Goal: Task Accomplishment & Management: Use online tool/utility

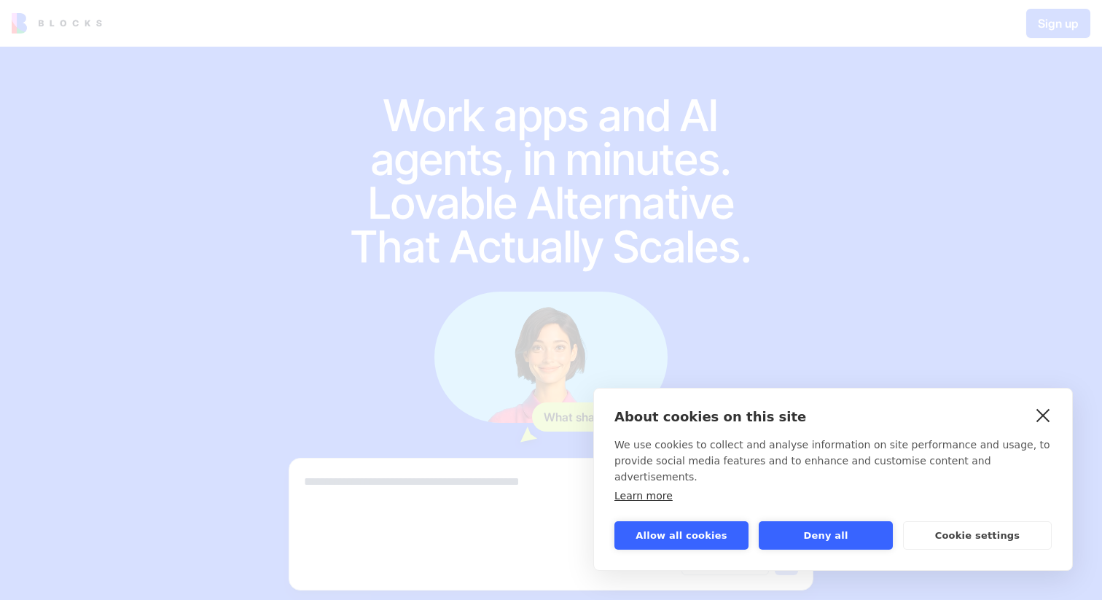
click at [1045, 426] on link "close" at bounding box center [1043, 414] width 23 height 23
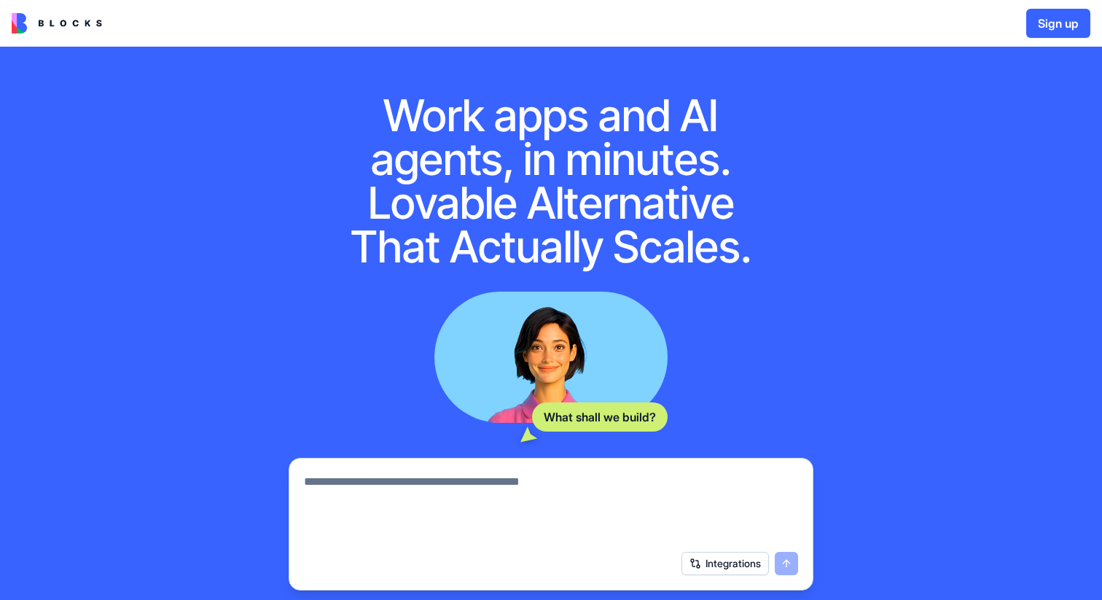
click at [439, 479] on textarea at bounding box center [551, 508] width 494 height 70
paste textarea "**********"
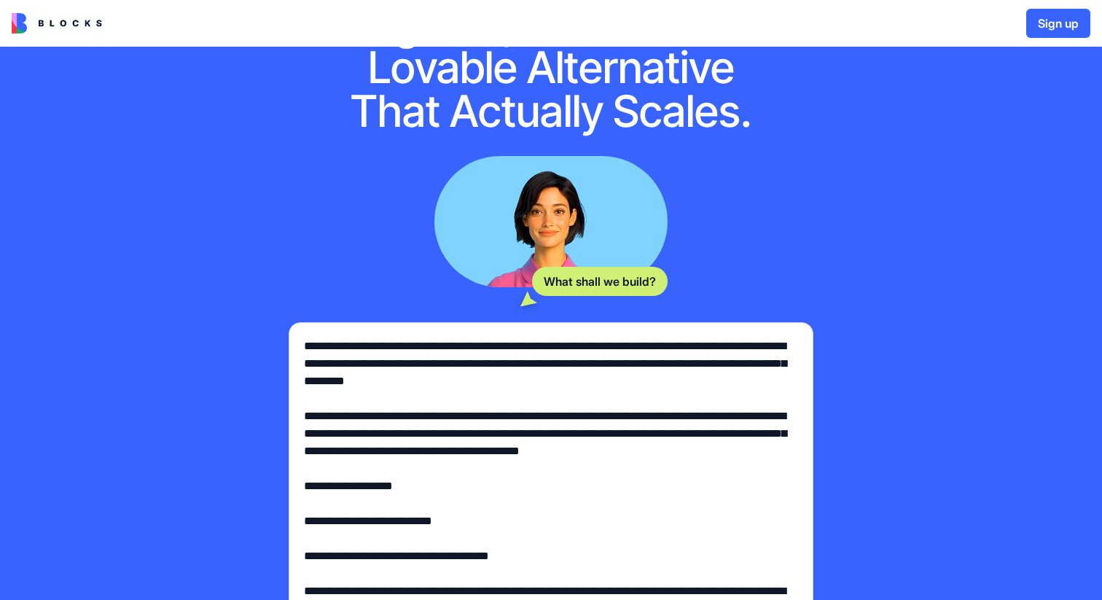
click at [361, 344] on textarea at bounding box center [551, 468] width 494 height 262
type textarea "**********"
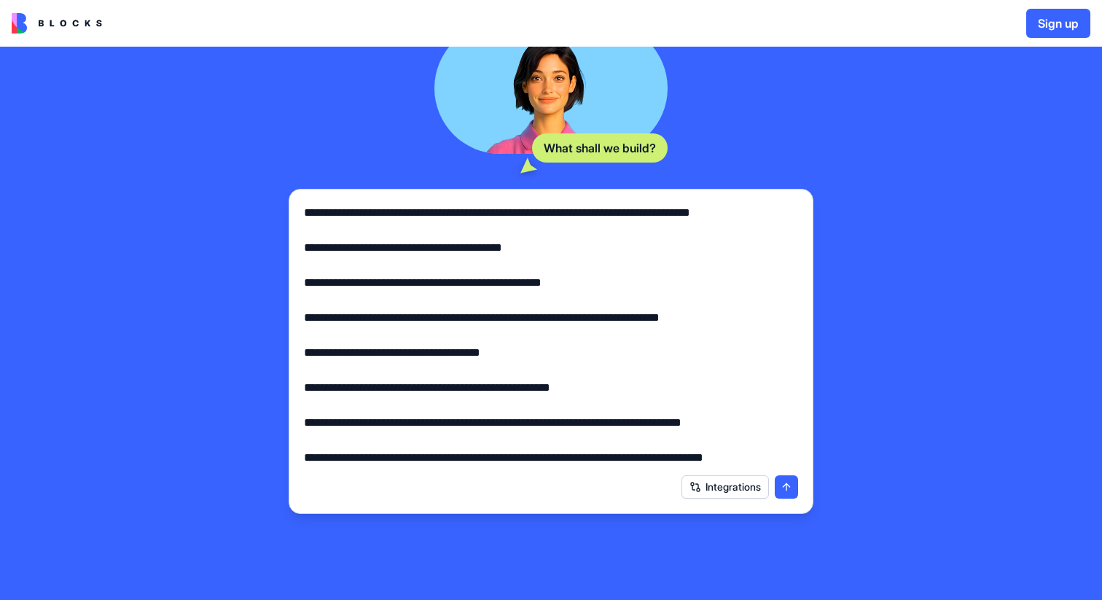
scroll to position [361, 0]
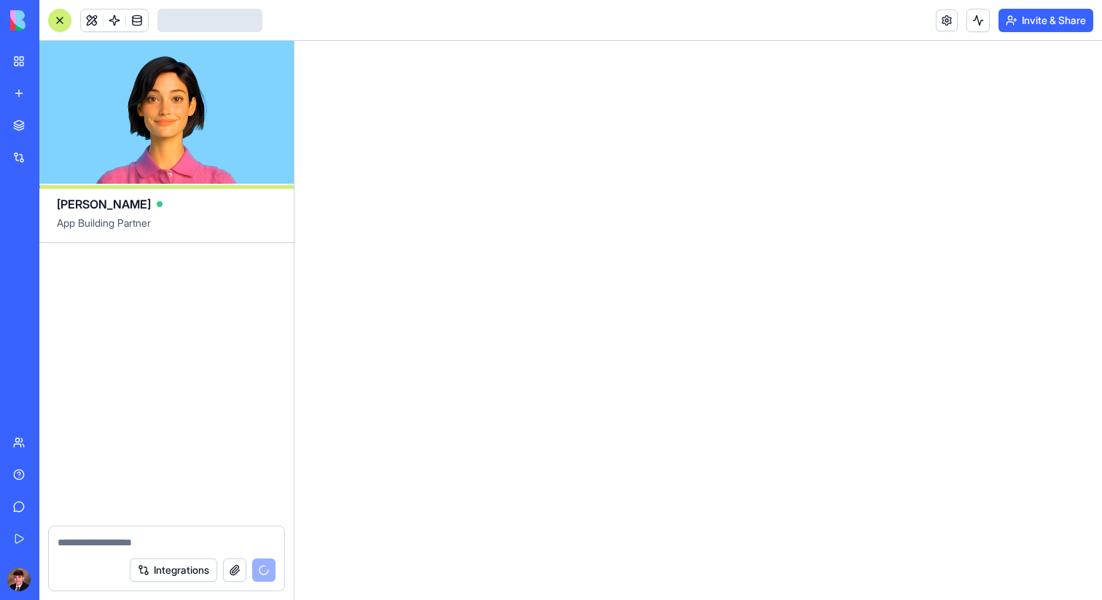
scroll to position [557, 0]
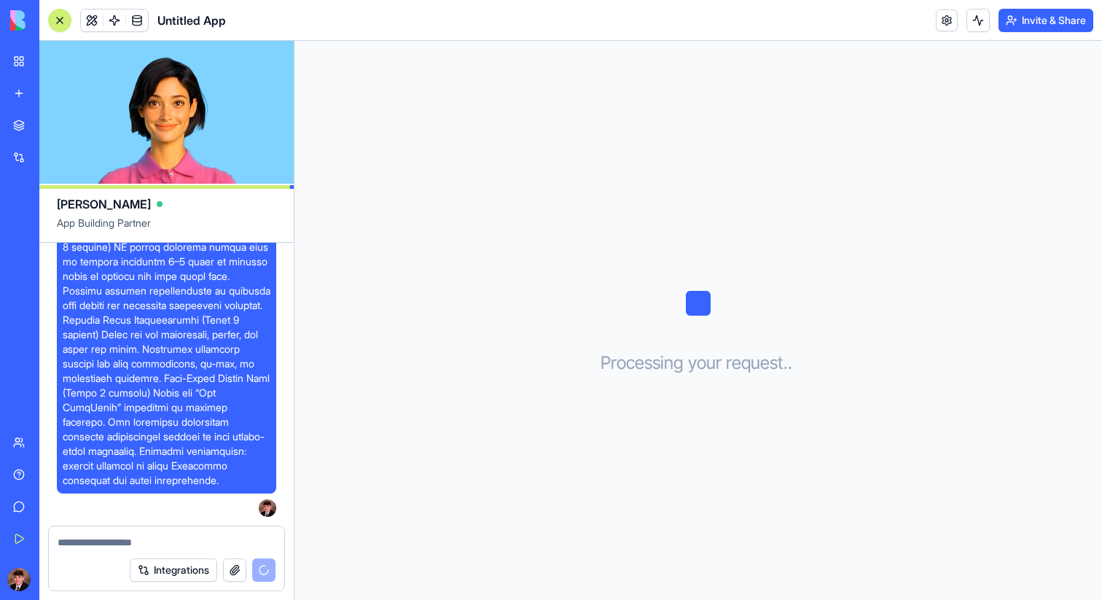
scroll to position [901, 0]
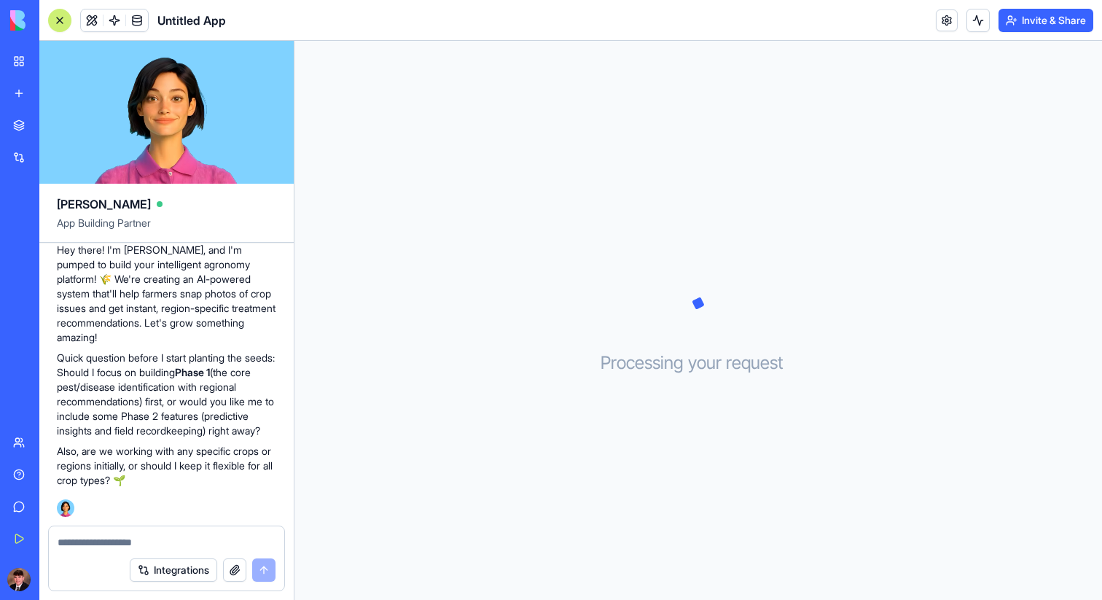
click at [160, 574] on button "Integrations" at bounding box center [173, 569] width 87 height 23
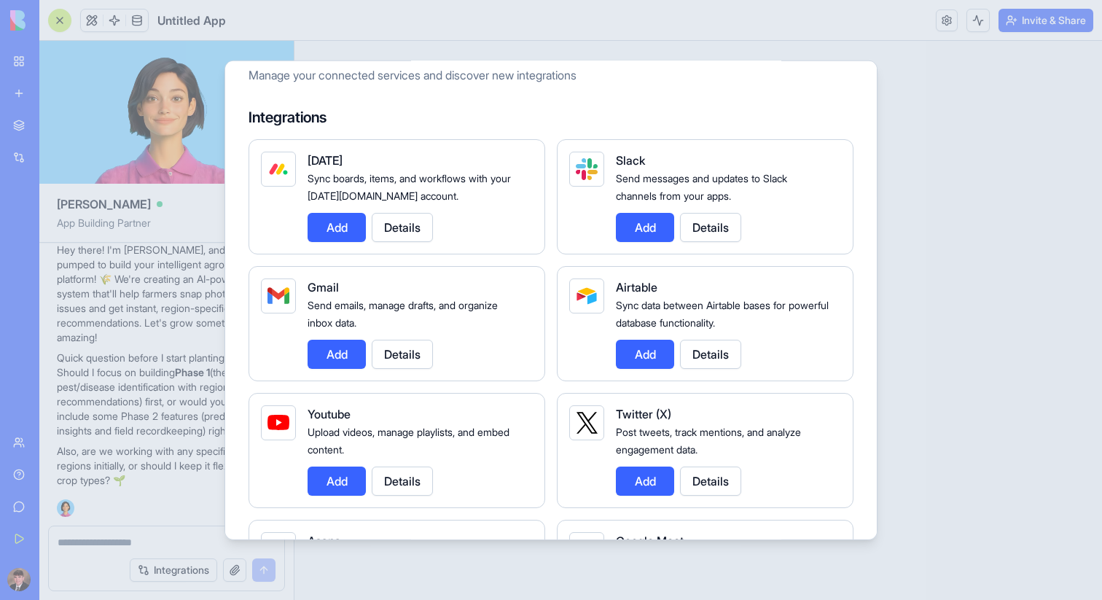
scroll to position [0, 0]
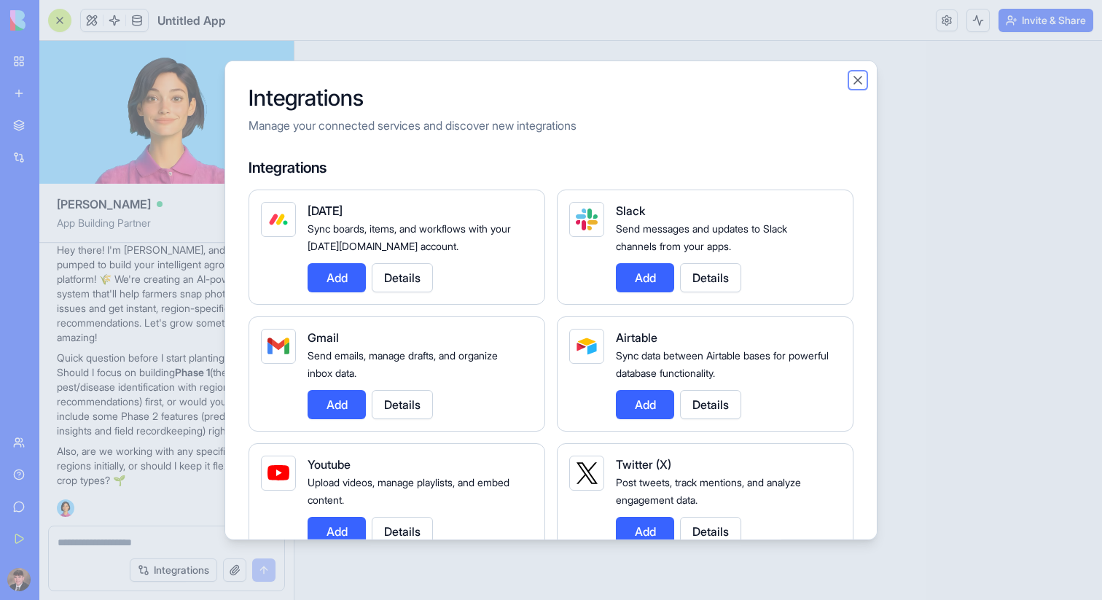
click at [854, 85] on button "Close" at bounding box center [857, 79] width 15 height 15
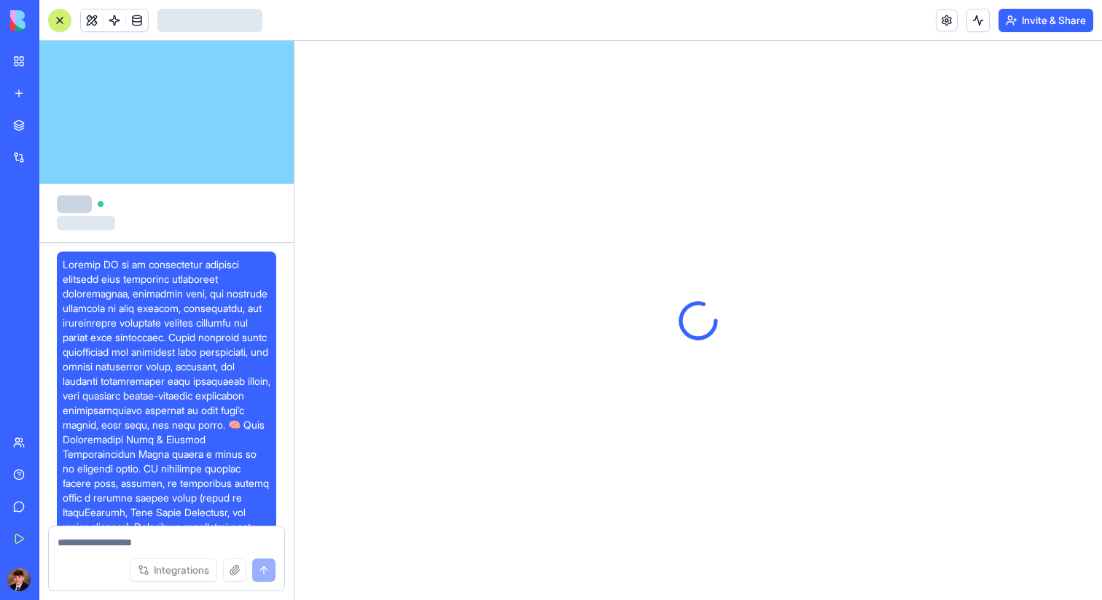
scroll to position [901, 0]
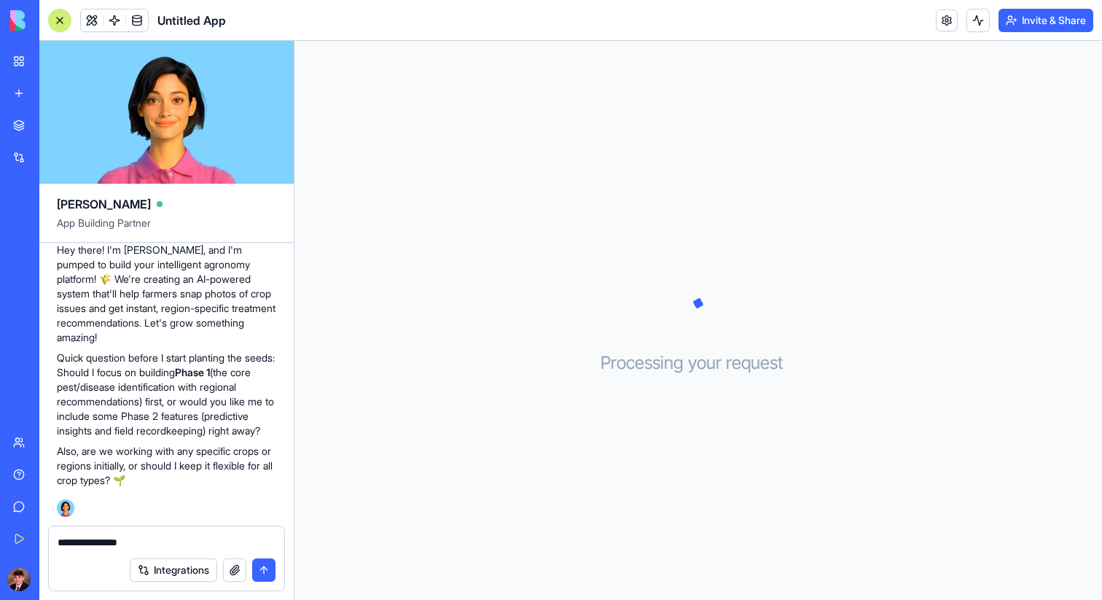
type textarea "**********"
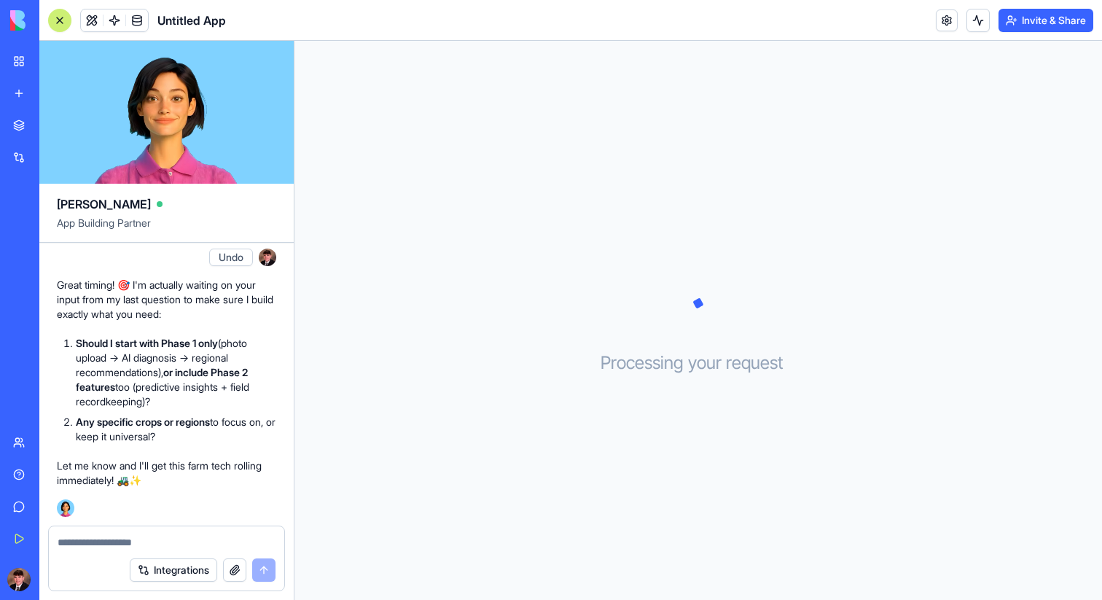
scroll to position [1207, 0]
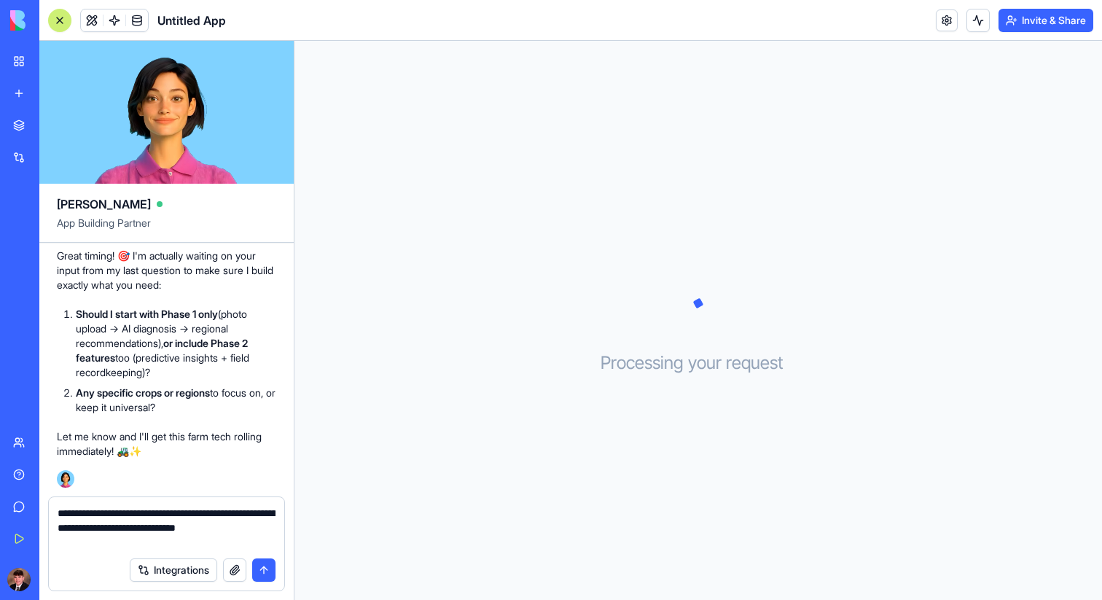
type textarea "**********"
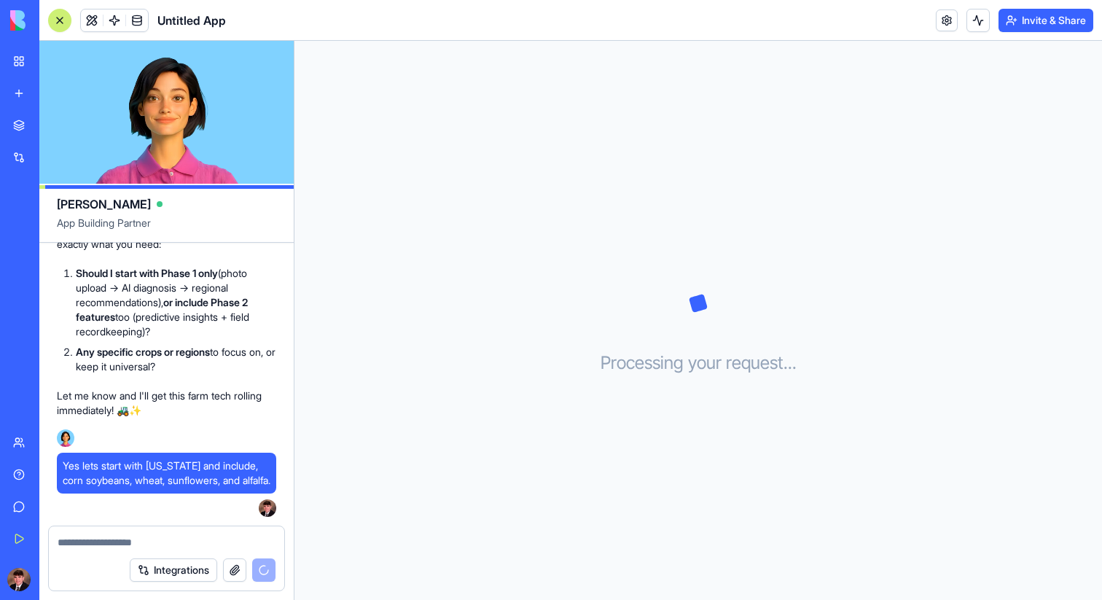
scroll to position [1475, 0]
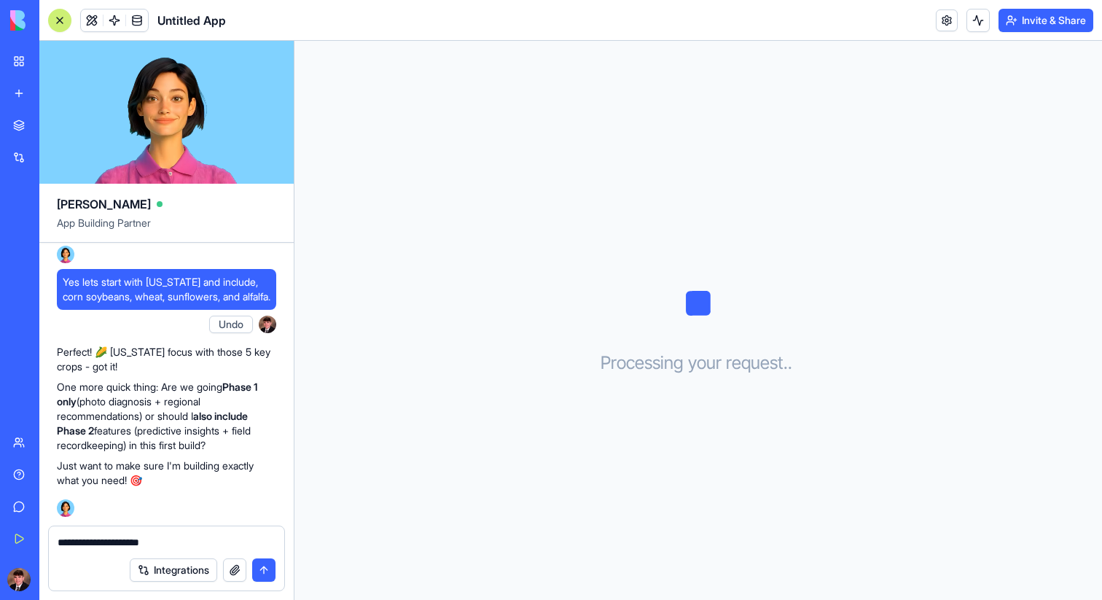
type textarea "**********"
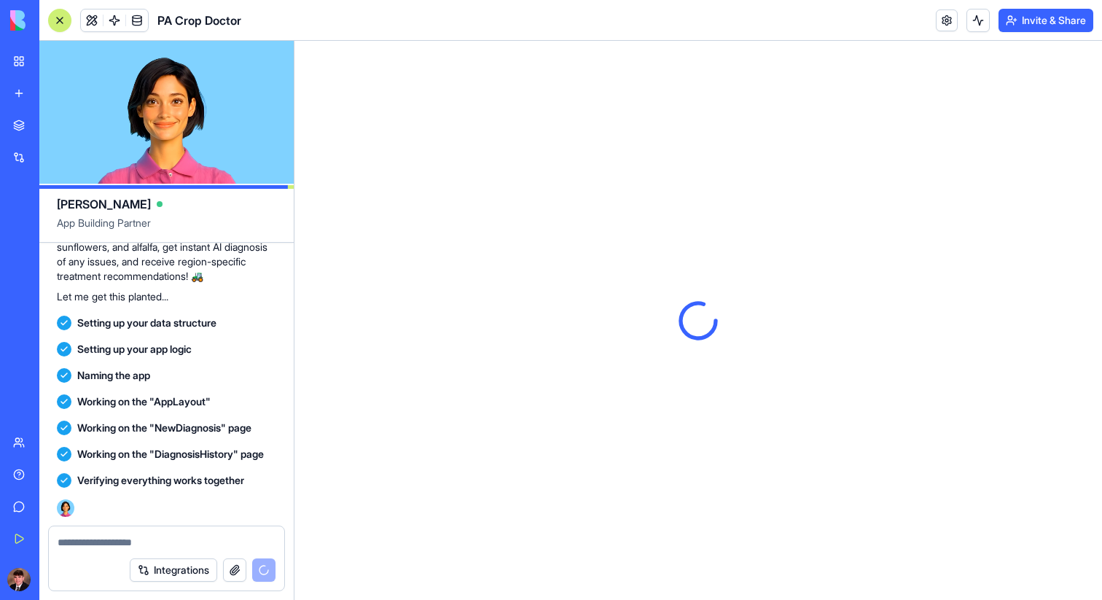
scroll to position [0, 0]
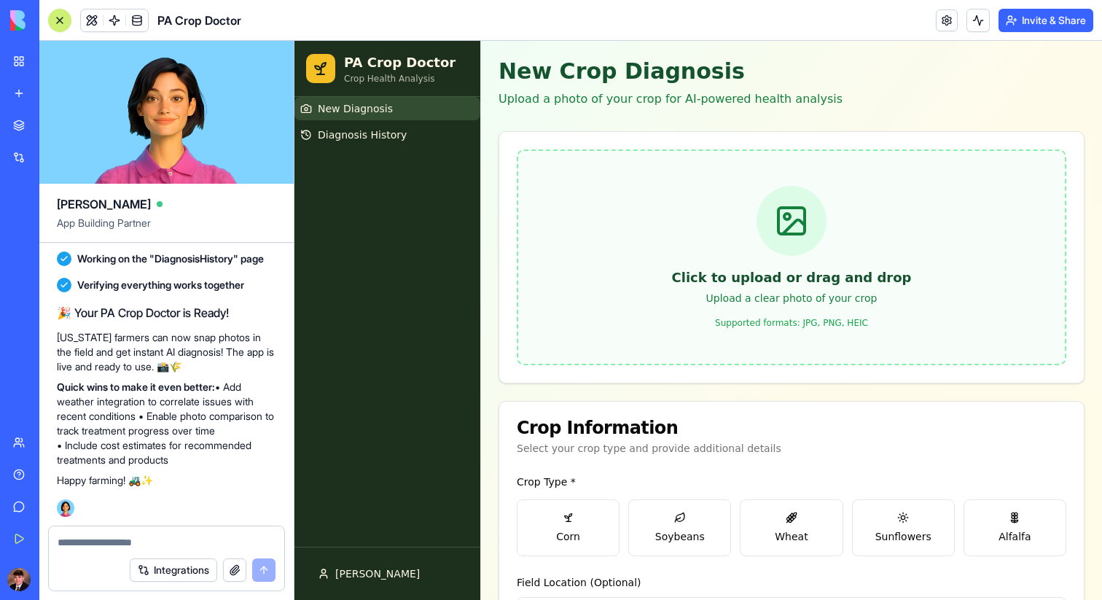
scroll to position [2113, 0]
type textarea "**********"
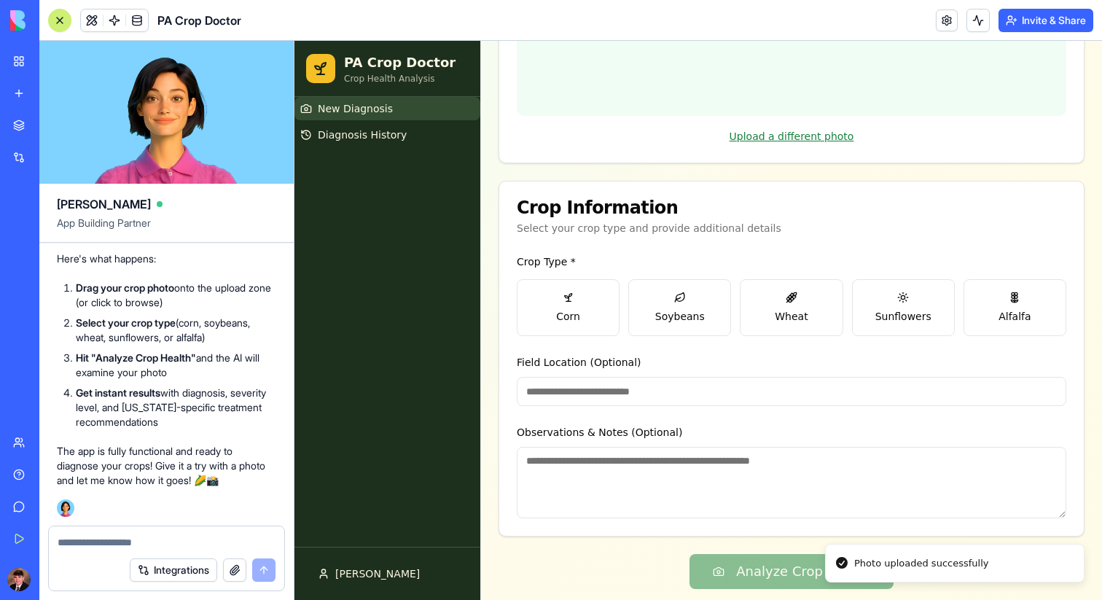
scroll to position [342, 0]
click at [569, 300] on button "Corn" at bounding box center [568, 307] width 103 height 57
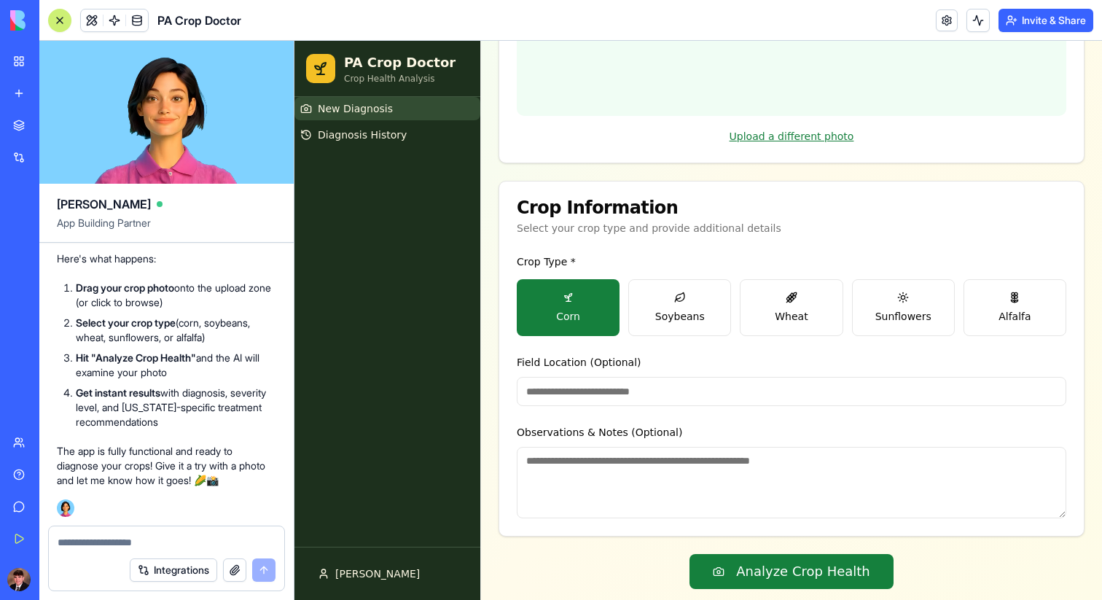
click at [624, 377] on input "Field Location (Optional)" at bounding box center [791, 391] width 549 height 29
type input "**********"
click at [759, 463] on textarea "Observations & Notes (Optional)" at bounding box center [791, 482] width 549 height 71
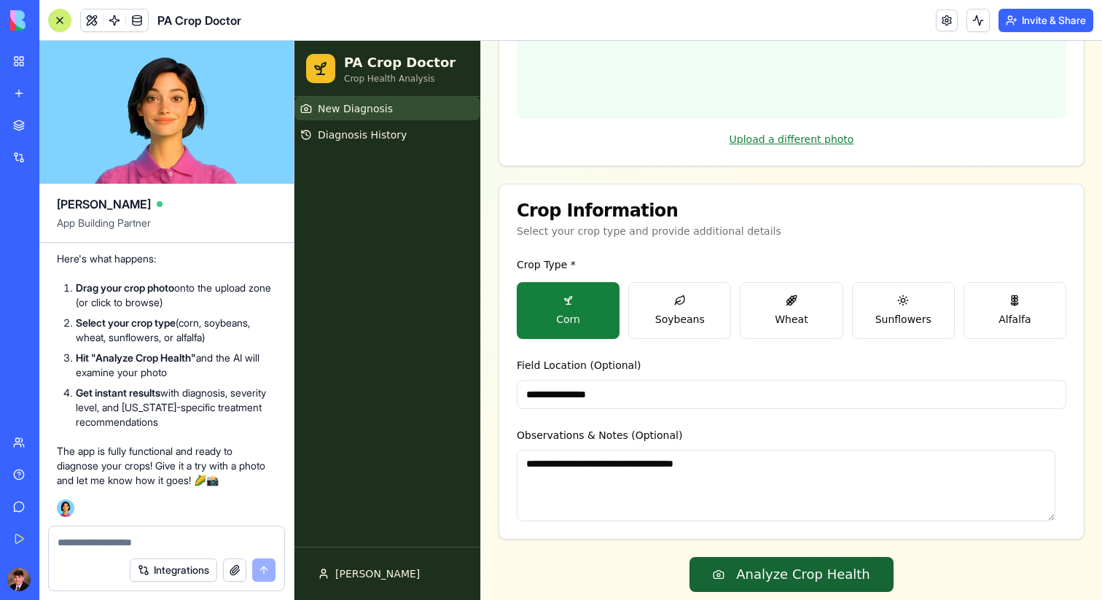
type textarea "**********"
click at [836, 557] on button "Analyze Crop Health" at bounding box center [791, 574] width 204 height 35
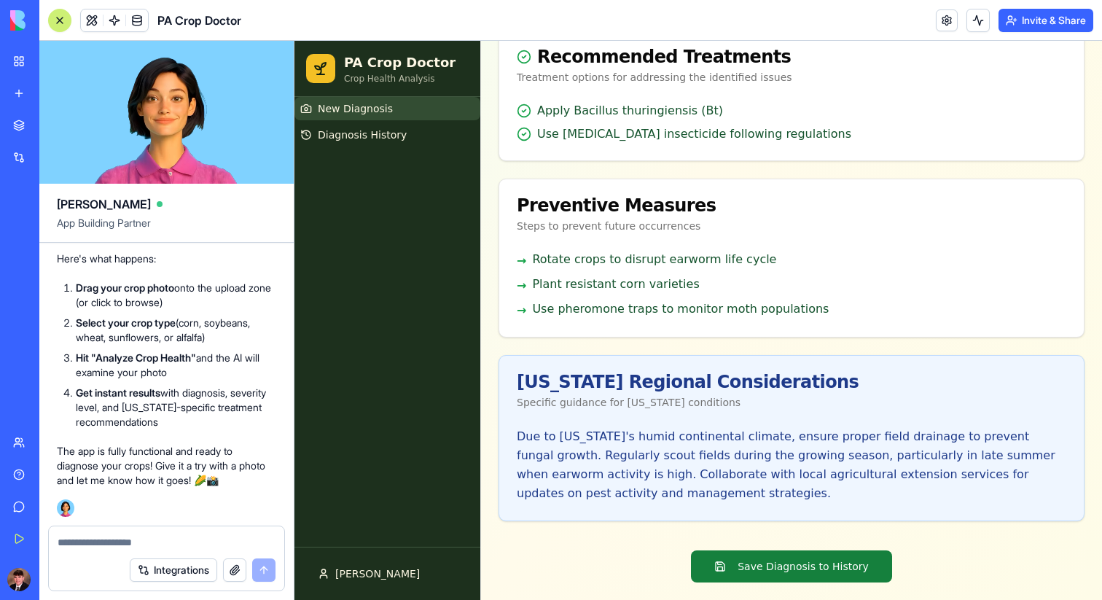
scroll to position [0, 0]
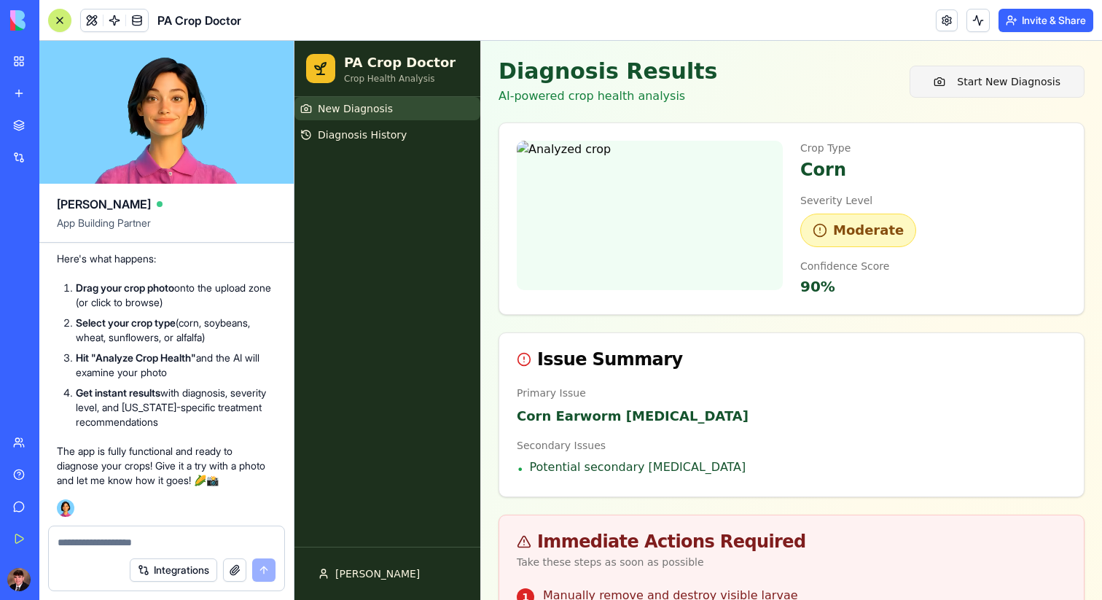
click at [1003, 84] on button "Start New Diagnosis" at bounding box center [996, 82] width 175 height 32
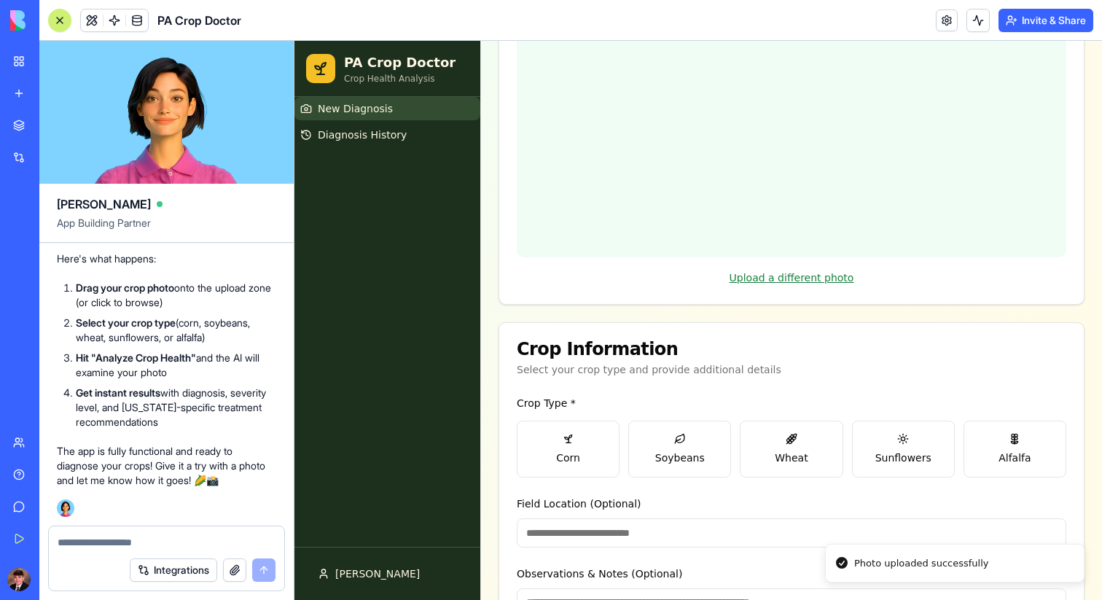
scroll to position [342, 0]
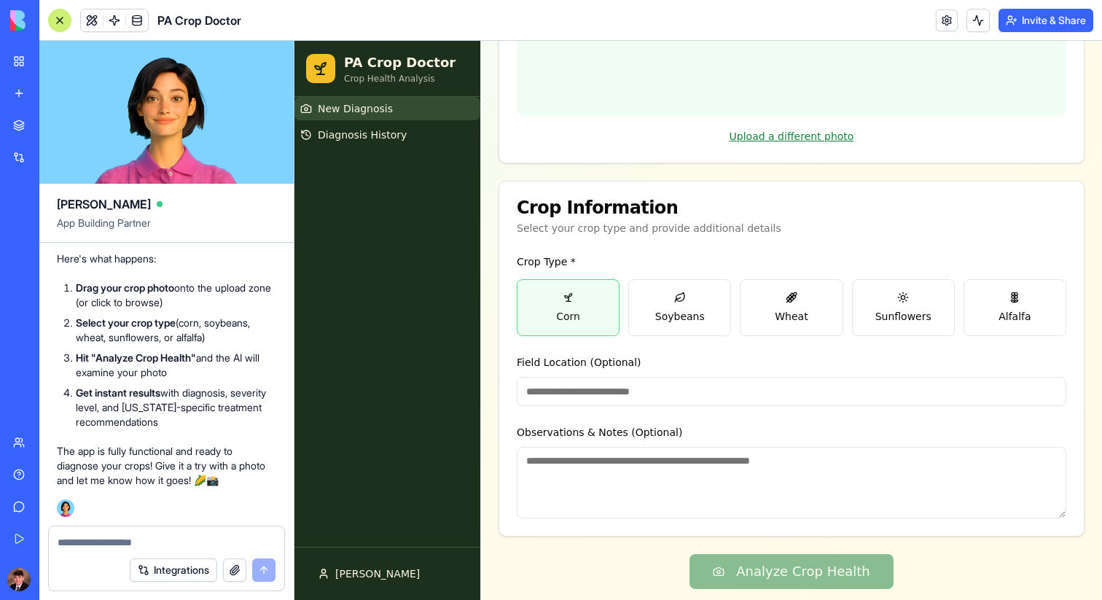
click at [563, 297] on button "Corn" at bounding box center [568, 307] width 103 height 57
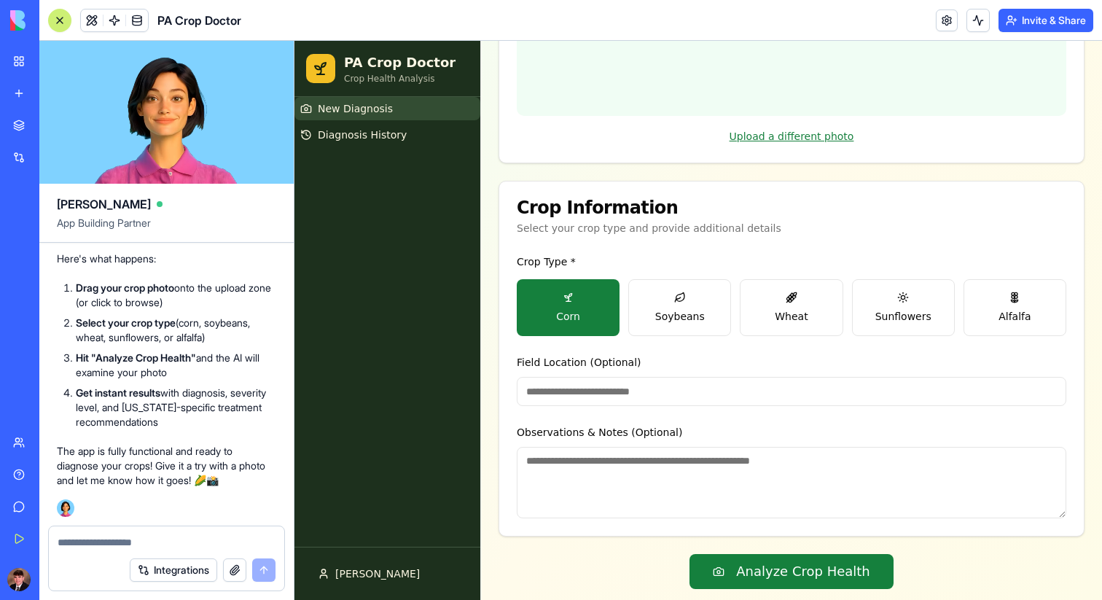
click at [633, 377] on input "Field Location (Optional)" at bounding box center [791, 391] width 549 height 29
type input "**********"
click at [664, 450] on textarea "Observations & Notes (Optional)" at bounding box center [791, 482] width 549 height 71
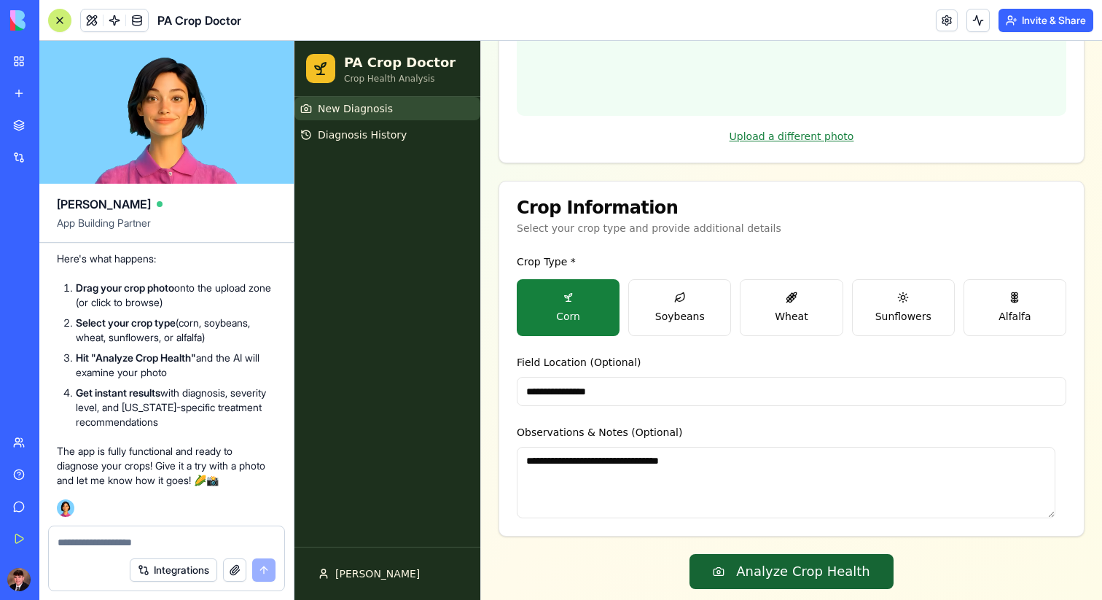
type textarea "**********"
click at [771, 569] on button "Analyze Crop Health" at bounding box center [791, 571] width 204 height 35
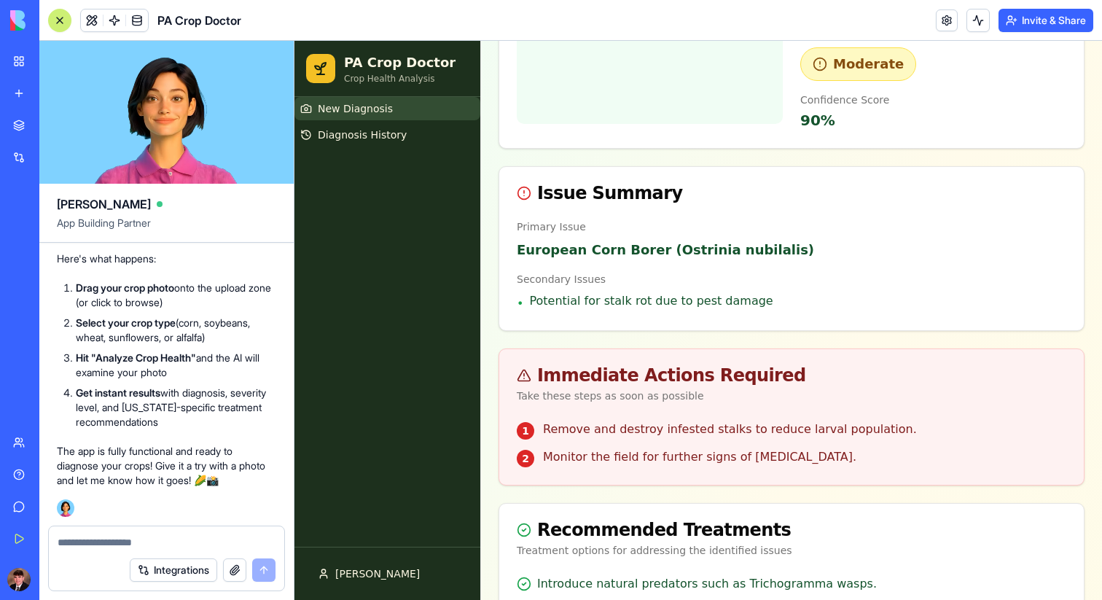
scroll to position [0, 0]
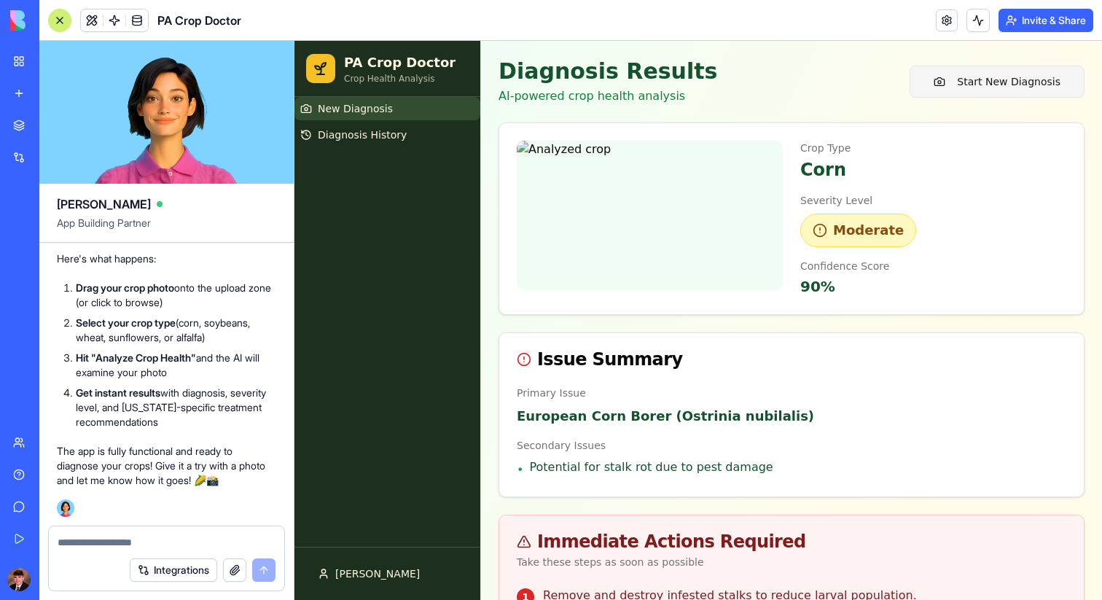
click at [923, 82] on button "Start New Diagnosis" at bounding box center [996, 82] width 175 height 32
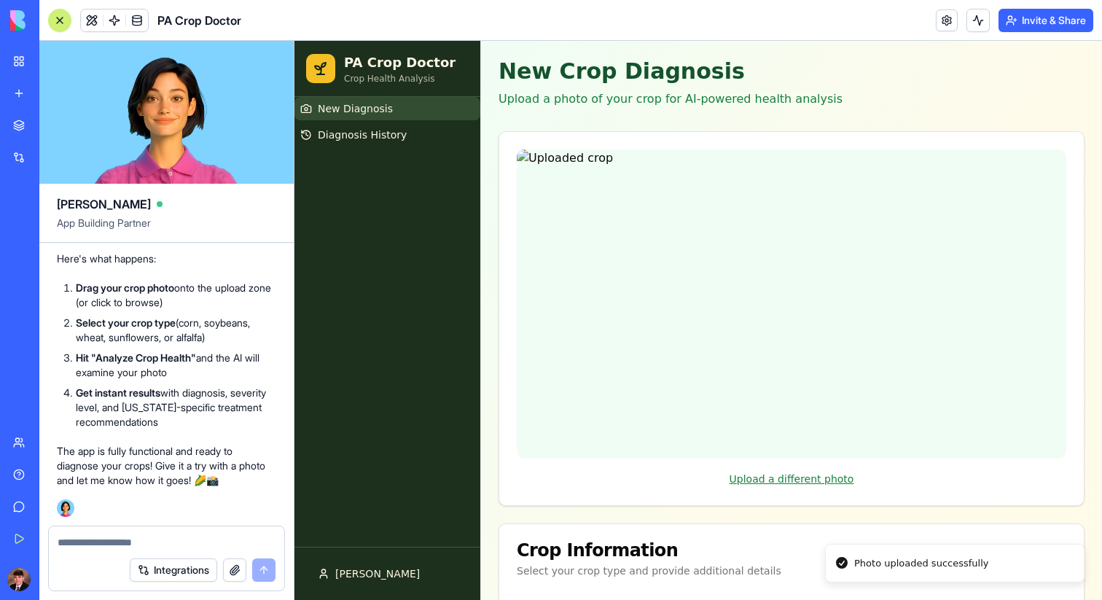
scroll to position [342, 0]
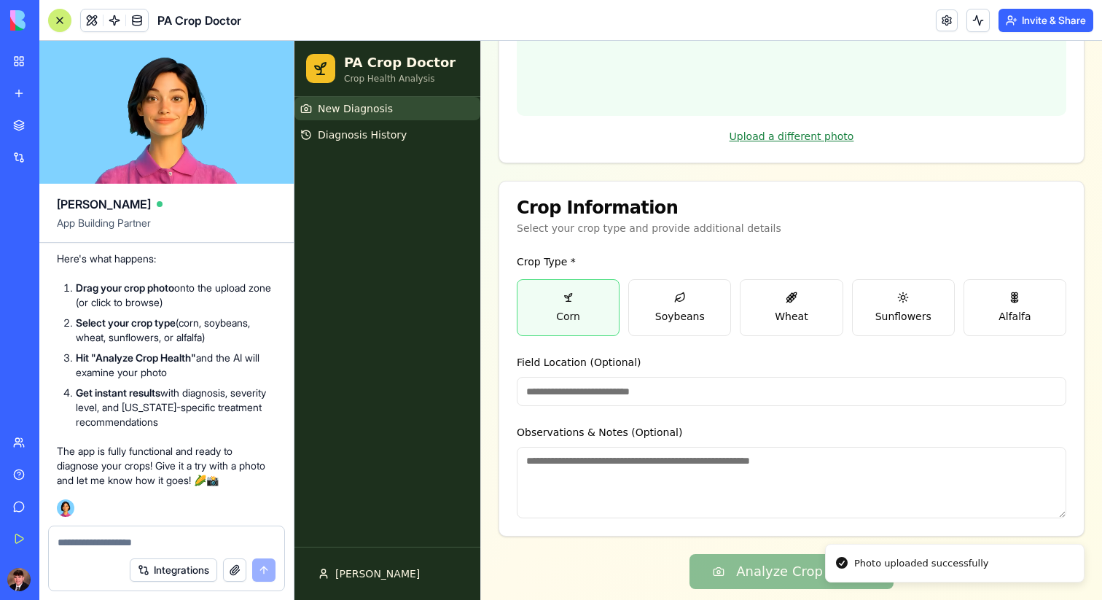
click at [582, 318] on button "Corn" at bounding box center [568, 307] width 103 height 57
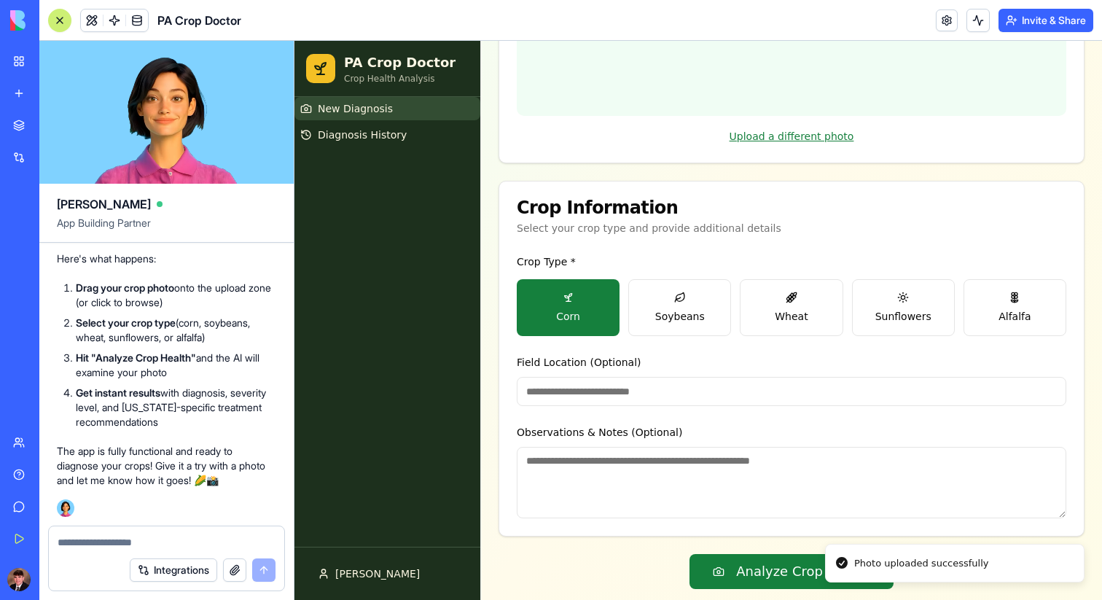
click at [622, 386] on input "Field Location (Optional)" at bounding box center [791, 391] width 549 height 29
type input "**********"
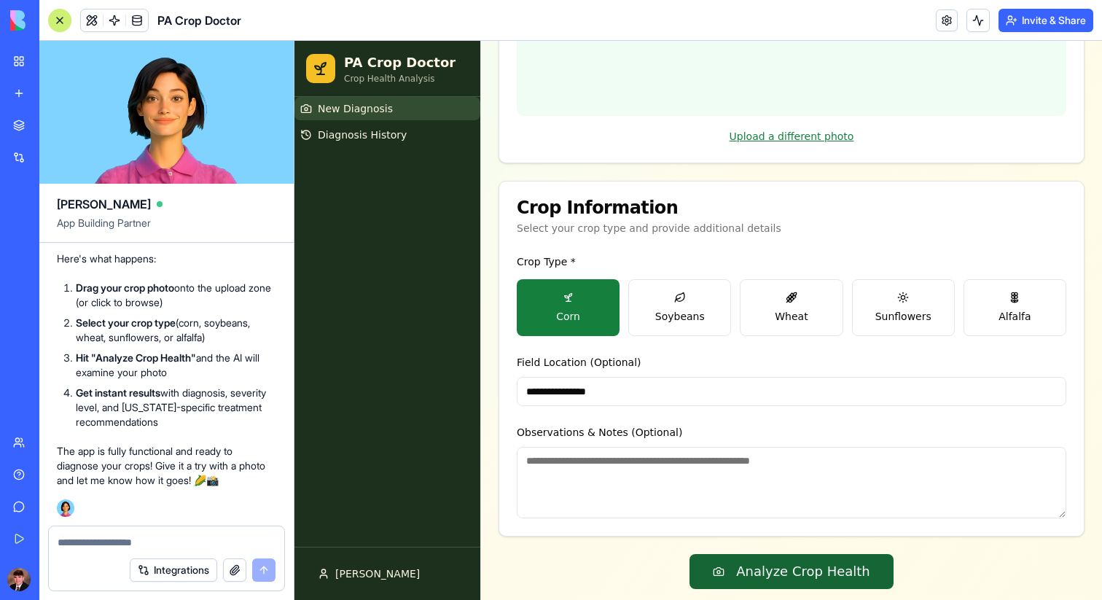
click at [754, 554] on button "Analyze Crop Health" at bounding box center [791, 571] width 204 height 35
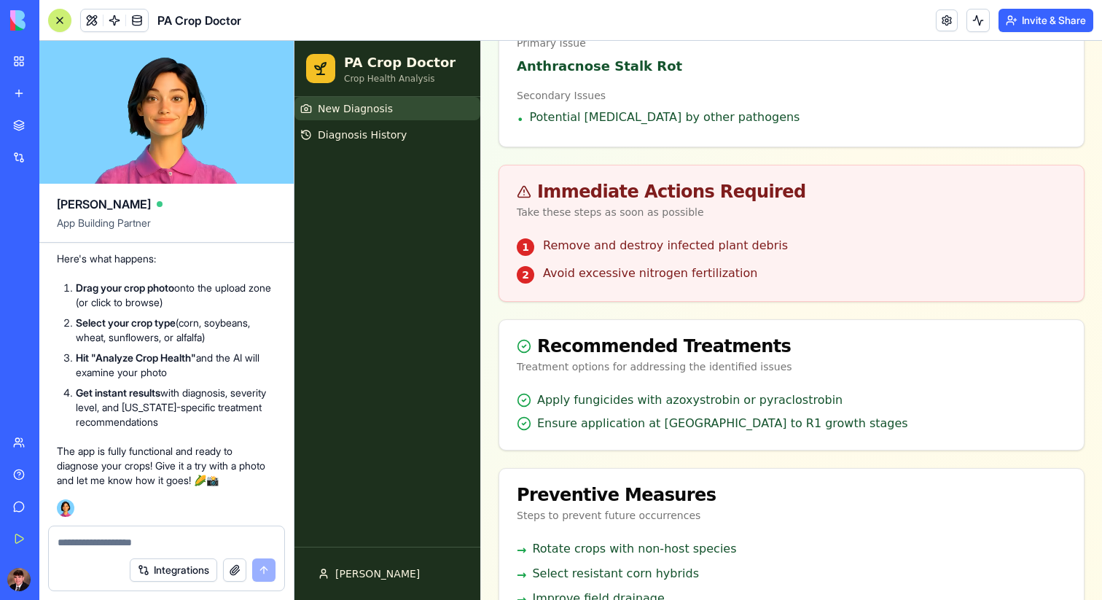
scroll to position [0, 0]
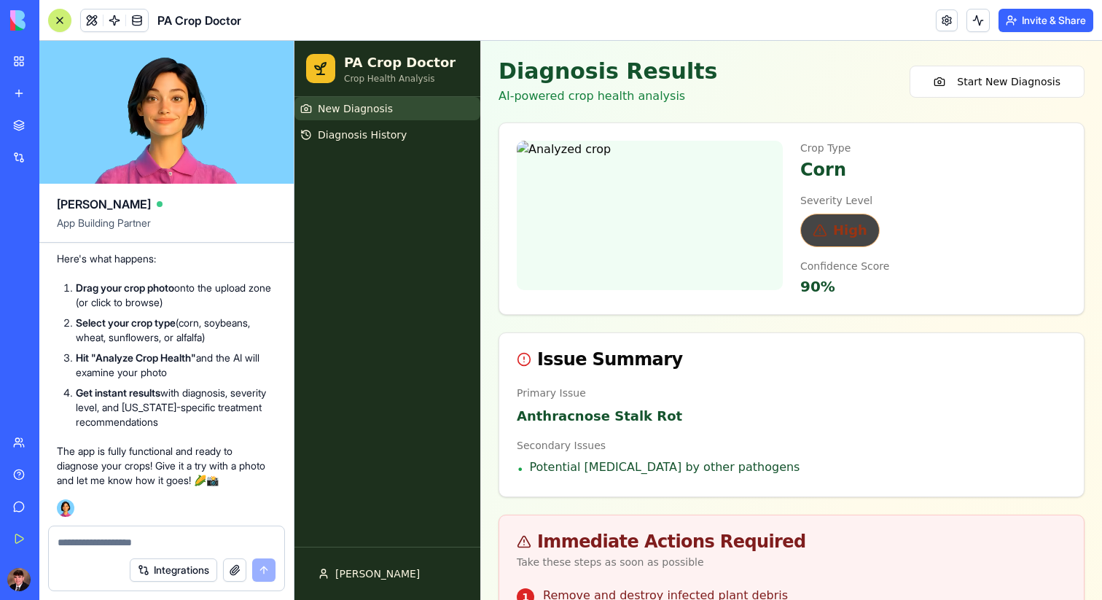
click at [820, 237] on icon at bounding box center [820, 230] width 15 height 15
click at [1016, 78] on button "Start New Diagnosis" at bounding box center [996, 82] width 175 height 32
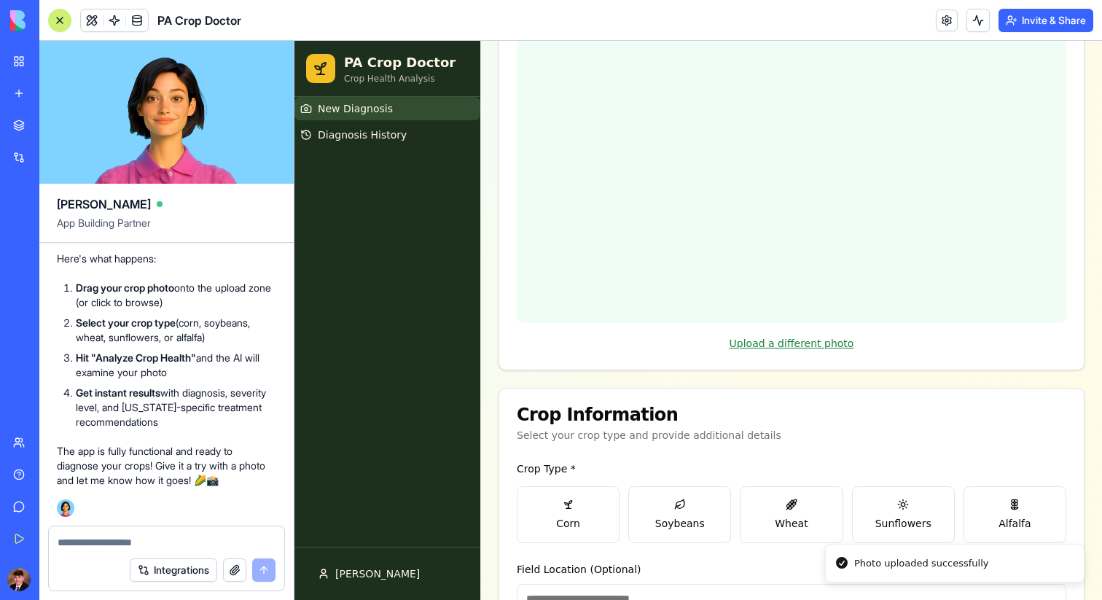
scroll to position [146, 0]
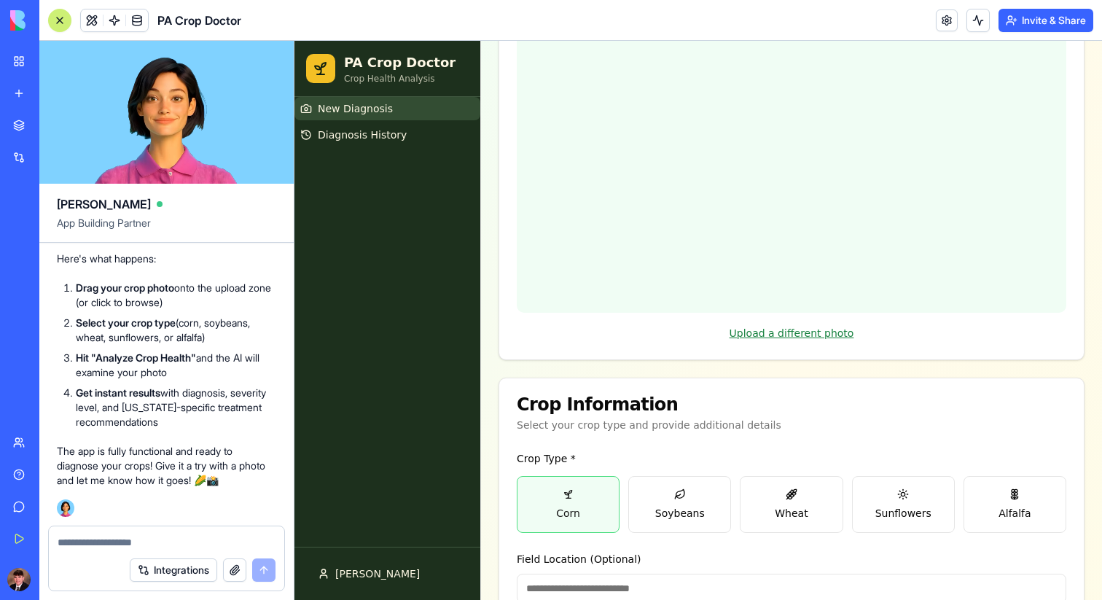
click at [592, 500] on button "Corn" at bounding box center [568, 504] width 103 height 57
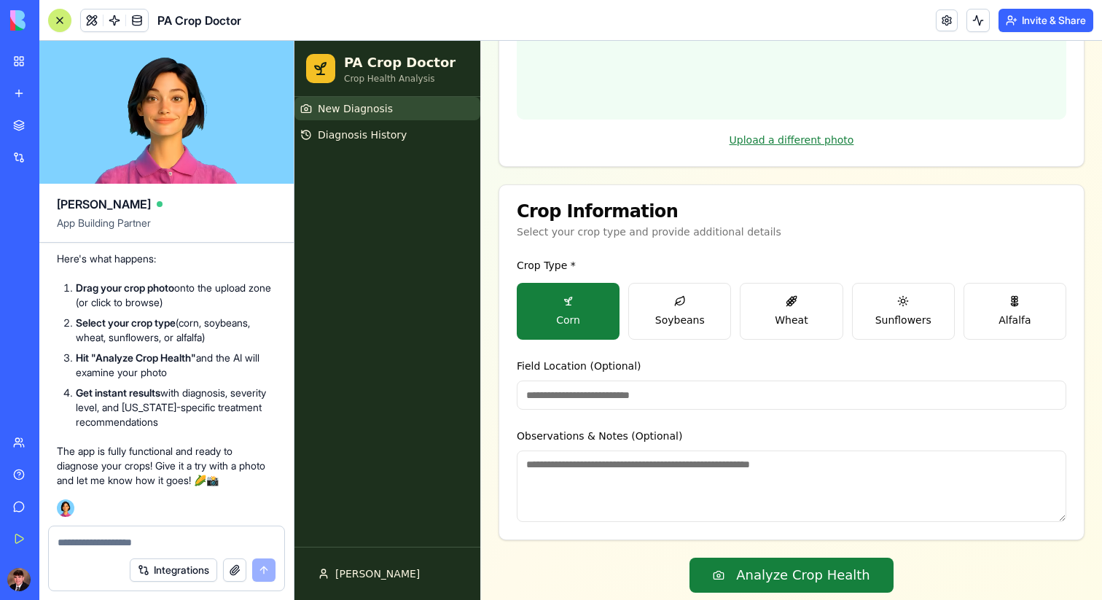
scroll to position [342, 0]
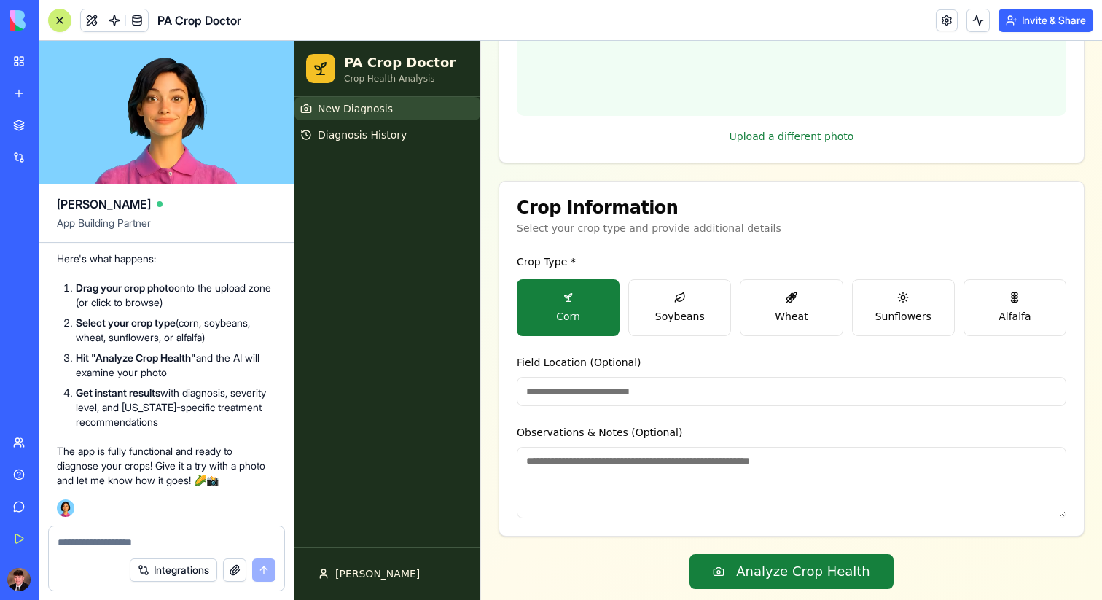
click at [662, 452] on textarea "Observations & Notes (Optional)" at bounding box center [791, 482] width 549 height 71
click at [826, 554] on button "Analyze Crop Health" at bounding box center [791, 571] width 204 height 35
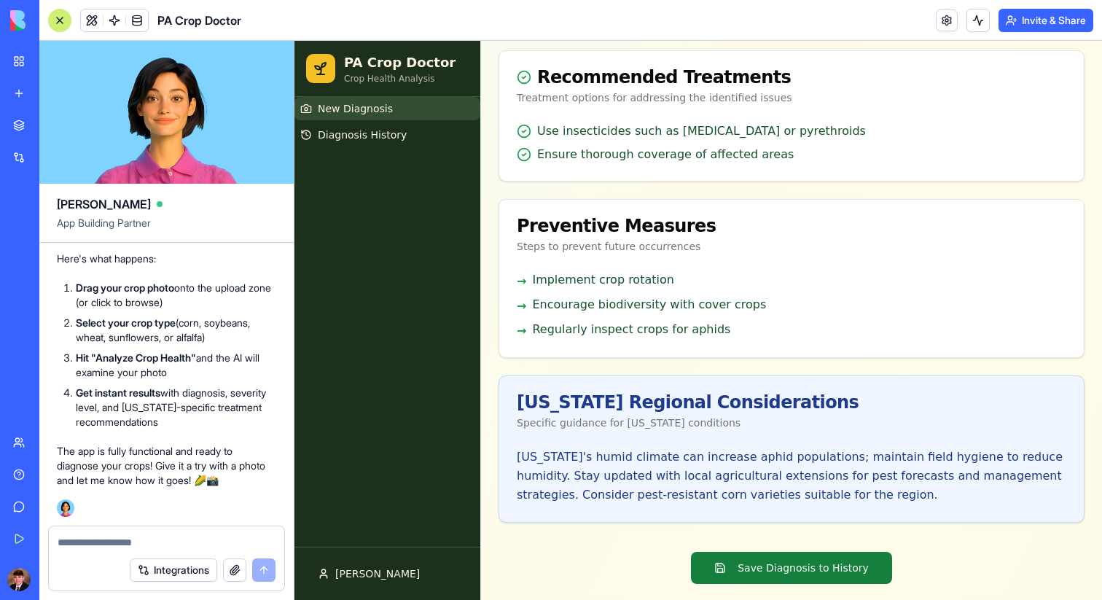
scroll to position [671, 0]
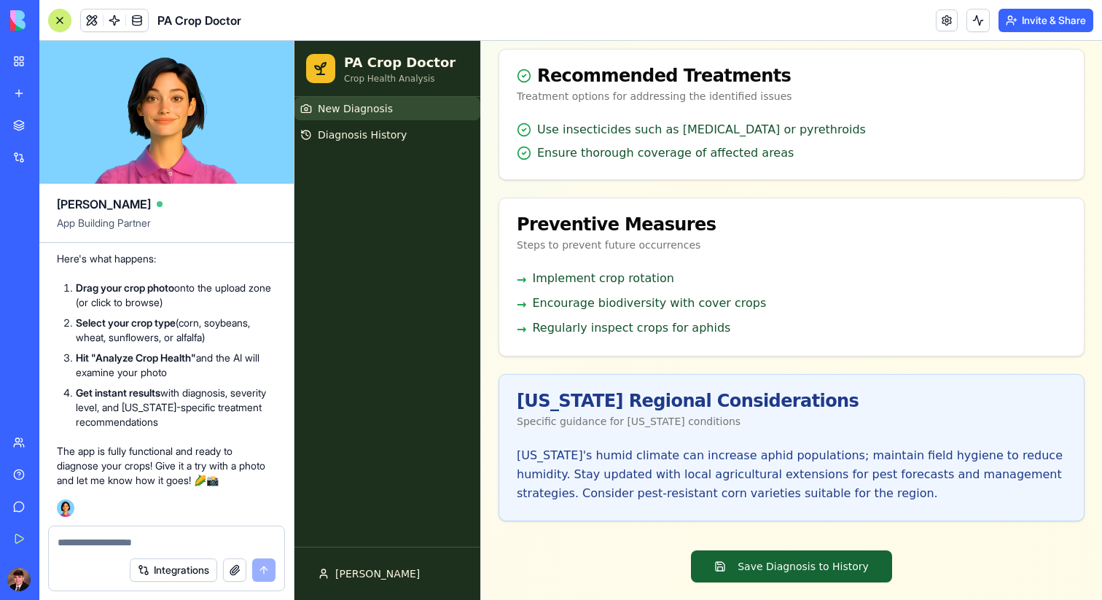
click at [796, 568] on button "Save Diagnosis to History" at bounding box center [791, 566] width 201 height 32
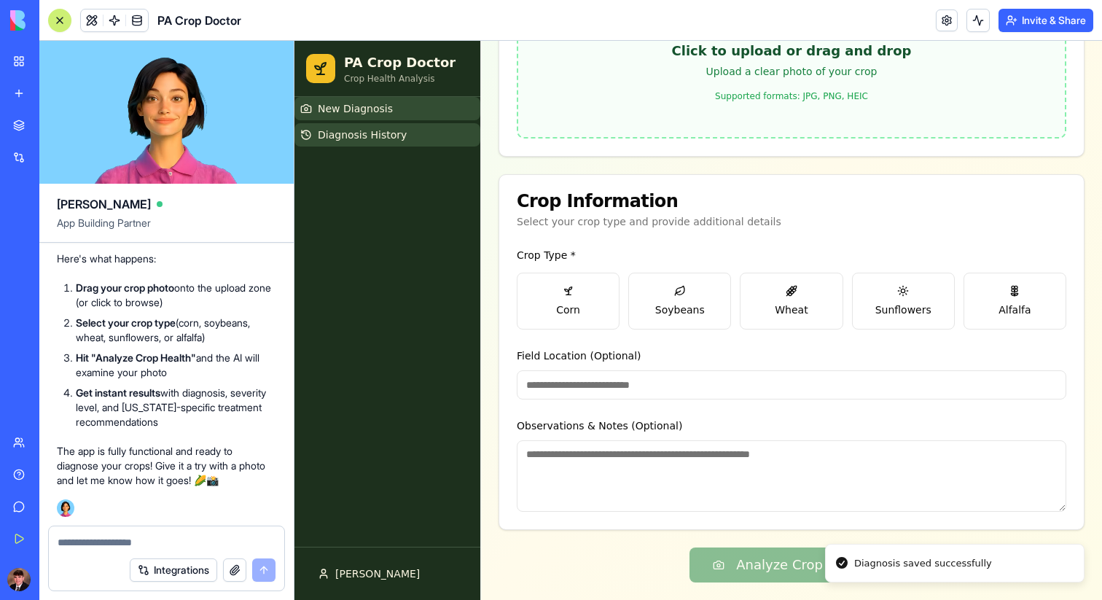
click at [391, 141] on span "Diagnosis History" at bounding box center [362, 135] width 89 height 15
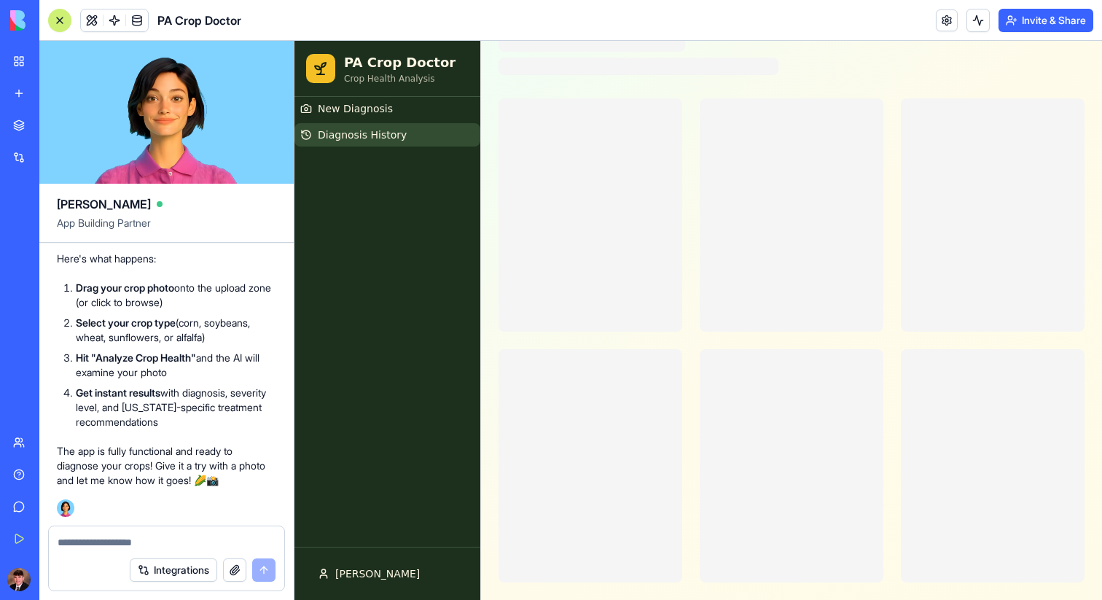
scroll to position [20, 0]
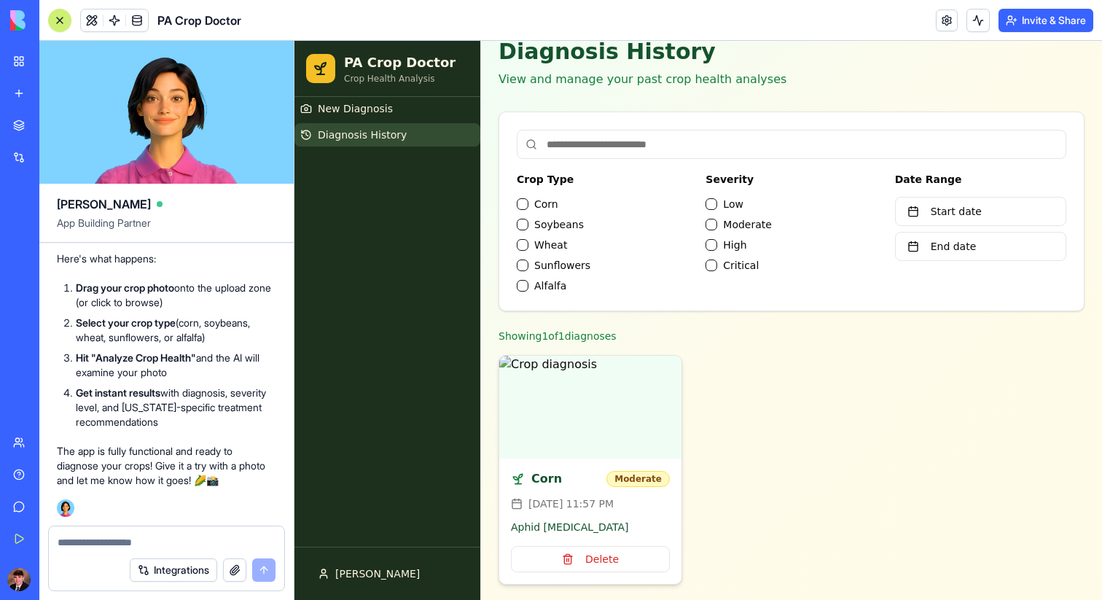
click at [545, 402] on img at bounding box center [590, 407] width 182 height 103
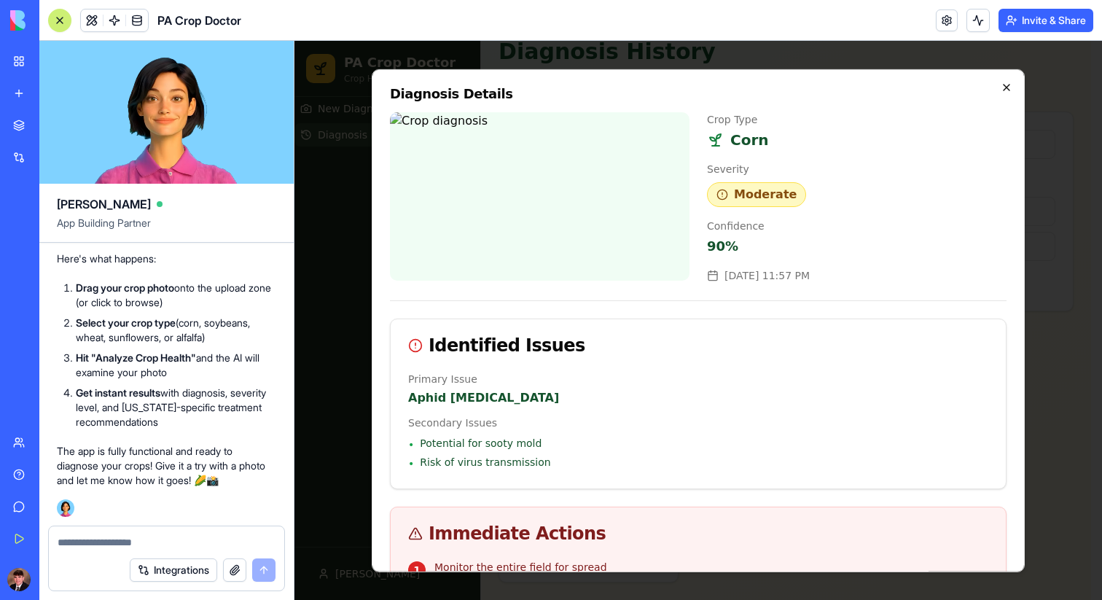
click at [1001, 90] on icon "button" at bounding box center [1007, 87] width 12 height 12
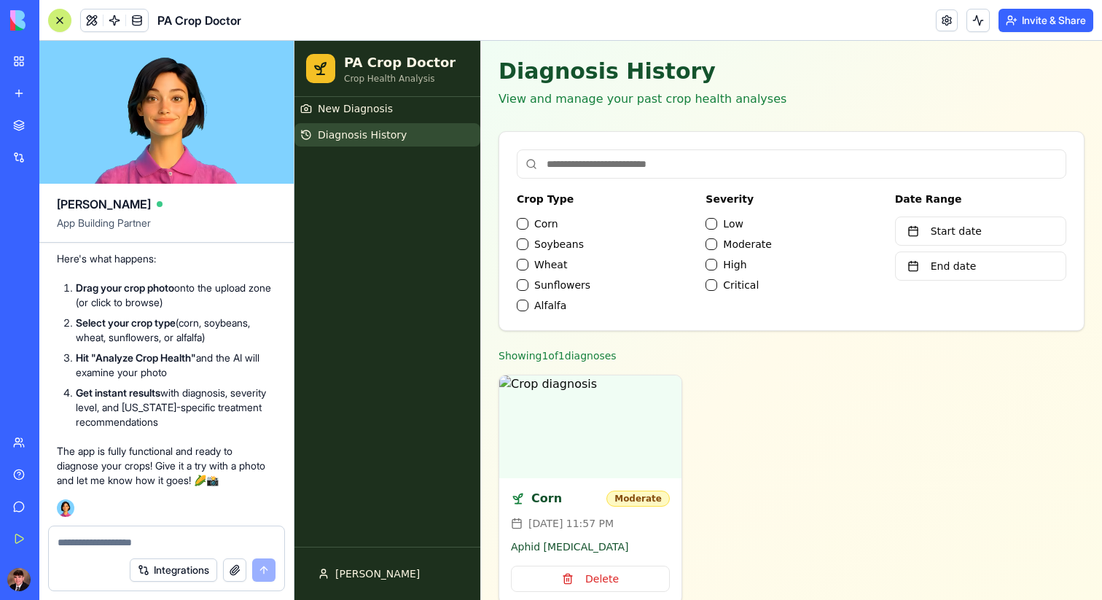
click at [187, 544] on textarea at bounding box center [167, 542] width 218 height 15
type textarea "*"
click at [942, 392] on div "Corn Moderate Oct 7, 2025 at 11:57 PM Aphid Infestation Delete" at bounding box center [791, 490] width 586 height 230
click at [524, 224] on button "Corn" at bounding box center [523, 224] width 12 height 12
click at [520, 221] on button "Corn" at bounding box center [523, 224] width 12 height 12
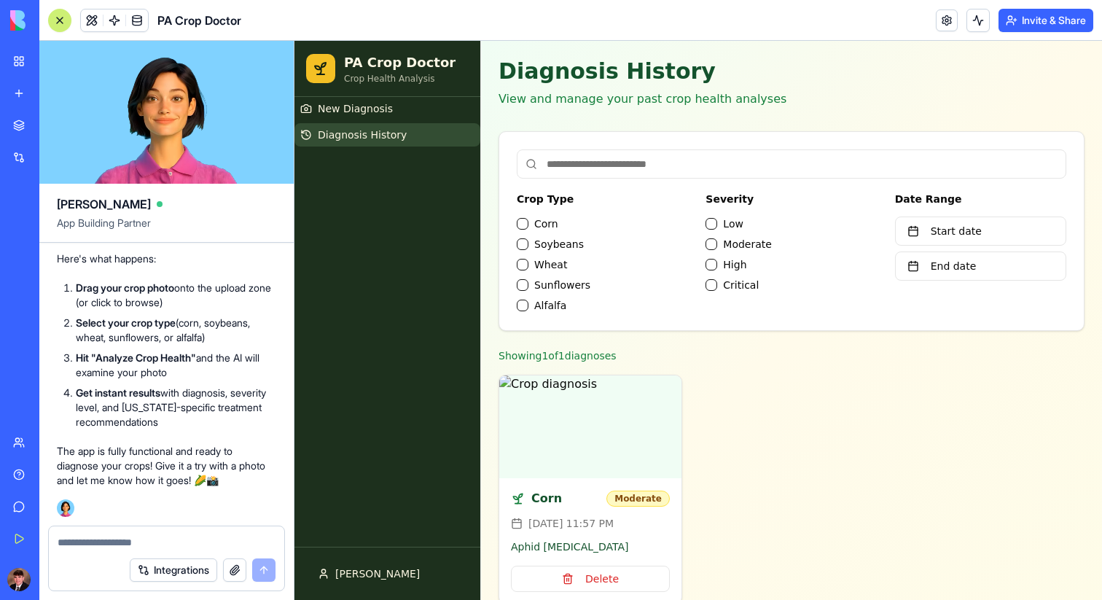
click at [528, 243] on button "Soybeans" at bounding box center [523, 244] width 12 height 12
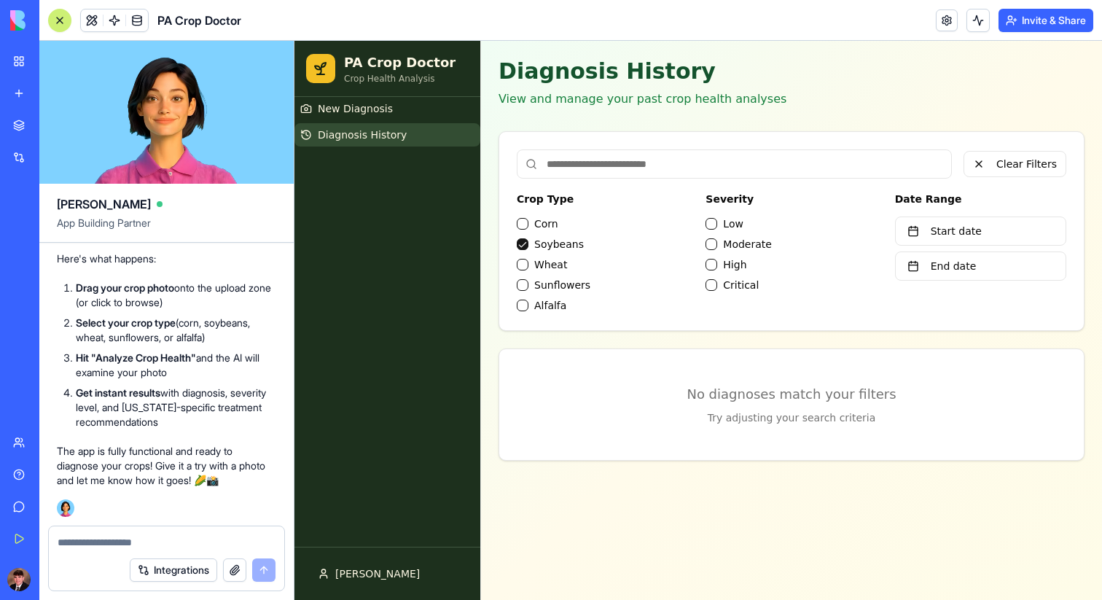
click at [528, 255] on div "Corn Soybeans Wheat Sunflowers Alfalfa" at bounding box center [602, 264] width 171 height 96
click at [519, 242] on button "Soybeans" at bounding box center [523, 244] width 12 height 12
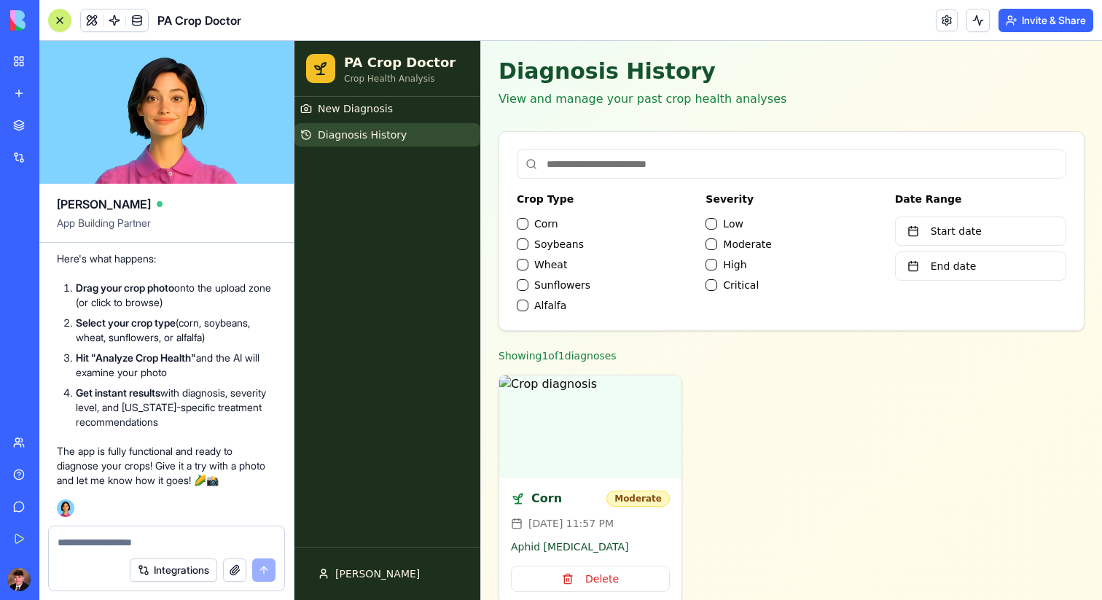
click at [705, 227] on button "Low" at bounding box center [711, 224] width 12 height 12
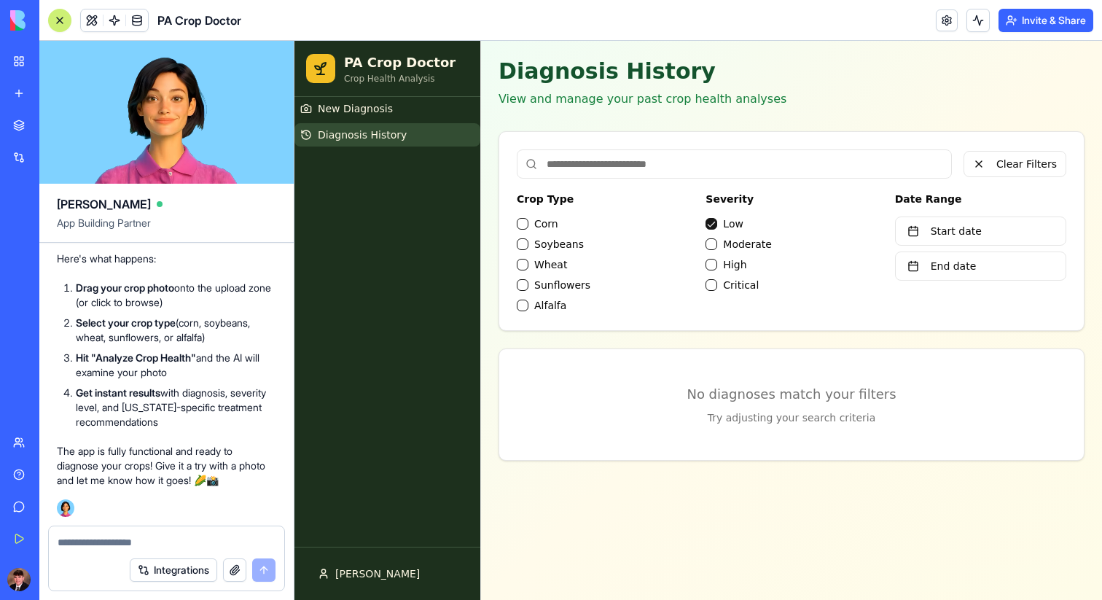
click at [710, 214] on div "Severity Low Moderate High Critical" at bounding box center [790, 251] width 171 height 122
click at [710, 220] on button "Low" at bounding box center [711, 224] width 12 height 12
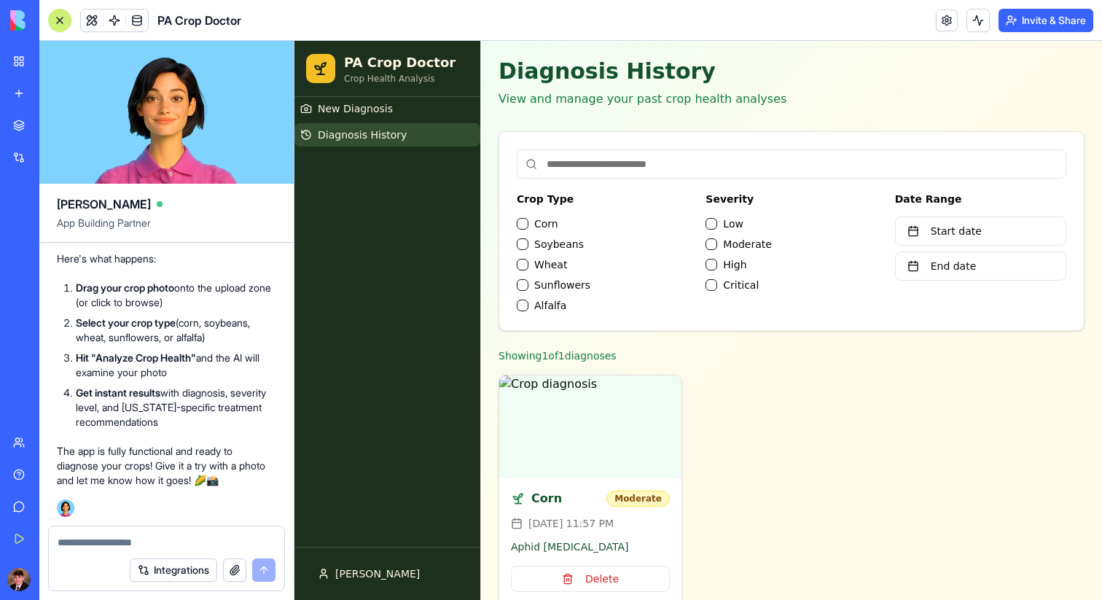
click at [712, 223] on button "Low" at bounding box center [711, 224] width 12 height 12
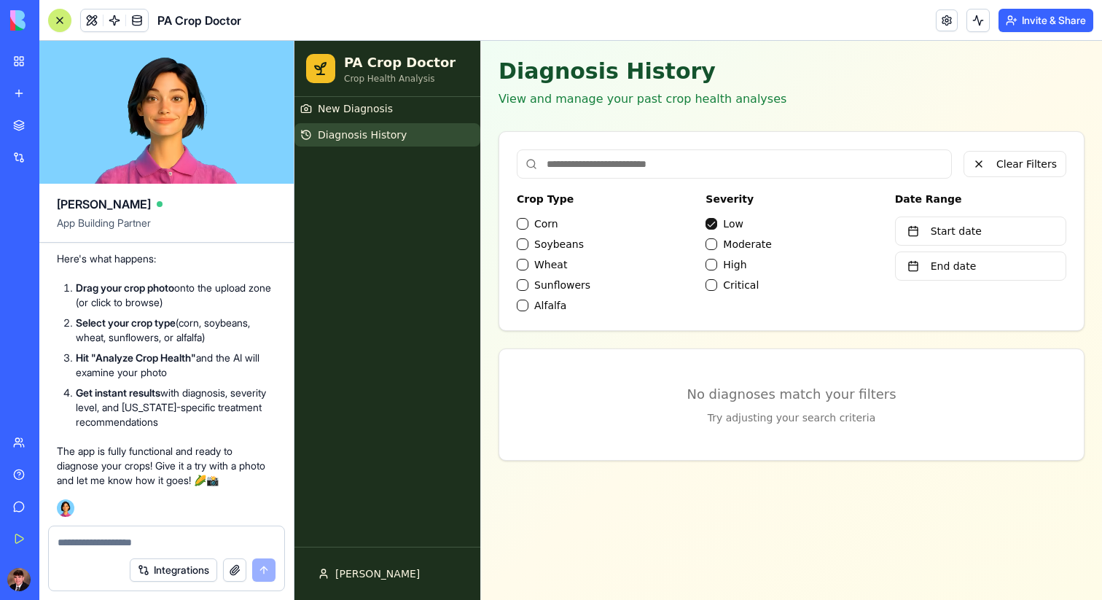
click at [711, 224] on button "Low" at bounding box center [711, 224] width 12 height 12
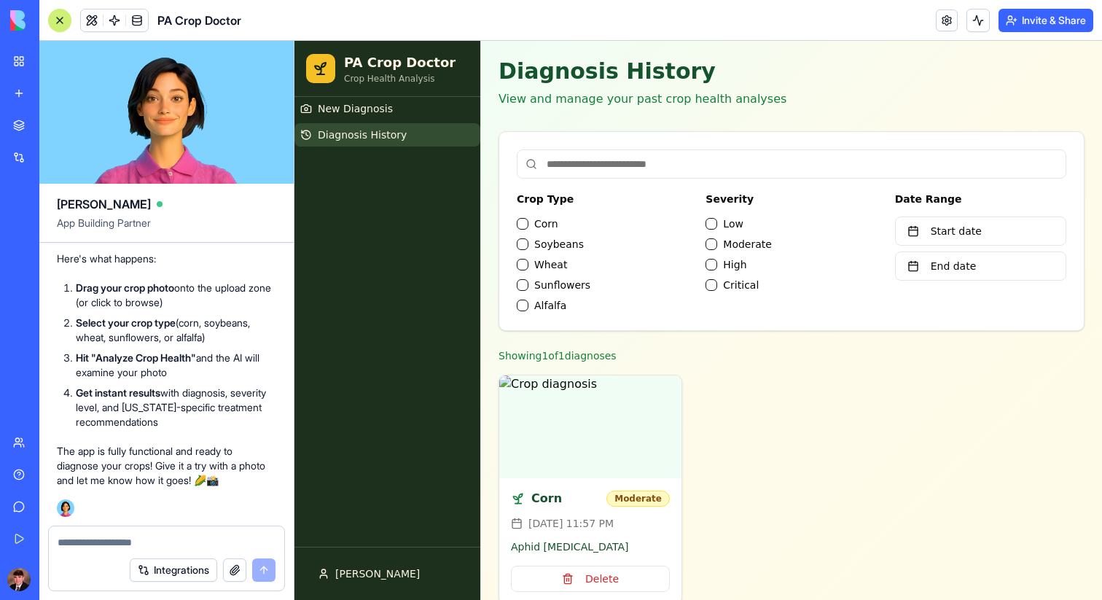
click at [712, 241] on button "Moderate" at bounding box center [711, 244] width 12 height 12
click at [711, 255] on div "Low Moderate High Critical" at bounding box center [790, 254] width 171 height 76
click at [707, 247] on button "Moderate" at bounding box center [711, 244] width 12 height 12
click at [712, 265] on button "High" at bounding box center [711, 265] width 12 height 12
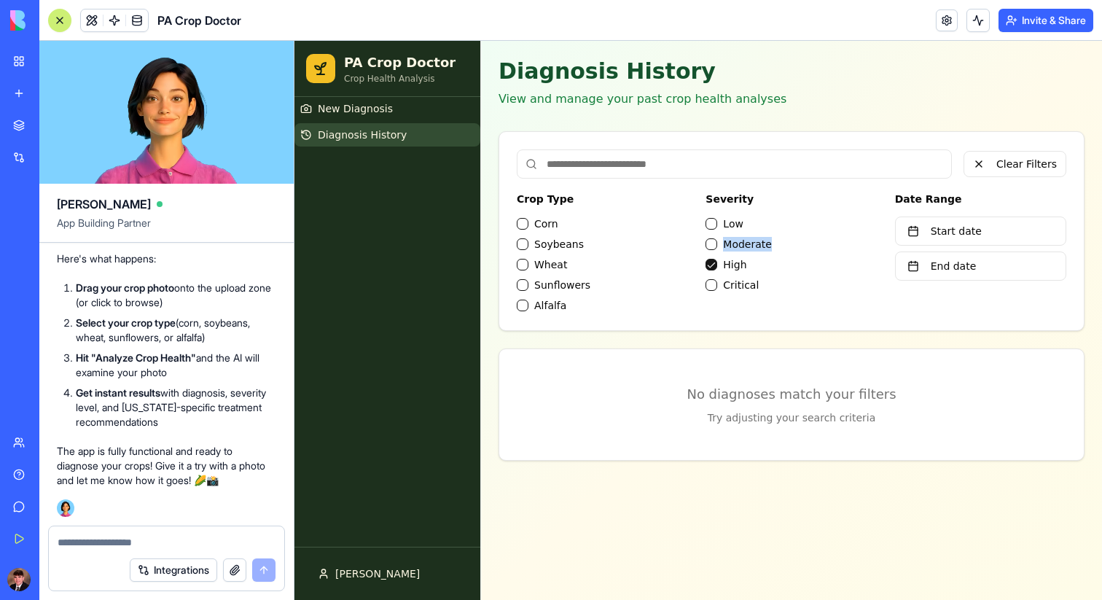
click at [712, 265] on button "High" at bounding box center [711, 265] width 12 height 12
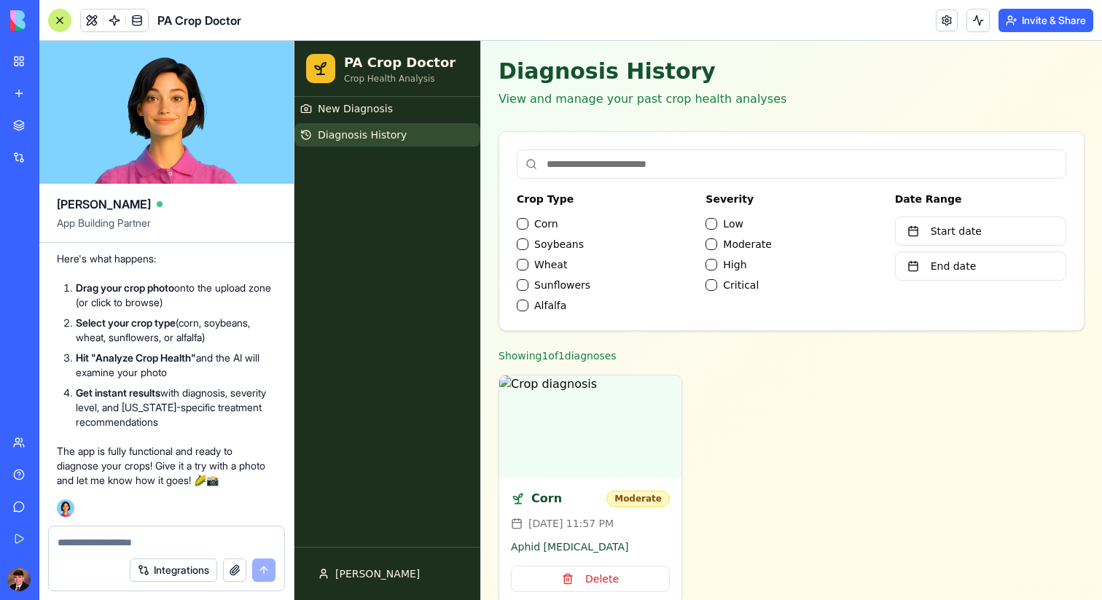
click at [713, 289] on div "Critical" at bounding box center [790, 285] width 171 height 15
click at [709, 286] on button "Critical" at bounding box center [711, 285] width 12 height 12
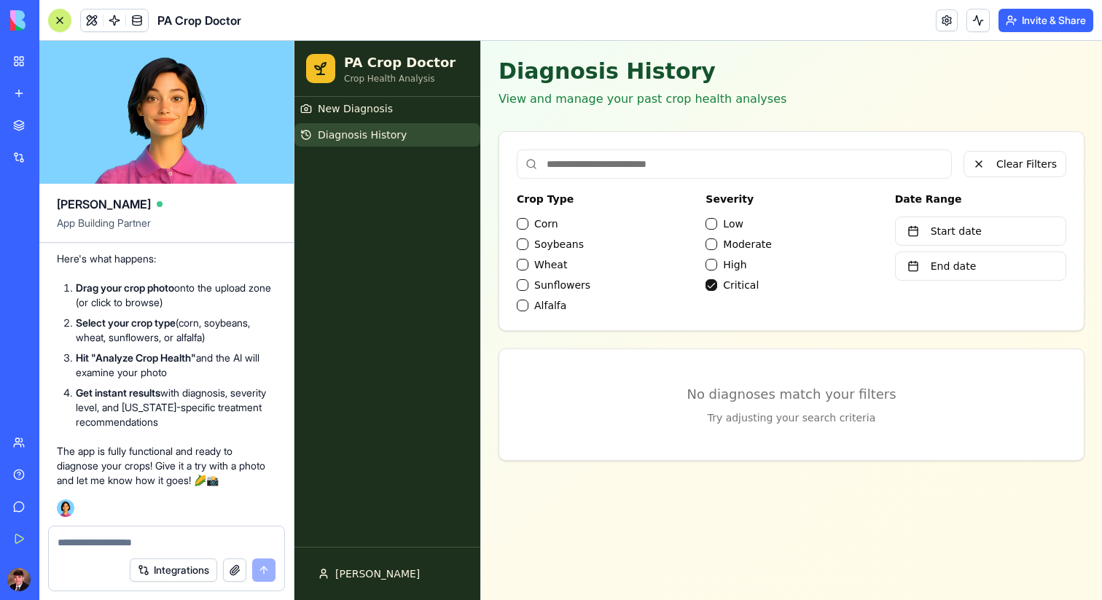
click at [710, 286] on button "Critical" at bounding box center [711, 285] width 12 height 12
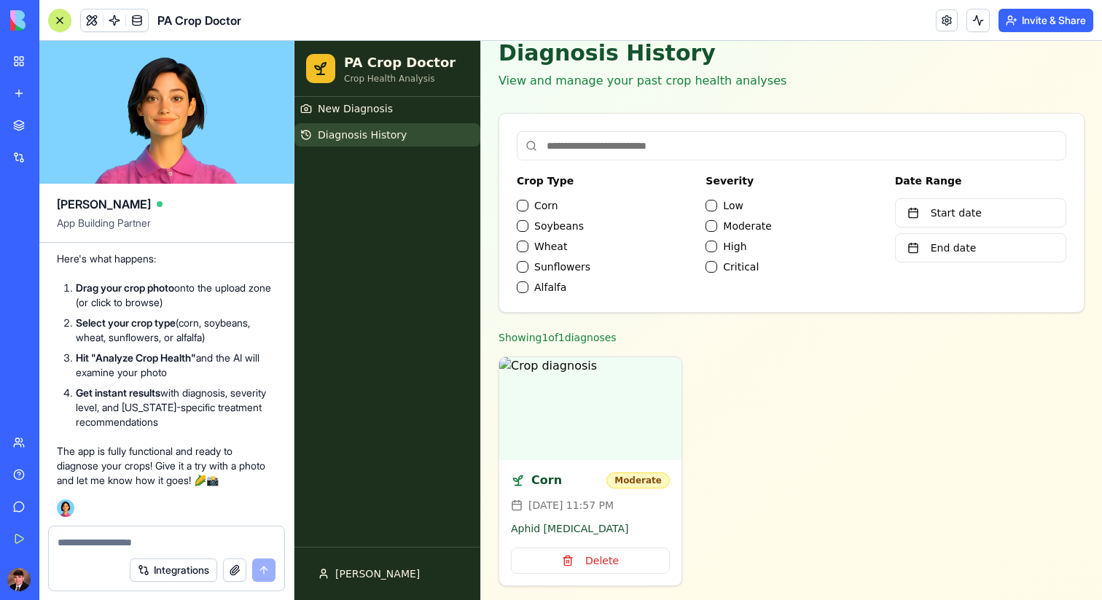
scroll to position [20, 0]
click at [385, 114] on span "New Diagnosis" at bounding box center [355, 108] width 75 height 15
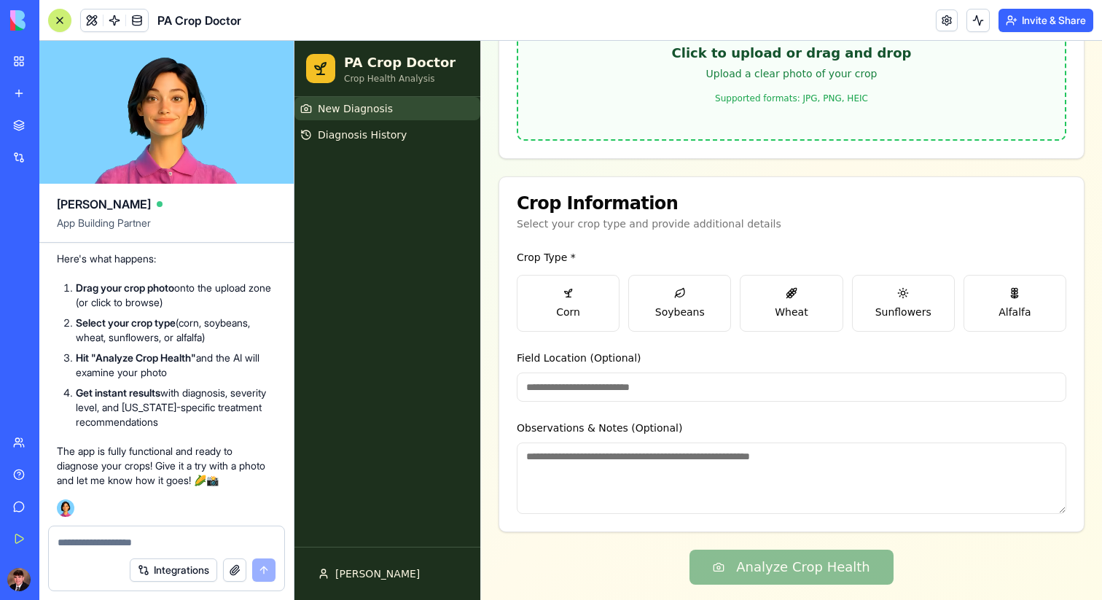
scroll to position [224, 0]
click at [977, 16] on button at bounding box center [977, 20] width 23 height 23
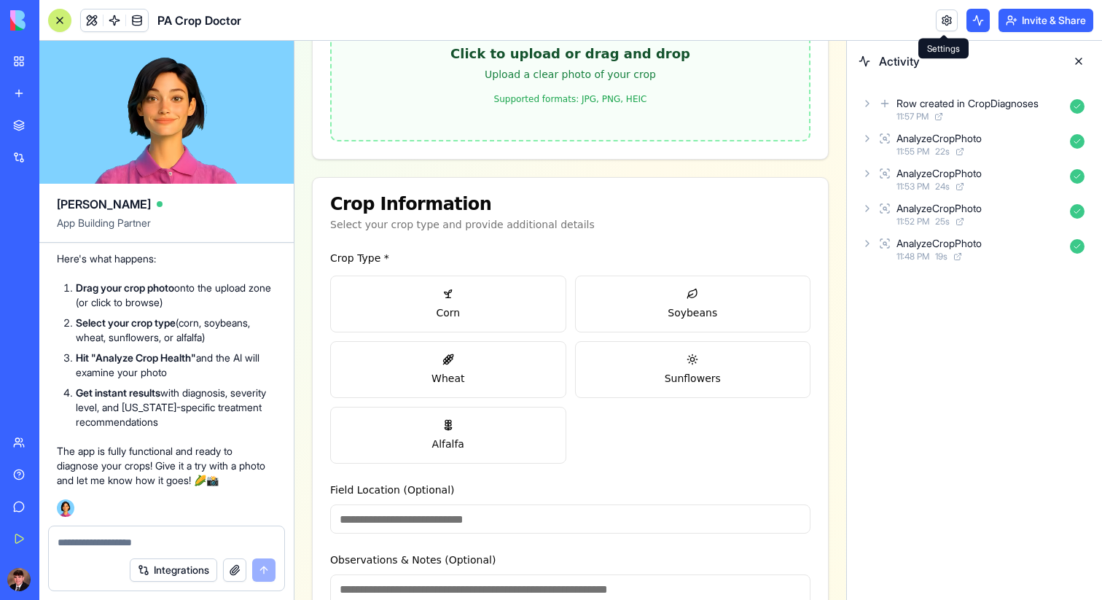
click at [943, 23] on link at bounding box center [947, 20] width 22 height 22
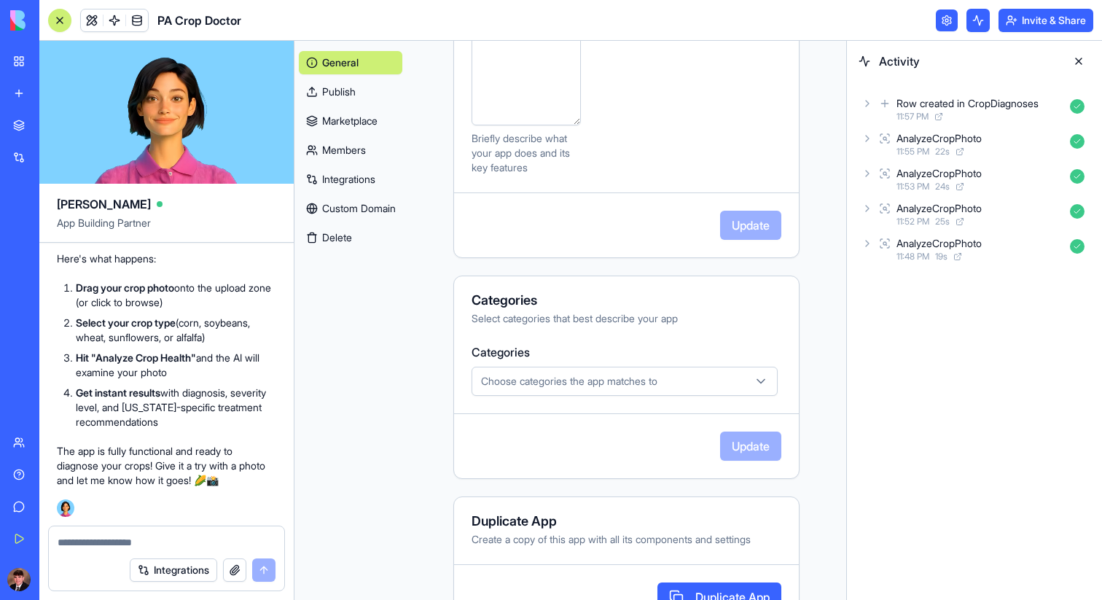
scroll to position [596, 0]
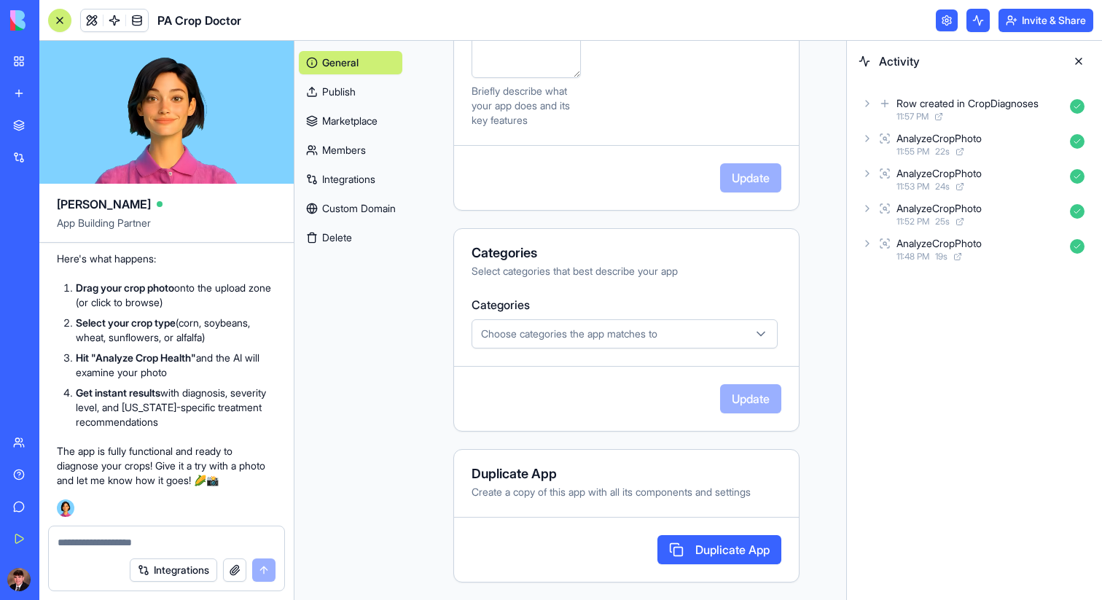
click at [721, 335] on div "Choose categories the app matches to" at bounding box center [624, 333] width 299 height 15
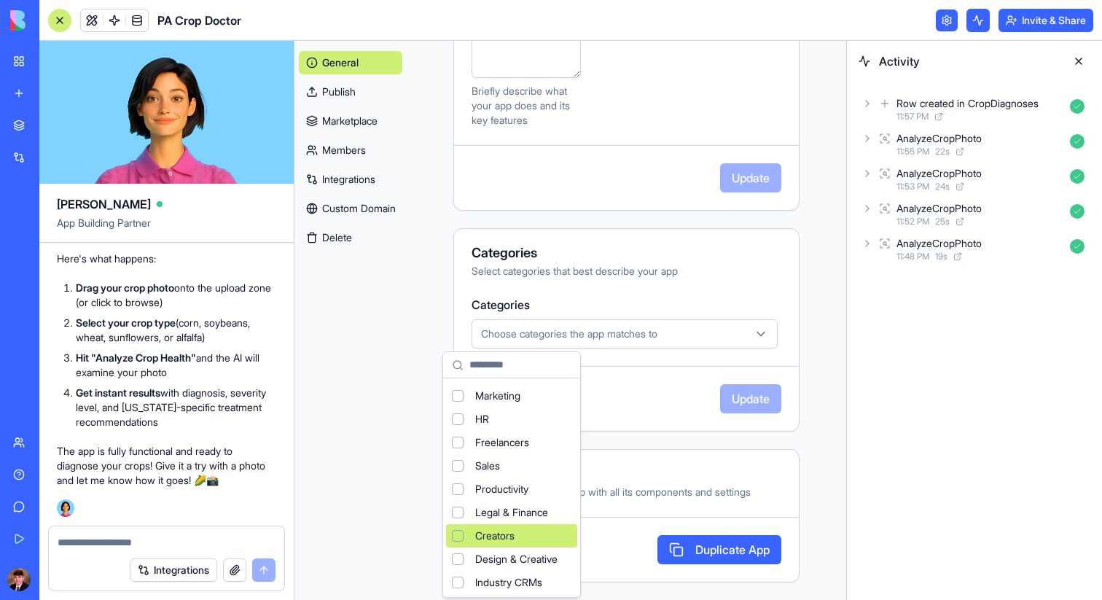
scroll to position [97, 0]
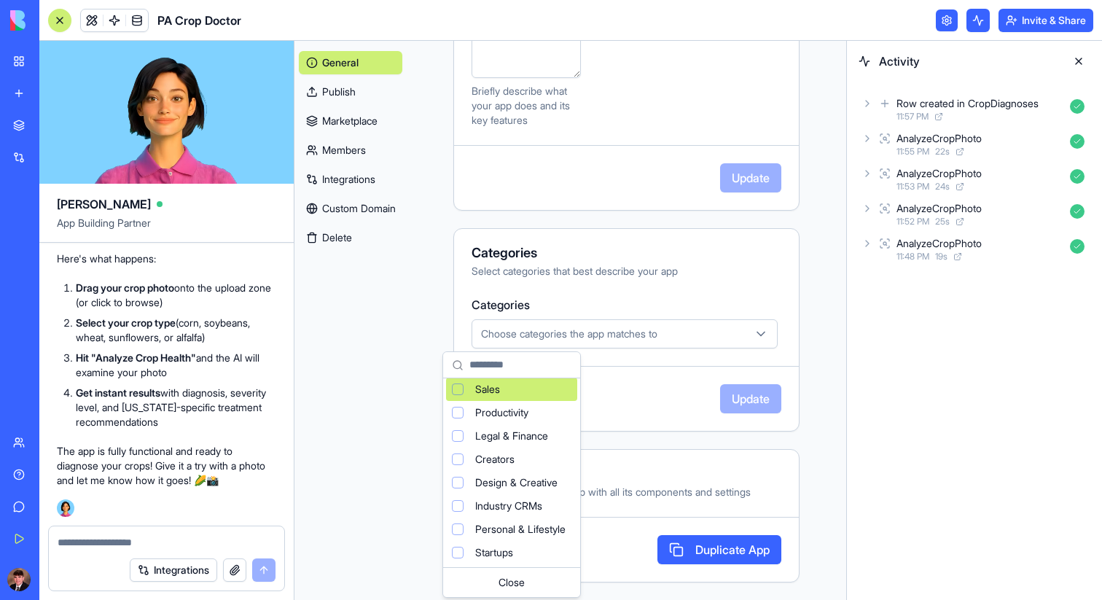
click at [702, 288] on html "My Workspace New app Marketplace Integrations Recent Untitled App AI Logo Gener…" at bounding box center [551, 300] width 1102 height 600
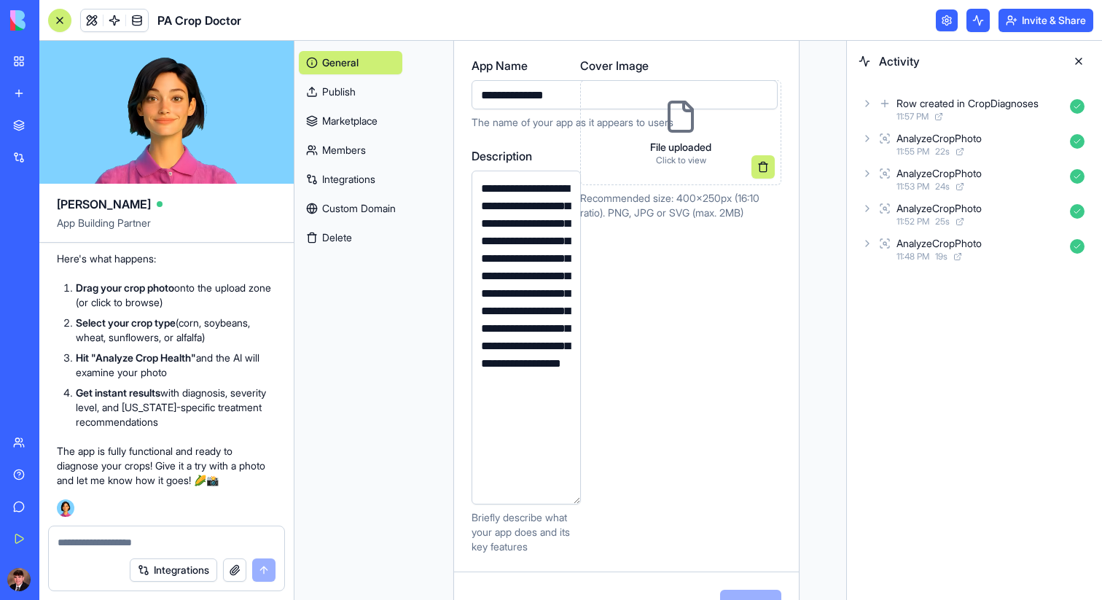
scroll to position [0, 0]
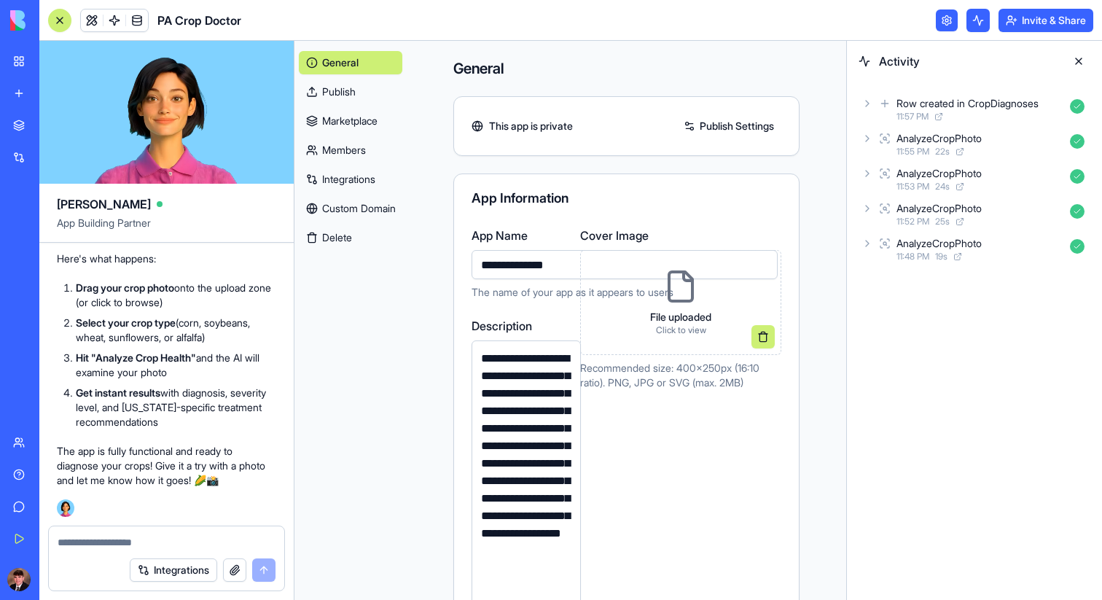
click at [547, 267] on input "**********" at bounding box center [624, 264] width 306 height 29
drag, startPoint x: 634, startPoint y: 313, endPoint x: 643, endPoint y: 326, distance: 16.2
click at [643, 326] on div "File uploaded Click to view" at bounding box center [680, 302] width 85 height 90
click at [359, 212] on link "Custom Domain" at bounding box center [350, 208] width 103 height 23
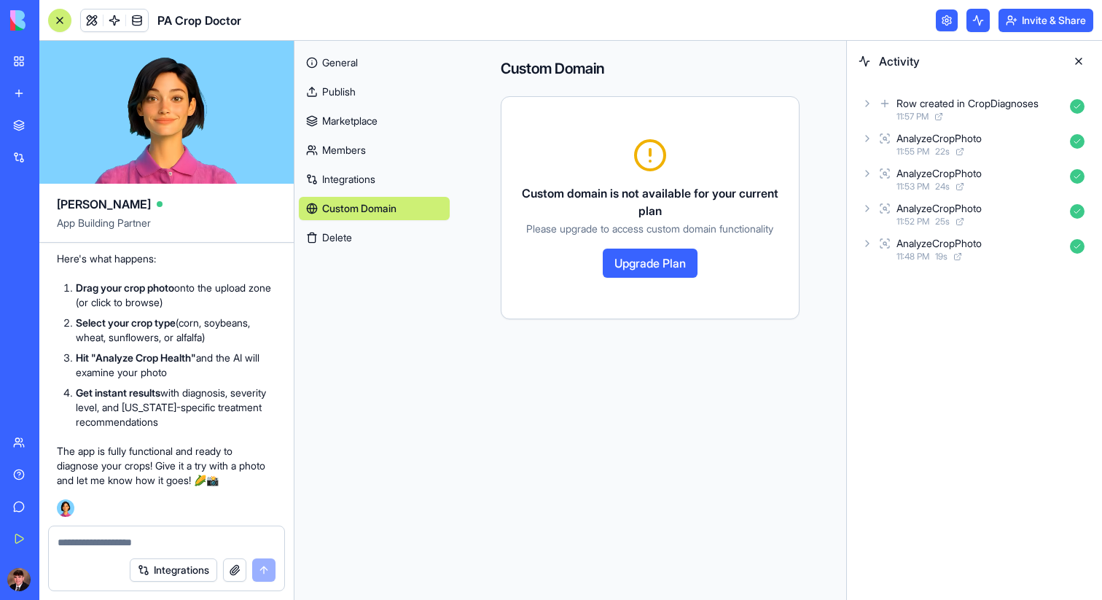
click at [360, 184] on link "Integrations" at bounding box center [374, 179] width 151 height 23
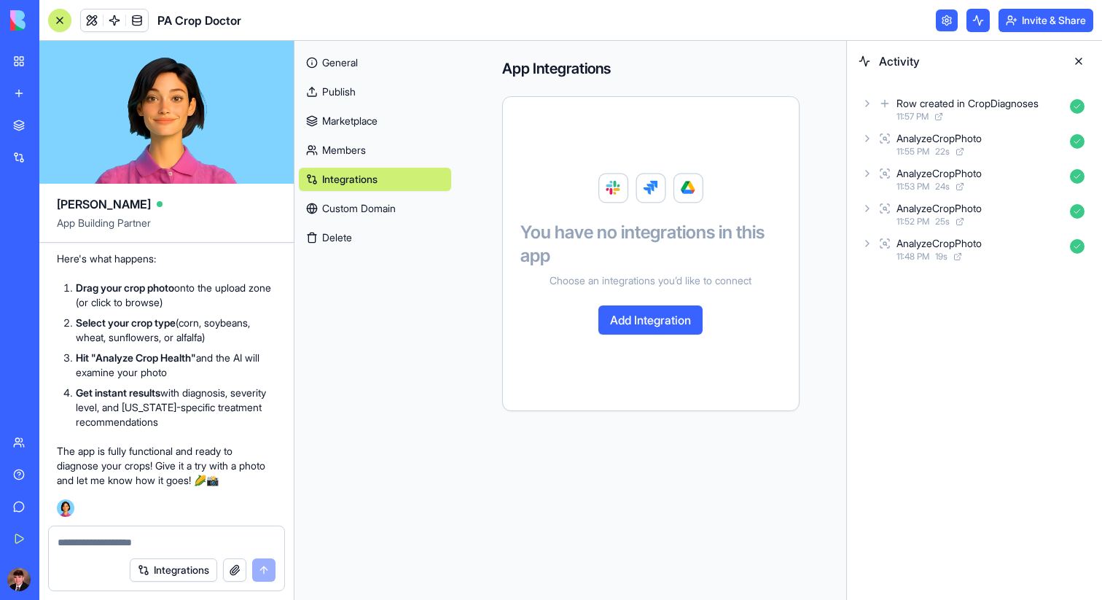
click at [361, 156] on link "Members" at bounding box center [375, 149] width 152 height 23
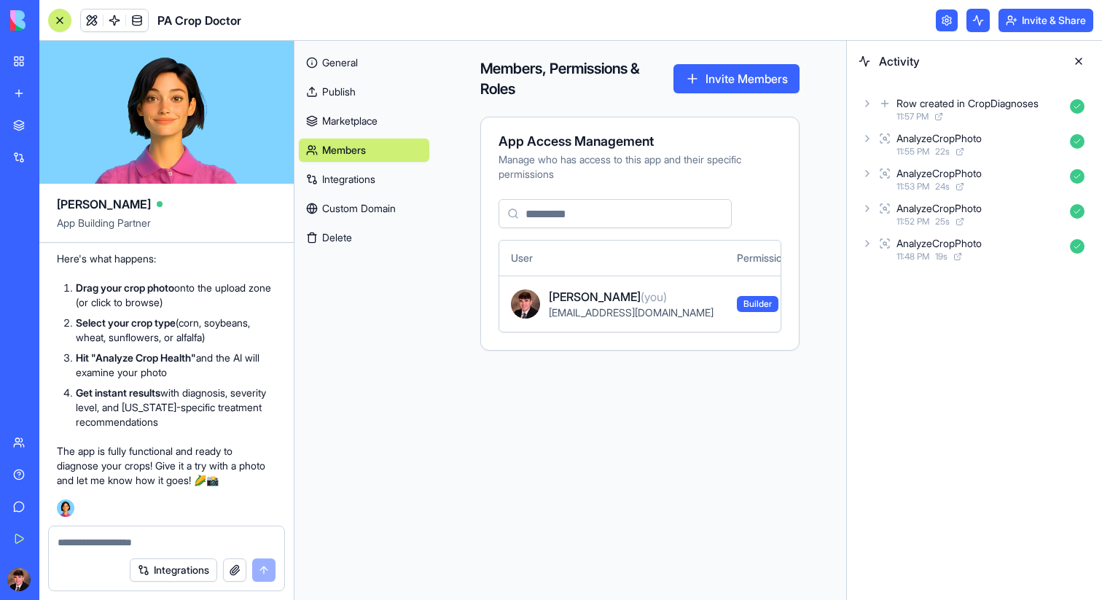
click at [345, 120] on link "Marketplace" at bounding box center [364, 120] width 130 height 23
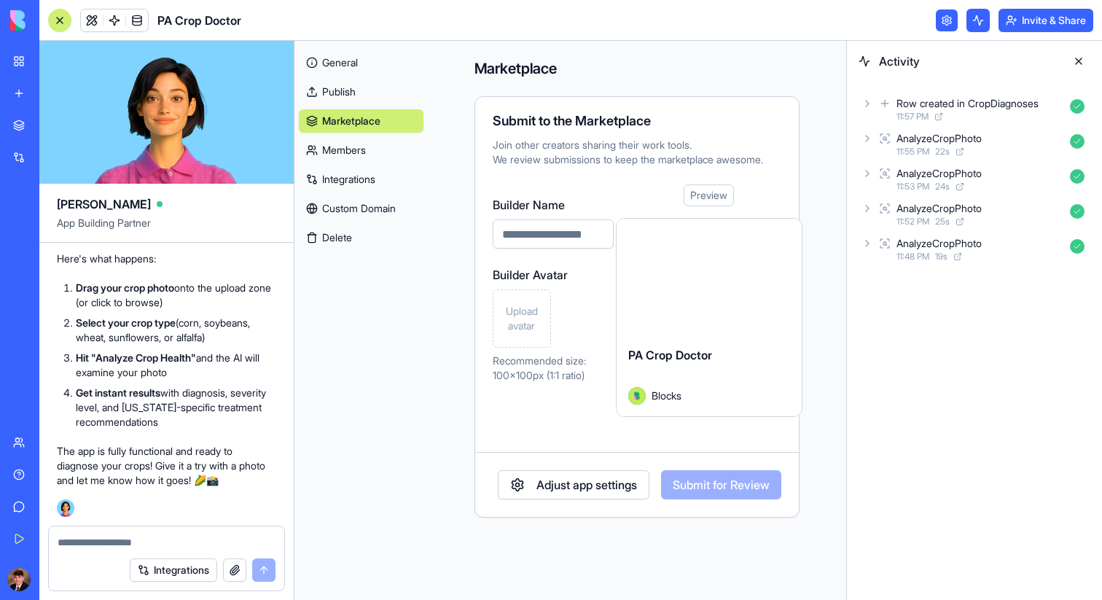
click at [338, 64] on link "General" at bounding box center [361, 62] width 125 height 23
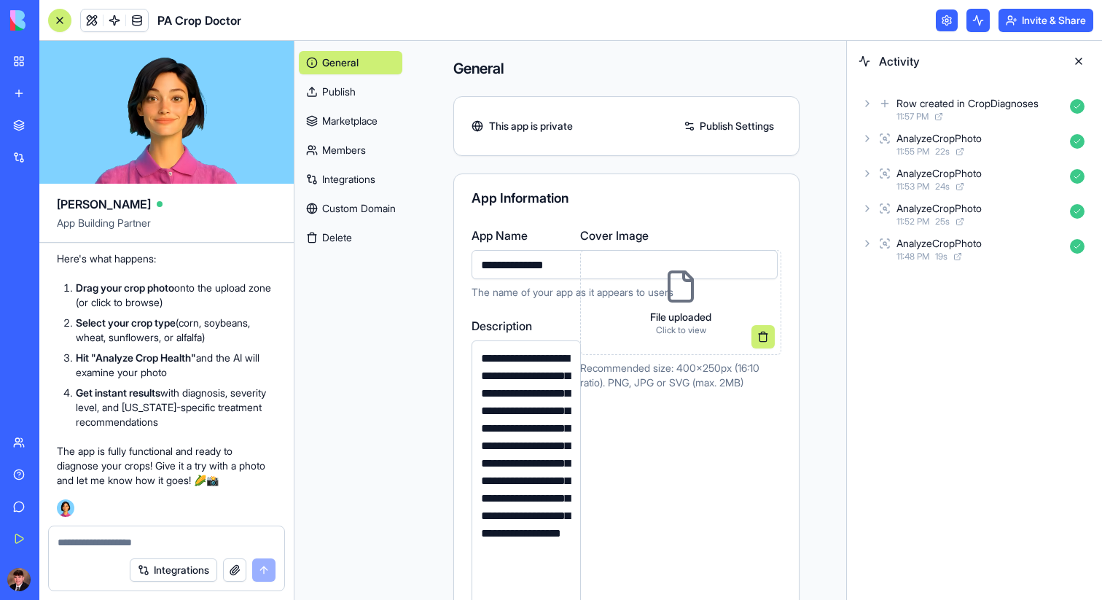
click at [340, 88] on link "Publish" at bounding box center [350, 91] width 103 height 23
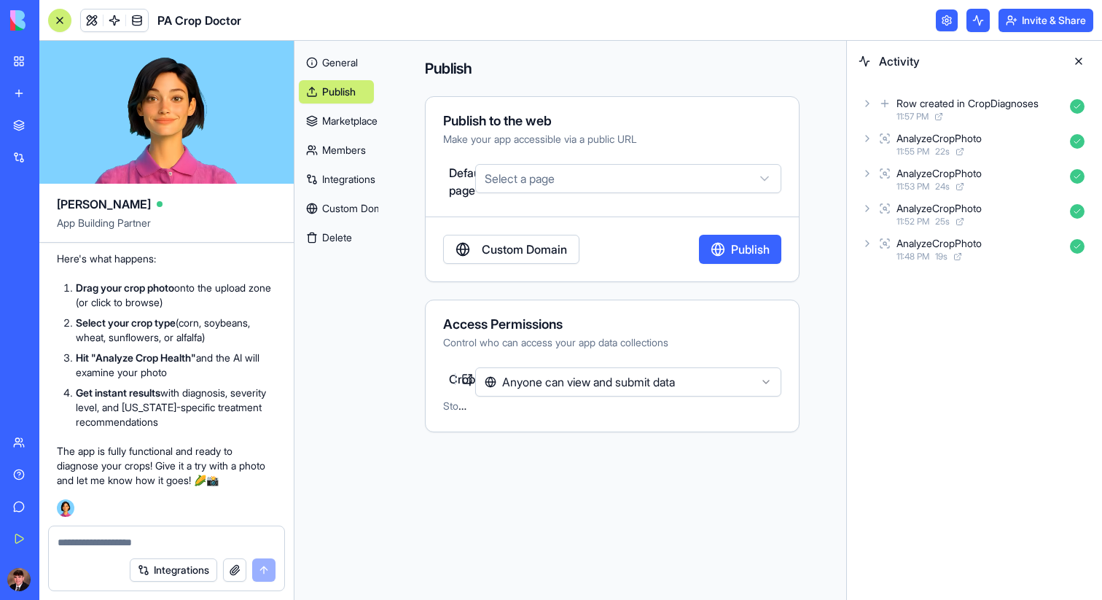
click at [592, 178] on html "My Workspace New app Marketplace Integrations Recent Untitled App AI Logo Gener…" at bounding box center [551, 300] width 1102 height 600
click at [598, 146] on html "My Workspace New app Marketplace Integrations Recent Untitled App AI Logo Gener…" at bounding box center [551, 300] width 1102 height 600
click at [351, 60] on link "General" at bounding box center [336, 62] width 75 height 23
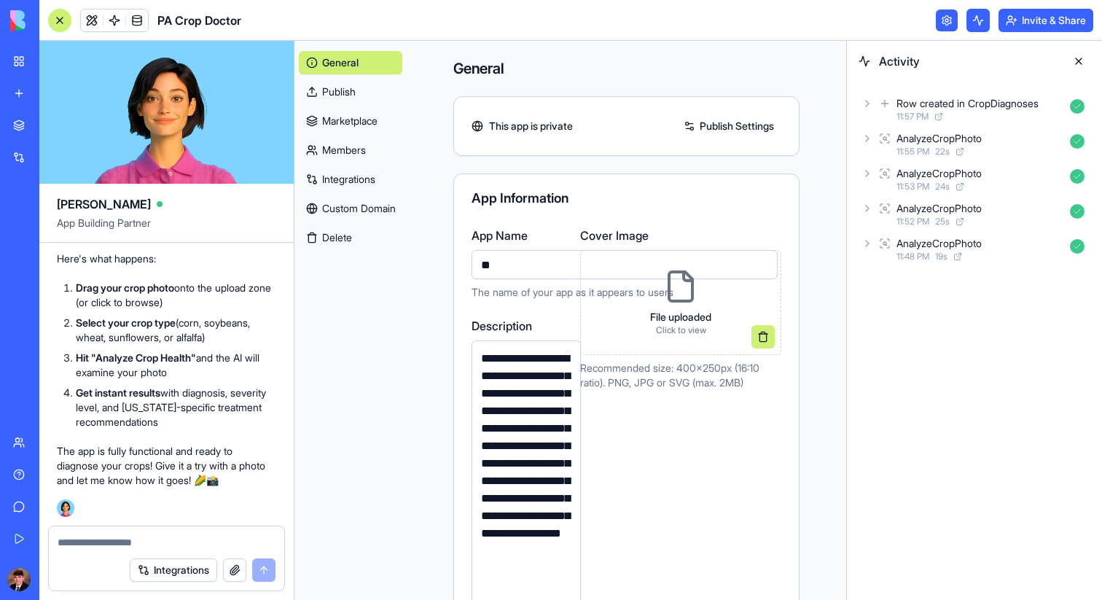
type input "*"
click at [471, 263] on input "*******" at bounding box center [624, 264] width 306 height 29
click at [519, 266] on input "*******" at bounding box center [624, 264] width 306 height 29
type input "**********"
click at [109, 548] on div at bounding box center [166, 537] width 235 height 23
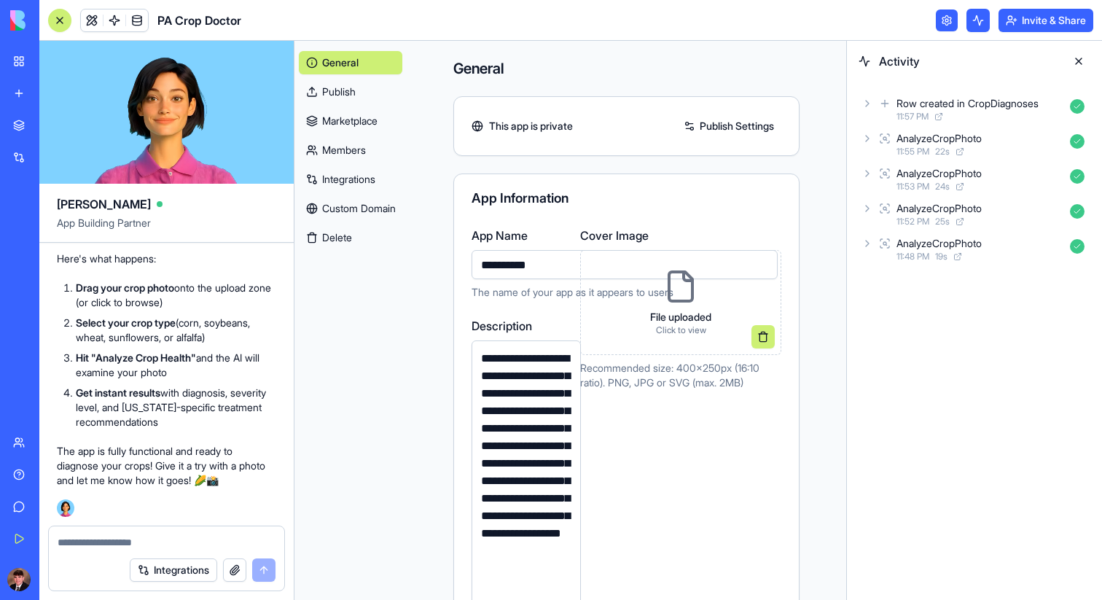
click at [109, 548] on textarea at bounding box center [167, 542] width 218 height 15
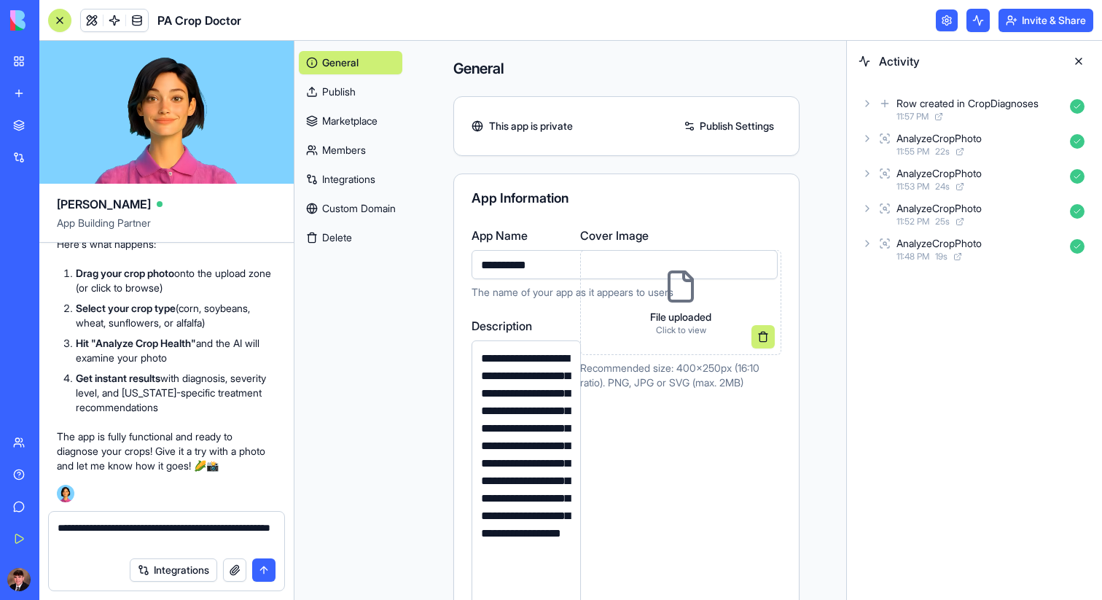
type textarea "**********"
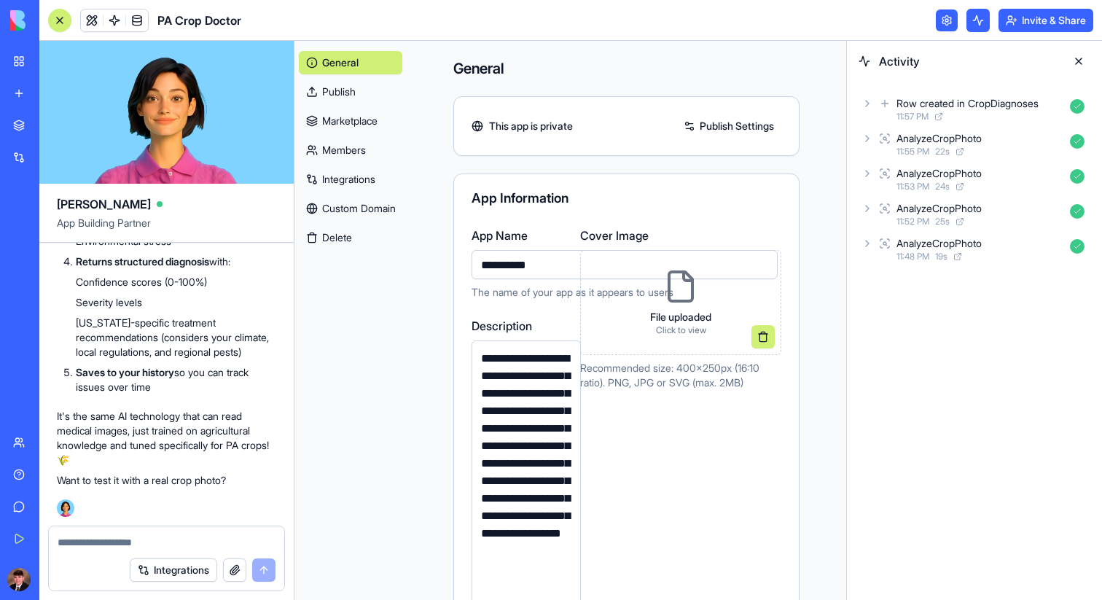
scroll to position [3230, 0]
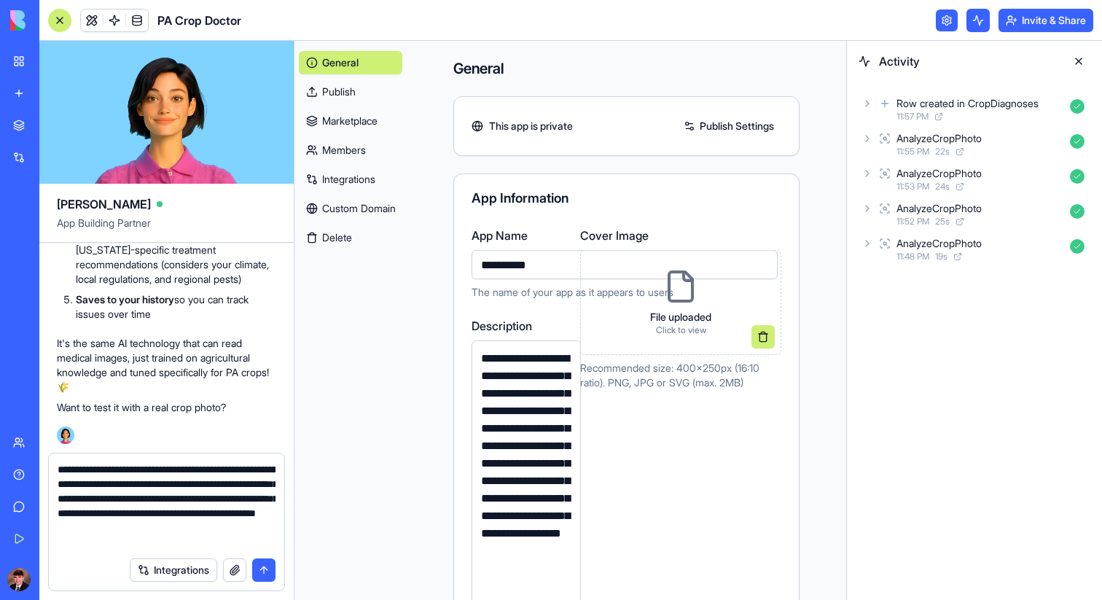
type textarea "**********"
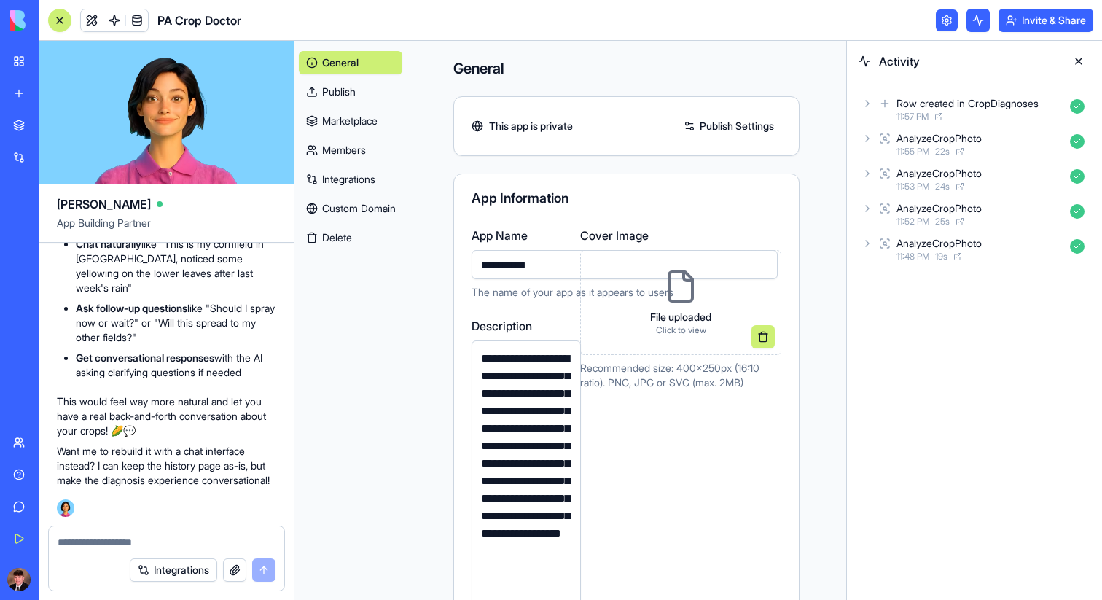
scroll to position [3778, 0]
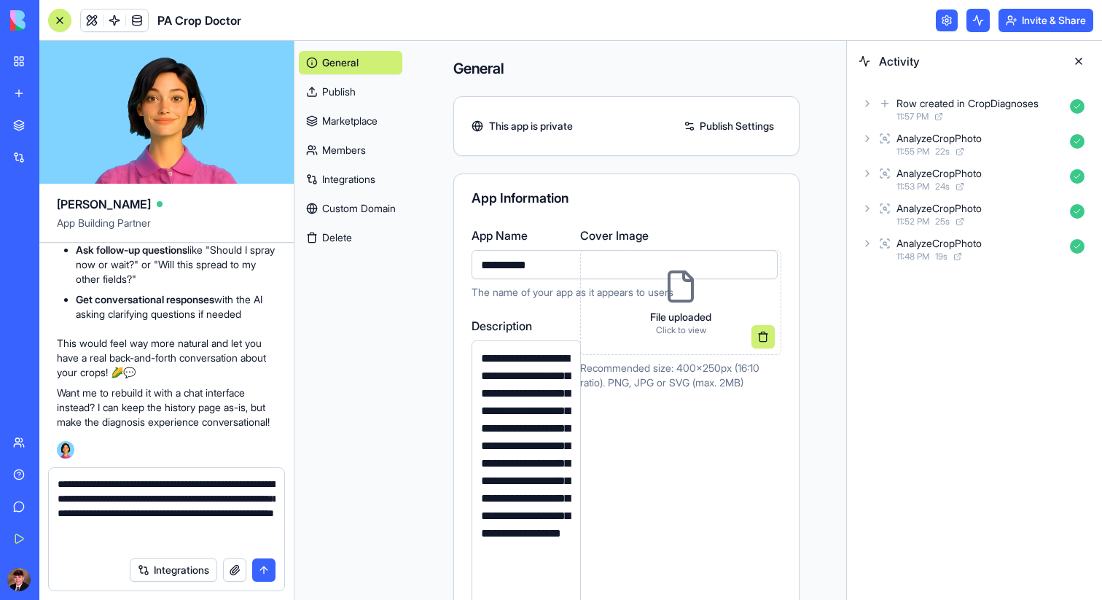
type textarea "**********"
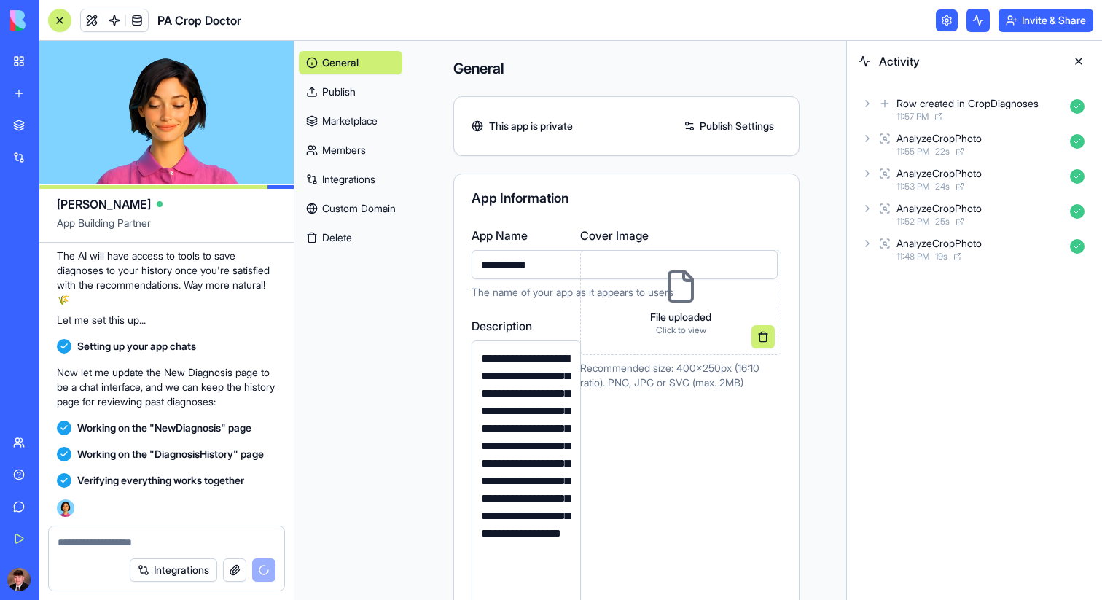
scroll to position [4821, 0]
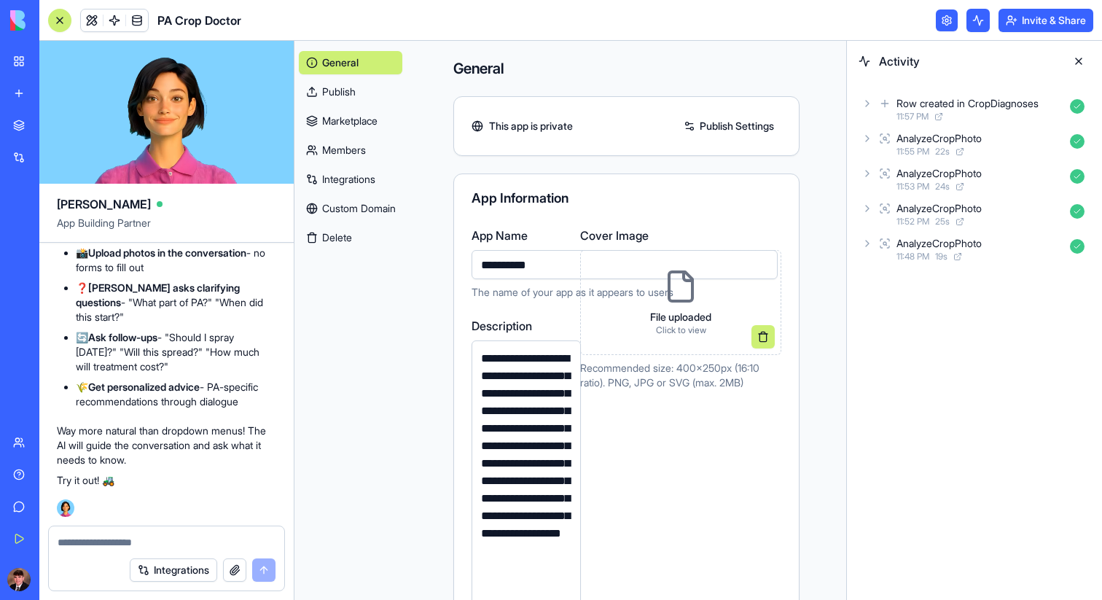
click at [940, 19] on link at bounding box center [947, 20] width 22 height 22
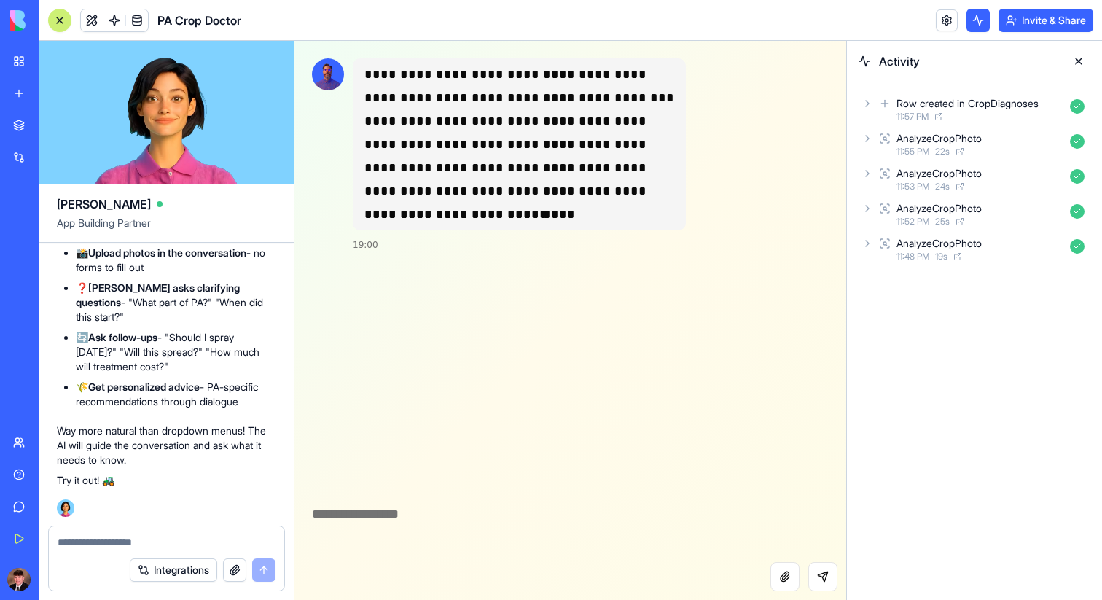
click at [433, 485] on div "**********" at bounding box center [570, 320] width 552 height 559
click at [439, 539] on textarea at bounding box center [570, 524] width 552 height 76
click at [788, 582] on button "Attach file" at bounding box center [784, 576] width 29 height 29
drag, startPoint x: 482, startPoint y: 532, endPoint x: 486, endPoint y: 520, distance: 12.9
click at [482, 532] on textarea at bounding box center [570, 524] width 552 height 76
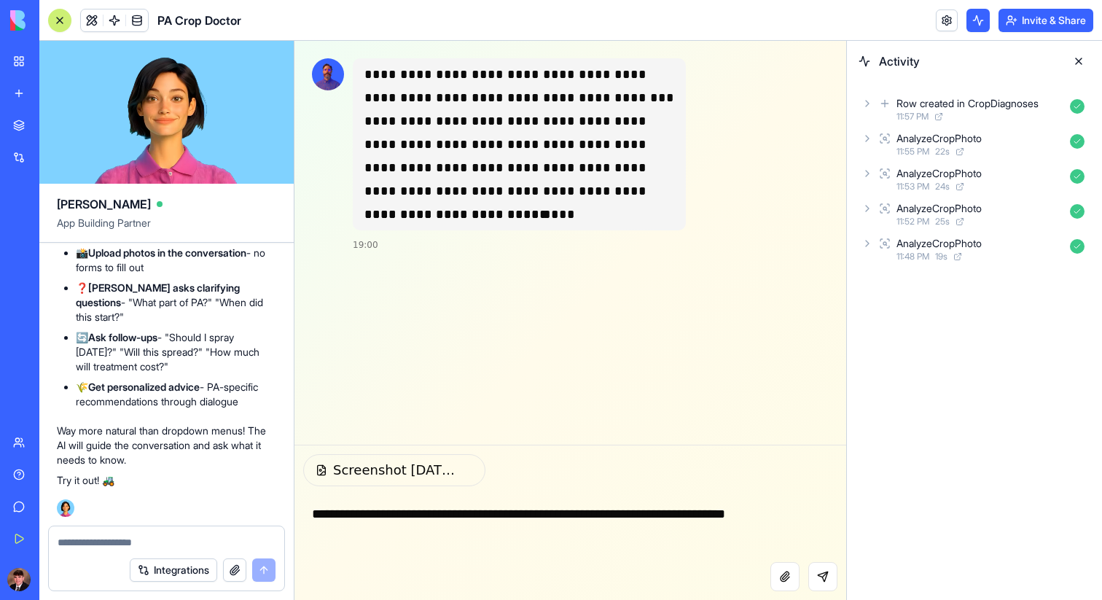
type textarea "**********"
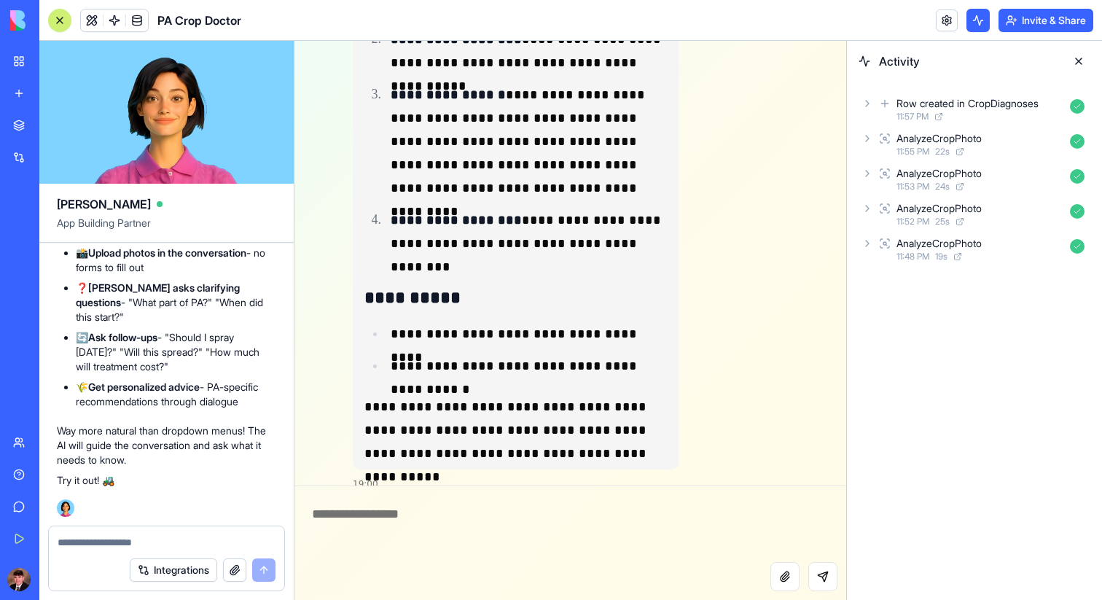
scroll to position [762, 0]
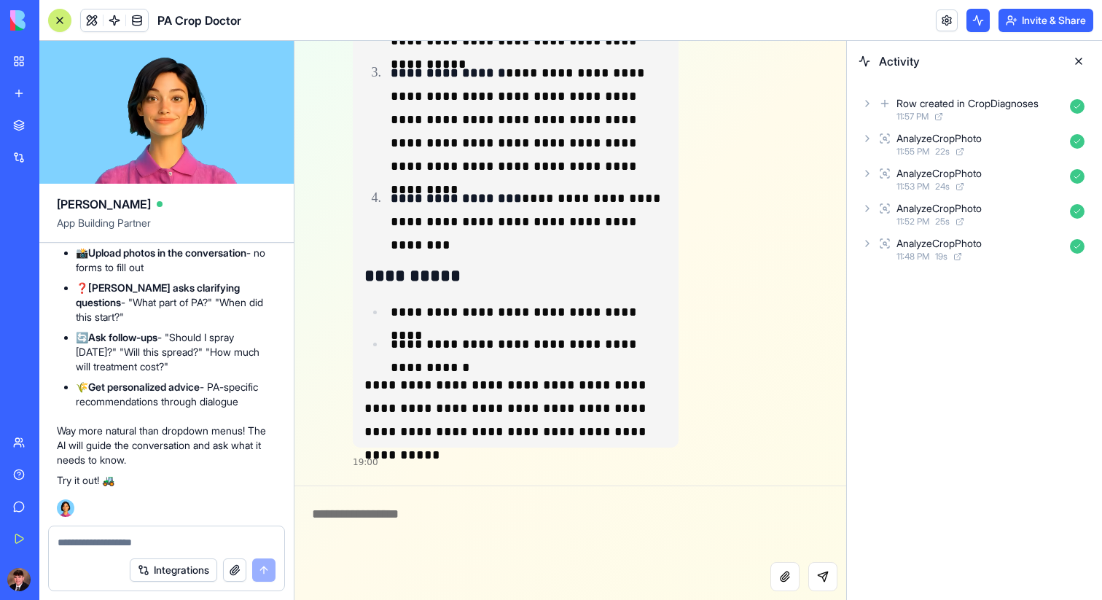
click at [95, 549] on textarea at bounding box center [167, 542] width 218 height 15
click at [96, 543] on textarea at bounding box center [167, 542] width 218 height 15
type textarea "*"
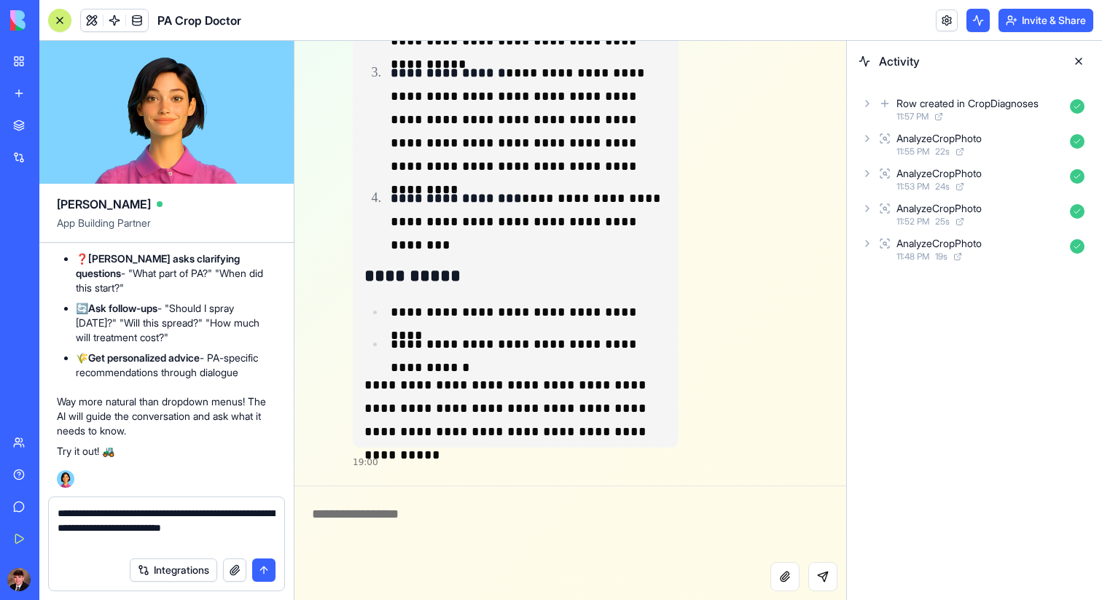
type textarea "**********"
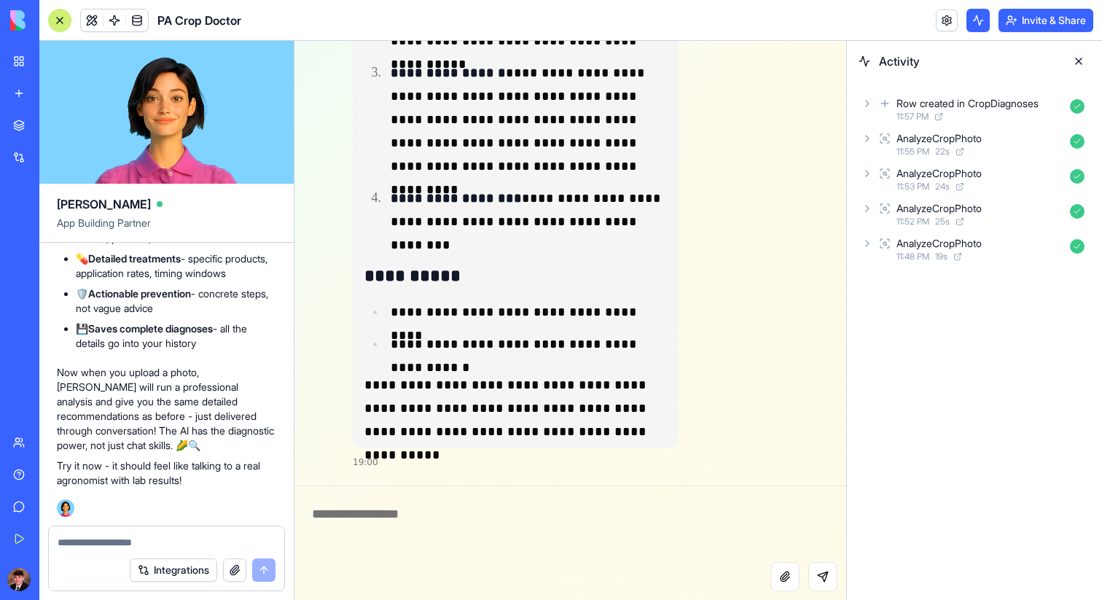
scroll to position [803, 0]
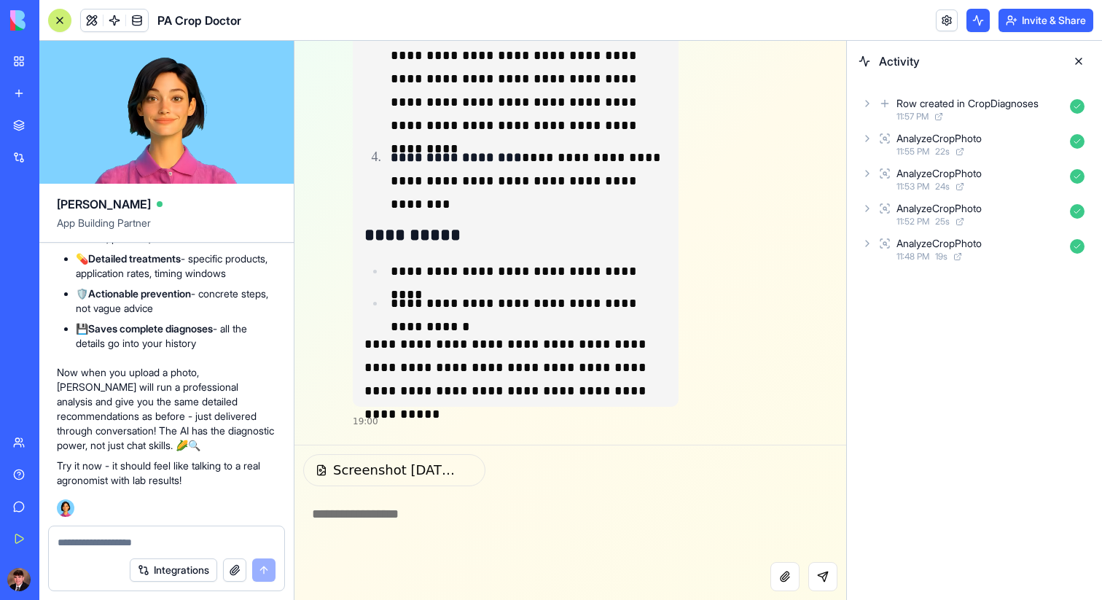
click at [511, 512] on textarea at bounding box center [570, 524] width 552 height 76
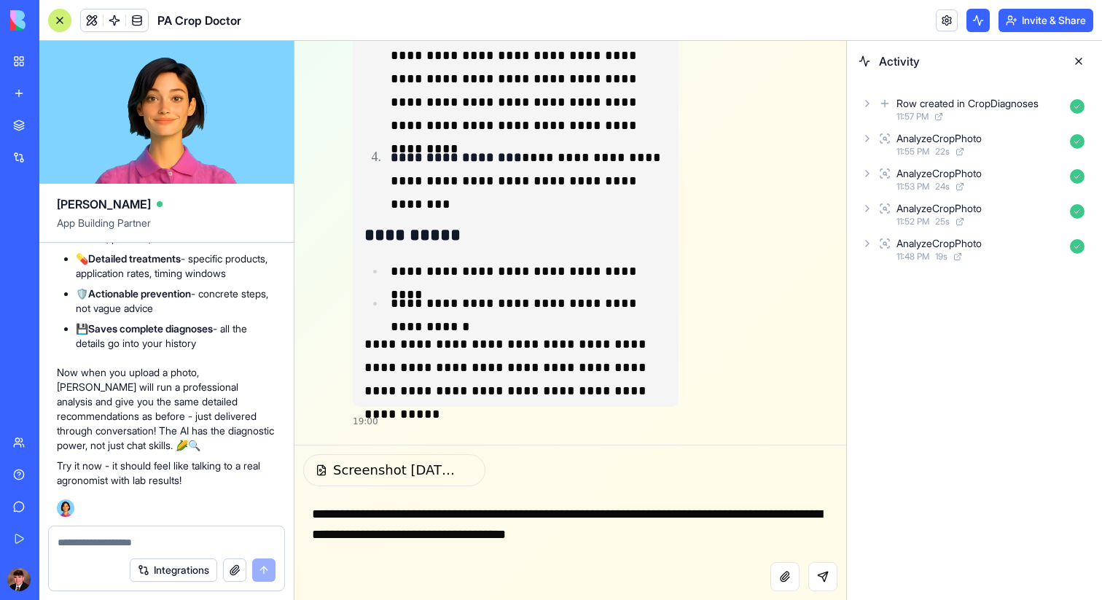
type textarea "**********"
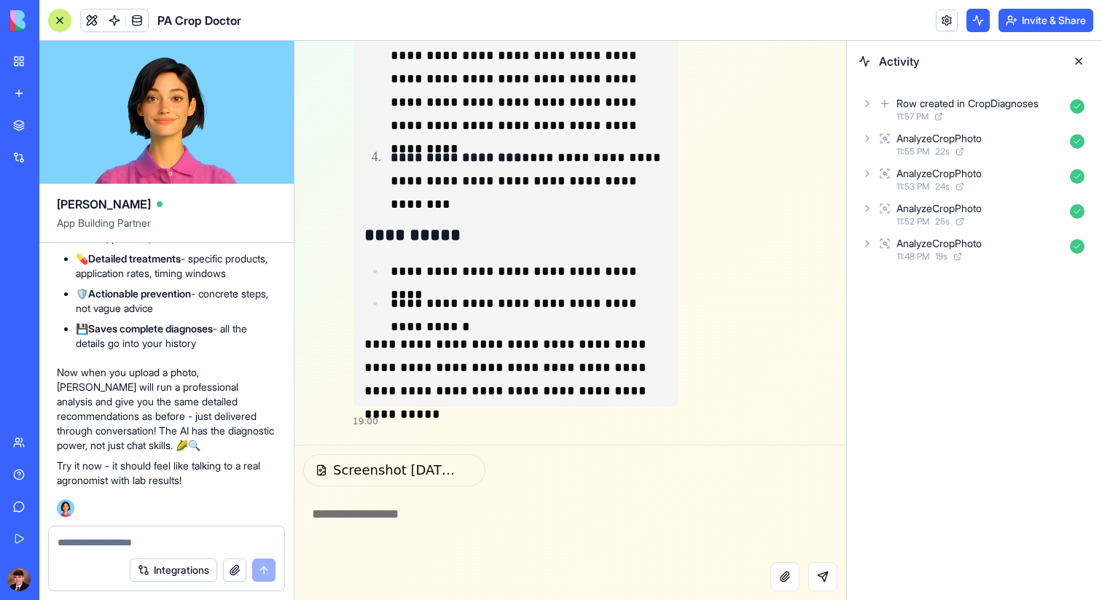
scroll to position [958, 0]
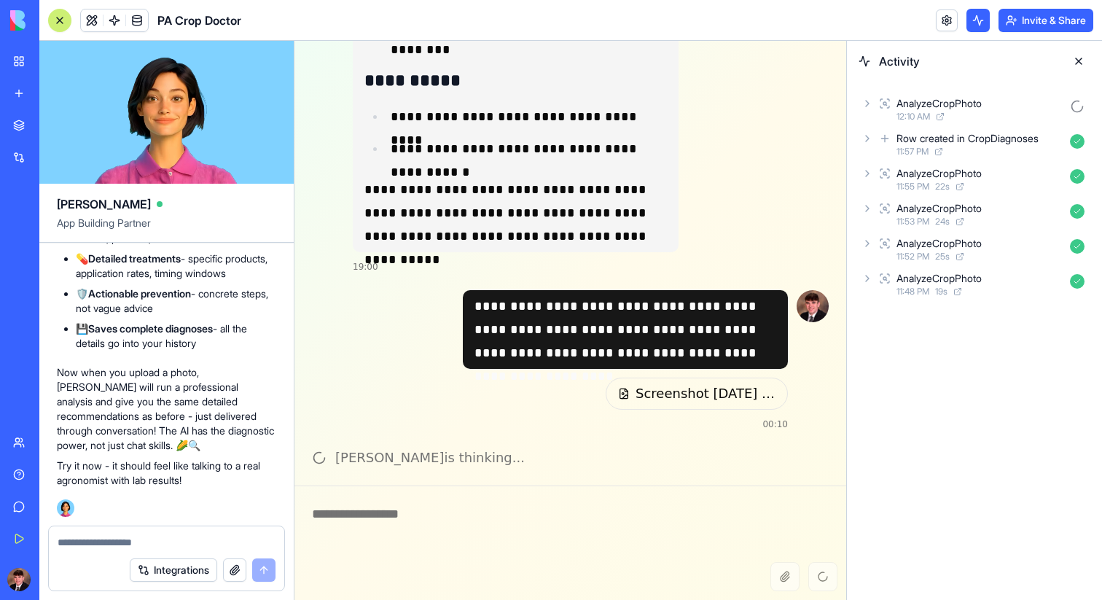
click at [390, 309] on div "**********" at bounding box center [550, 360] width 476 height 140
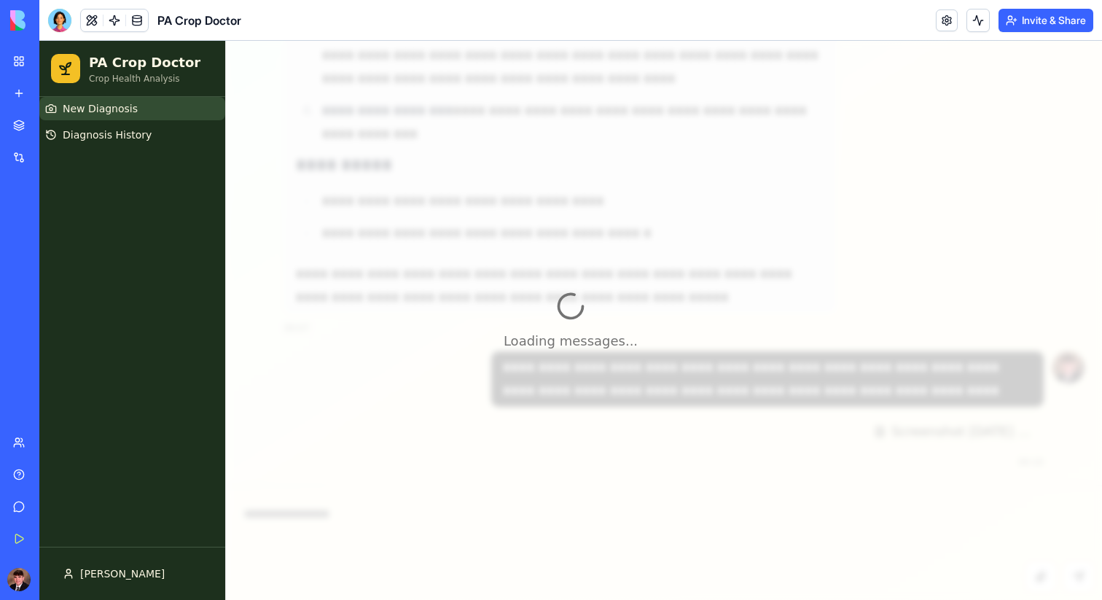
scroll to position [616, 0]
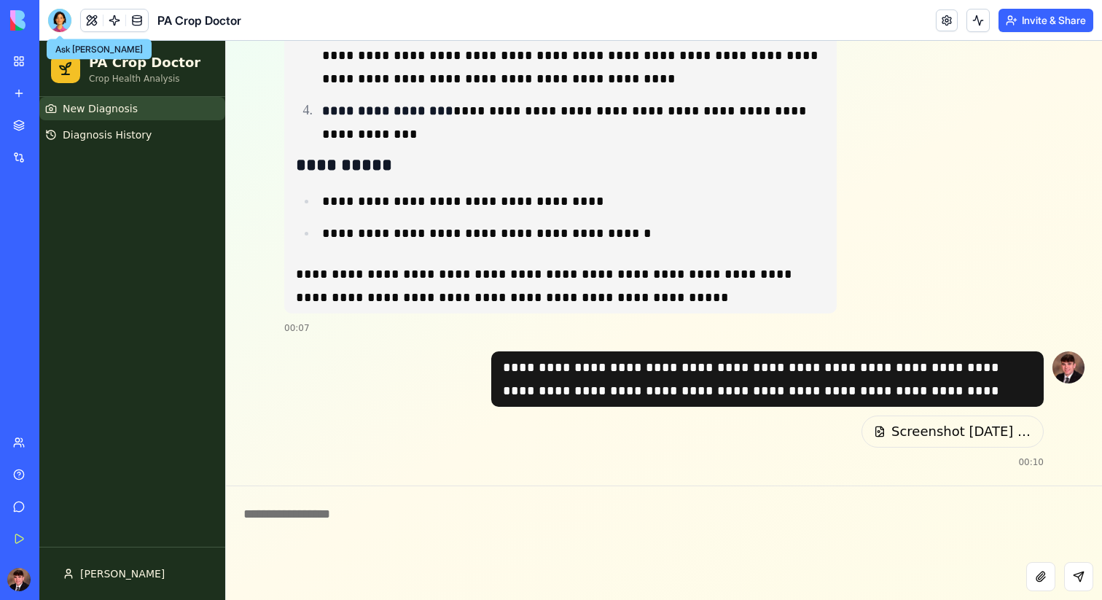
click at [54, 23] on div at bounding box center [59, 20] width 23 height 23
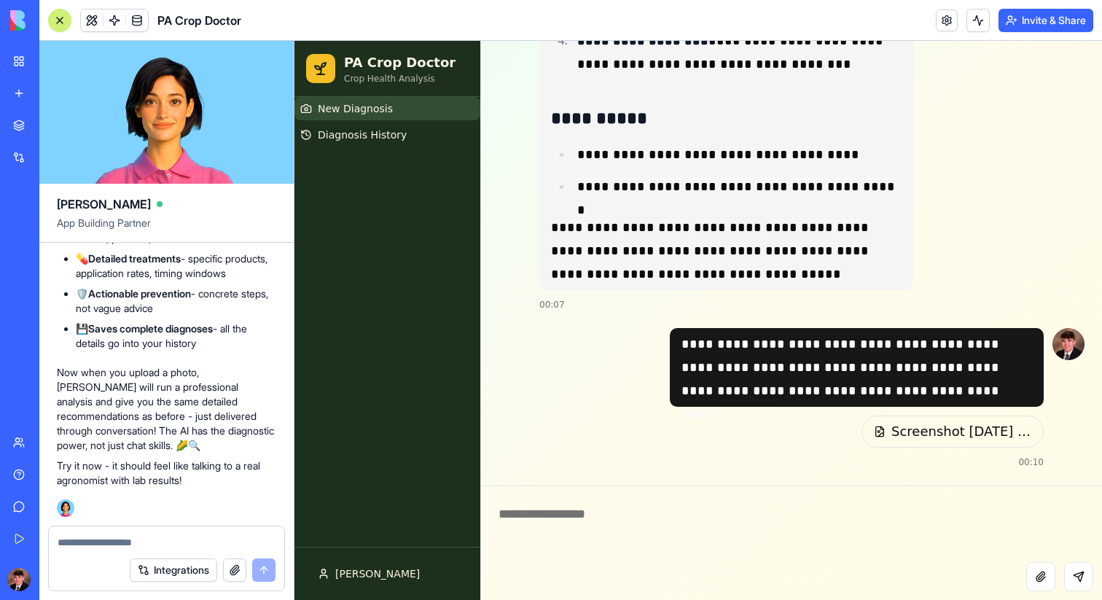
scroll to position [5692, 0]
click at [678, 516] on textarea at bounding box center [791, 524] width 621 height 76
type textarea "********"
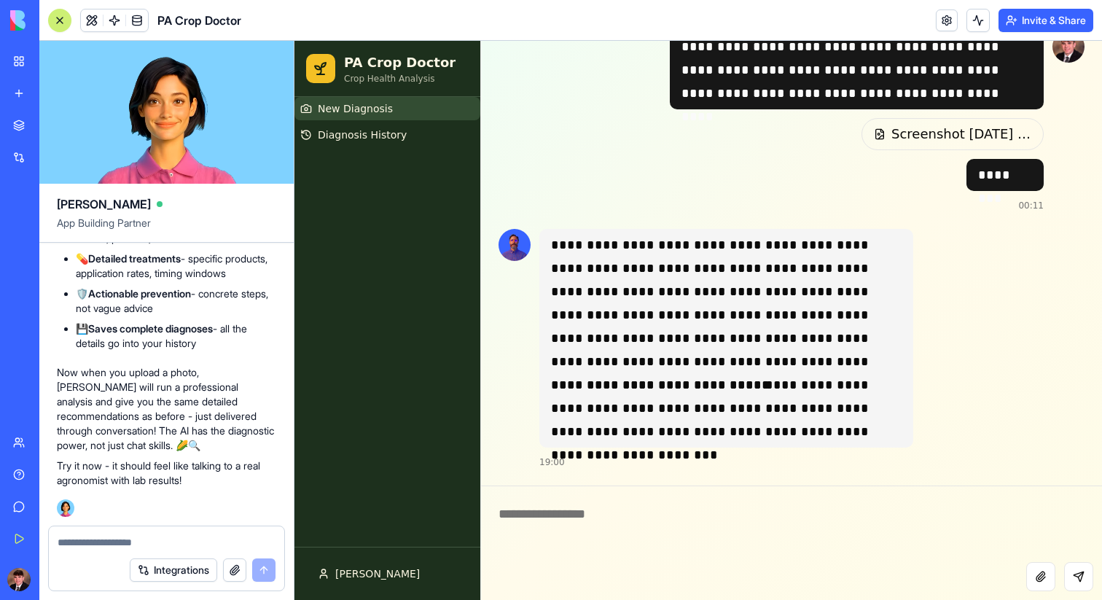
scroll to position [1211, 0]
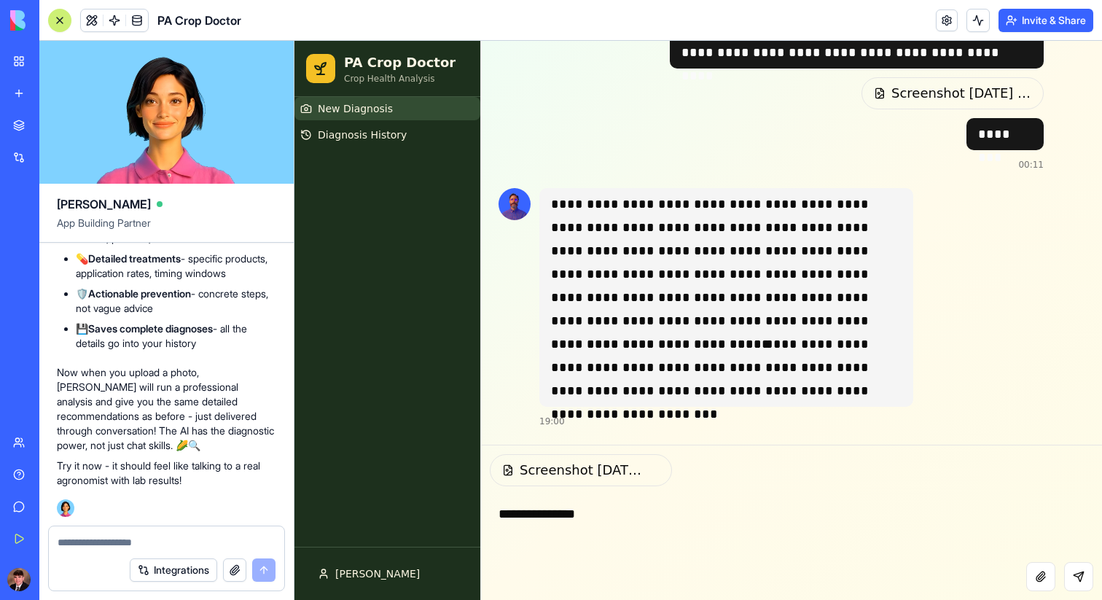
type textarea "**********"
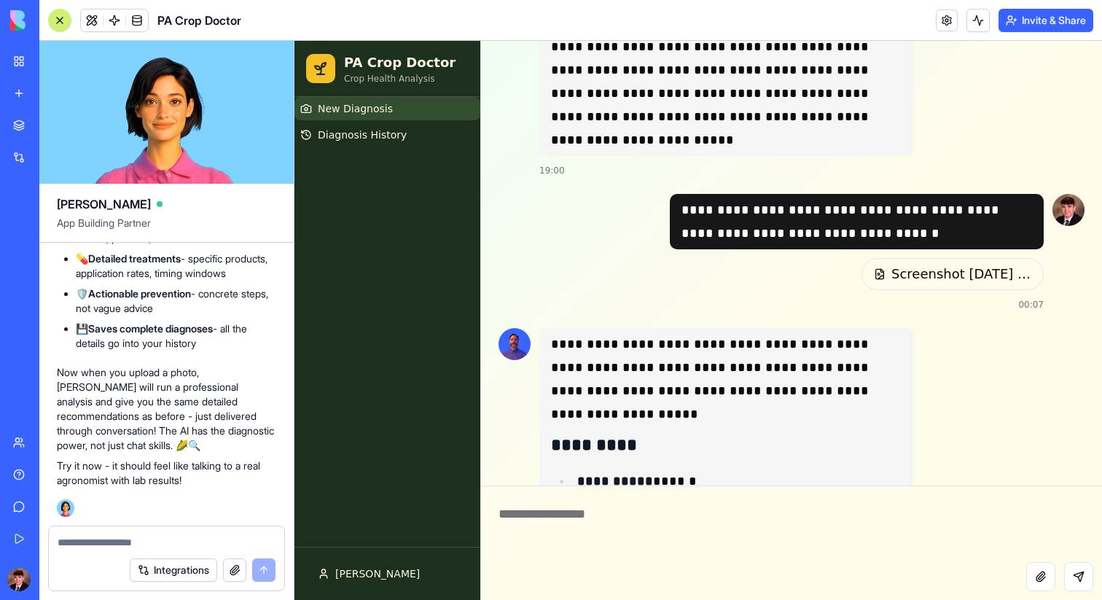
scroll to position [263, 0]
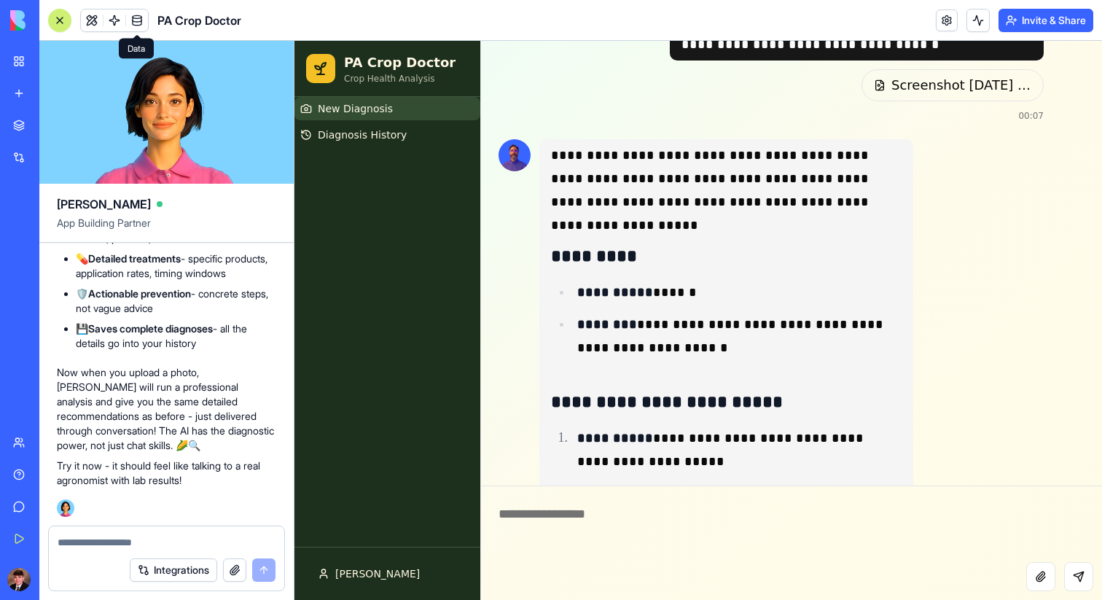
click at [120, 18] on span at bounding box center [137, 20] width 41 height 41
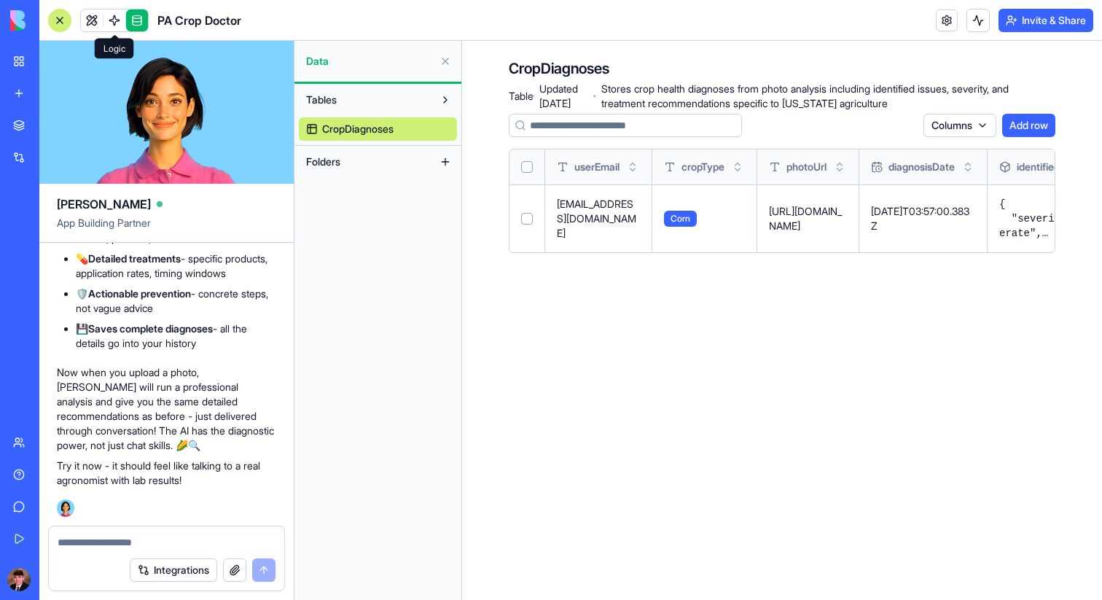
click at [111, 19] on link at bounding box center [114, 20] width 22 height 22
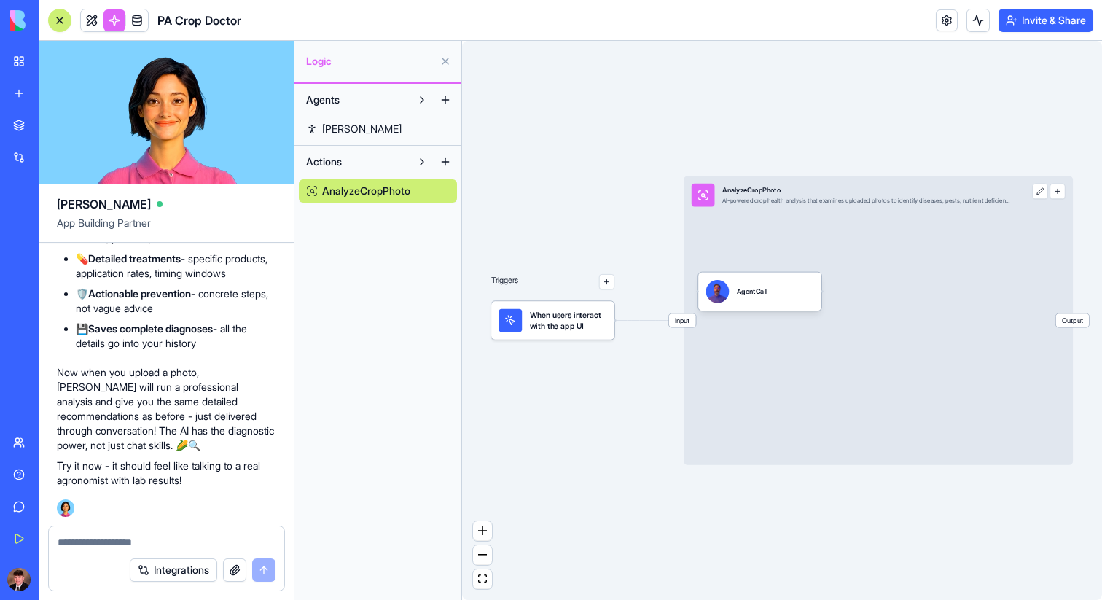
drag, startPoint x: 805, startPoint y: 335, endPoint x: 740, endPoint y: 341, distance: 65.8
click at [749, 341] on div "Input AnalyzeCropPhoto AI-powered crop health analysis that examines uploaded p…" at bounding box center [878, 320] width 389 height 289
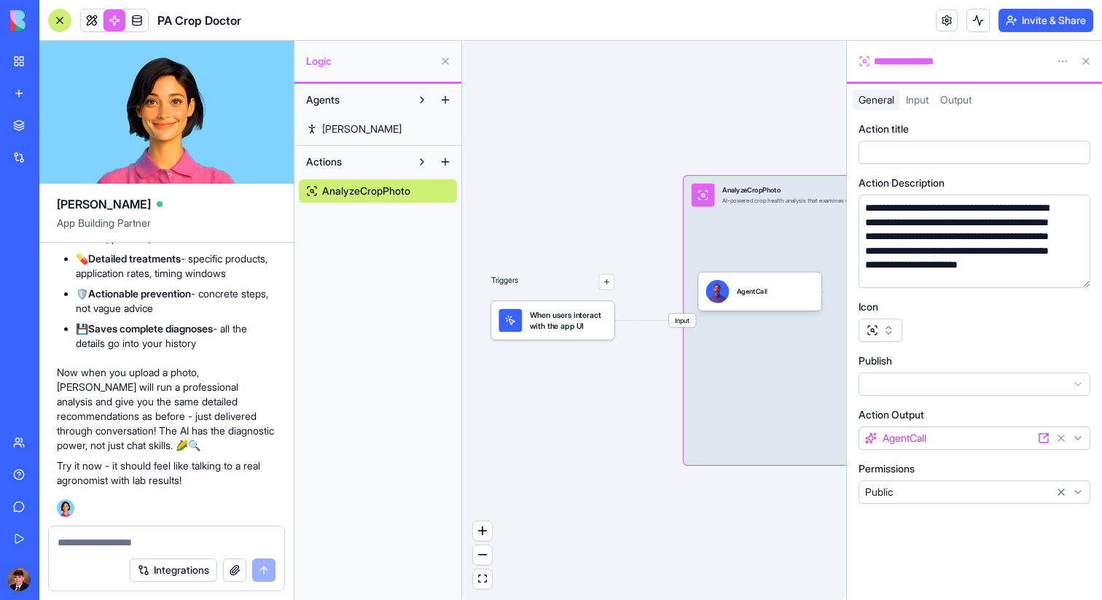
click at [563, 179] on div "Triggers When users interact with the app UI Input AnalyzeCropPhoto AI-powered …" at bounding box center [654, 320] width 384 height 559
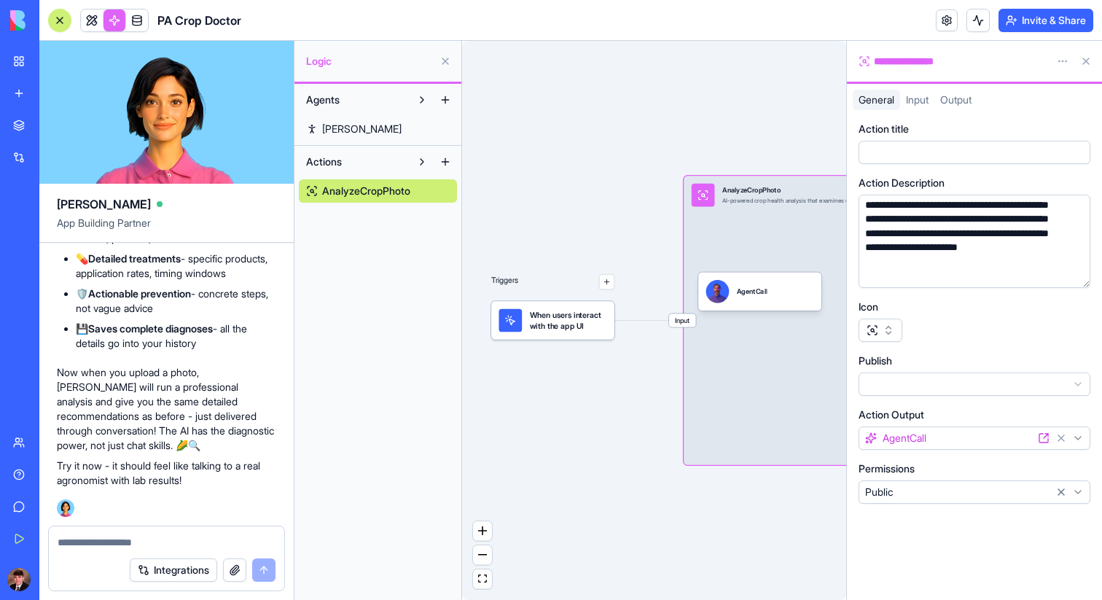
scroll to position [20, 0]
click at [641, 86] on div "Triggers When users interact with the app UI Input AnalyzeCropPhoto AI-powered …" at bounding box center [654, 320] width 384 height 559
click at [1086, 57] on button at bounding box center [1085, 61] width 23 height 23
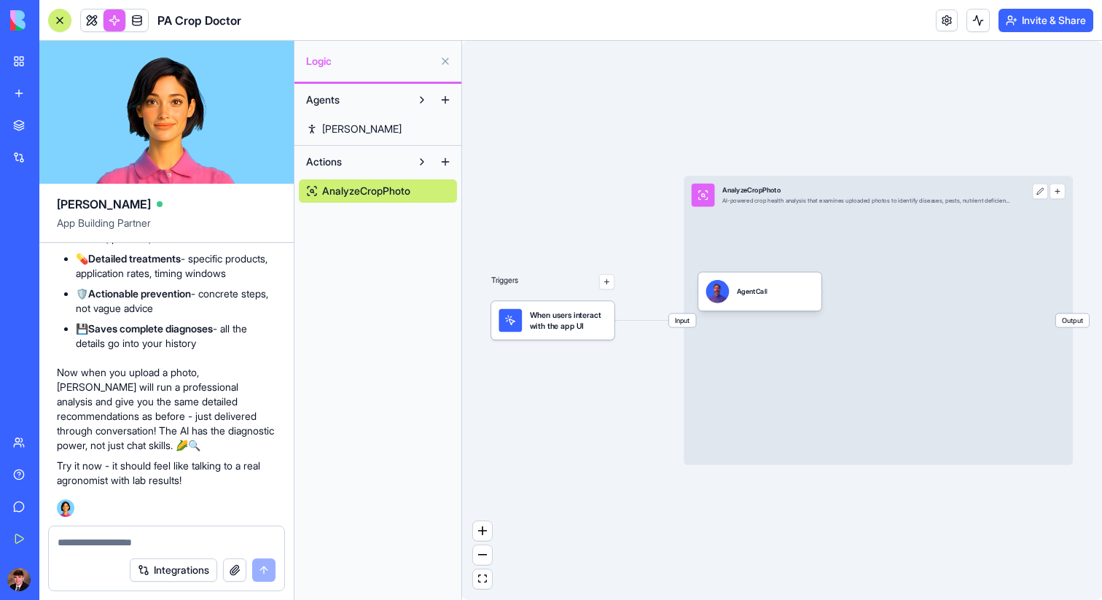
click at [372, 133] on link "Ron" at bounding box center [378, 128] width 158 height 23
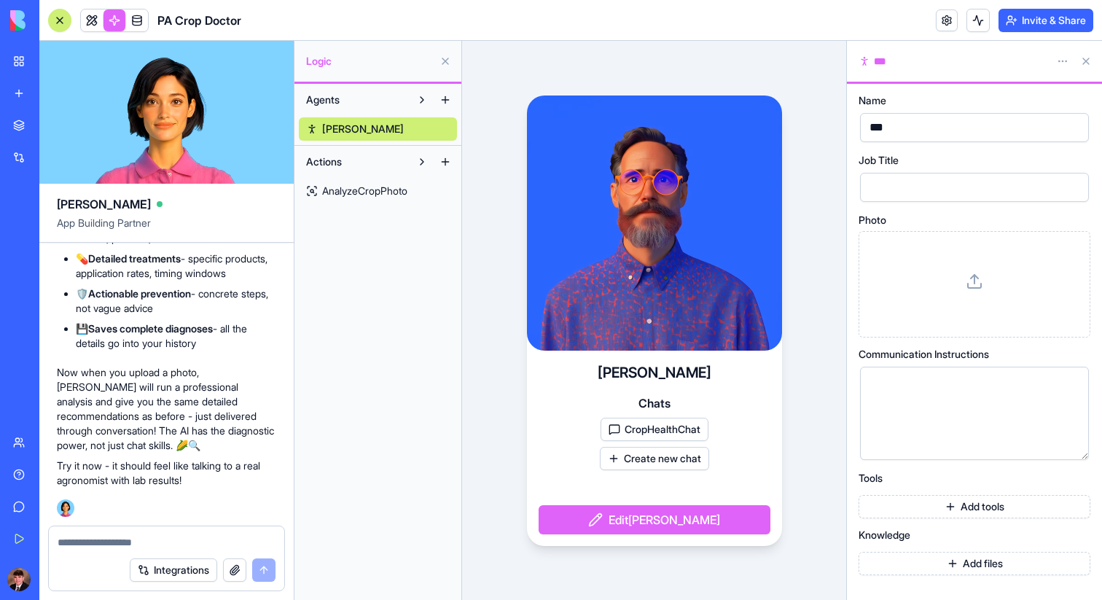
click at [505, 200] on div "Ron Chats CropHealthChat Create new chat Edit Ron" at bounding box center [654, 320] width 384 height 559
click at [89, 15] on link at bounding box center [92, 20] width 22 height 22
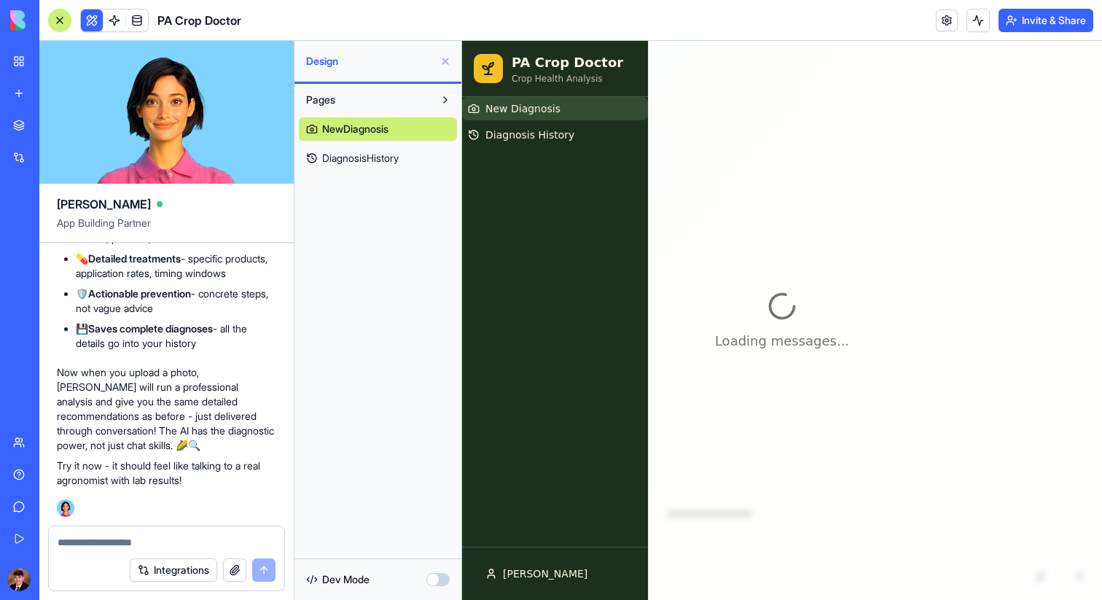
scroll to position [4671, 0]
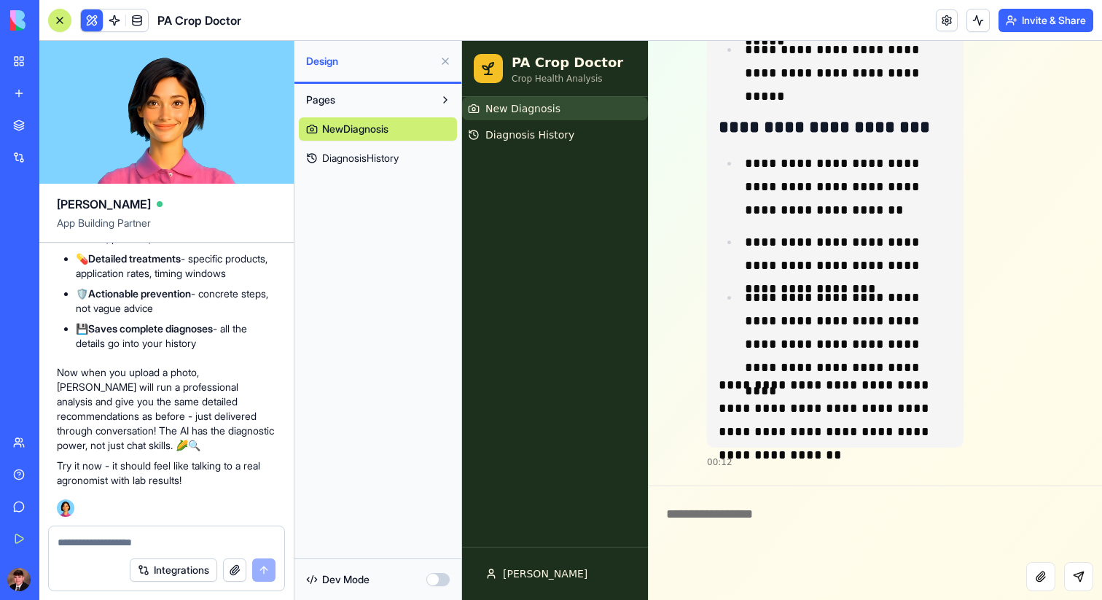
click at [365, 139] on link "NewDiagnosis" at bounding box center [378, 128] width 158 height 23
click at [377, 160] on span "DiagnosisHistory" at bounding box center [360, 158] width 77 height 15
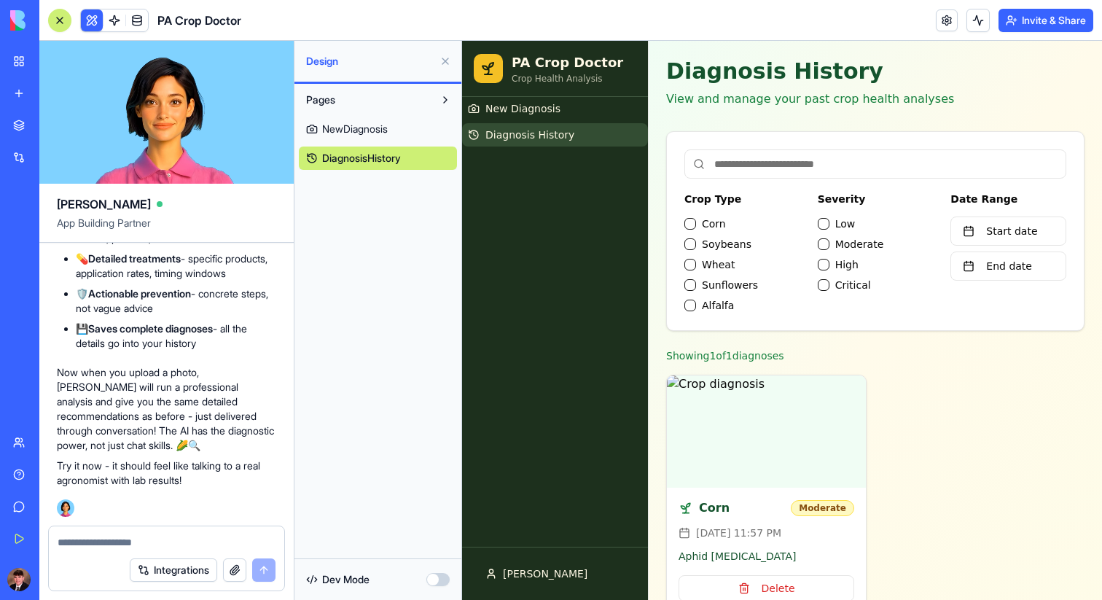
click at [443, 97] on button at bounding box center [445, 99] width 23 height 23
click at [443, 98] on button at bounding box center [445, 99] width 23 height 23
click at [436, 582] on button "button" at bounding box center [437, 579] width 23 height 13
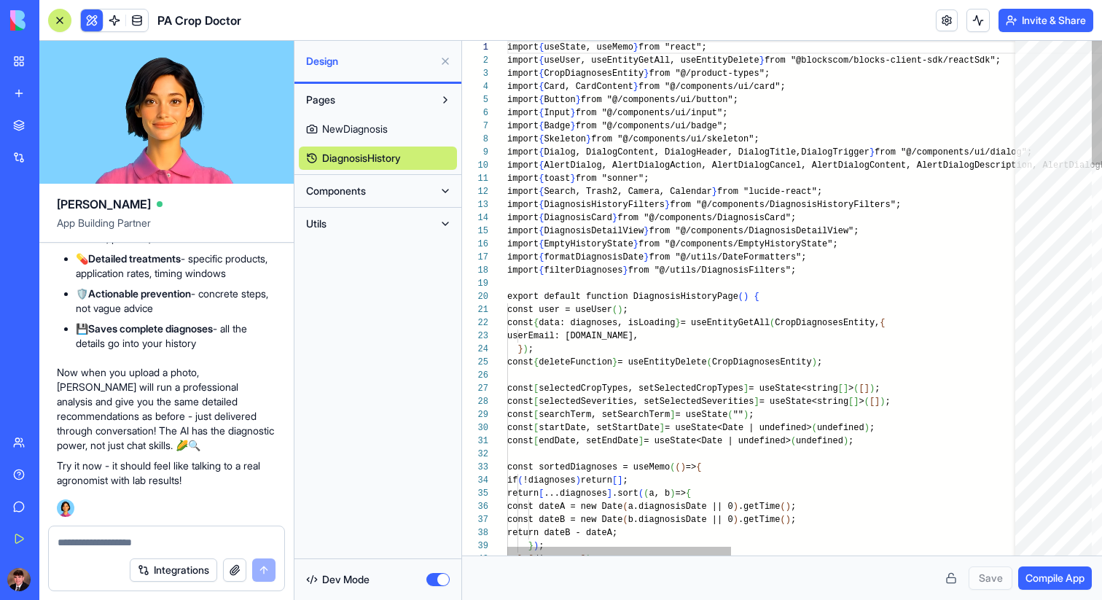
scroll to position [105, 0]
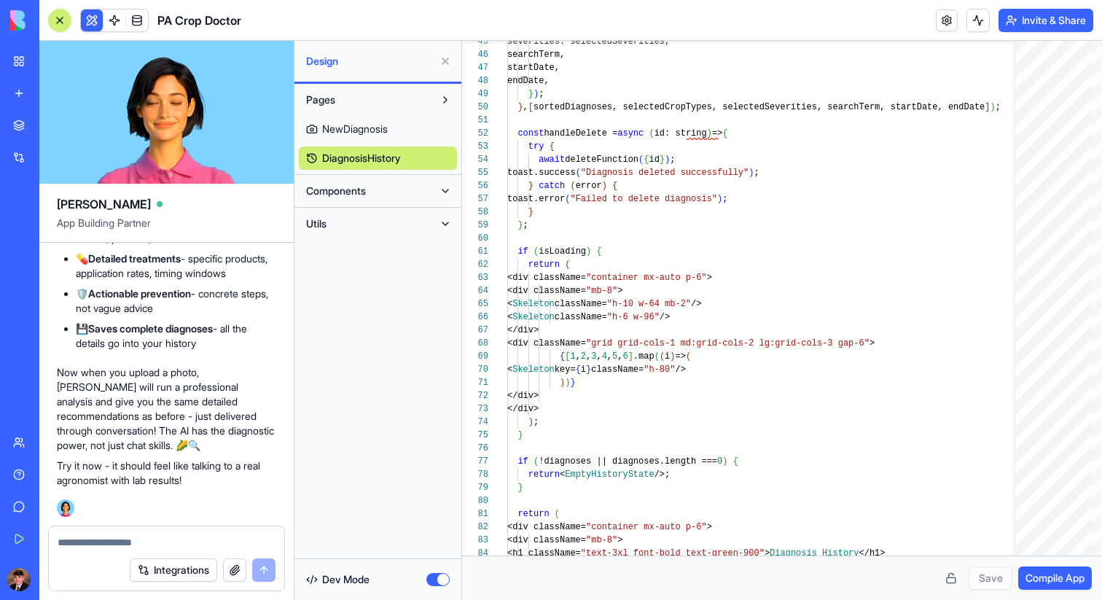
click at [428, 186] on button "Components" at bounding box center [366, 190] width 135 height 23
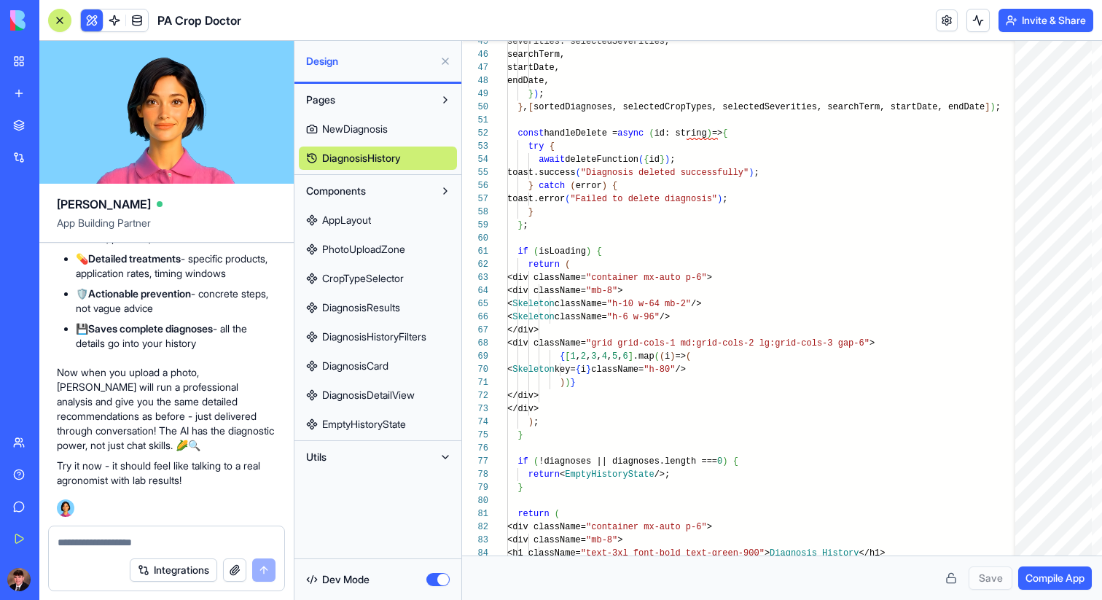
click at [365, 227] on span "AppLayout" at bounding box center [346, 220] width 49 height 15
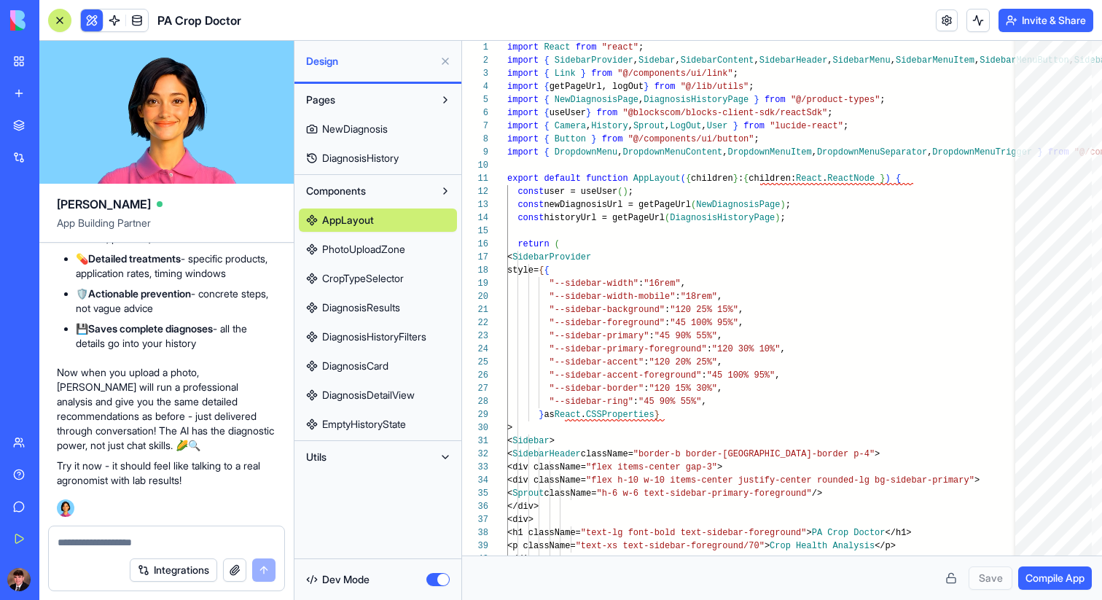
click at [410, 256] on link "PhotoUploadZone" at bounding box center [378, 249] width 158 height 23
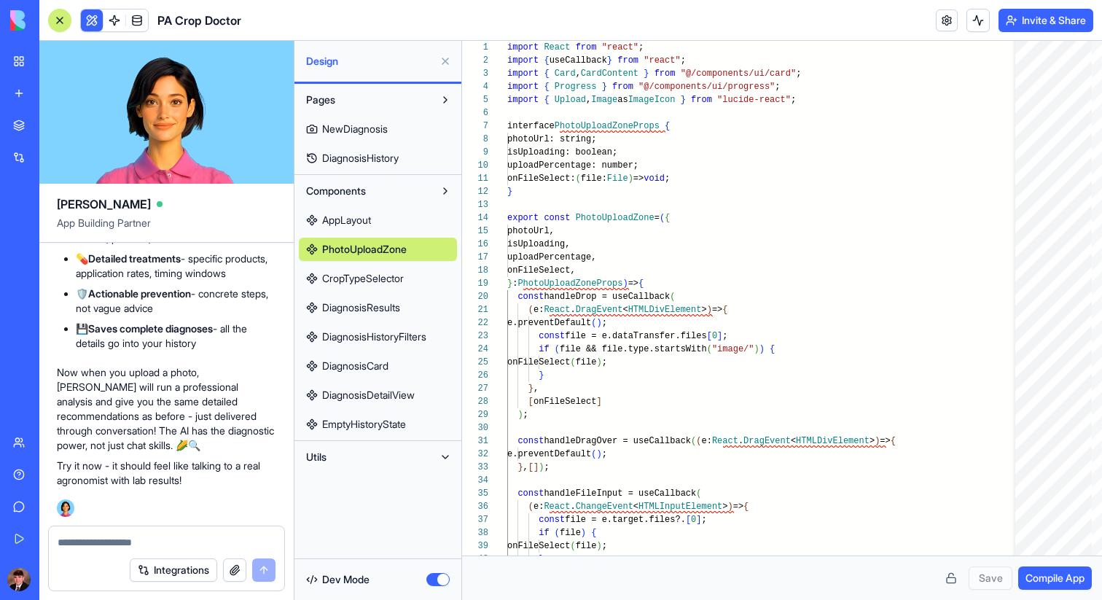
click at [399, 272] on span "CropTypeSelector" at bounding box center [363, 278] width 82 height 15
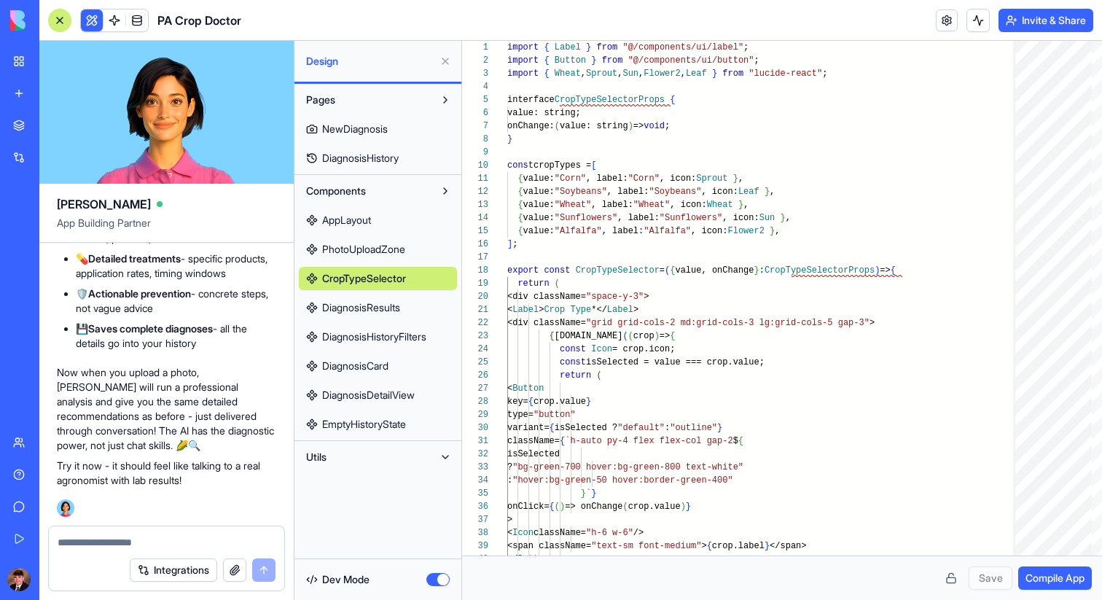
click at [398, 305] on span "DiagnosisResults" at bounding box center [361, 307] width 78 height 15
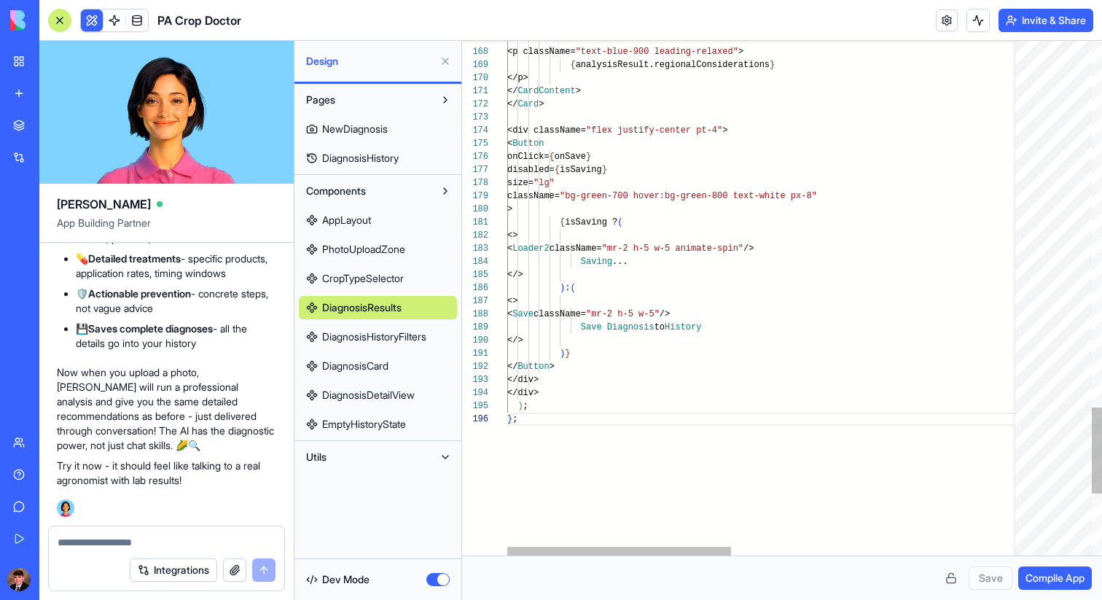
scroll to position [66, 10]
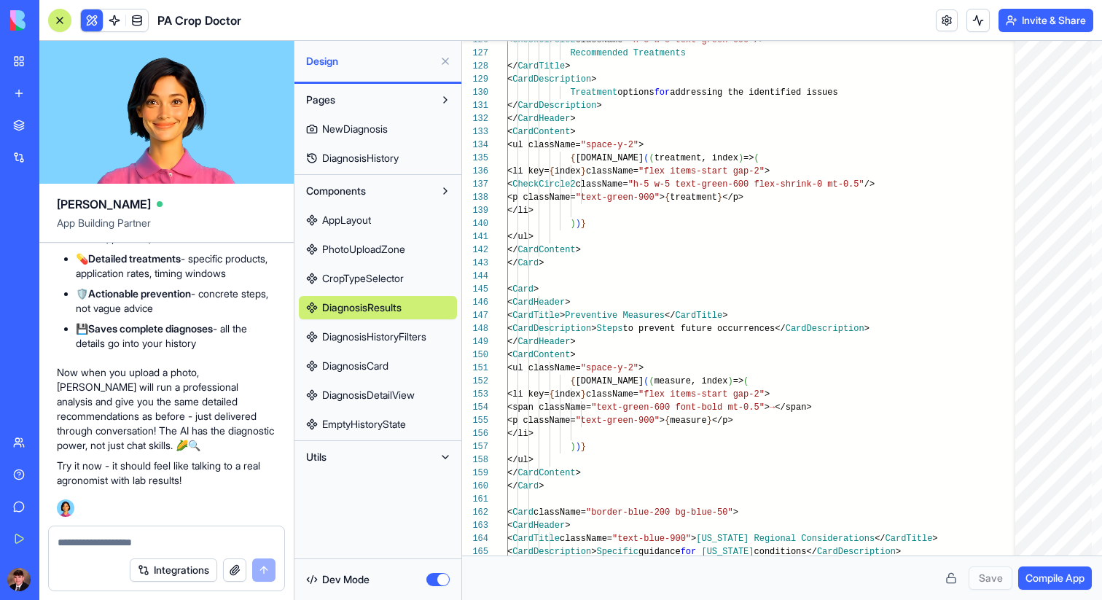
click at [383, 429] on span "EmptyHistoryState" at bounding box center [364, 424] width 84 height 15
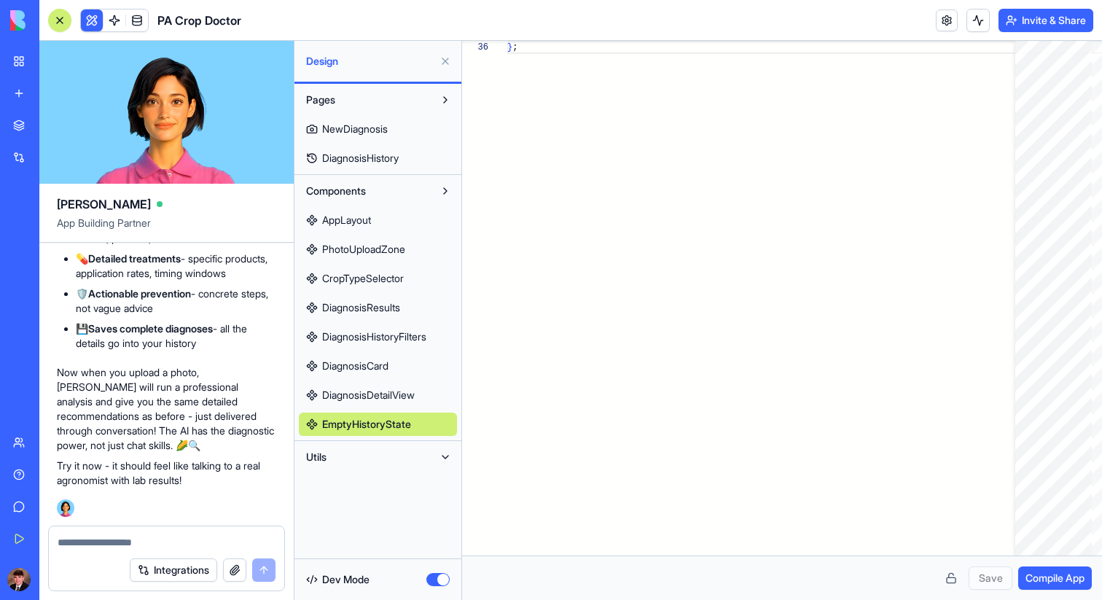
click at [386, 398] on span "DiagnosisDetailView" at bounding box center [368, 395] width 93 height 15
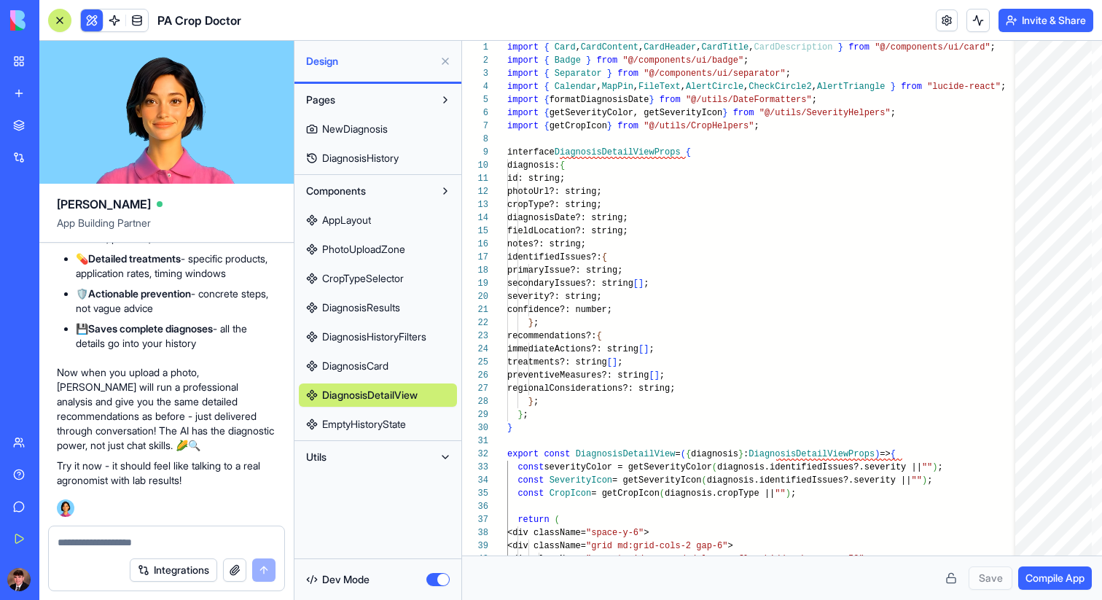
click at [394, 456] on button "Utils" at bounding box center [366, 456] width 135 height 23
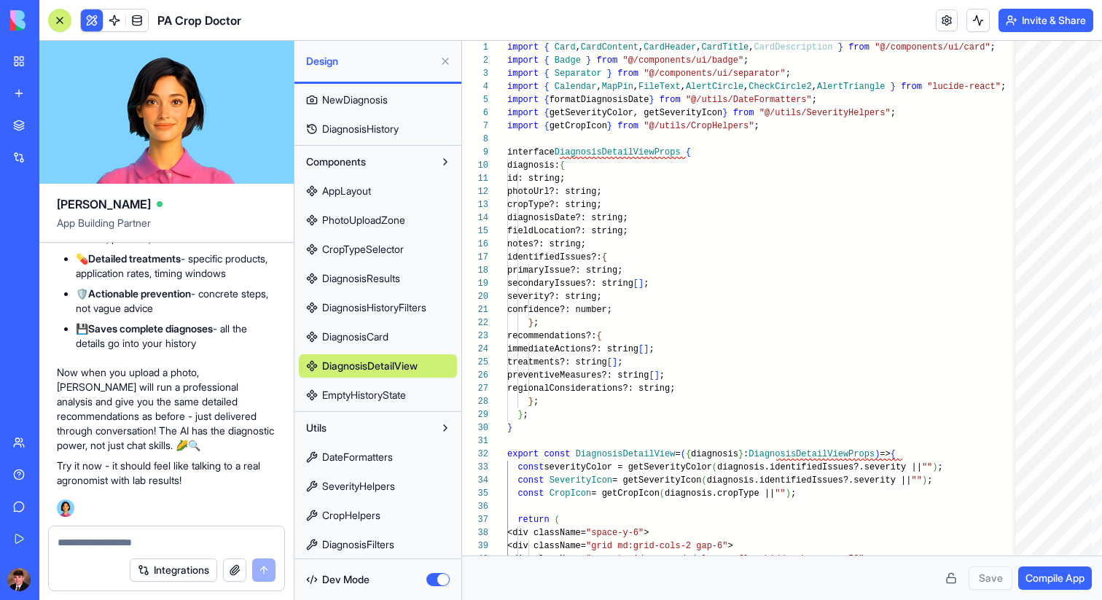
scroll to position [31, 0]
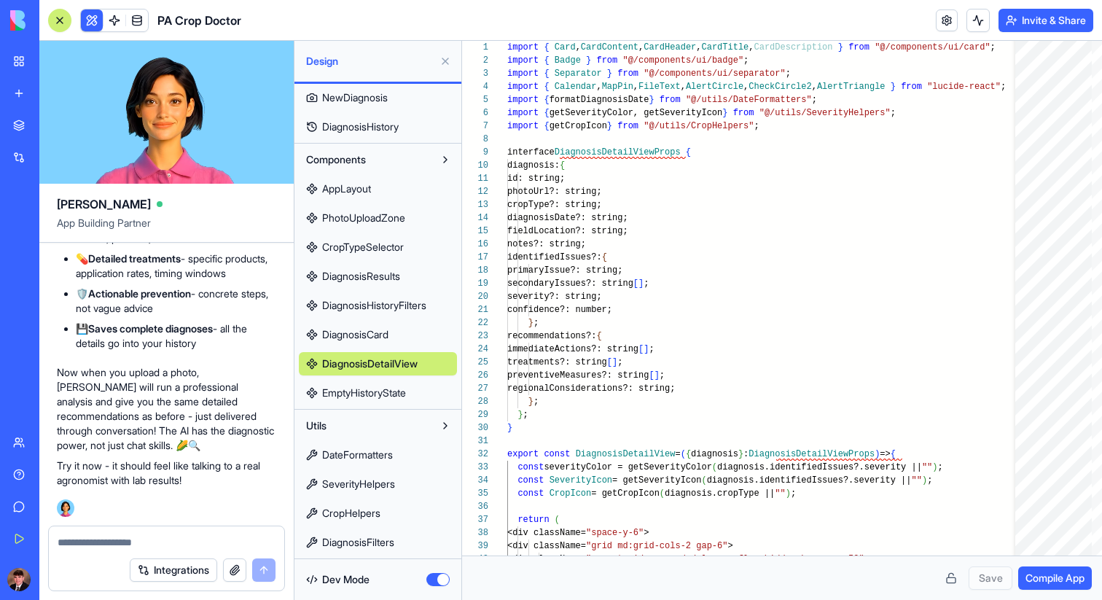
click at [412, 453] on link "DateFormatters" at bounding box center [378, 454] width 158 height 23
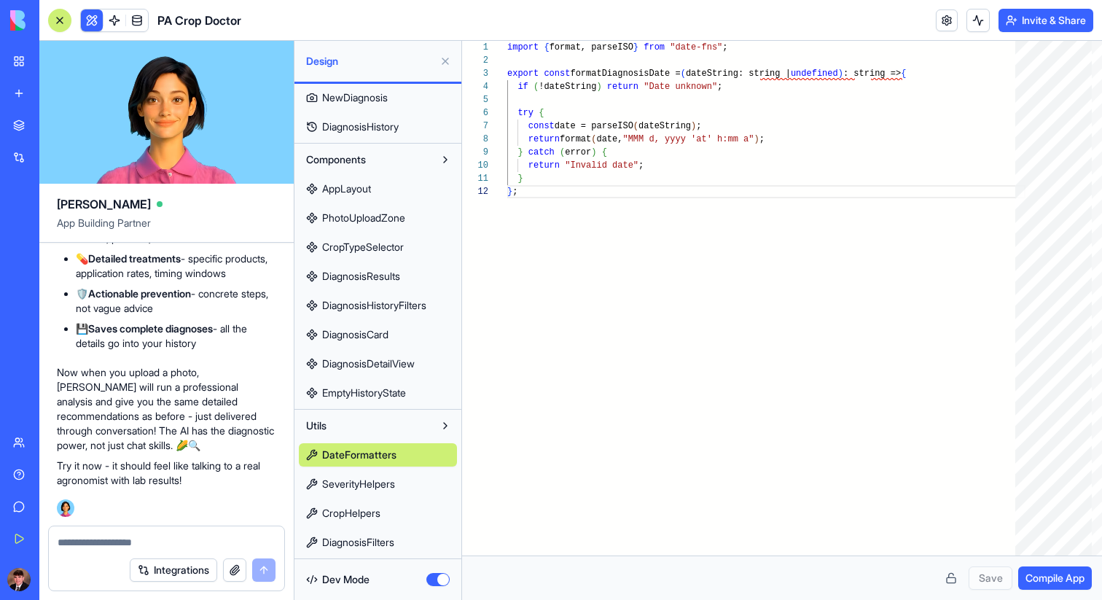
click at [395, 488] on span "SeverityHelpers" at bounding box center [358, 484] width 73 height 15
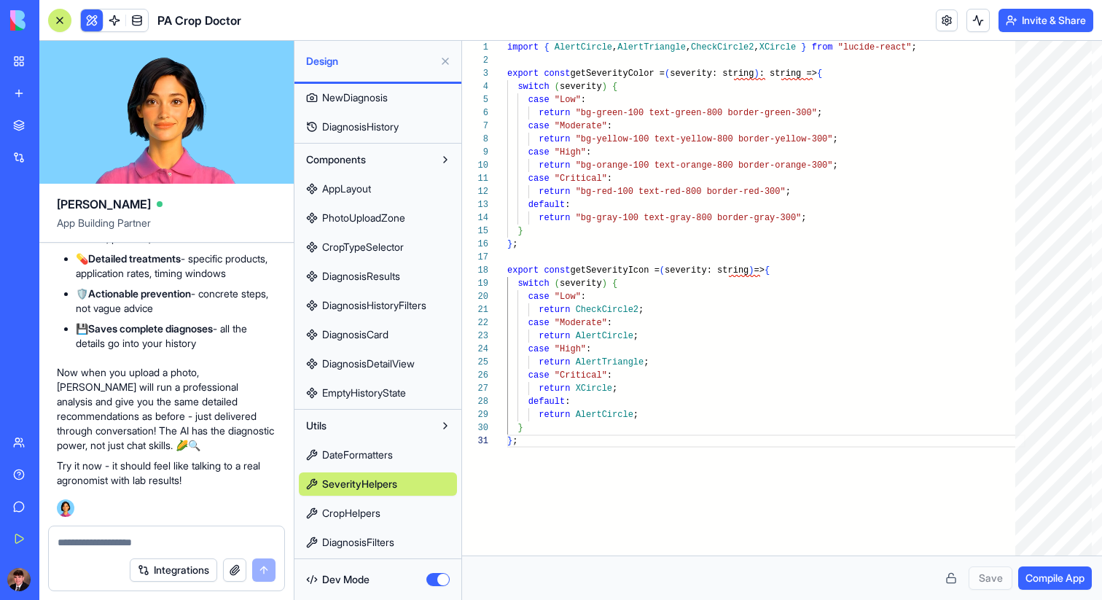
click at [389, 509] on link "CropHelpers" at bounding box center [378, 512] width 158 height 23
type textarea "**********"
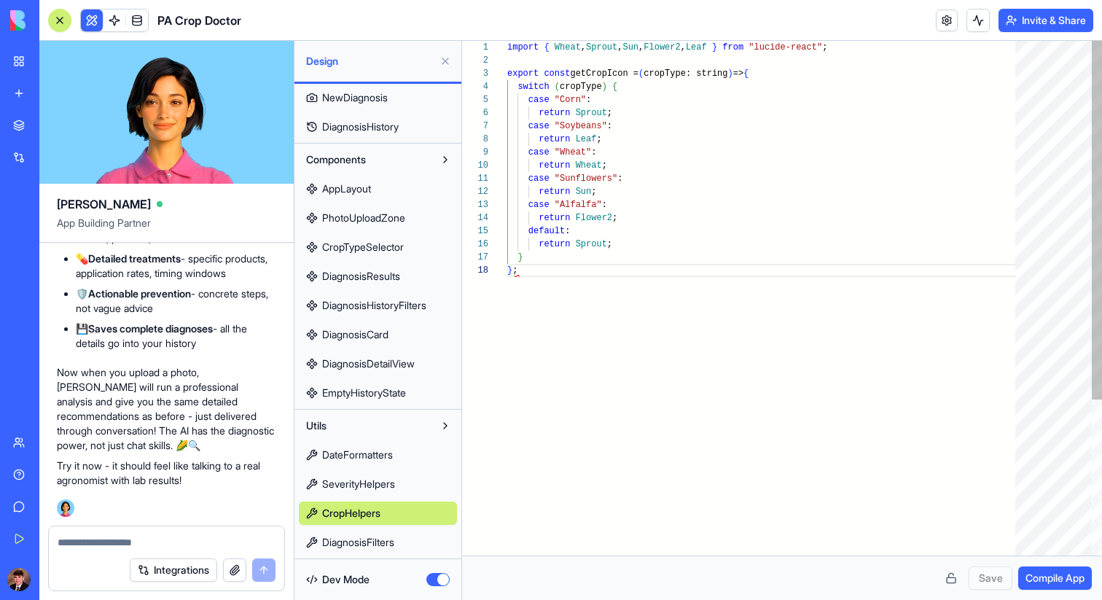
scroll to position [92, 10]
click at [443, 576] on button "button" at bounding box center [437, 579] width 23 height 13
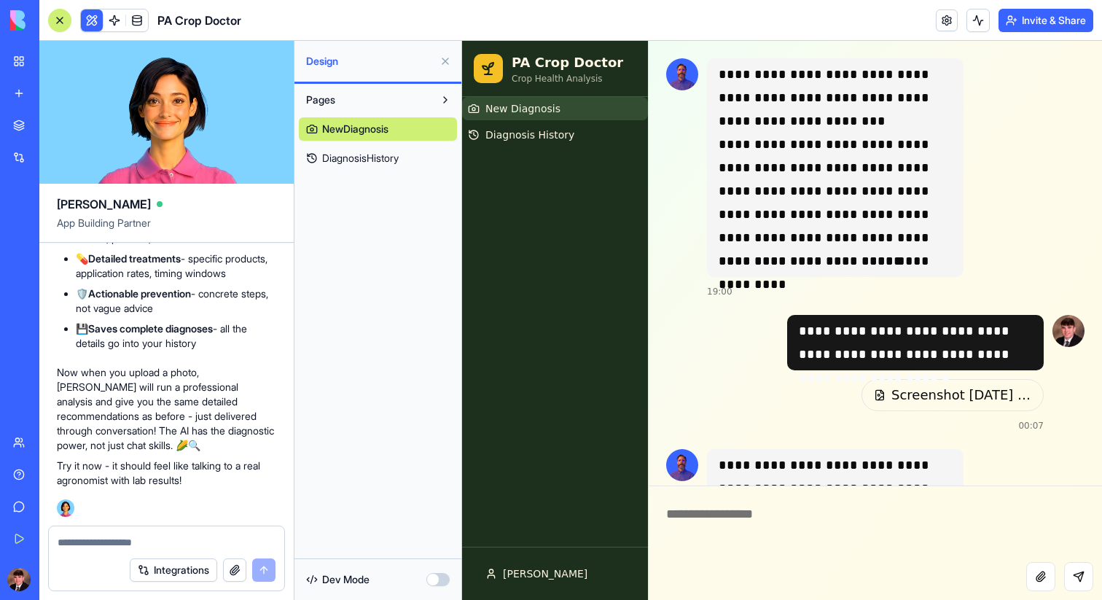
click at [20, 96] on link "New app" at bounding box center [33, 93] width 58 height 29
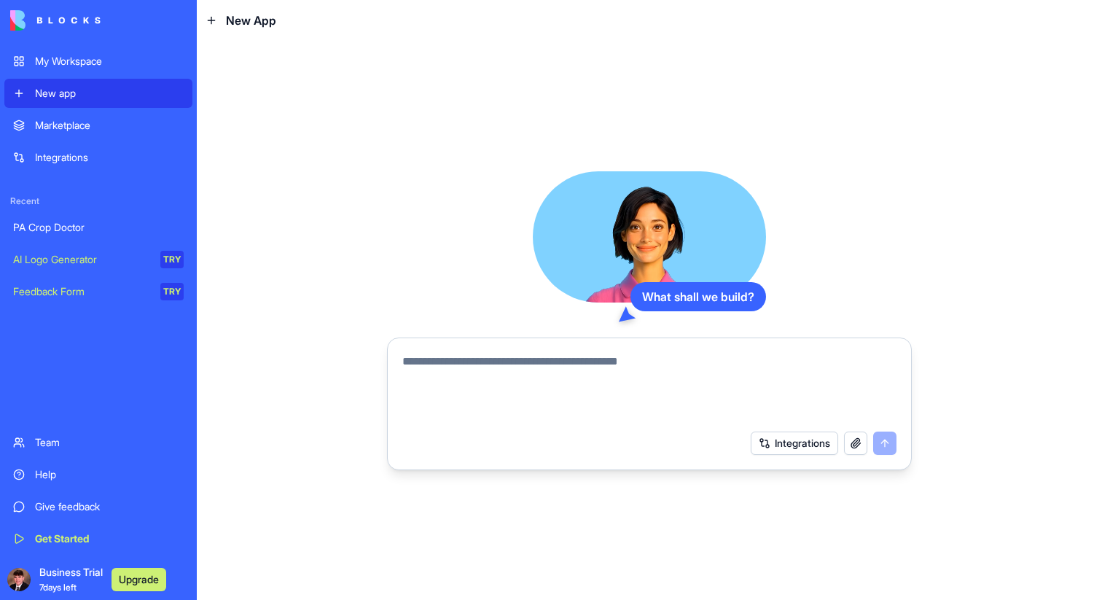
paste textarea "**********"
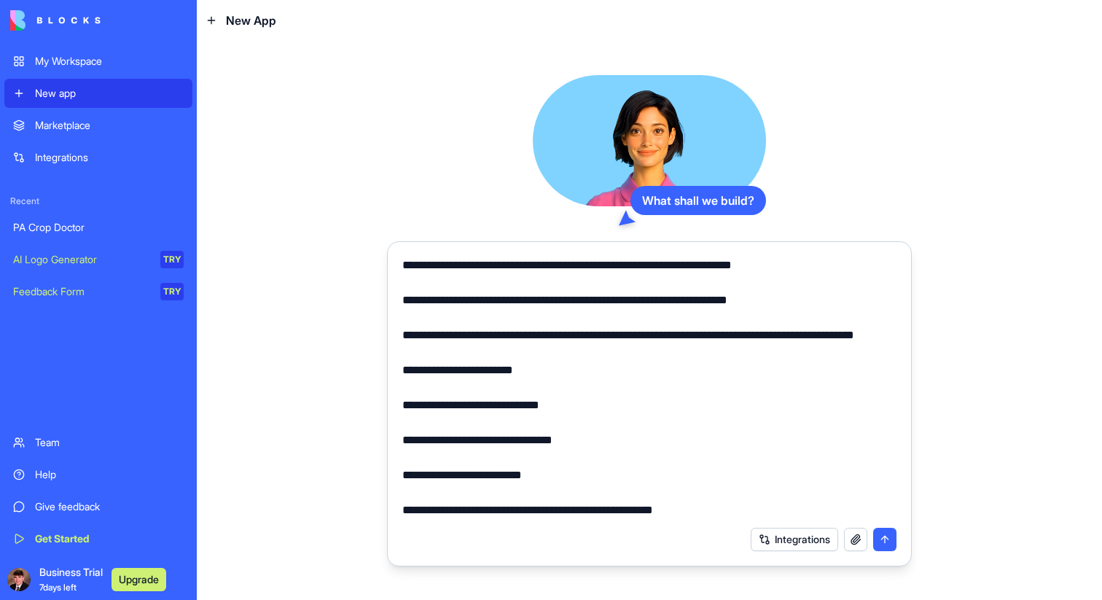
scroll to position [2046, 0]
paste textarea "**********"
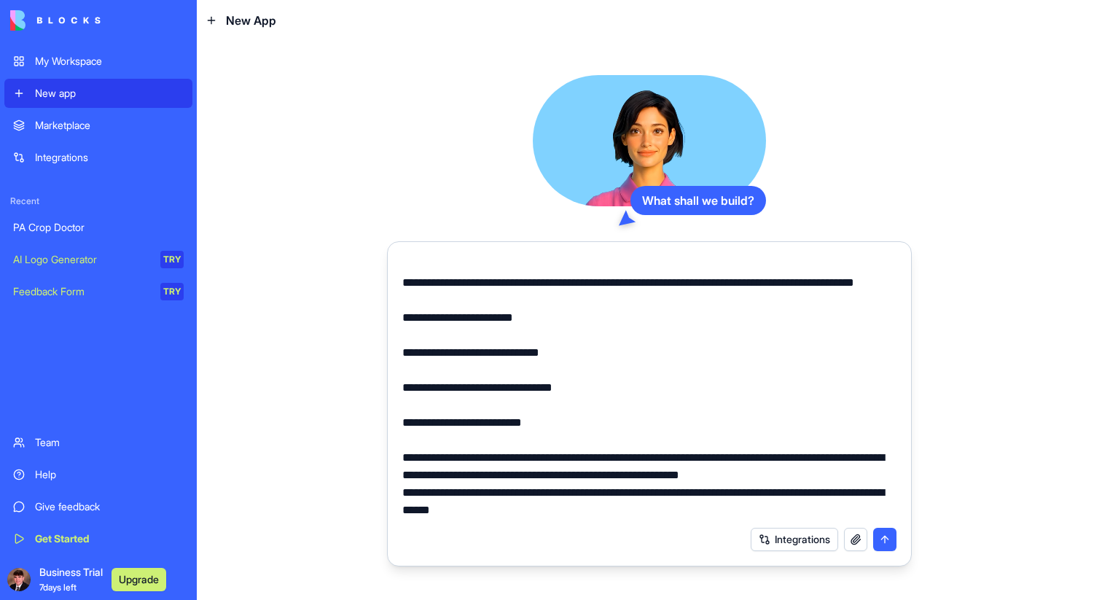
scroll to position [2096, 0]
type textarea "**********"
click at [885, 542] on button "submit" at bounding box center [884, 539] width 23 height 23
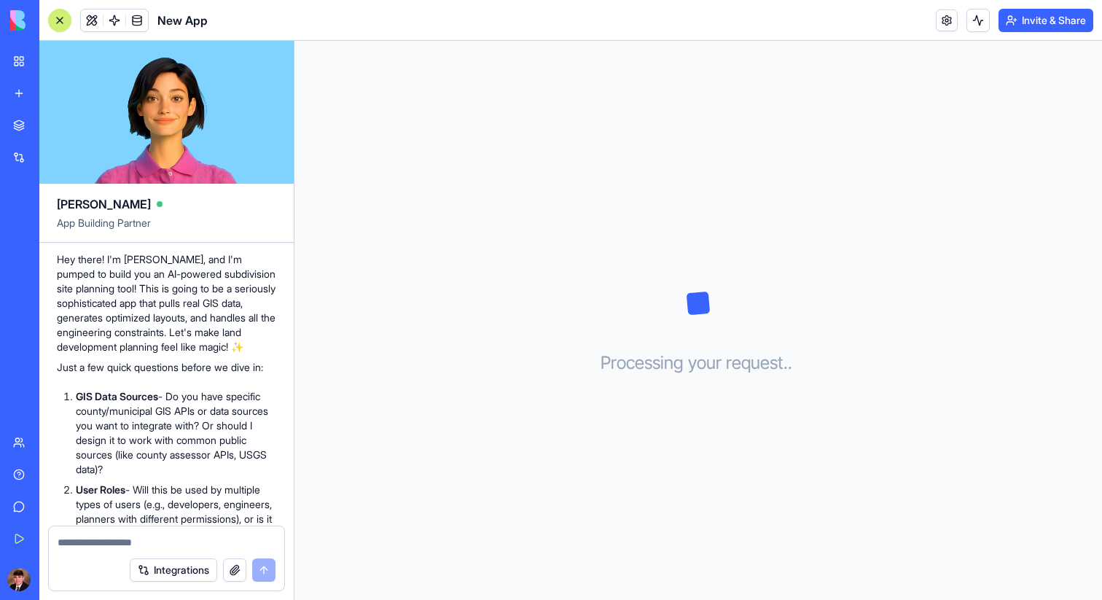
scroll to position [1368, 0]
click at [148, 536] on textarea at bounding box center [167, 542] width 218 height 15
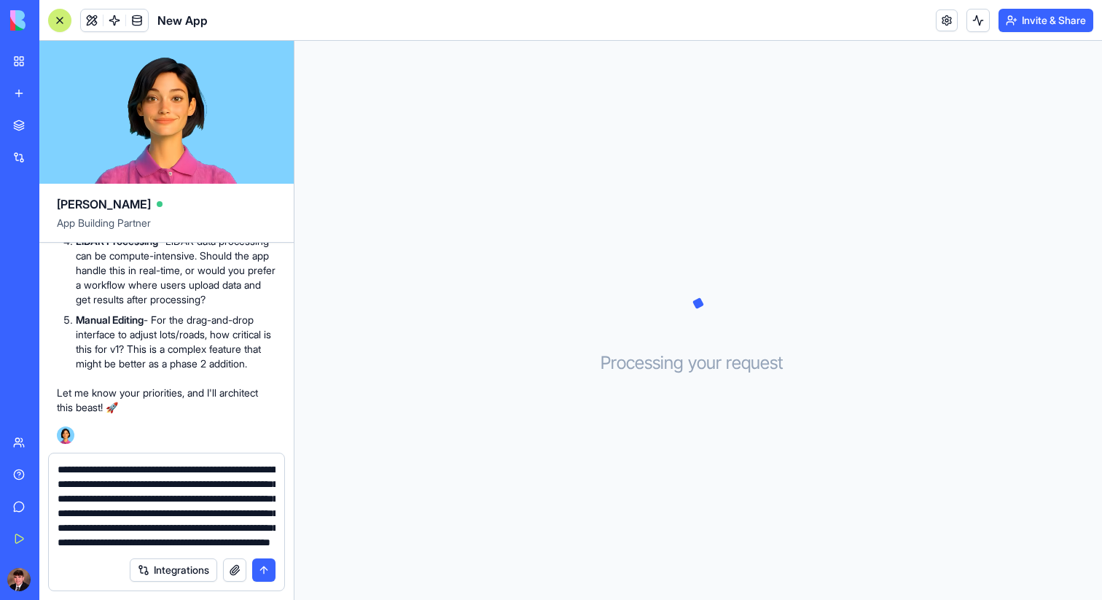
scroll to position [42, 0]
type textarea "**********"
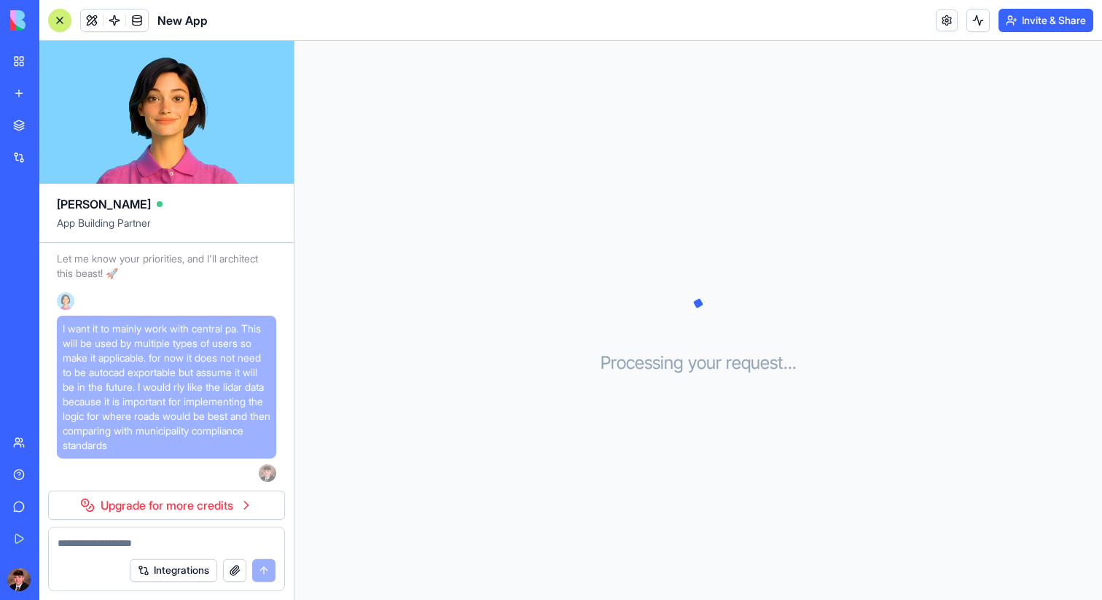
scroll to position [2011, 0]
click at [229, 504] on link "Upgrade for more credits" at bounding box center [166, 504] width 237 height 29
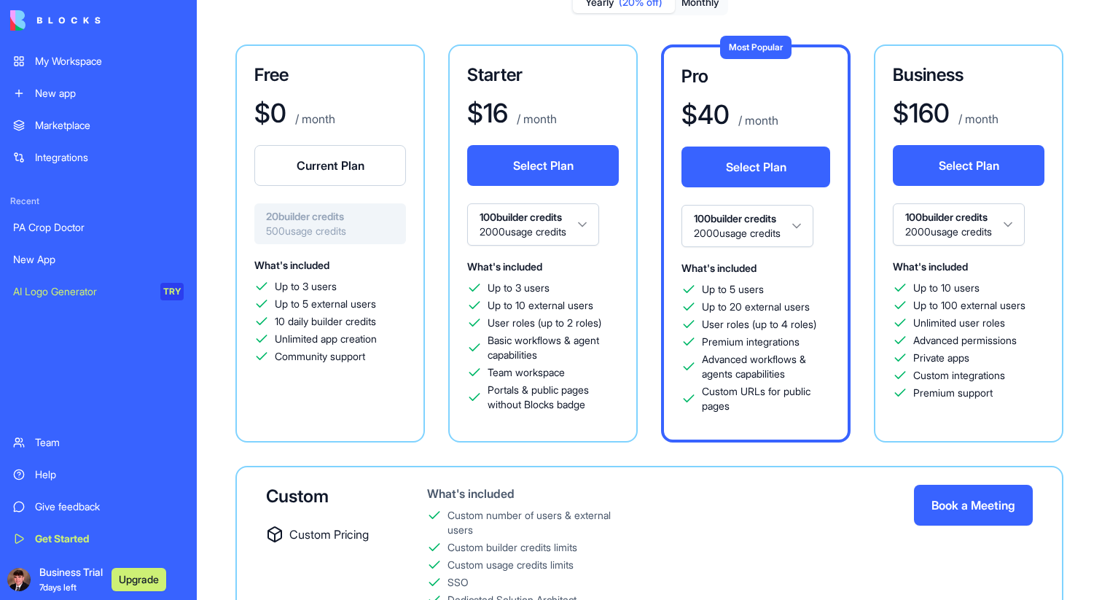
scroll to position [93, 0]
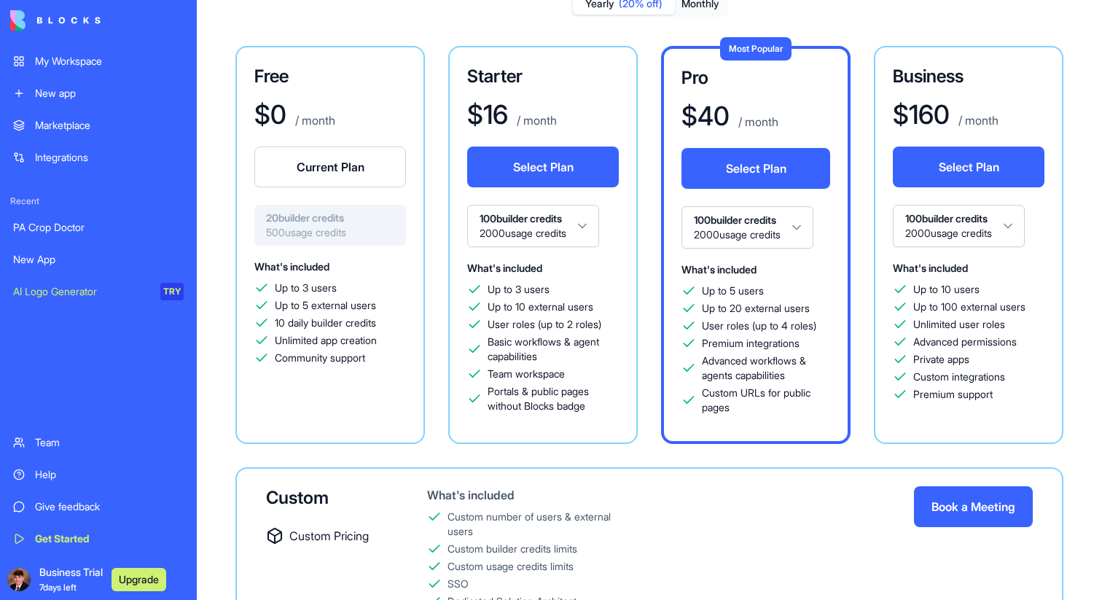
click at [512, 164] on button "Select Plan" at bounding box center [543, 166] width 152 height 41
click at [532, 171] on button "Select Plan" at bounding box center [543, 166] width 152 height 41
click at [605, 151] on button "Select Plan" at bounding box center [543, 166] width 152 height 41
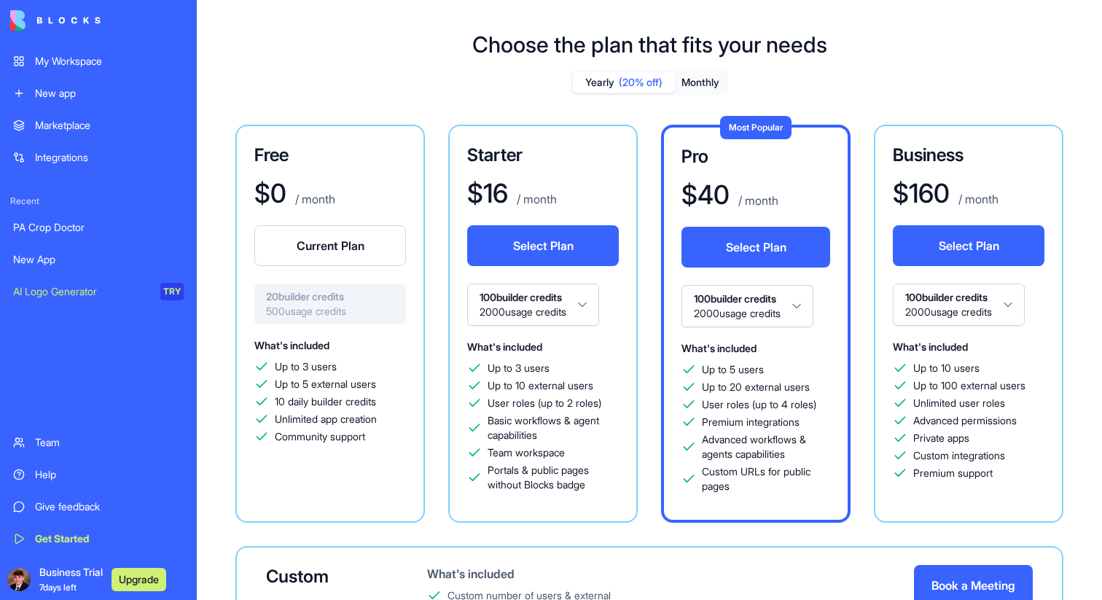
scroll to position [0, 0]
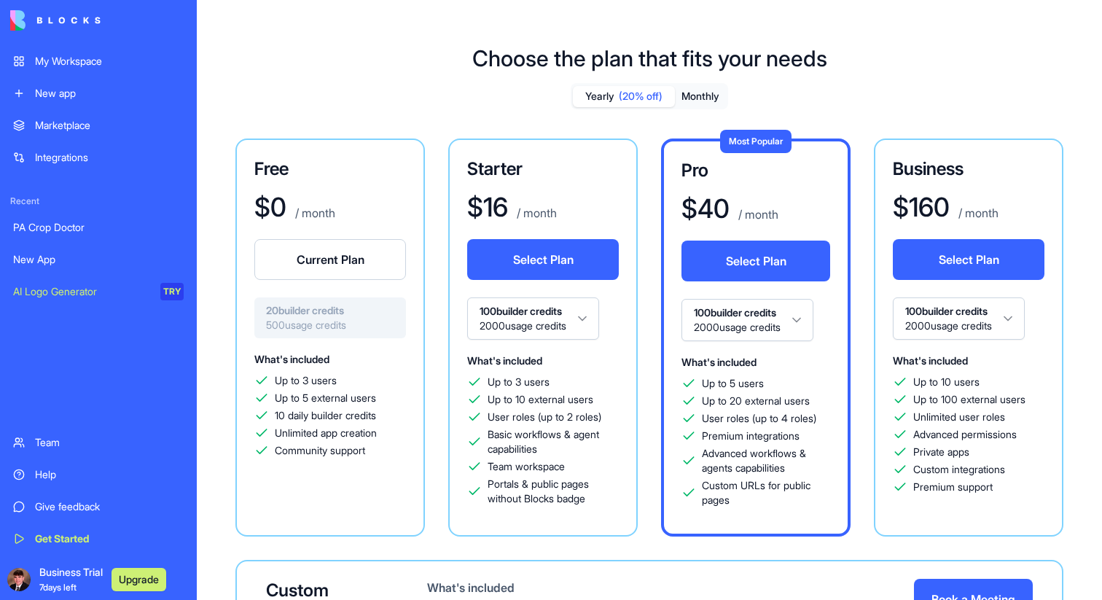
click at [559, 274] on button "Select Plan" at bounding box center [543, 259] width 152 height 41
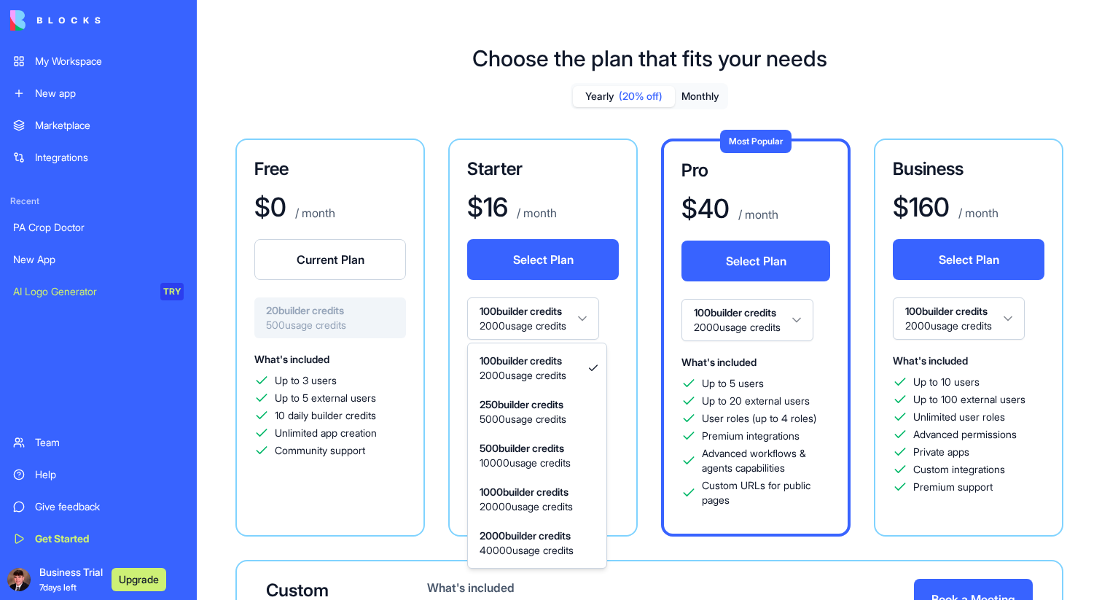
click at [576, 322] on html "My Workspace New app Marketplace Integrations Recent PA Crop Doctor New App AI …" at bounding box center [551, 300] width 1102 height 600
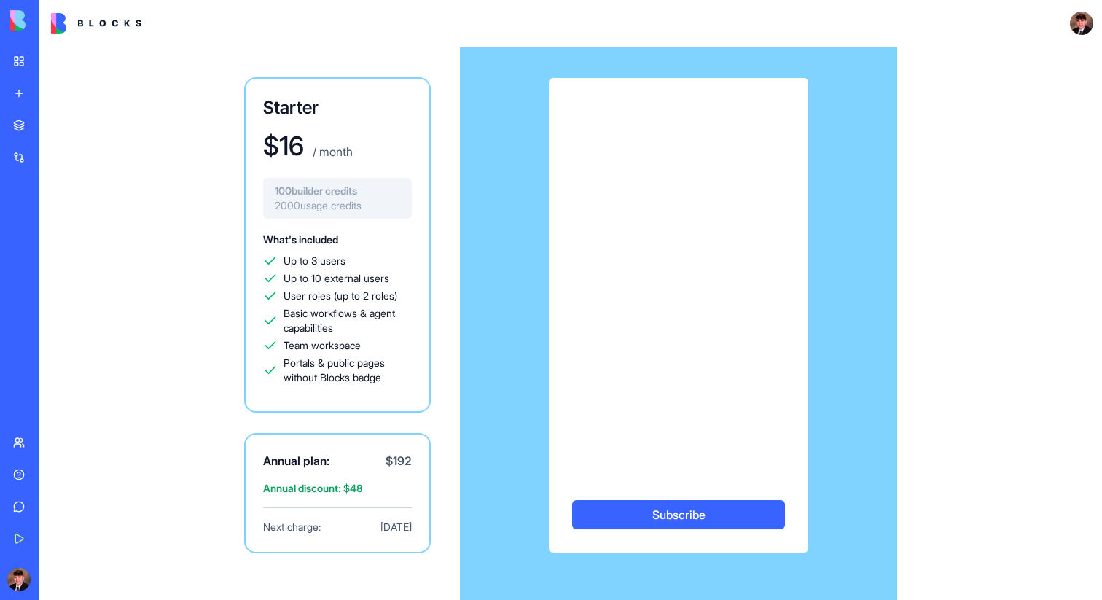
scroll to position [73, 0]
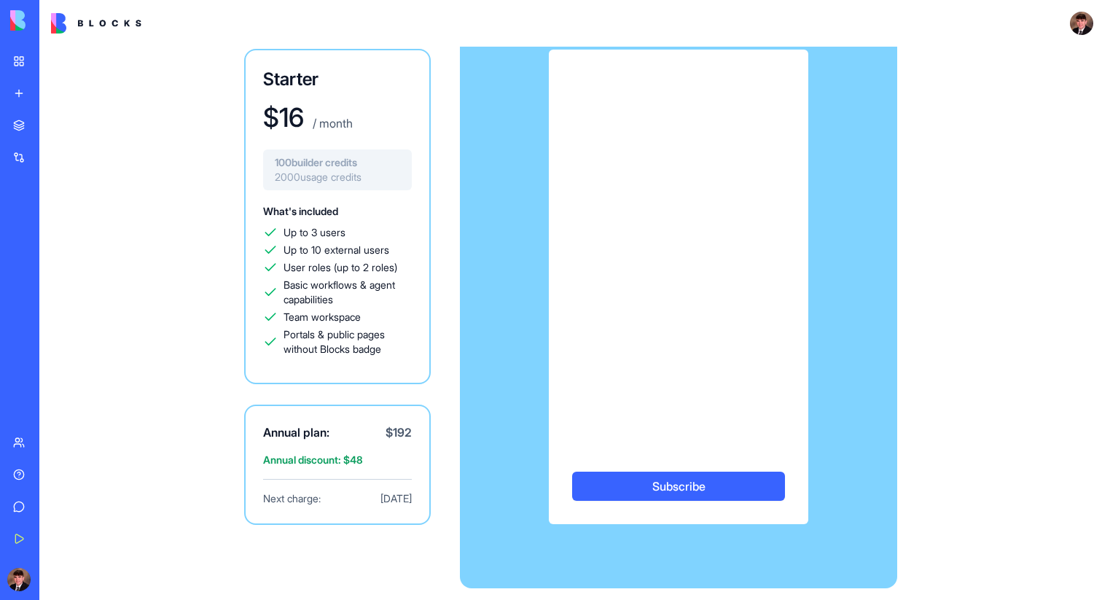
click at [377, 246] on span "Up to 10 external users" at bounding box center [336, 250] width 106 height 15
click at [641, 487] on button "Subscribe" at bounding box center [678, 485] width 213 height 29
click at [614, 479] on button "Subscribe" at bounding box center [678, 485] width 213 height 29
click at [618, 492] on button "Subscribe" at bounding box center [678, 485] width 213 height 29
click at [685, 488] on button "Subscribe" at bounding box center [678, 485] width 213 height 29
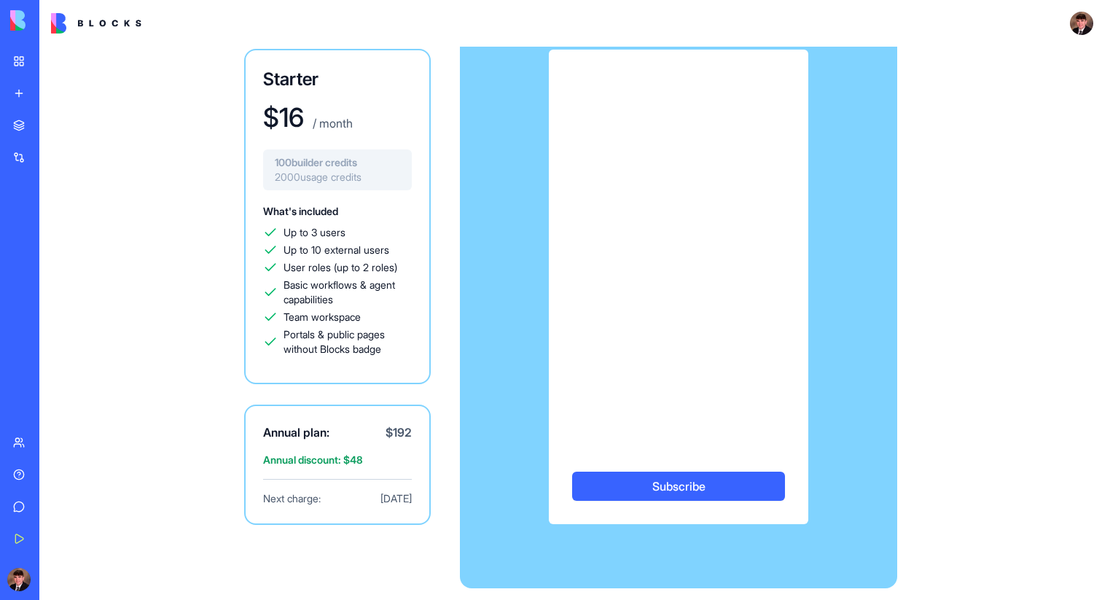
click at [685, 488] on button "Subscribe" at bounding box center [678, 485] width 213 height 29
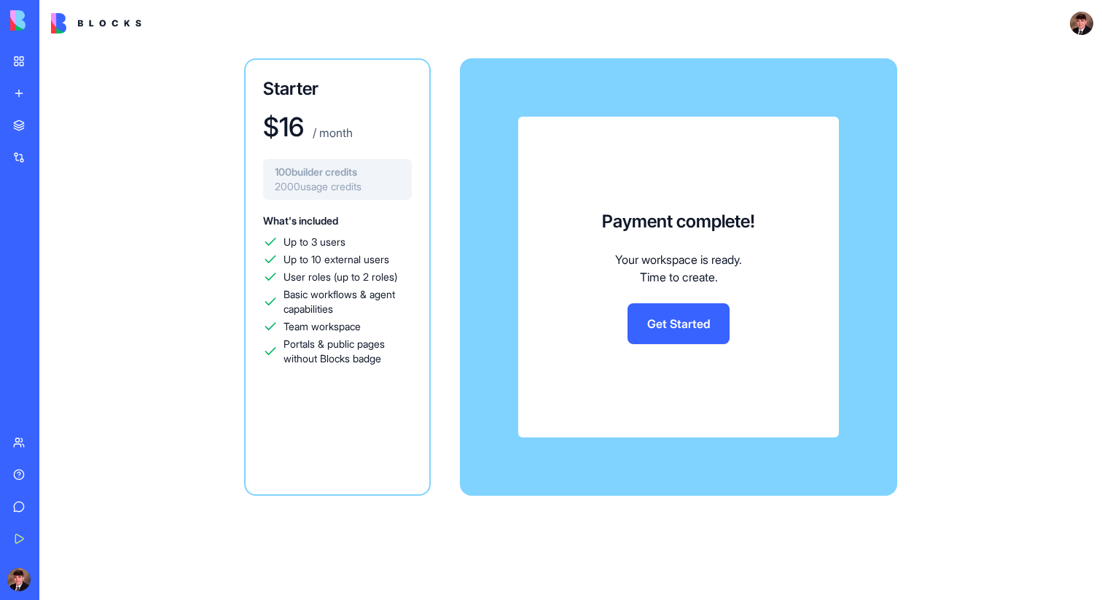
click at [659, 318] on link "Get Started" at bounding box center [678, 323] width 102 height 41
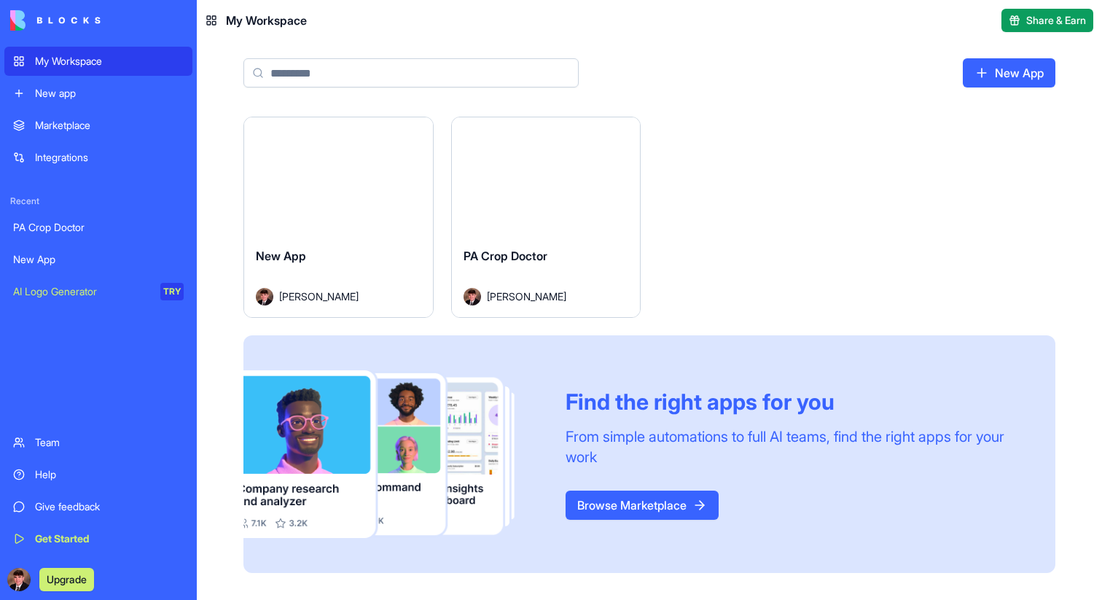
click at [383, 222] on div "Launch" at bounding box center [338, 176] width 189 height 118
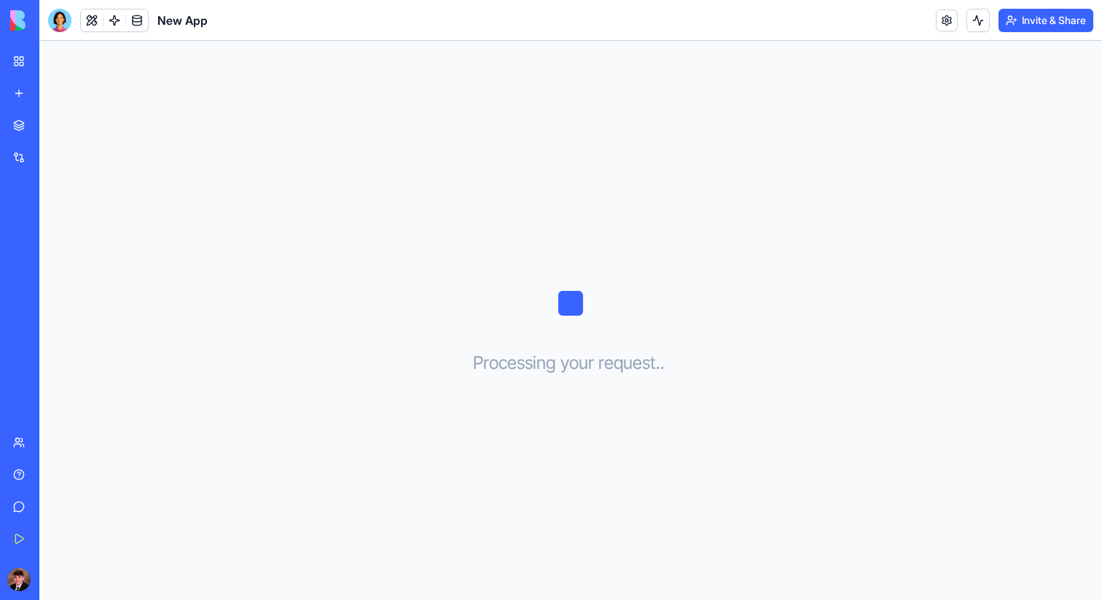
click at [17, 124] on link "Marketplace" at bounding box center [33, 125] width 58 height 29
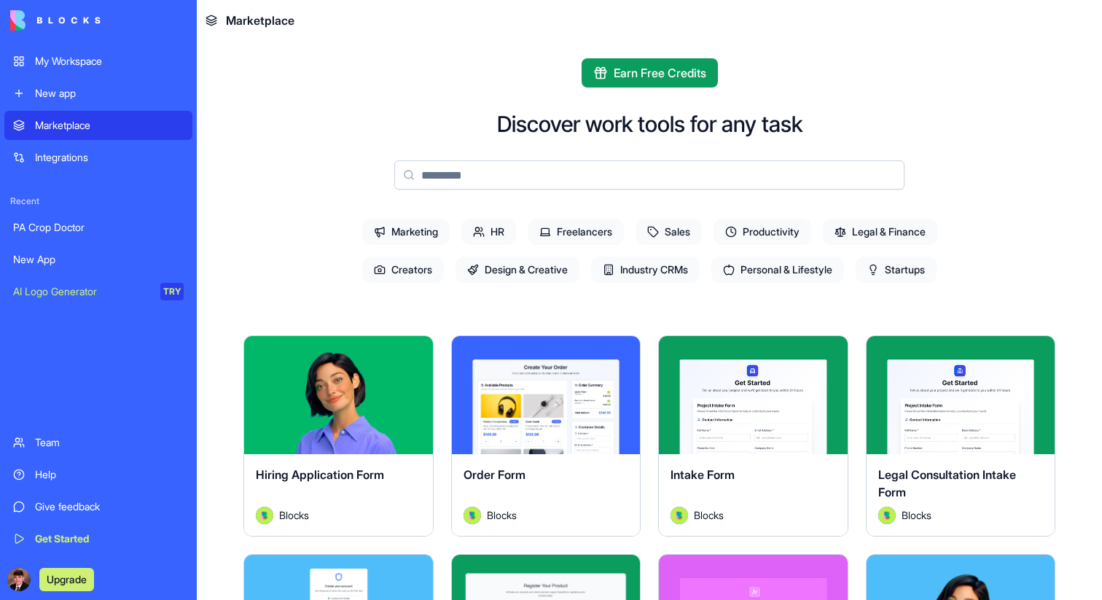
click at [74, 235] on link "PA Crop Doctor" at bounding box center [98, 227] width 188 height 29
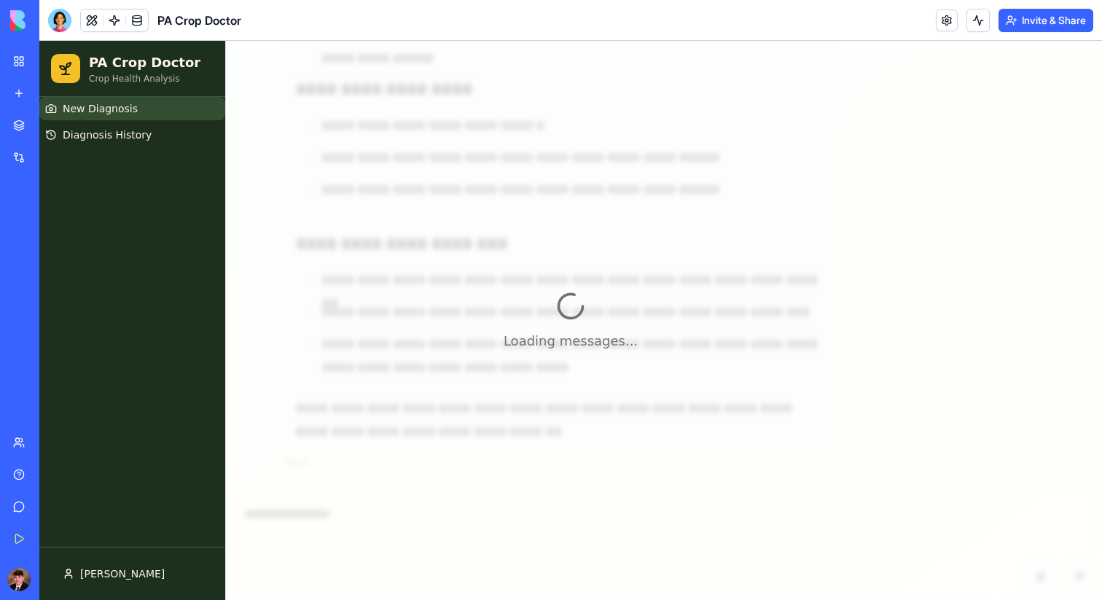
scroll to position [2916, 0]
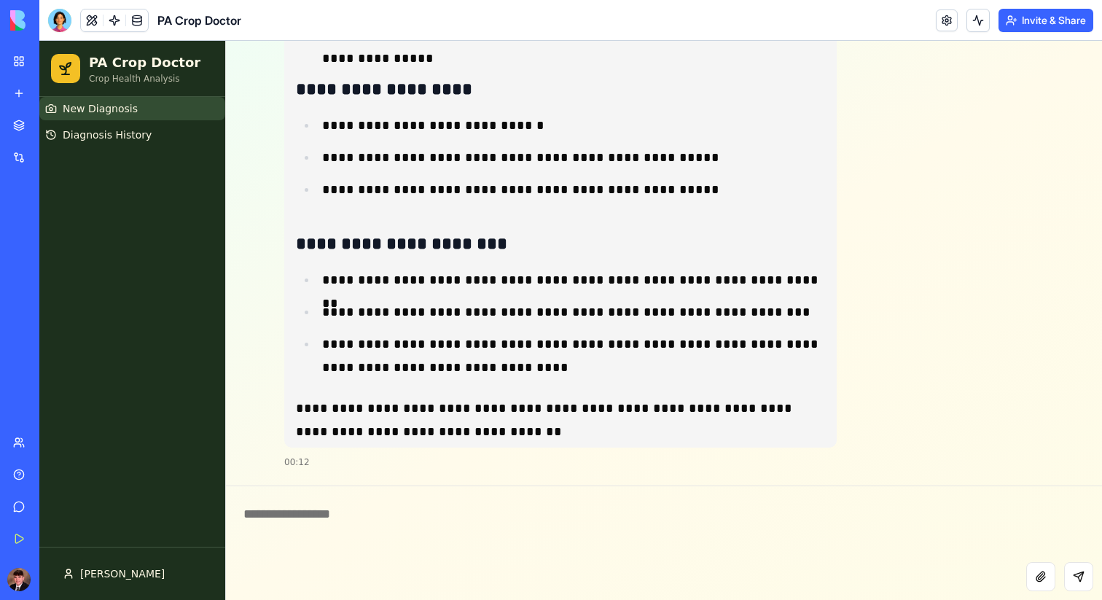
click at [52, 265] on div "New App" at bounding box center [33, 259] width 41 height 15
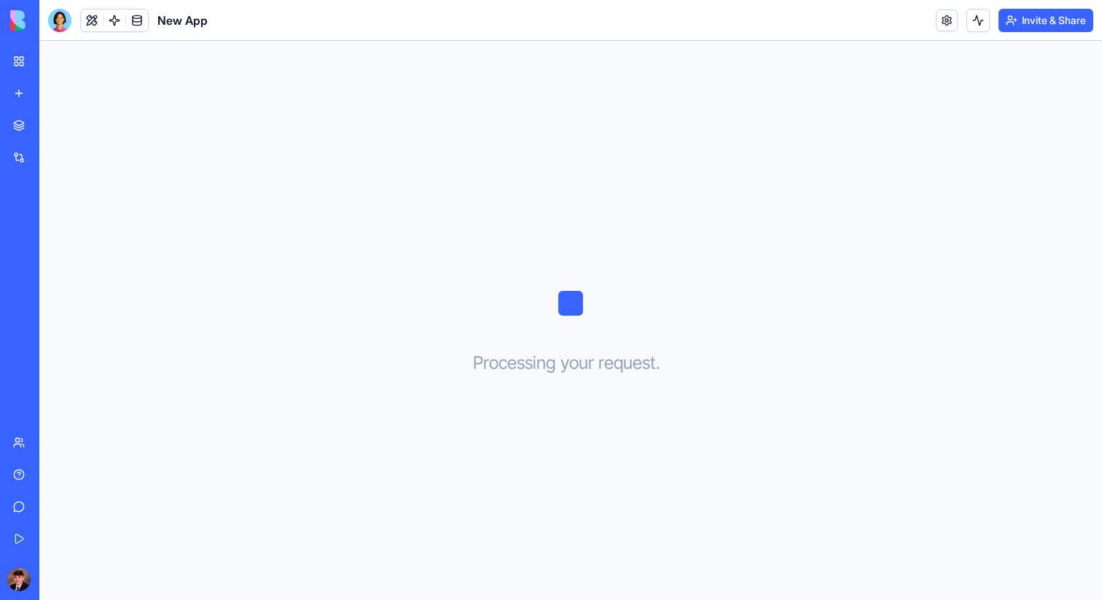
click at [366, 157] on div "Processing your request . . ." at bounding box center [570, 320] width 1062 height 559
click at [56, 12] on div at bounding box center [59, 20] width 23 height 23
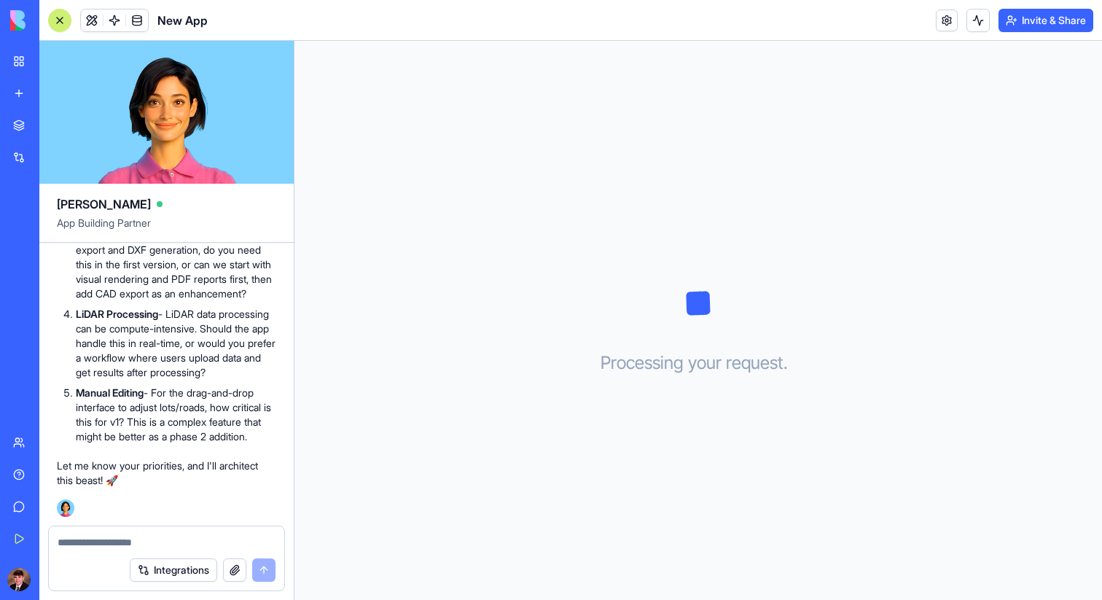
scroll to position [1790, 0]
click at [177, 536] on textarea at bounding box center [167, 542] width 218 height 15
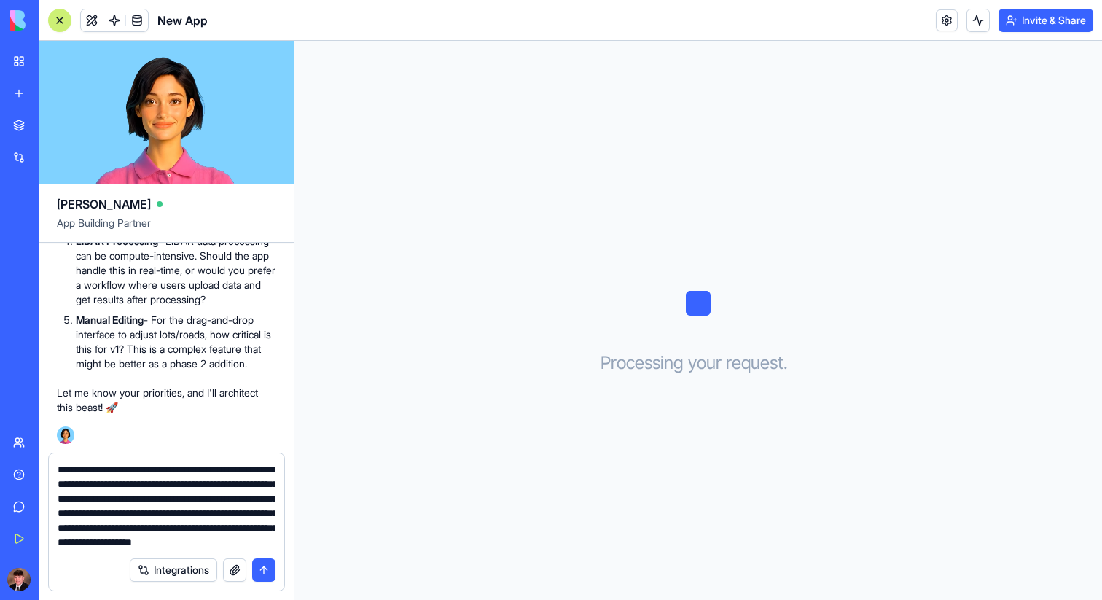
scroll to position [57, 0]
type textarea "**********"
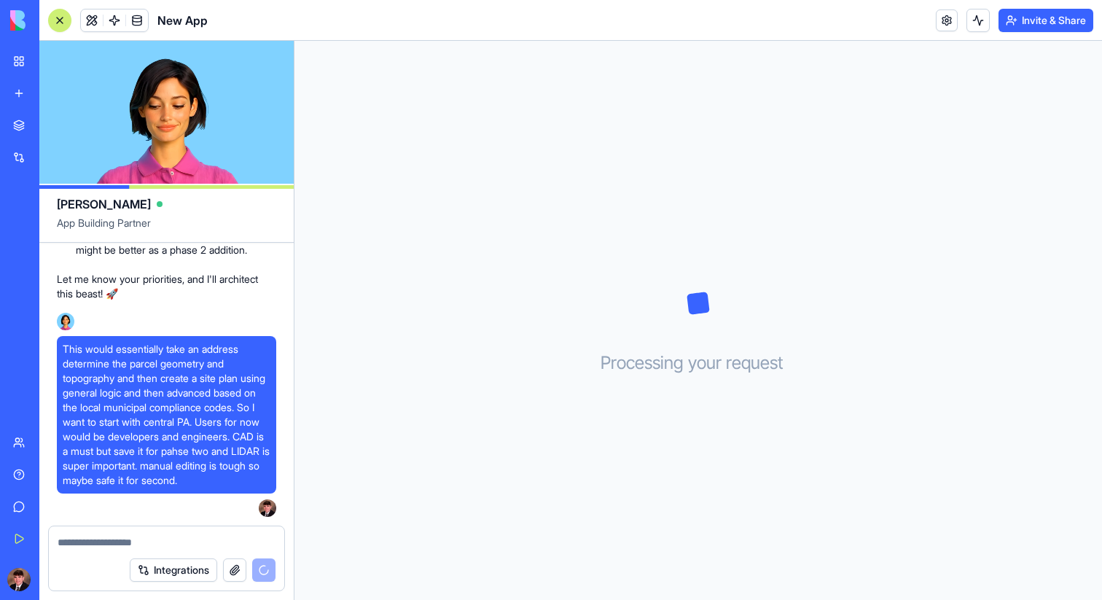
scroll to position [2673, 0]
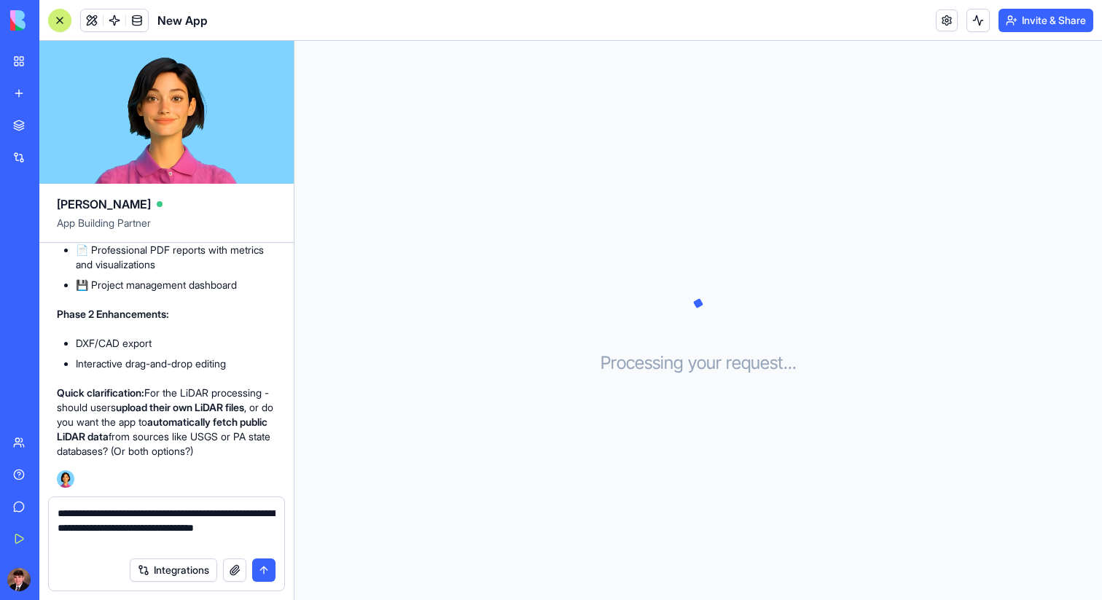
type textarea "**********"
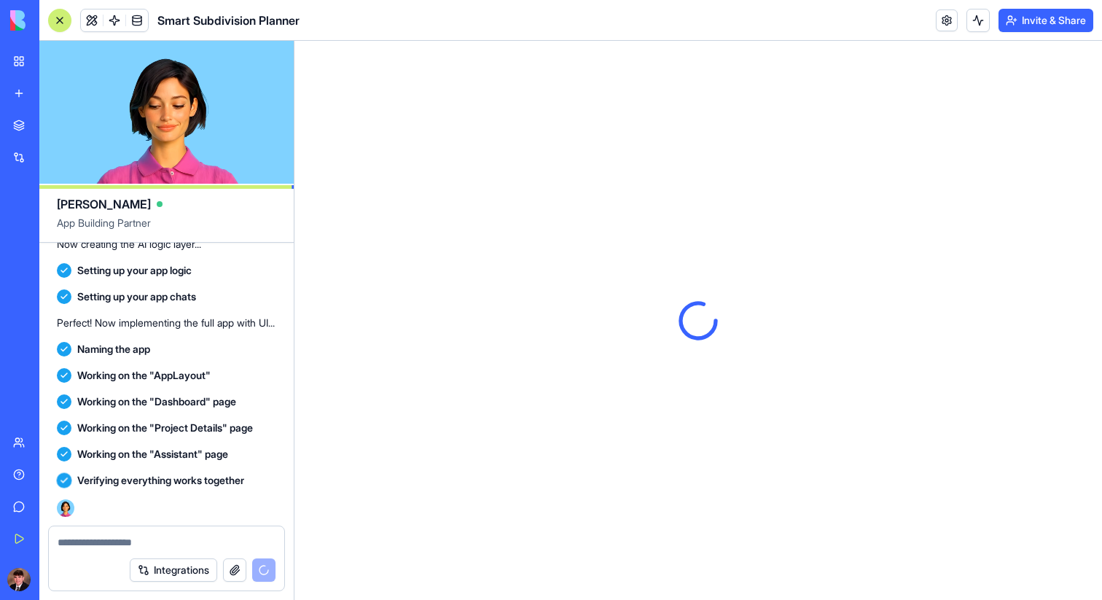
scroll to position [0, 0]
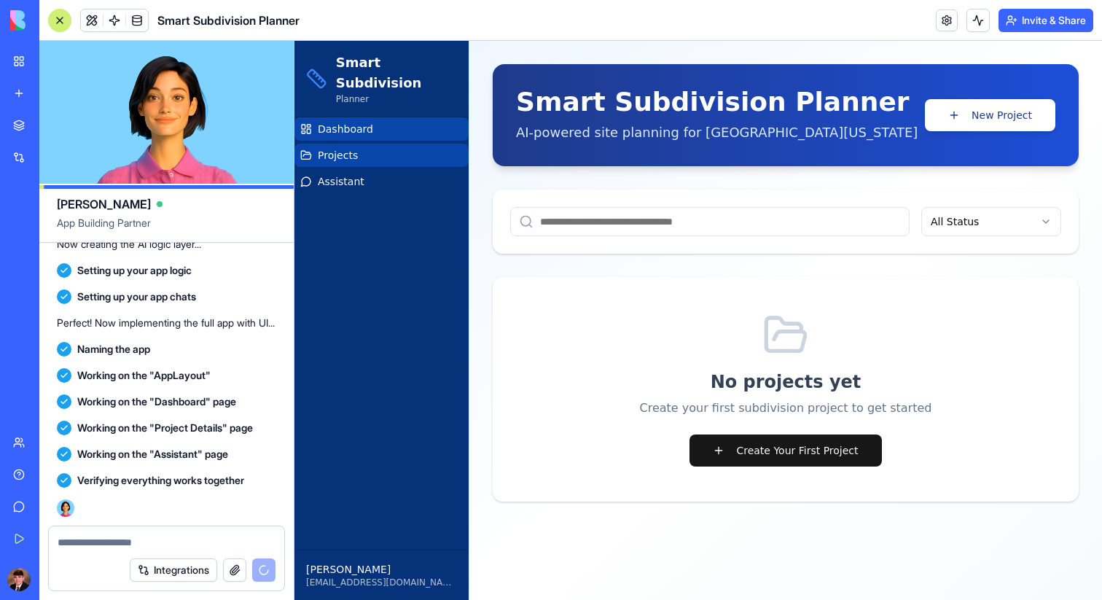
click at [717, 219] on input at bounding box center [709, 221] width 399 height 29
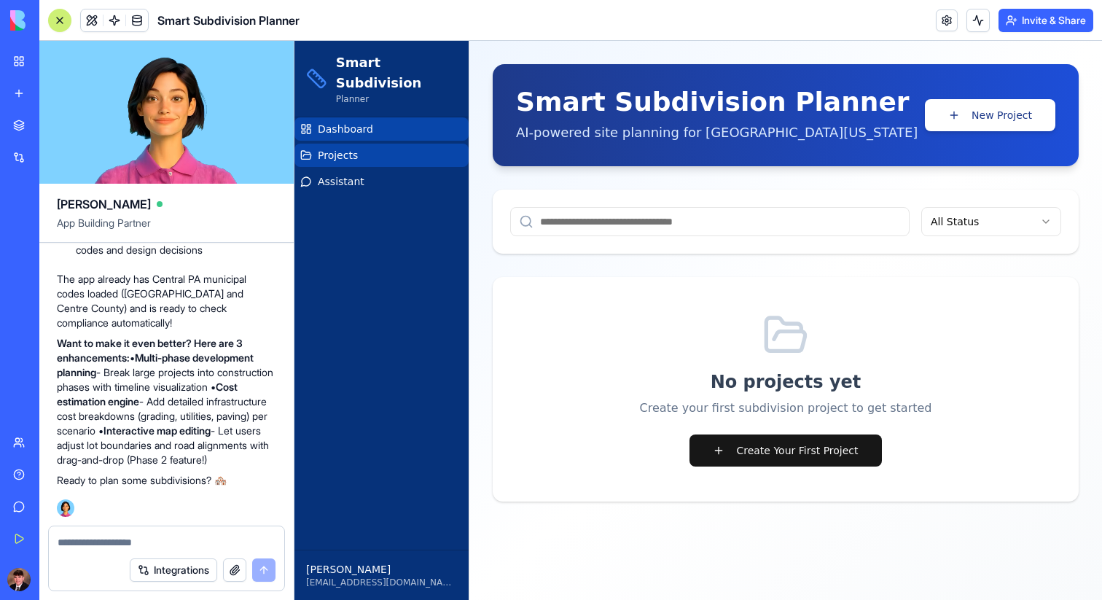
click at [179, 536] on textarea at bounding box center [167, 542] width 218 height 15
type textarea "**********"
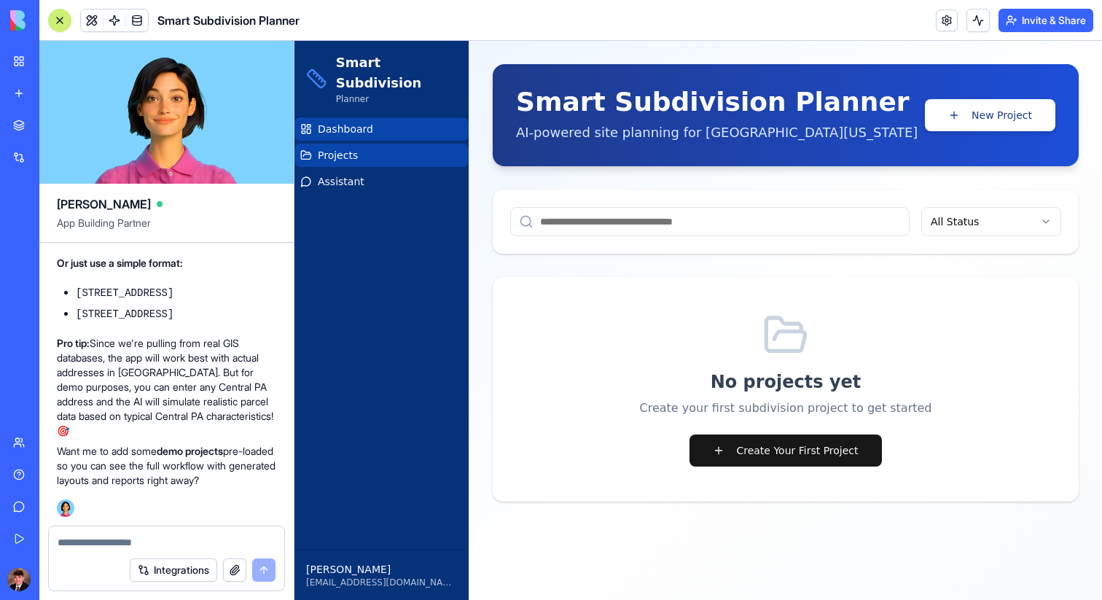
scroll to position [4592, 0]
click at [763, 444] on button "Create Your First Project" at bounding box center [785, 450] width 192 height 32
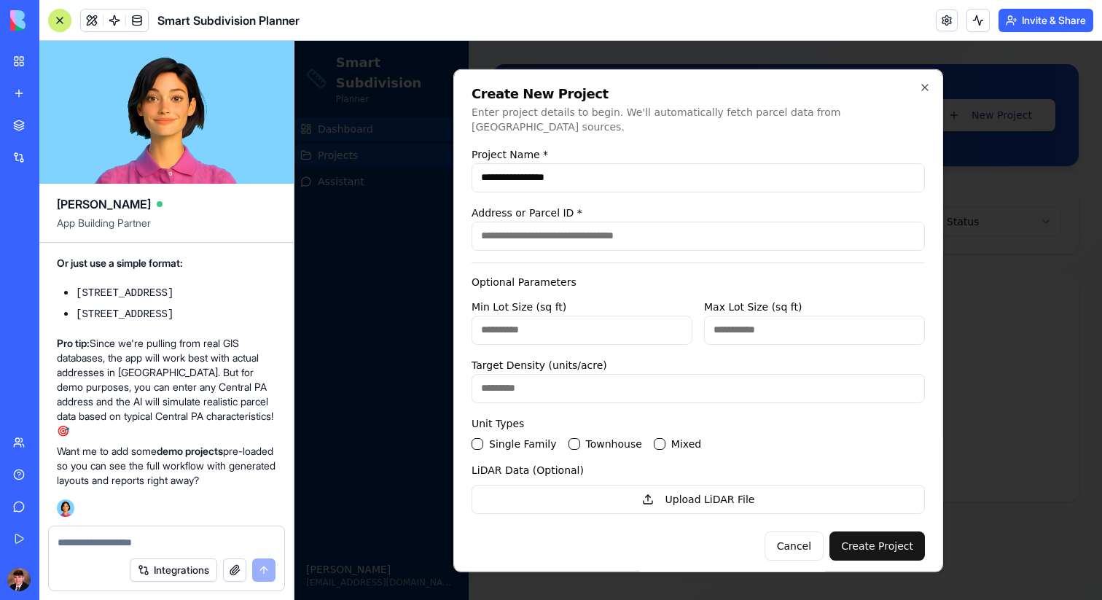
type input "**********"
click at [592, 237] on input "Address or Parcel ID *" at bounding box center [697, 235] width 453 height 29
drag, startPoint x: 77, startPoint y: 364, endPoint x: 109, endPoint y: 377, distance: 34.6
click at [109, 321] on li "[STREET_ADDRESS]" at bounding box center [176, 313] width 200 height 15
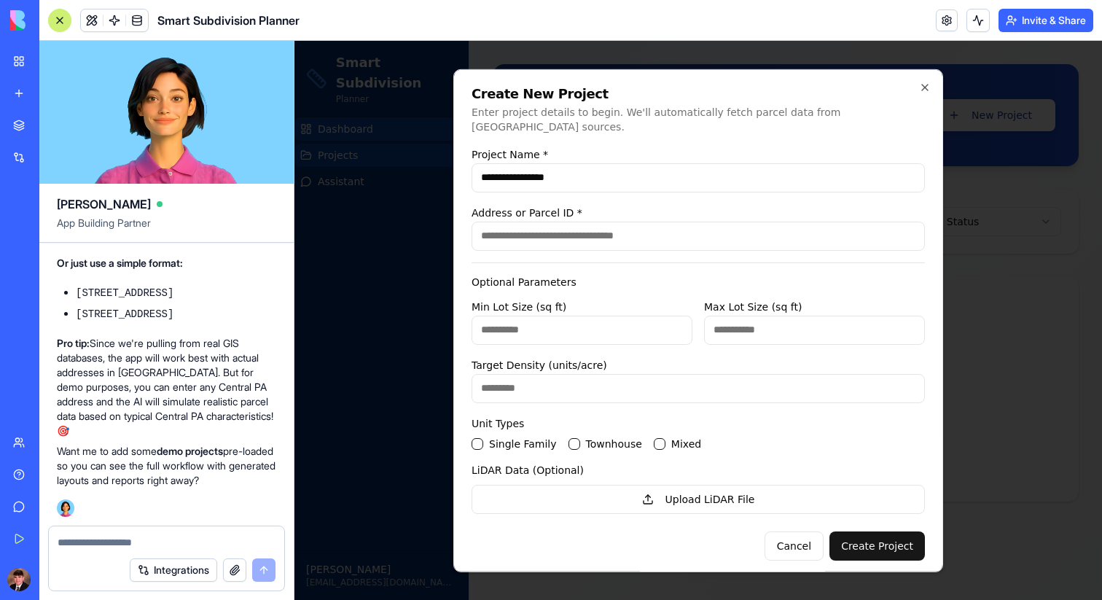
copy code "[STREET_ADDRESS]"
click at [582, 221] on input "Address or Parcel ID *" at bounding box center [697, 235] width 453 height 29
paste input "**********"
type input "**********"
click at [575, 437] on div "Townhouse" at bounding box center [605, 443] width 74 height 12
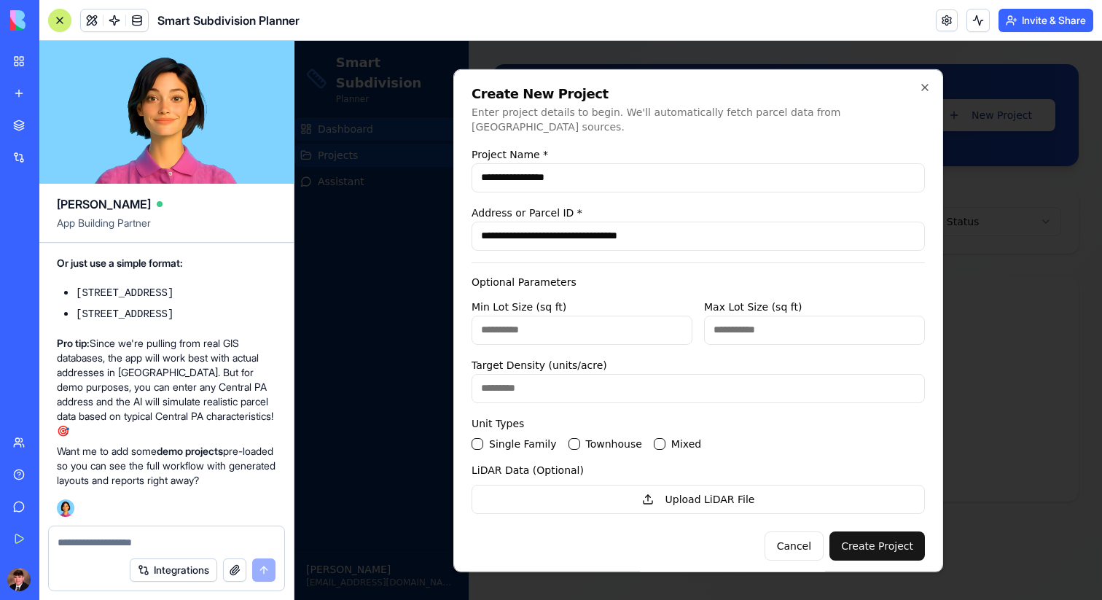
click at [569, 437] on button "Townhouse" at bounding box center [574, 443] width 12 height 12
click at [603, 322] on input "Min Lot Size (sq ft)" at bounding box center [581, 329] width 221 height 29
click at [678, 315] on input "*" at bounding box center [581, 329] width 221 height 29
type input "*"
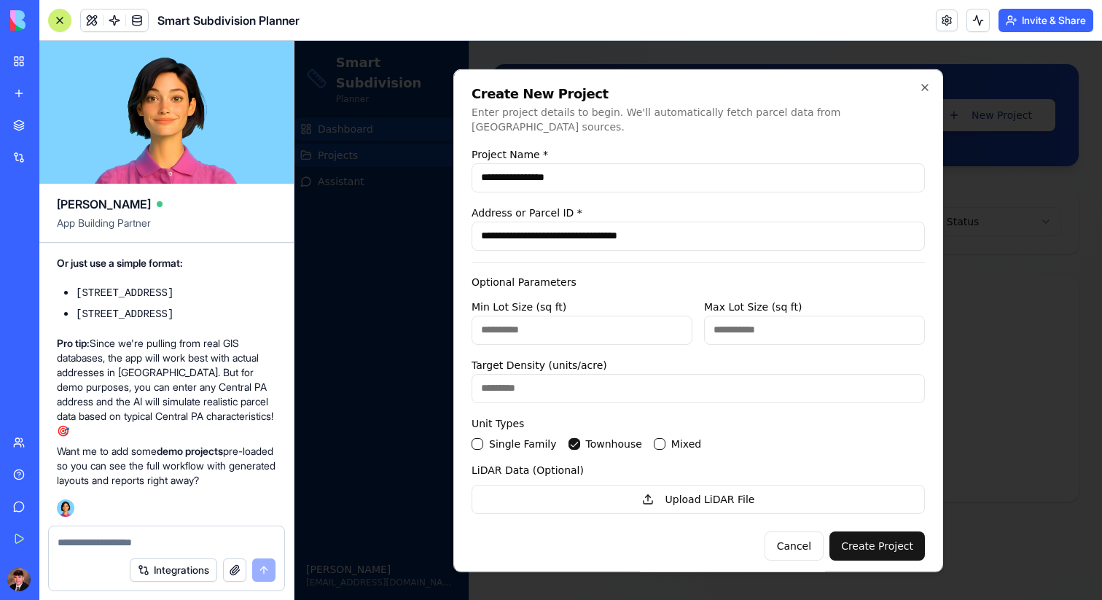
click at [678, 315] on input "*" at bounding box center [581, 329] width 221 height 29
drag, startPoint x: 622, startPoint y: 315, endPoint x: 467, endPoint y: 318, distance: 154.5
click at [467, 318] on div "**********" at bounding box center [698, 319] width 490 height 503
type input "*"
click at [770, 324] on input "Max Lot Size (sq ft)" at bounding box center [814, 329] width 221 height 29
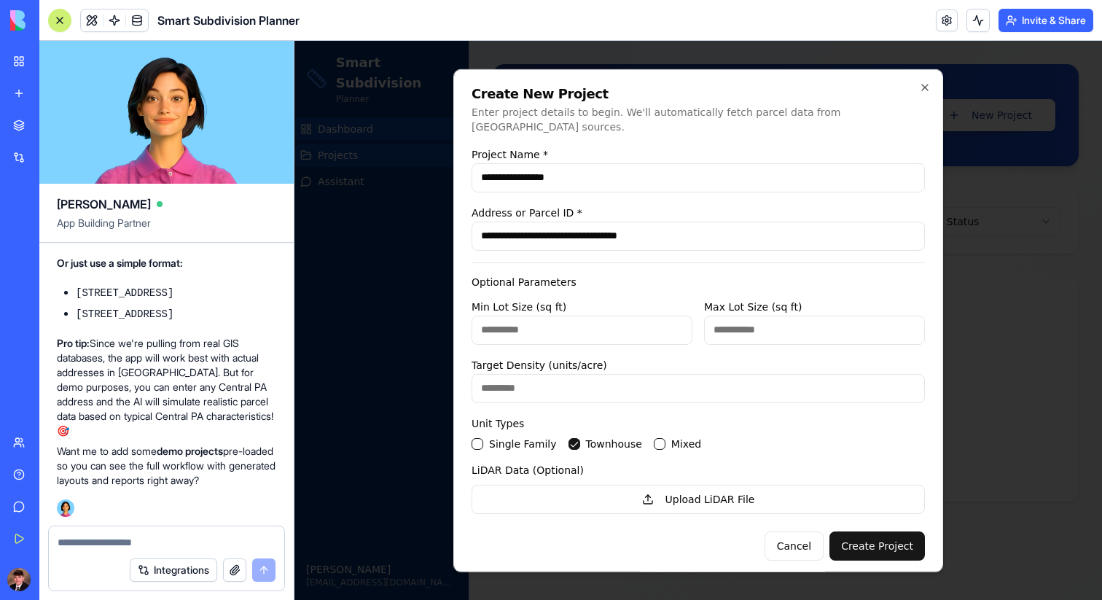
click at [479, 437] on Family "Single Family" at bounding box center [477, 443] width 12 height 12
click at [890, 539] on button "Create Project" at bounding box center [876, 544] width 95 height 29
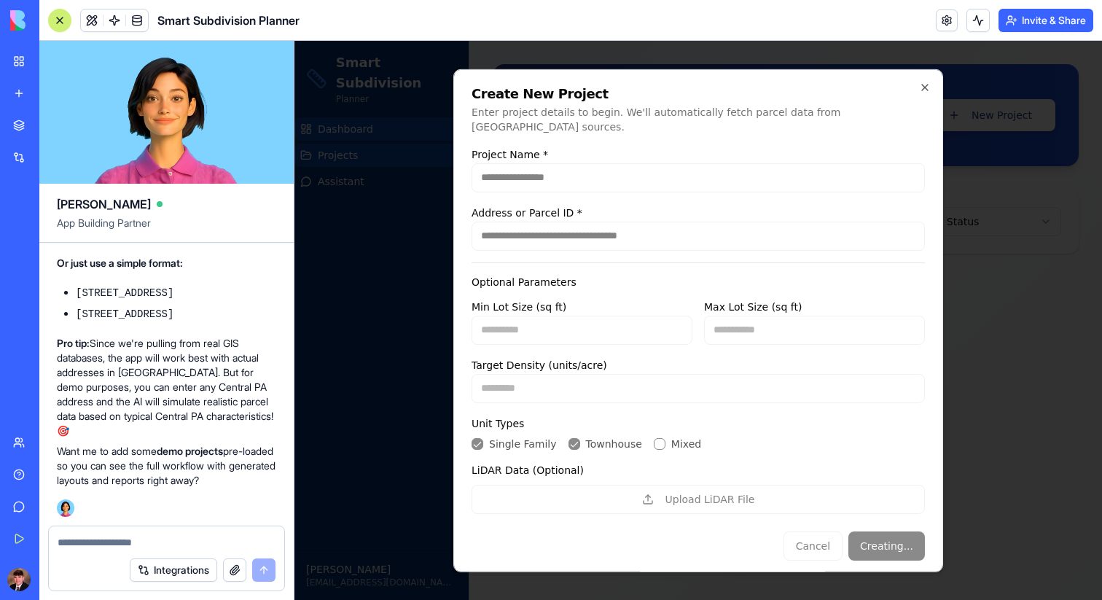
scroll to position [4594, 0]
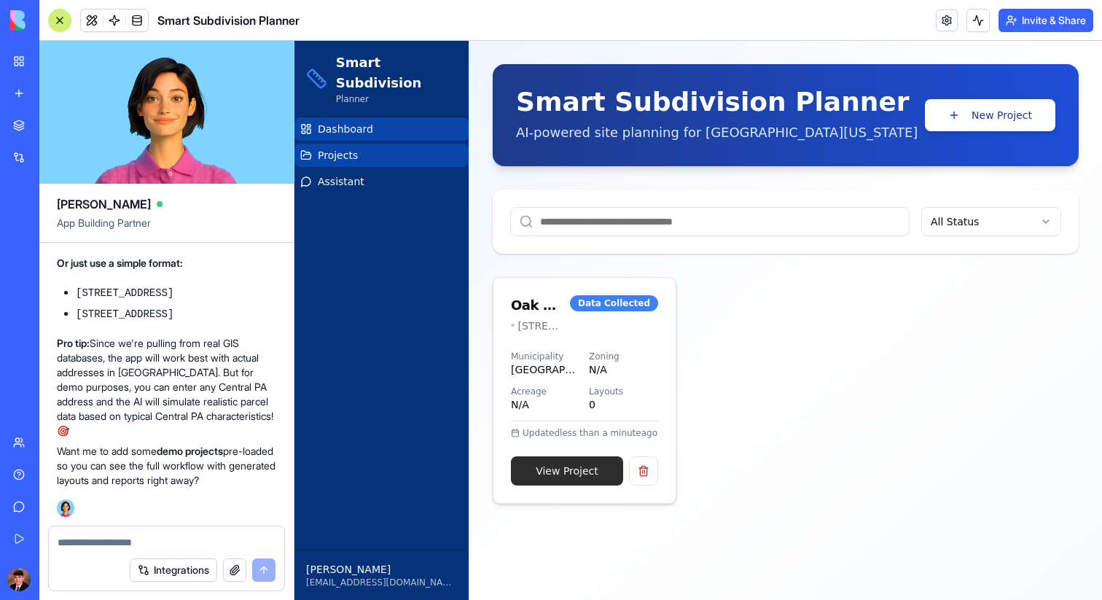
click at [559, 473] on link "View Project" at bounding box center [567, 470] width 112 height 29
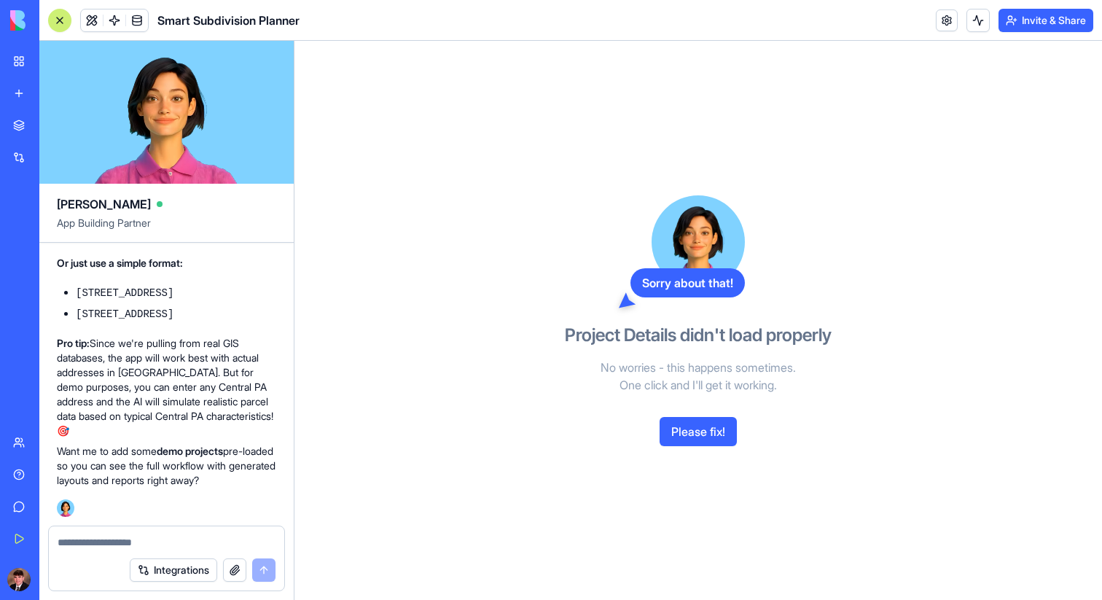
click at [687, 428] on button "Please fix!" at bounding box center [697, 431] width 77 height 29
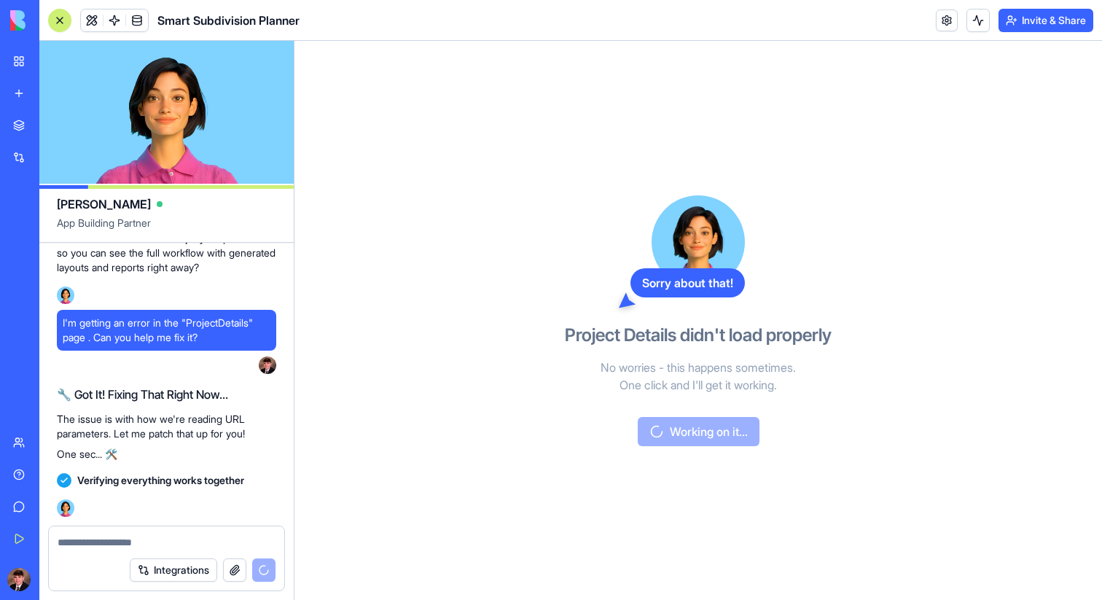
scroll to position [4985, 0]
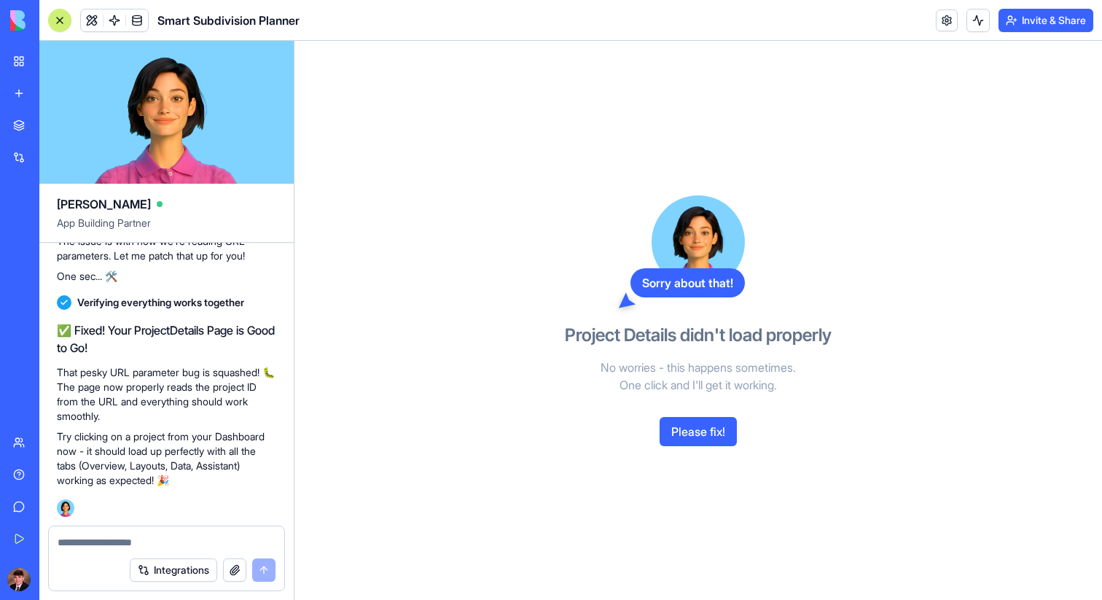
click at [783, 78] on div "Sorry about that! Project Details didn't load properly No worries - this happen…" at bounding box center [697, 320] width 335 height 559
click at [948, 20] on link at bounding box center [947, 20] width 22 height 22
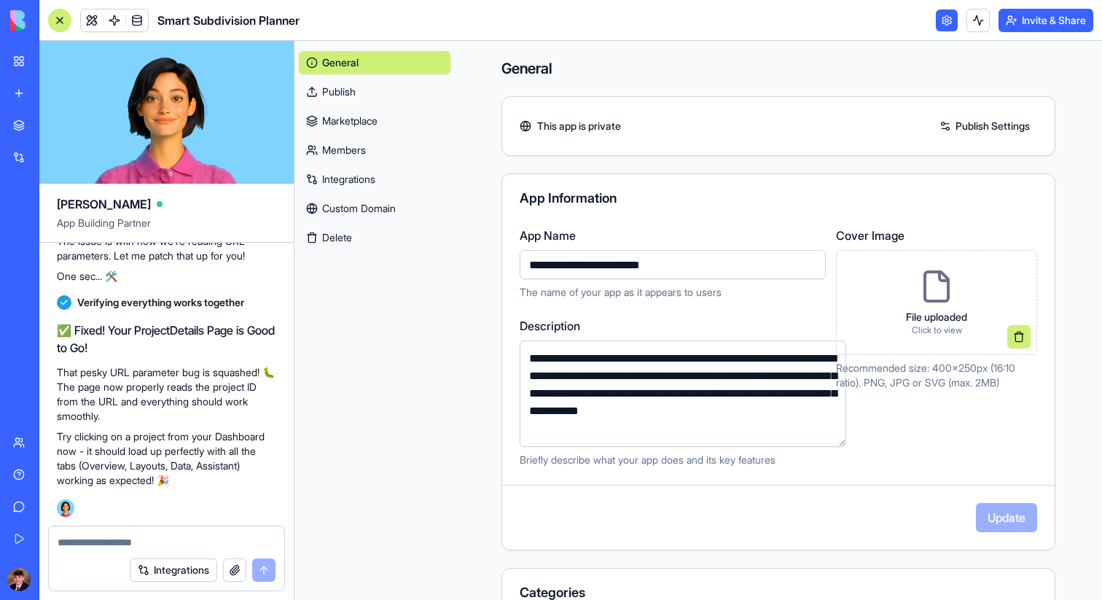
click at [947, 20] on link at bounding box center [947, 20] width 22 height 22
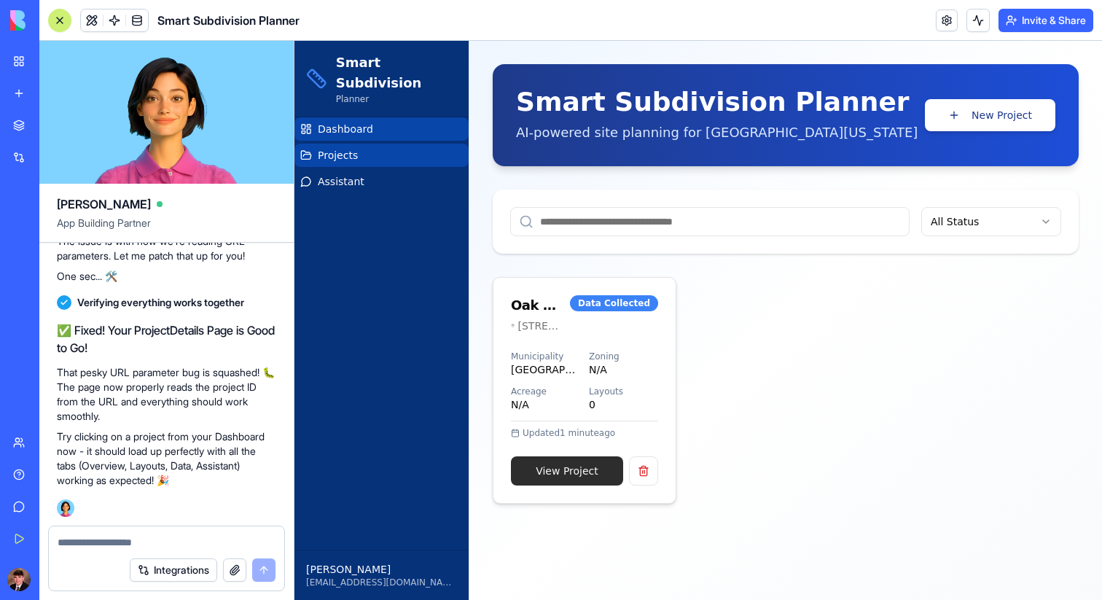
click at [587, 464] on link "View Project" at bounding box center [567, 470] width 112 height 29
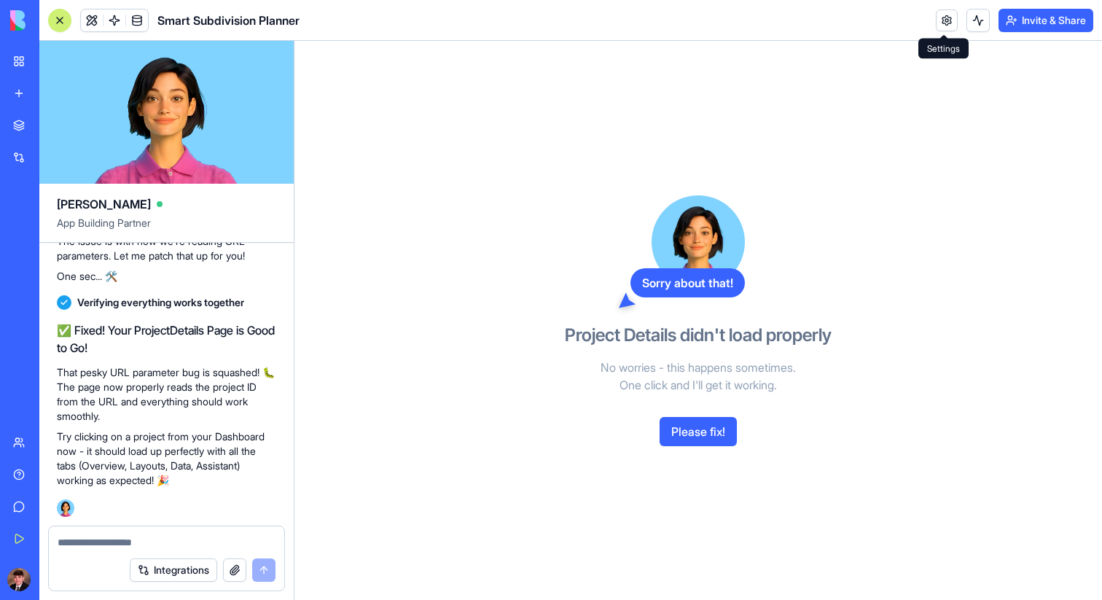
click at [939, 23] on link at bounding box center [947, 20] width 22 height 22
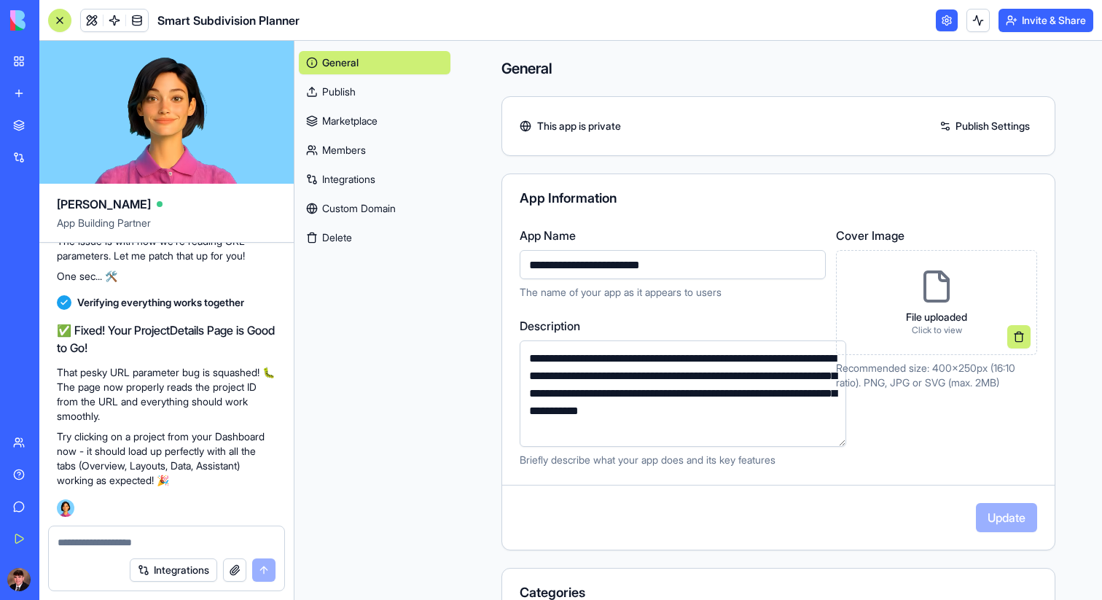
click at [937, 32] on header "Smart Subdivision Planner Invite & Share" at bounding box center [570, 20] width 1062 height 41
click at [942, 17] on link at bounding box center [947, 20] width 22 height 22
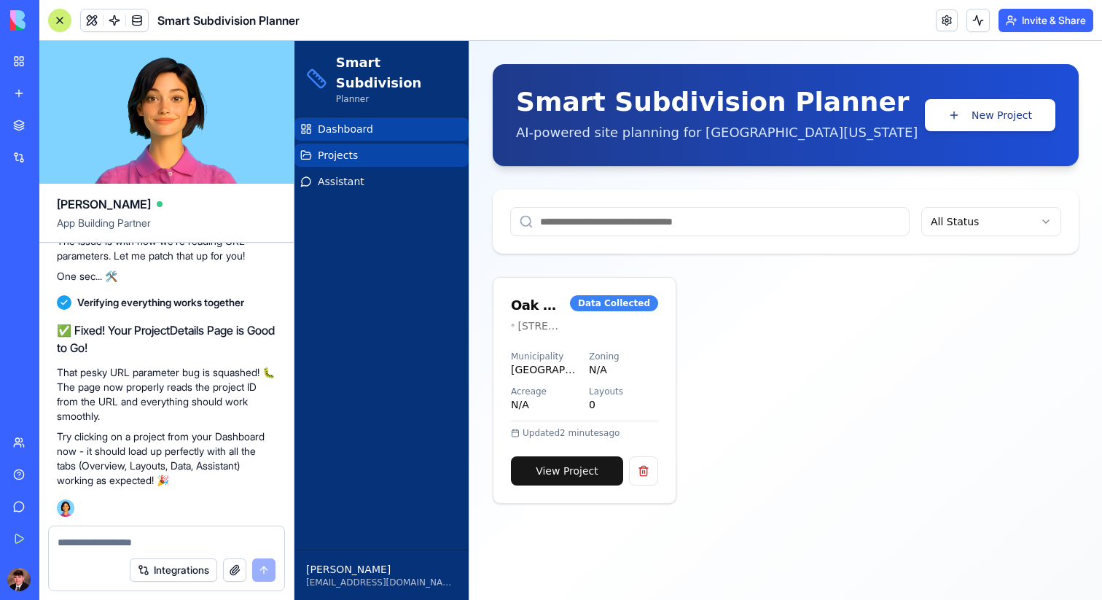
click at [160, 536] on textarea at bounding box center [167, 542] width 218 height 15
type textarea "**********"
click at [650, 472] on button at bounding box center [643, 470] width 29 height 29
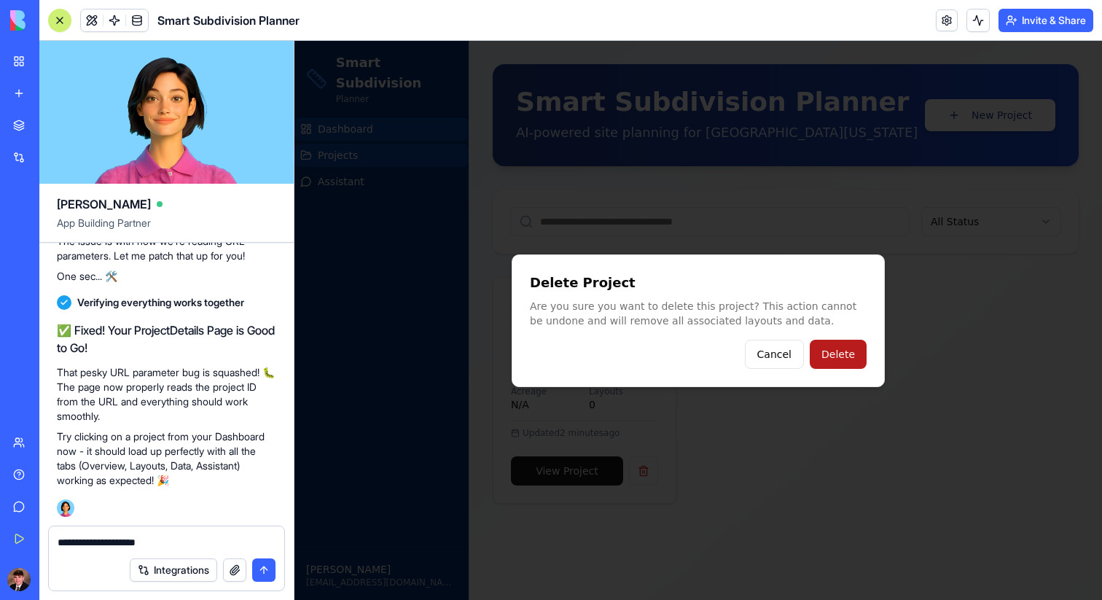
click at [816, 356] on button "Delete" at bounding box center [838, 354] width 57 height 29
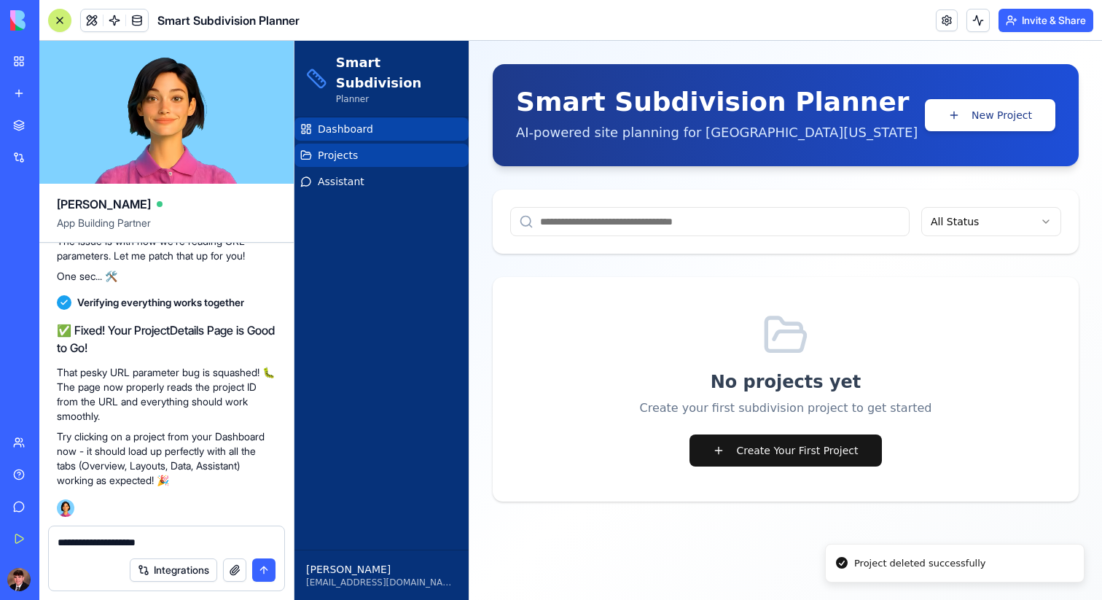
click at [128, 545] on textarea "**********" at bounding box center [167, 542] width 218 height 15
drag, startPoint x: 175, startPoint y: 544, endPoint x: 16, endPoint y: 544, distance: 158.9
click at [16, 544] on div "My Workspace New app Marketplace Integrations Recent PA Crop Doctor New App AI …" at bounding box center [551, 300] width 1102 height 600
click at [246, 488] on div "✅ Fixed! Your ProjectDetails Page is Good to Go! That pesky URL parameter bug i…" at bounding box center [166, 405] width 219 height 178
click at [211, 541] on textarea at bounding box center [167, 542] width 218 height 15
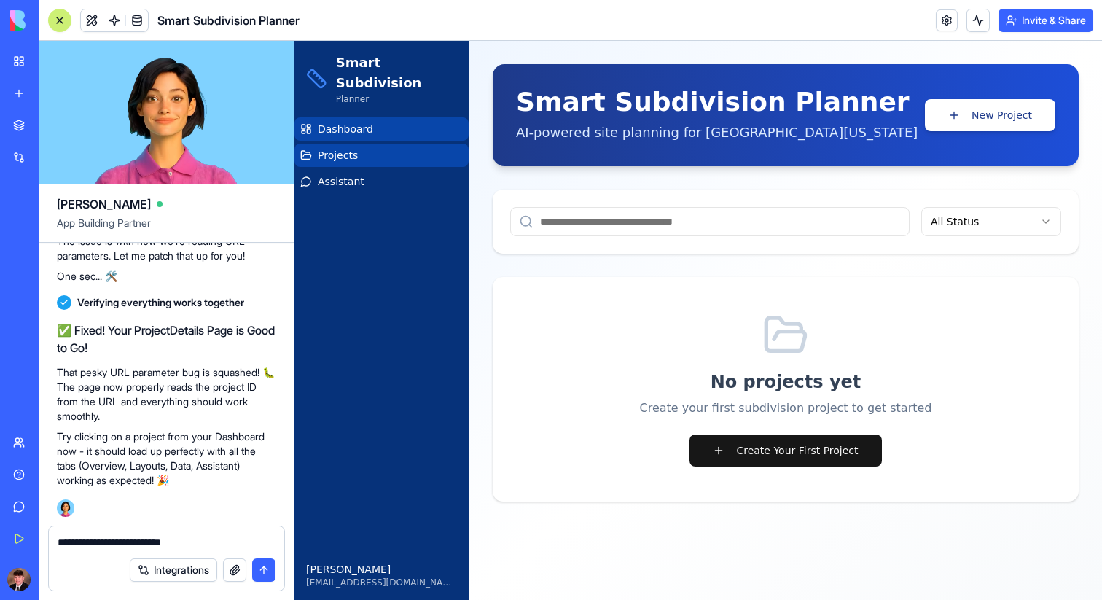
type textarea "**********"
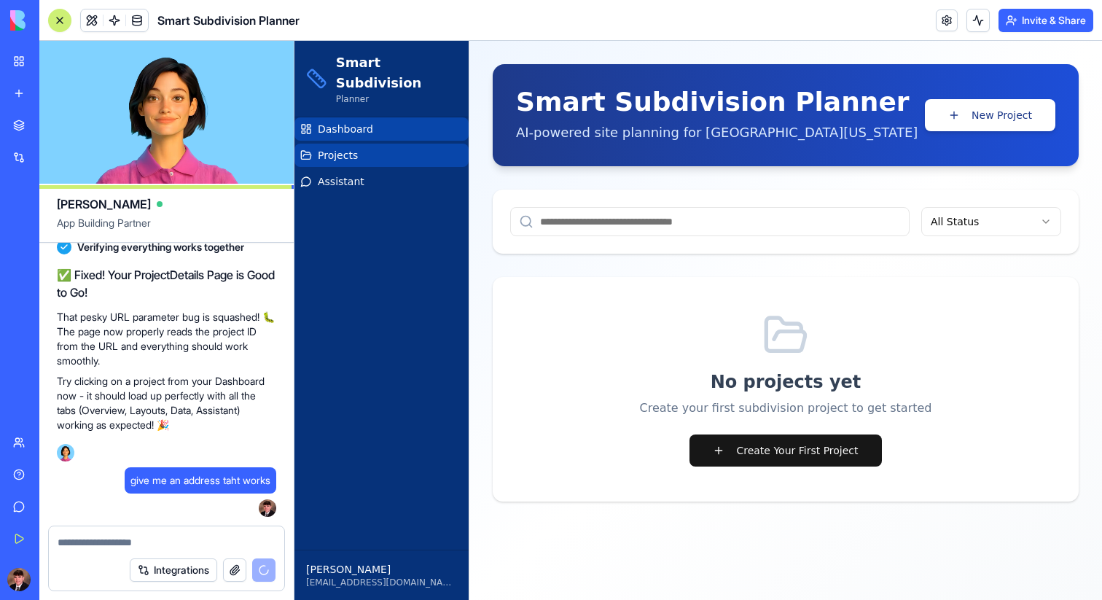
scroll to position [5381, 0]
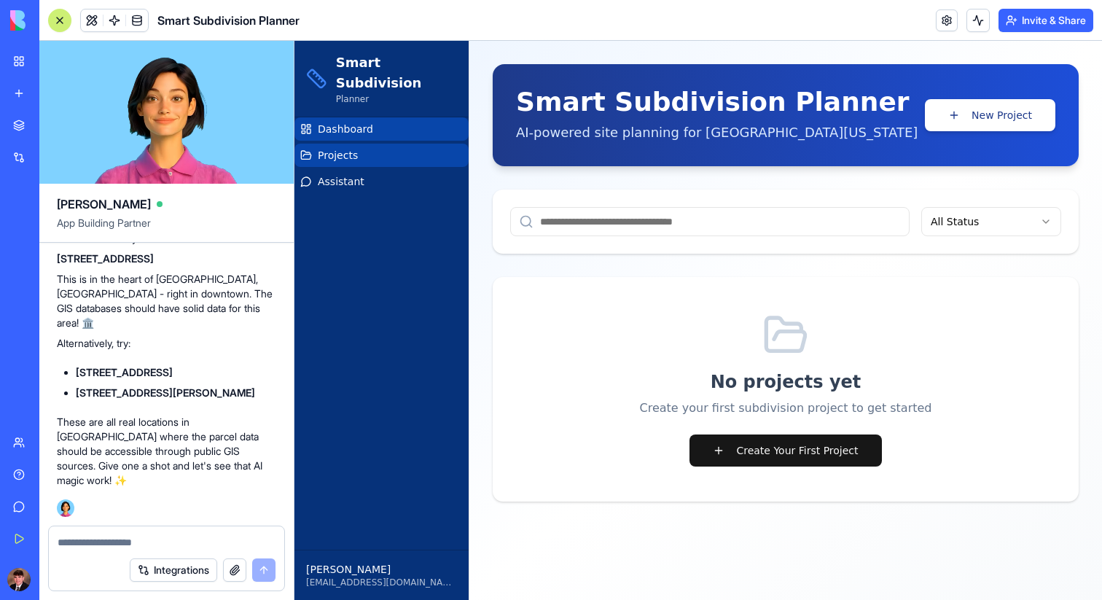
drag, startPoint x: 77, startPoint y: 393, endPoint x: 169, endPoint y: 403, distance: 93.1
click at [169, 400] on li "[STREET_ADDRESS][PERSON_NAME]" at bounding box center [176, 392] width 200 height 15
copy strong "[STREET_ADDRESS][PERSON_NAME]"
click at [861, 453] on button "Create Your First Project" at bounding box center [785, 450] width 192 height 32
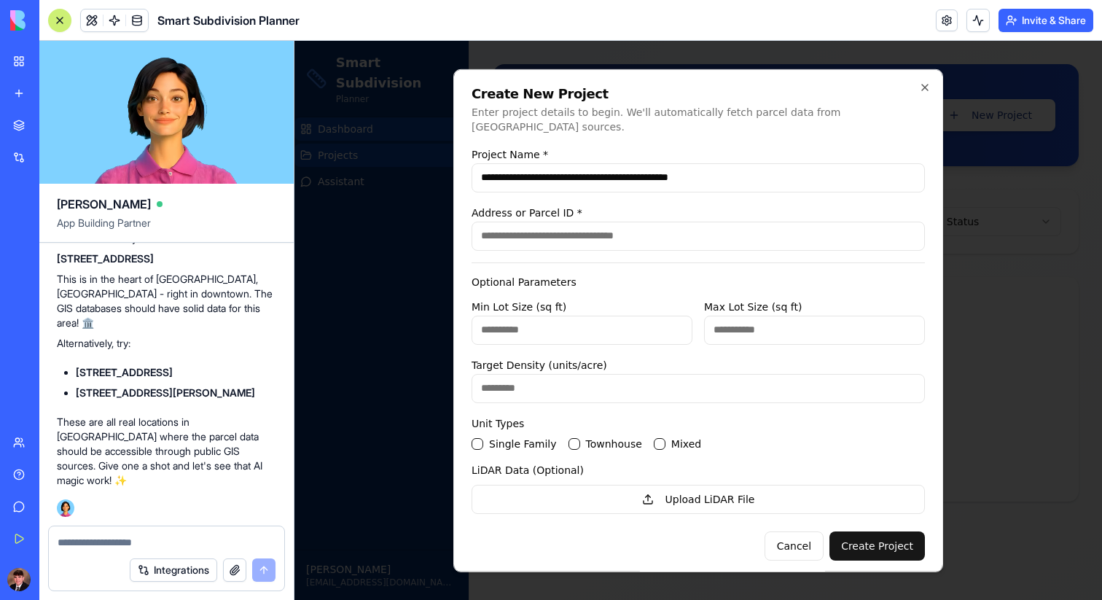
type input "**********"
click at [665, 235] on input "Address or Parcel ID *" at bounding box center [697, 235] width 453 height 29
paste input "**********"
type input "**********"
click at [553, 318] on input "Min Lot Size (sq ft)" at bounding box center [581, 329] width 221 height 29
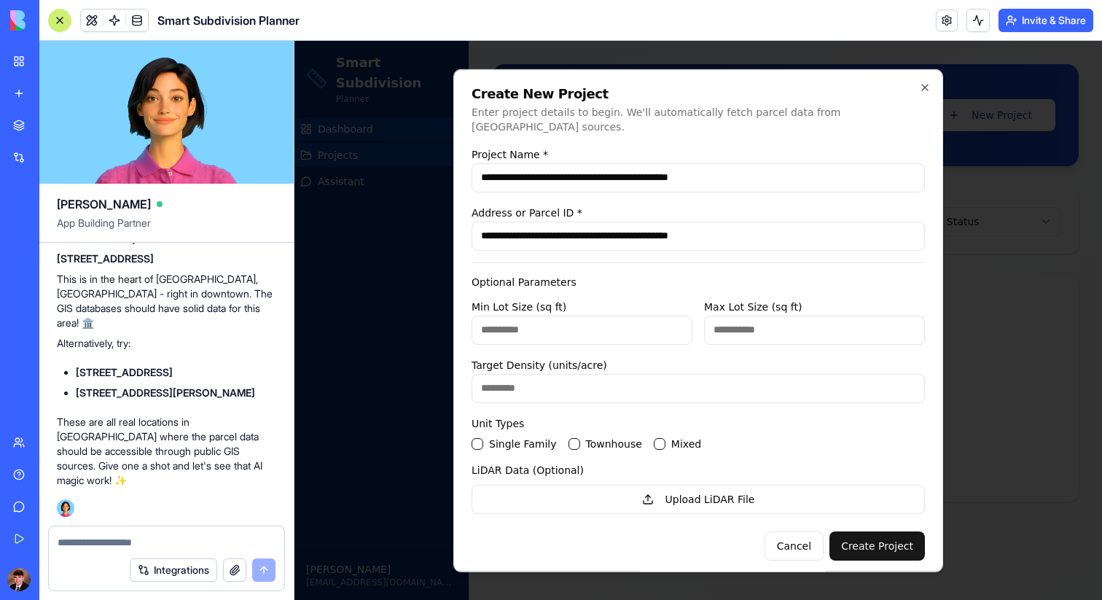
type input "****"
click at [777, 334] on div "Optional Parameters Min Lot Size (sq ft) **** Max Lot Size (sq ft) Target Densi…" at bounding box center [697, 387] width 453 height 251
click at [777, 325] on input "Max Lot Size (sq ft)" at bounding box center [814, 329] width 221 height 29
type input "*****"
click at [736, 385] on input "Target Density (units/acre)" at bounding box center [697, 387] width 453 height 29
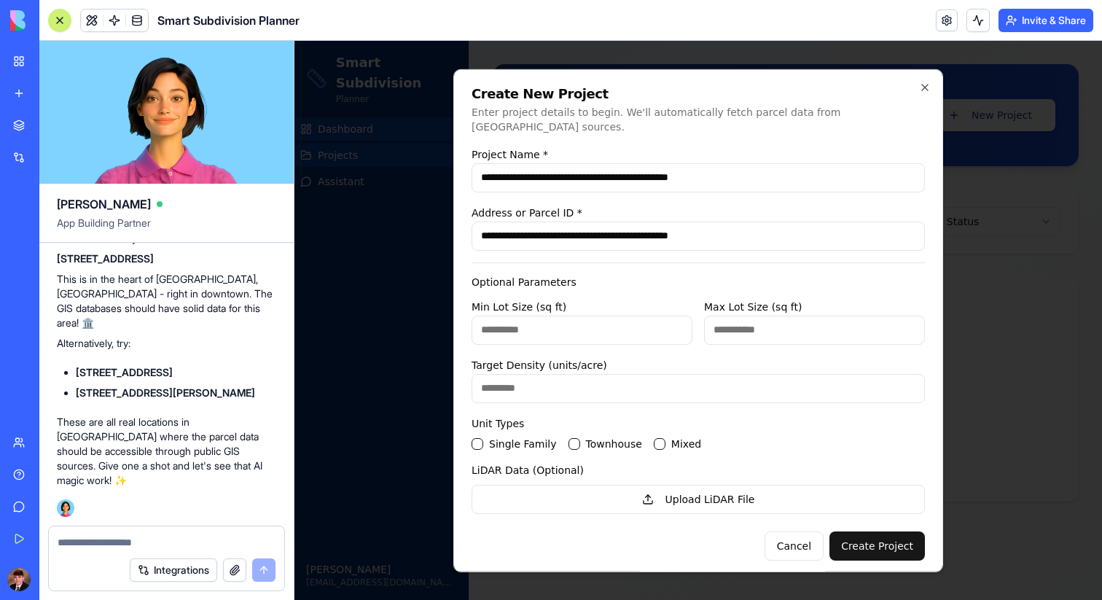
type input "***"
drag, startPoint x: 862, startPoint y: 424, endPoint x: 741, endPoint y: 429, distance: 121.1
click at [861, 424] on div "Unit Types Single Family Townhouse Mixed" at bounding box center [697, 431] width 453 height 35
click at [479, 437] on Family "Single Family" at bounding box center [477, 443] width 12 height 12
click at [858, 537] on button "Create Project" at bounding box center [876, 544] width 95 height 29
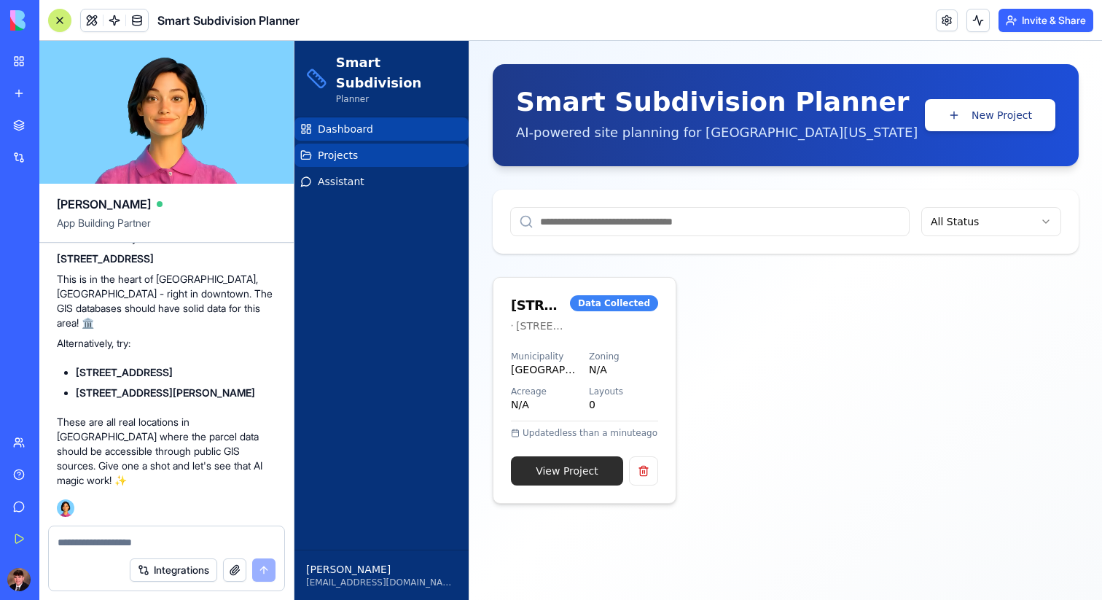
click at [580, 471] on link "View Project" at bounding box center [567, 470] width 112 height 29
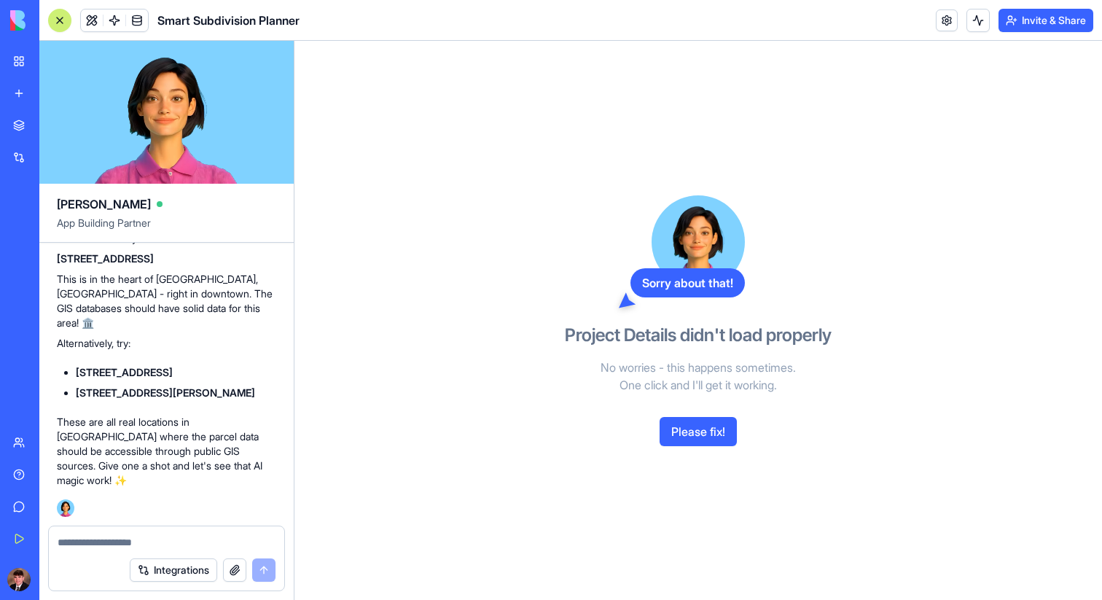
click at [705, 434] on button "Please fix!" at bounding box center [697, 431] width 77 height 29
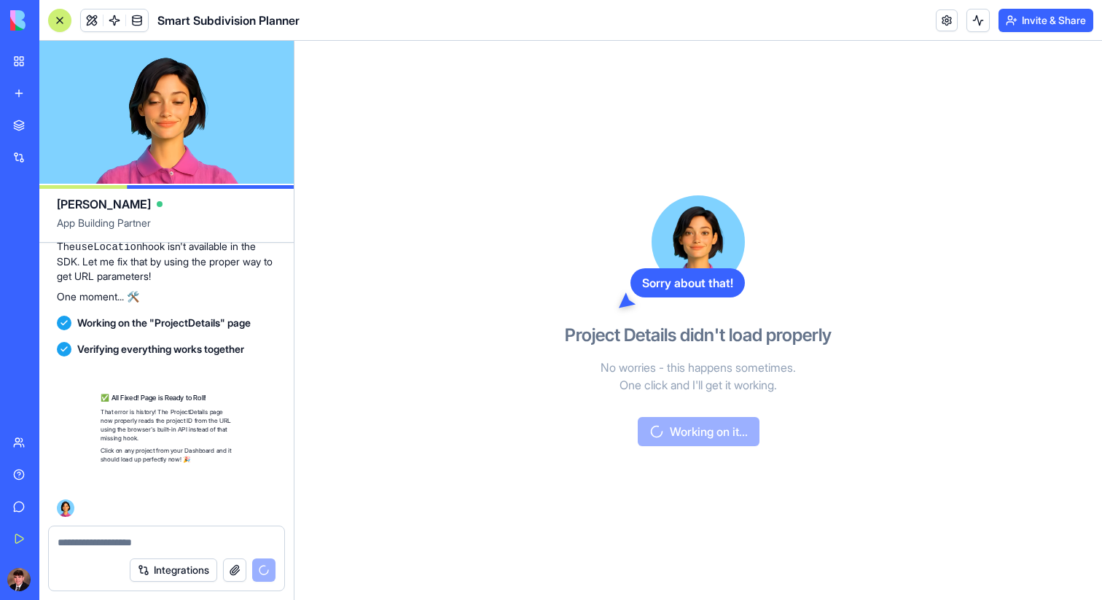
scroll to position [5767, 0]
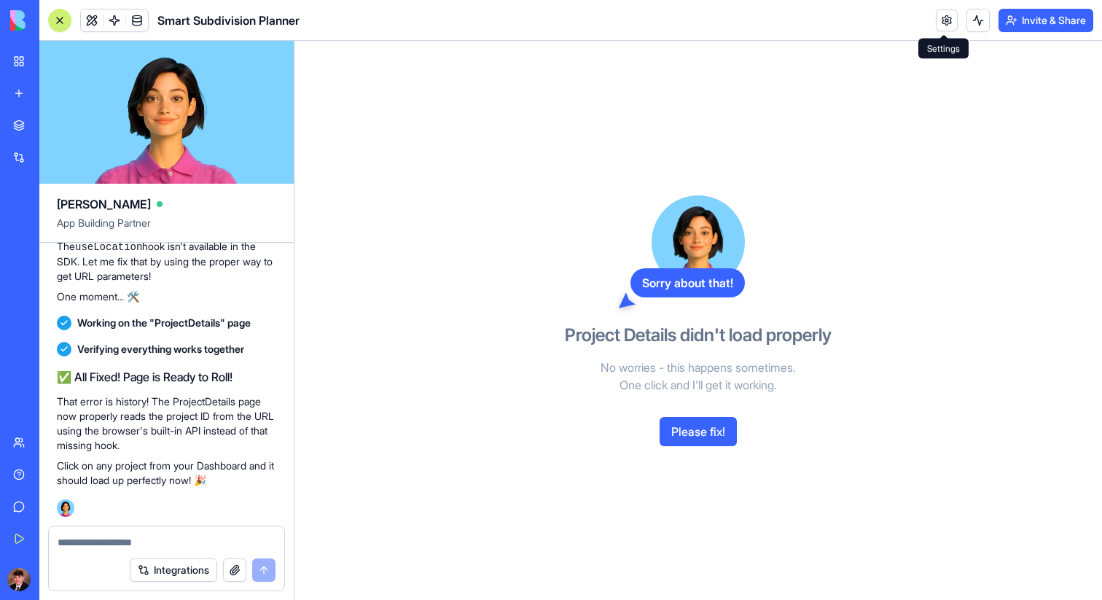
click at [944, 19] on link at bounding box center [947, 20] width 22 height 22
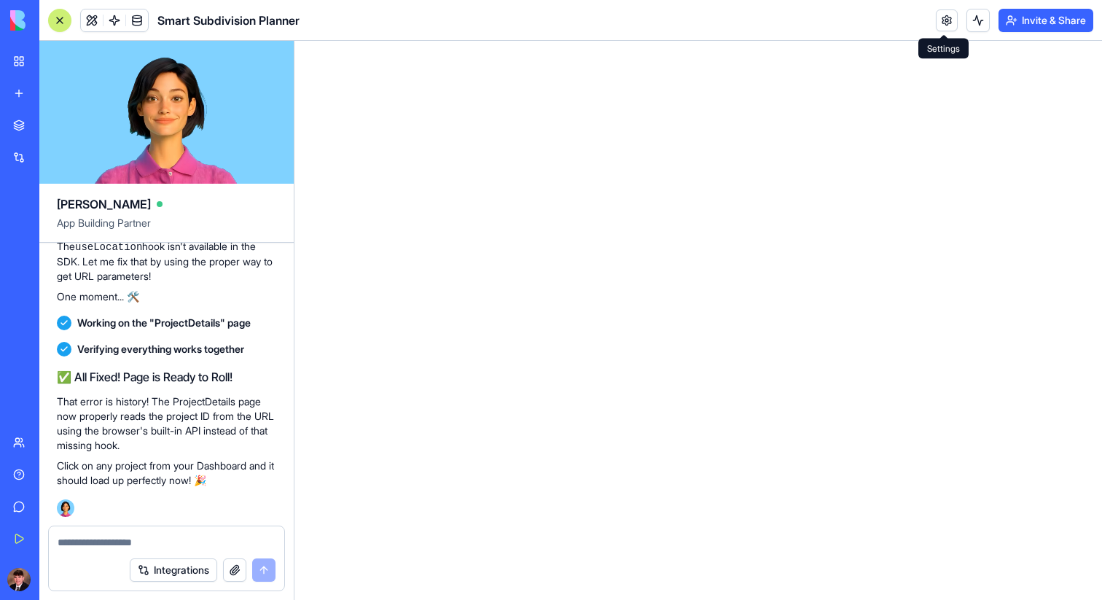
click at [940, 19] on link at bounding box center [947, 20] width 22 height 22
click at [947, 14] on link at bounding box center [947, 20] width 22 height 22
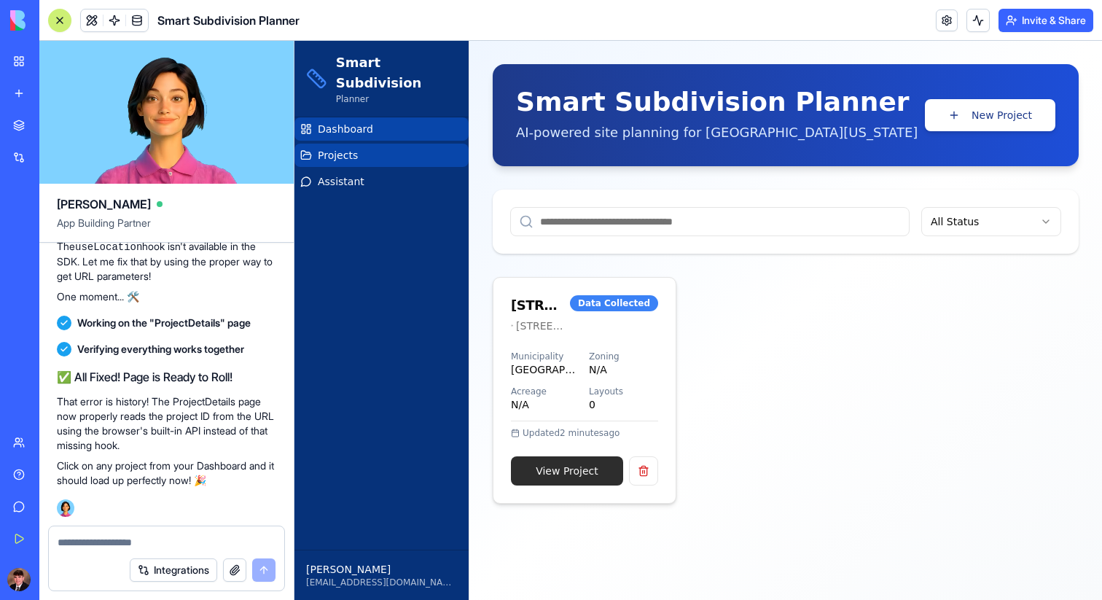
click at [584, 464] on link "View Project" at bounding box center [567, 470] width 112 height 29
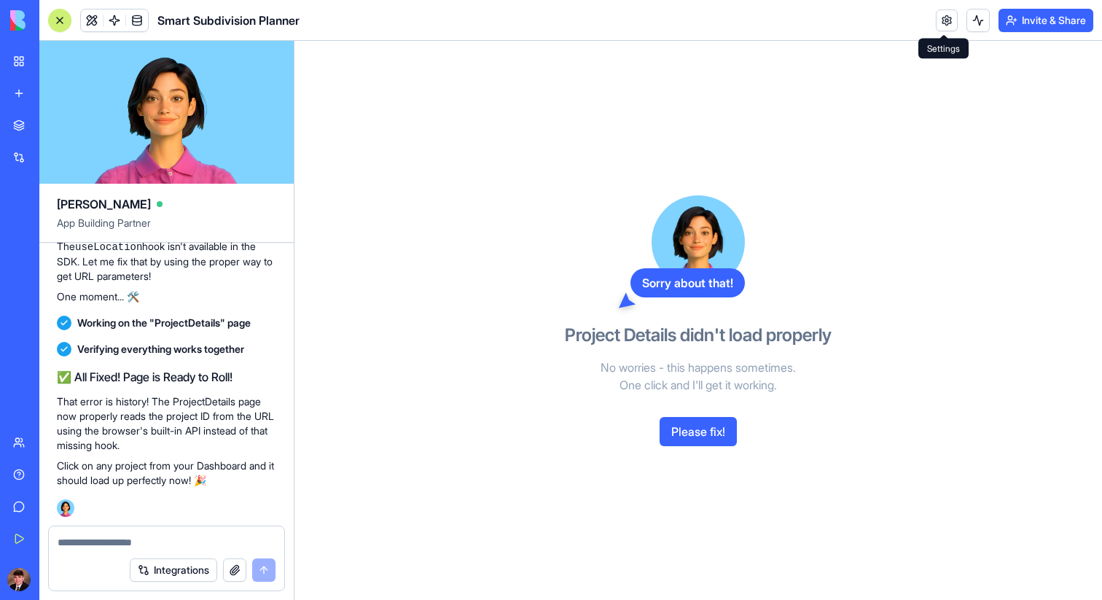
click at [936, 22] on link at bounding box center [947, 20] width 22 height 22
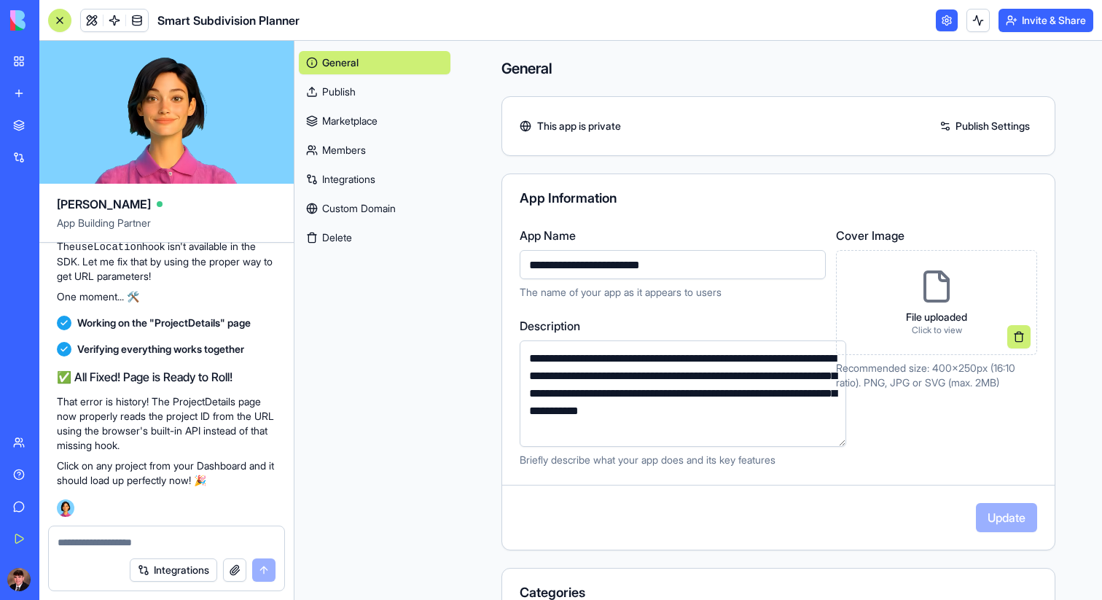
click at [942, 20] on link at bounding box center [947, 20] width 22 height 22
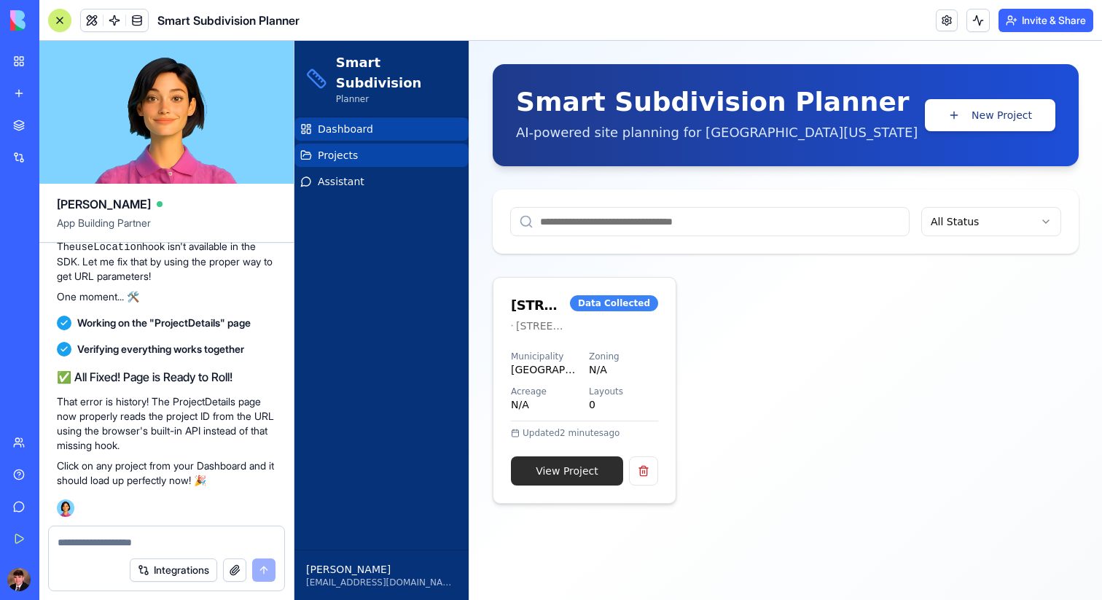
click at [582, 466] on link "View Project" at bounding box center [567, 470] width 112 height 29
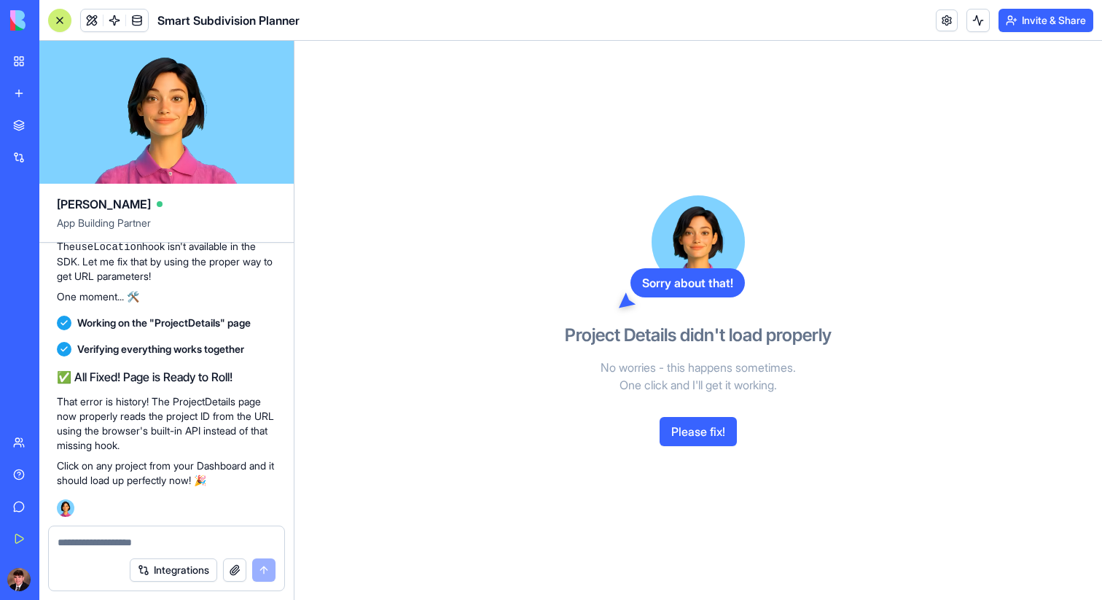
click at [950, 14] on link at bounding box center [947, 20] width 22 height 22
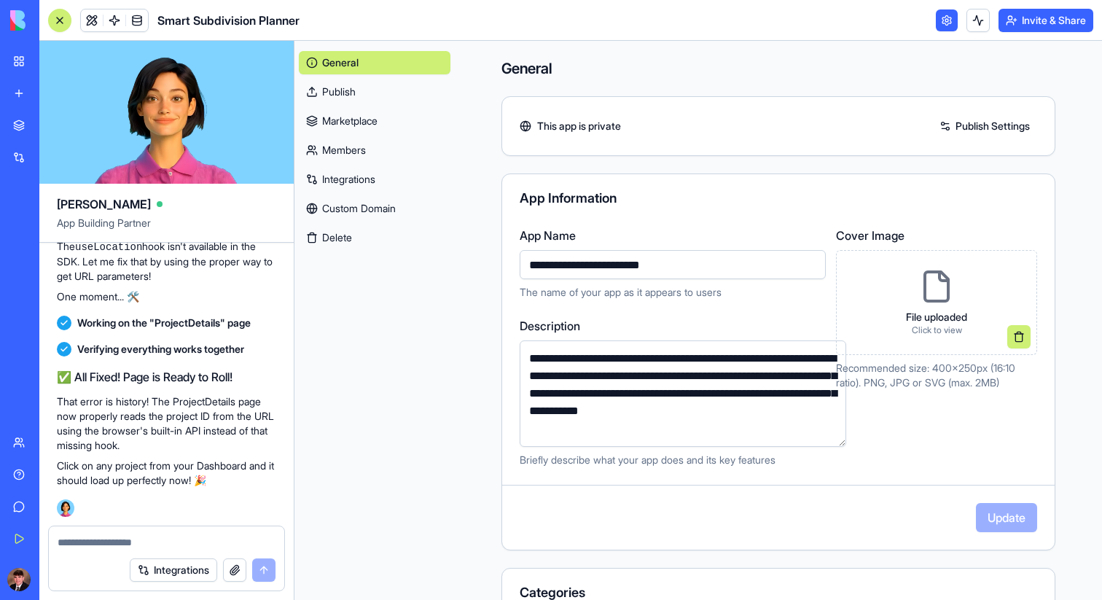
click at [950, 23] on link at bounding box center [947, 20] width 22 height 22
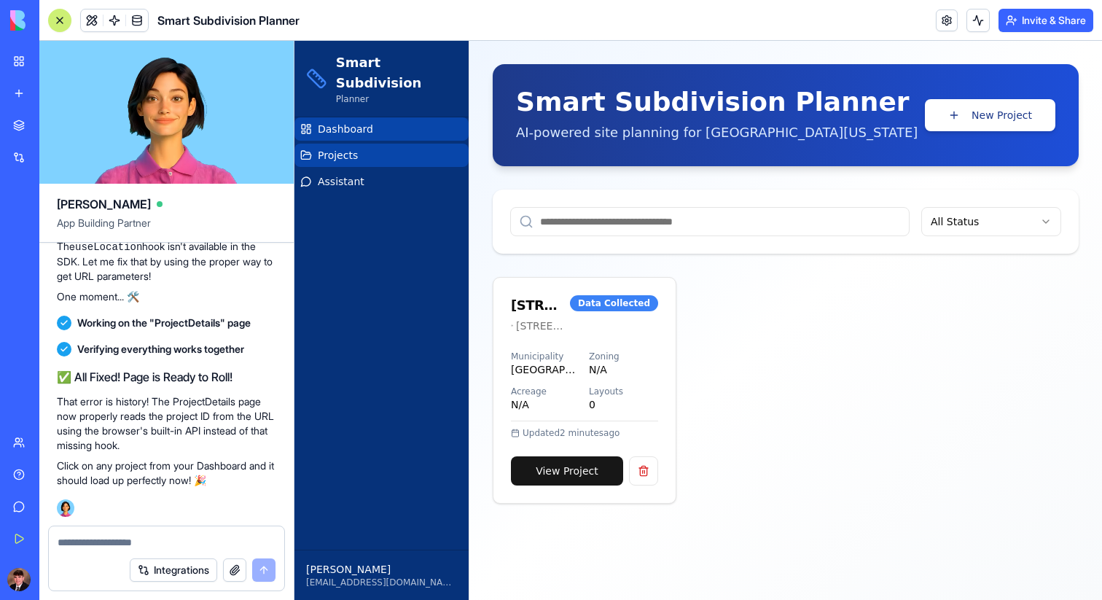
click at [998, 93] on div "Smart Subdivision Planner AI-powered site planning for Central Pennsylvania New…" at bounding box center [785, 114] width 539 height 55
click at [999, 114] on button "New Project" at bounding box center [990, 115] width 130 height 32
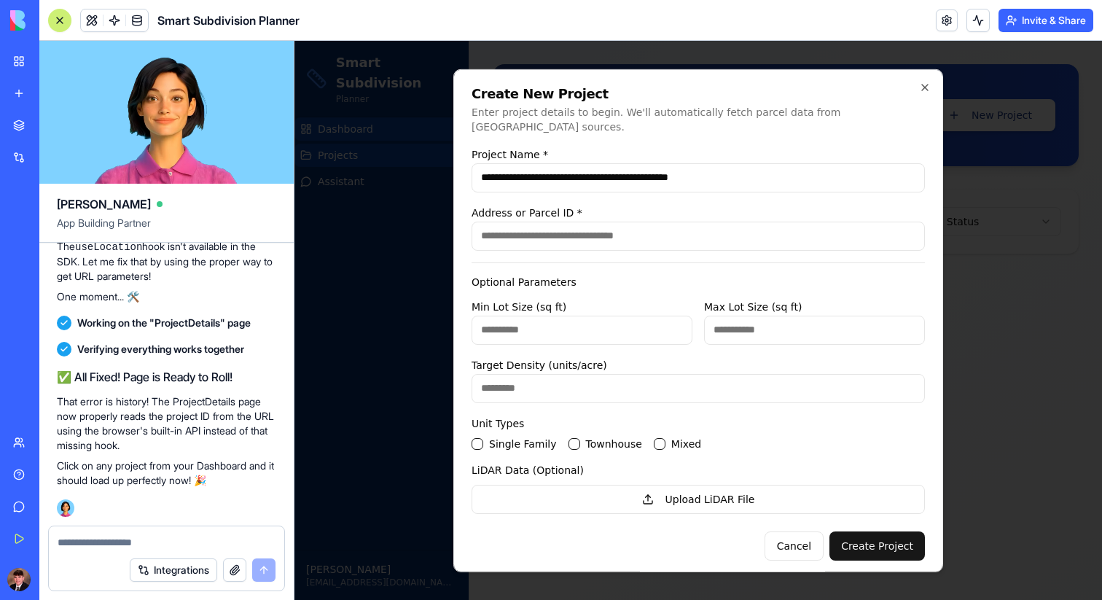
type input "**********"
click at [729, 221] on input "Address or Parcel ID *" at bounding box center [697, 235] width 453 height 29
paste input "**********"
type input "**********"
click at [491, 438] on label "Single Family" at bounding box center [523, 443] width 68 height 10
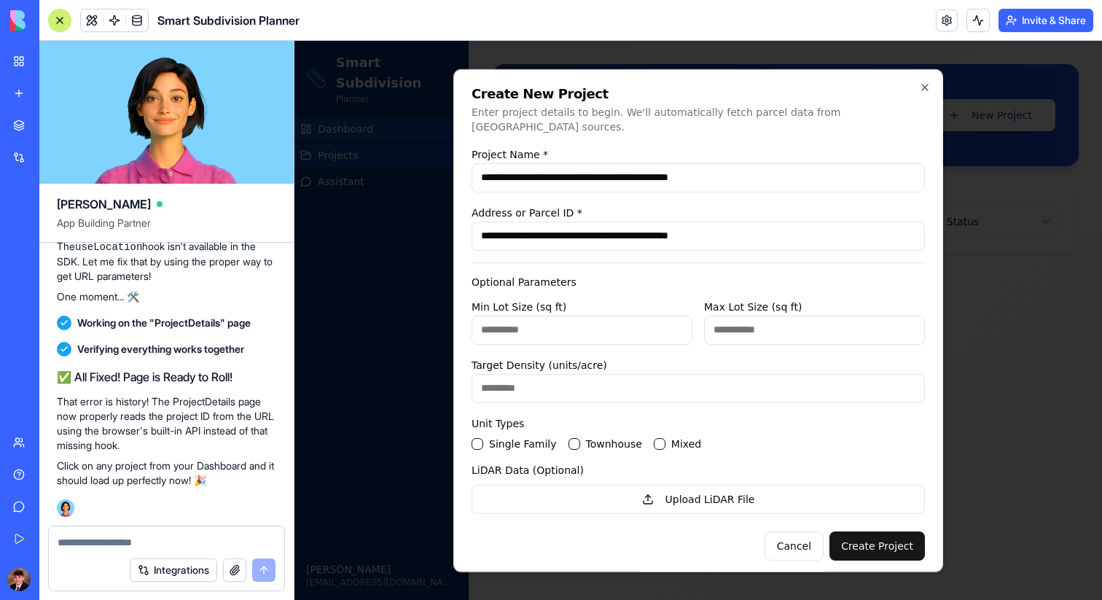
click at [483, 437] on Family "Single Family" at bounding box center [477, 443] width 12 height 12
click at [890, 532] on button "Create Project" at bounding box center [876, 544] width 95 height 29
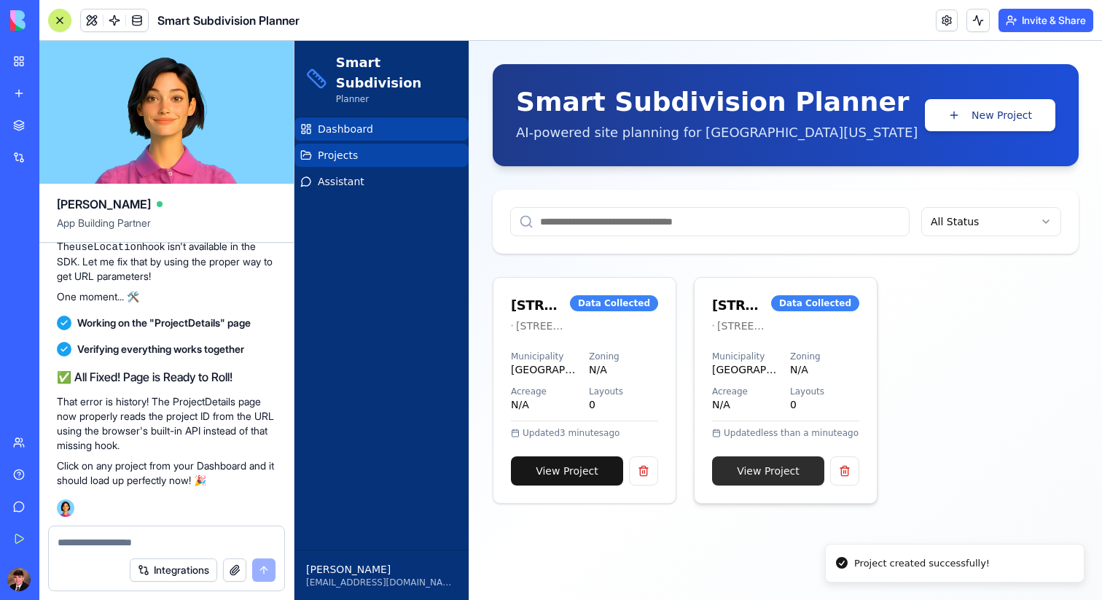
click at [776, 471] on link "View Project" at bounding box center [768, 470] width 112 height 29
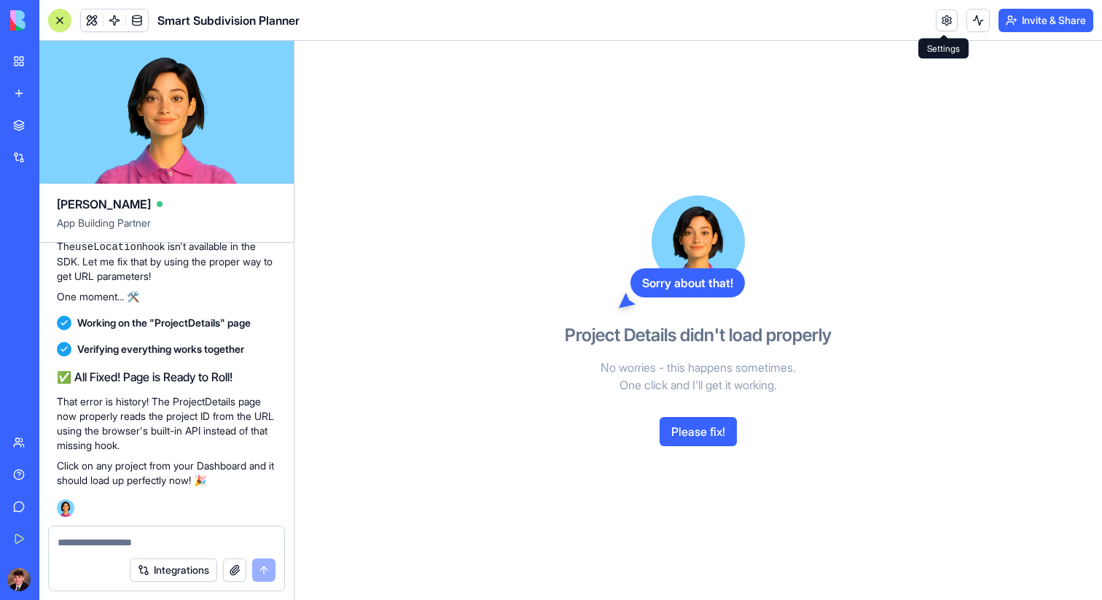
click at [951, 17] on link at bounding box center [947, 20] width 22 height 22
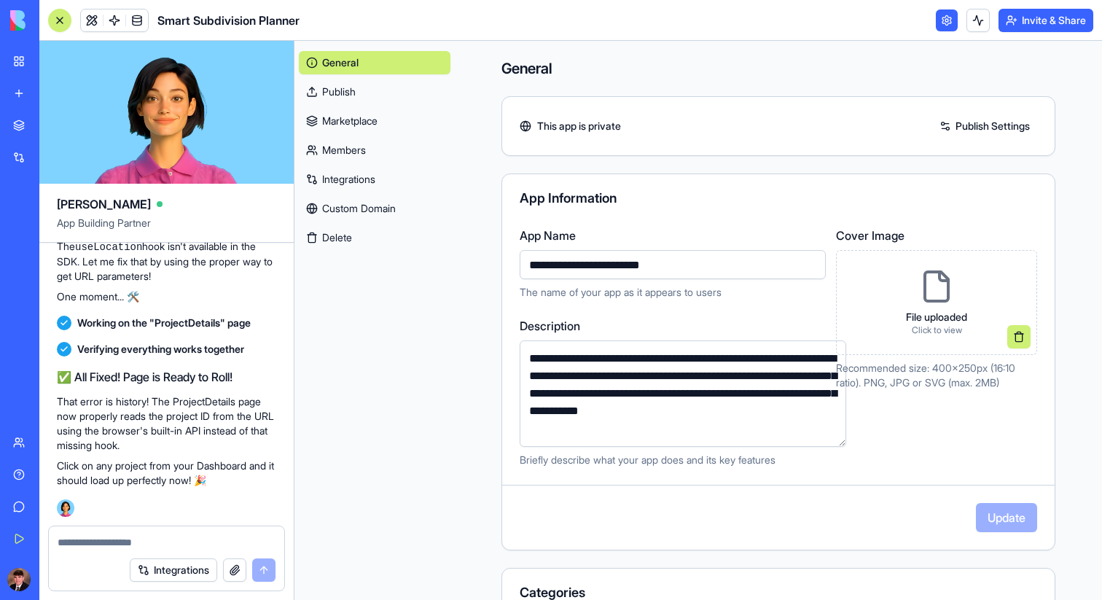
click at [942, 22] on link at bounding box center [947, 20] width 22 height 22
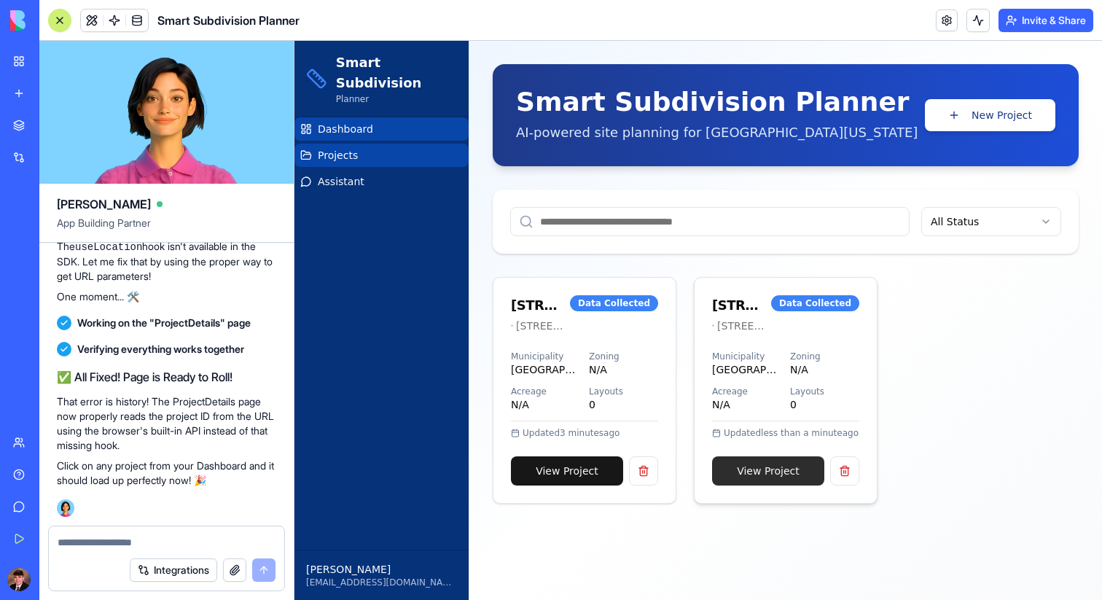
click at [753, 463] on link "View Project" at bounding box center [768, 470] width 112 height 29
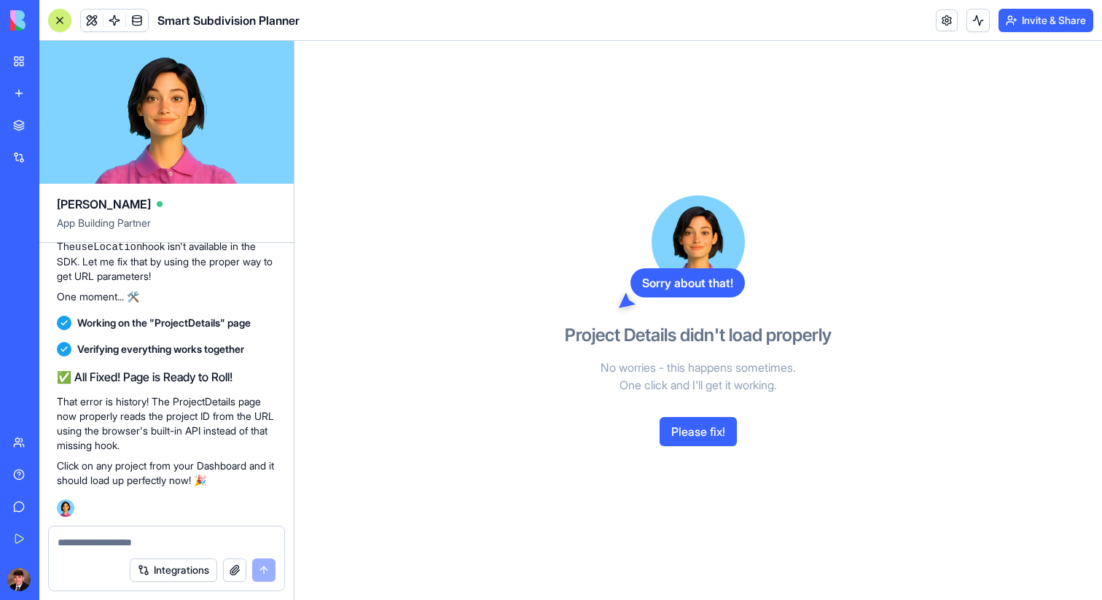
click at [692, 432] on button "Please fix!" at bounding box center [697, 431] width 77 height 29
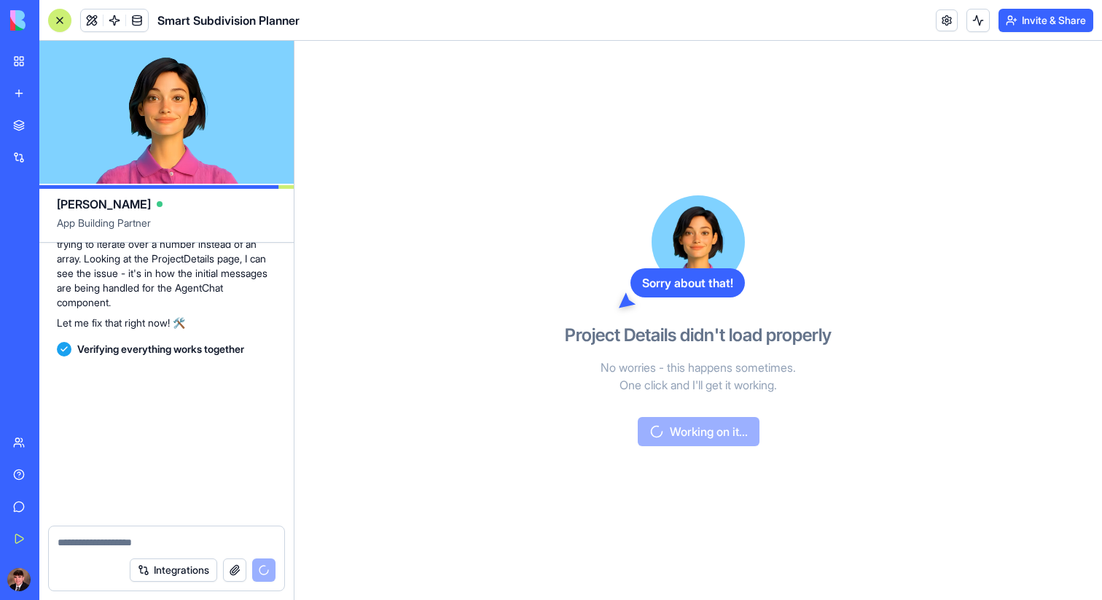
scroll to position [6169, 0]
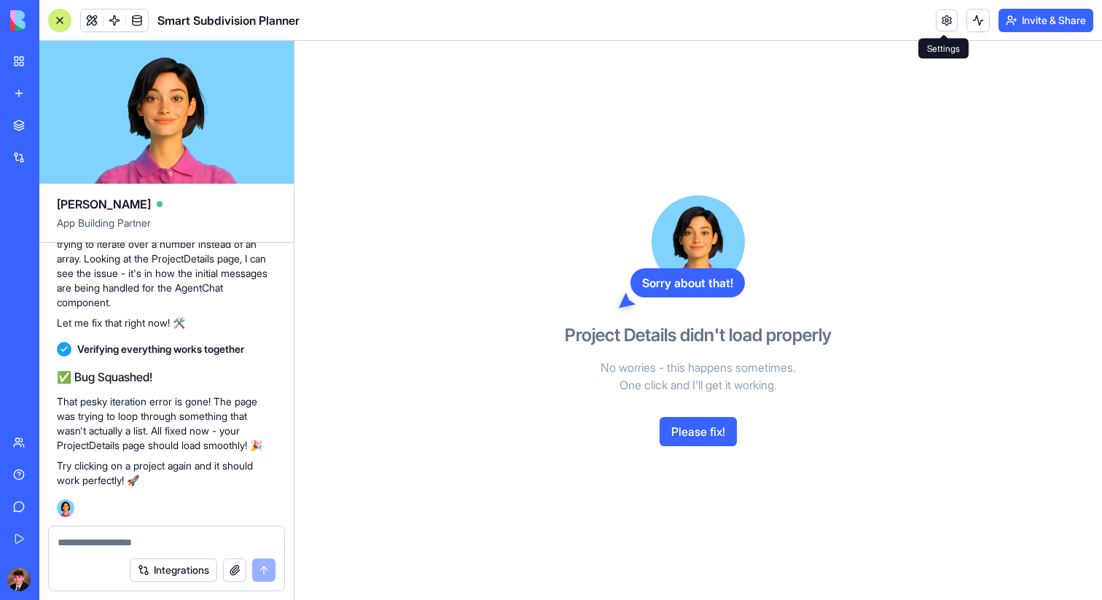
click at [952, 13] on link at bounding box center [947, 20] width 22 height 22
click at [953, 12] on link at bounding box center [947, 20] width 22 height 22
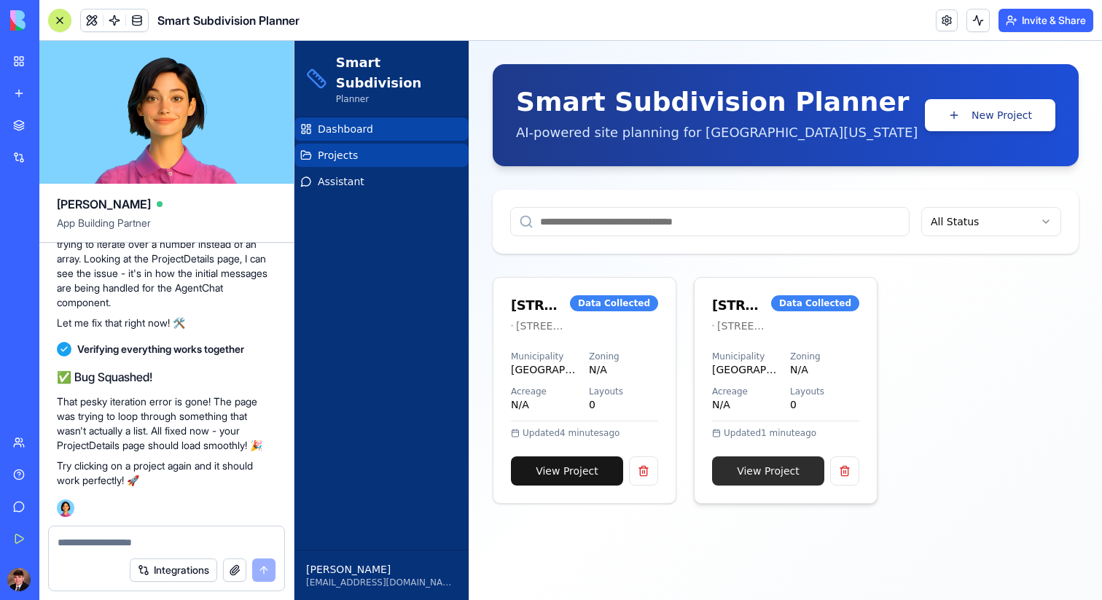
click at [745, 466] on link "View Project" at bounding box center [768, 470] width 112 height 29
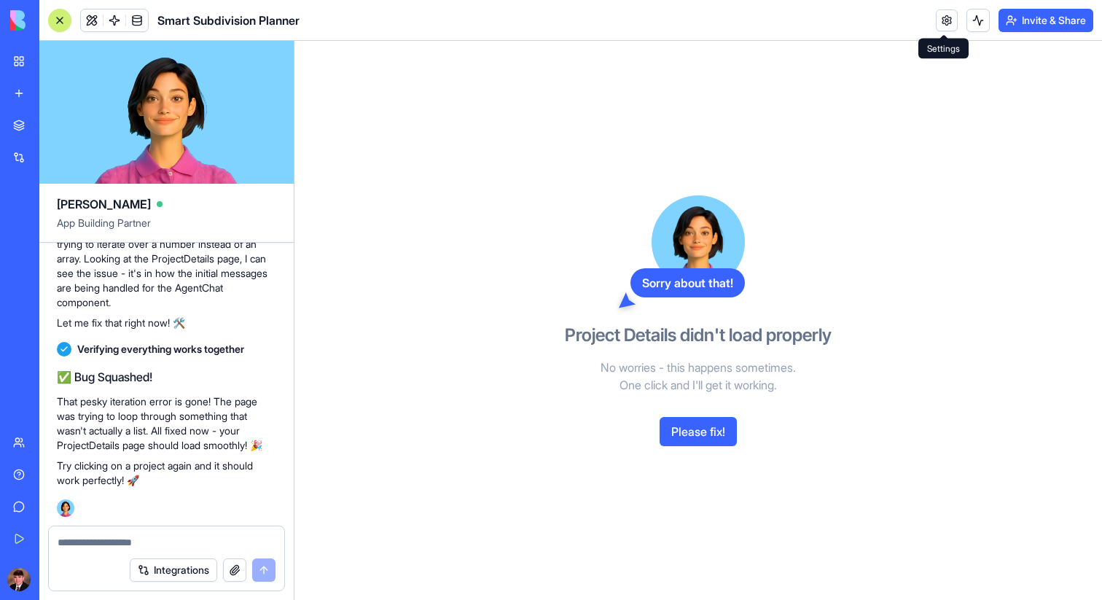
click at [940, 24] on link at bounding box center [947, 20] width 22 height 22
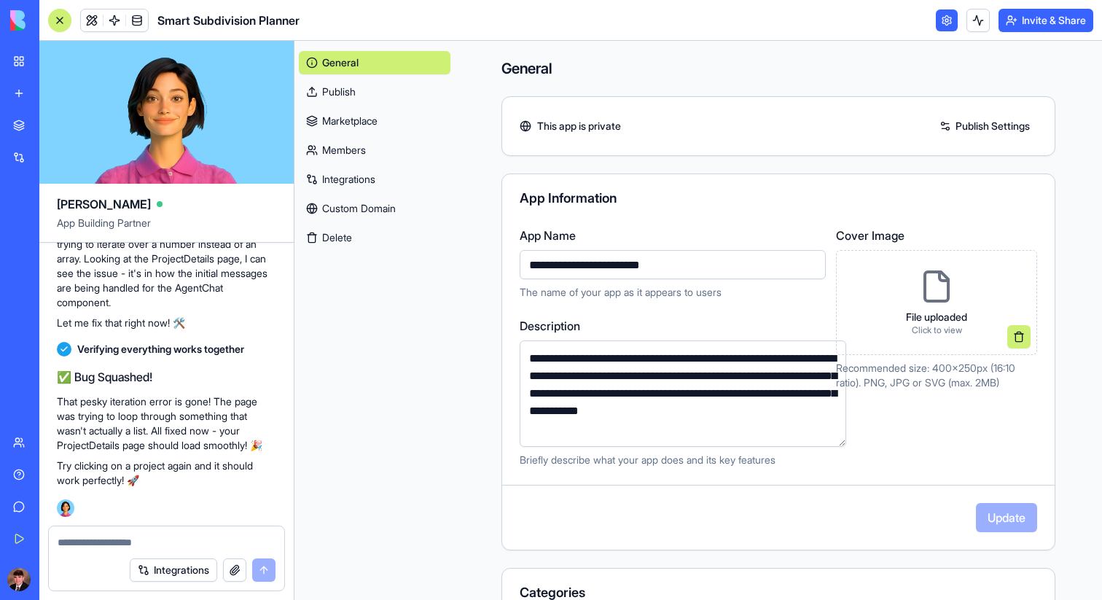
click at [941, 23] on link at bounding box center [947, 20] width 22 height 22
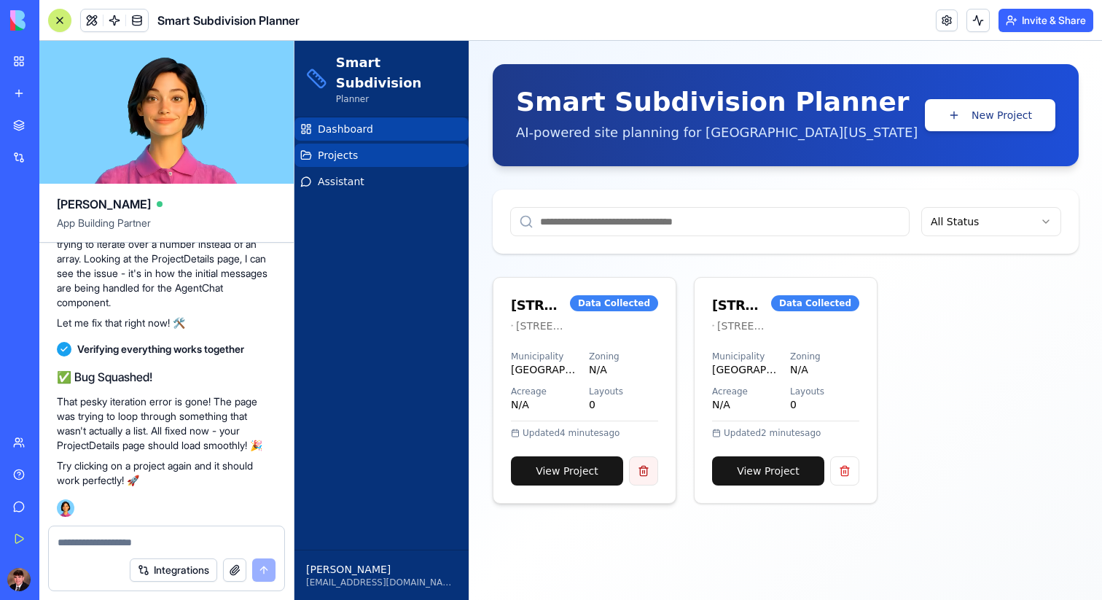
click at [641, 462] on button at bounding box center [643, 470] width 29 height 29
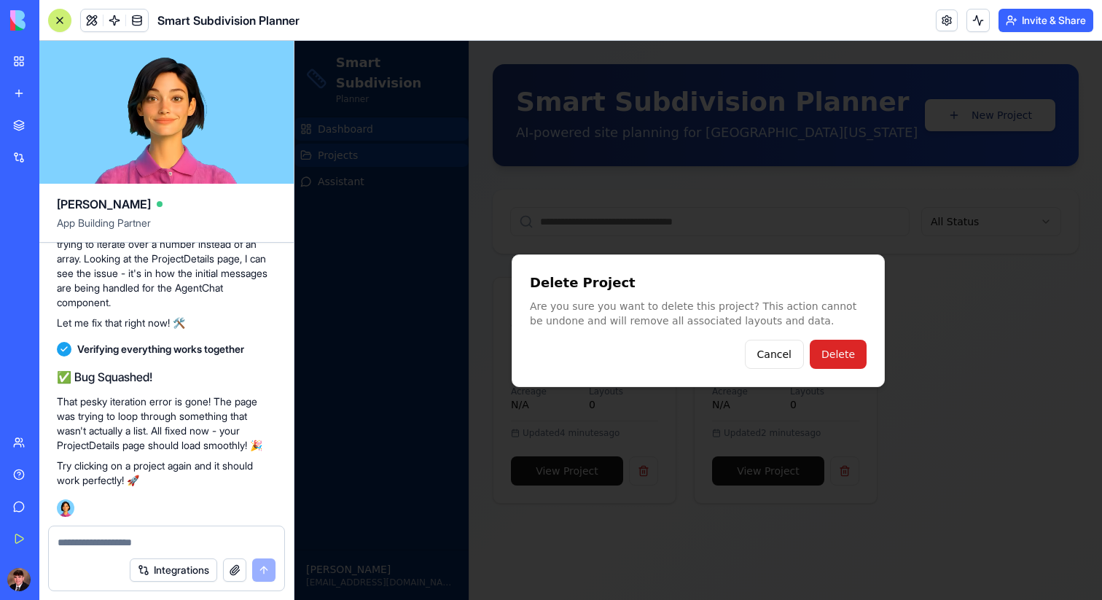
click at [842, 364] on button "Delete" at bounding box center [838, 354] width 57 height 29
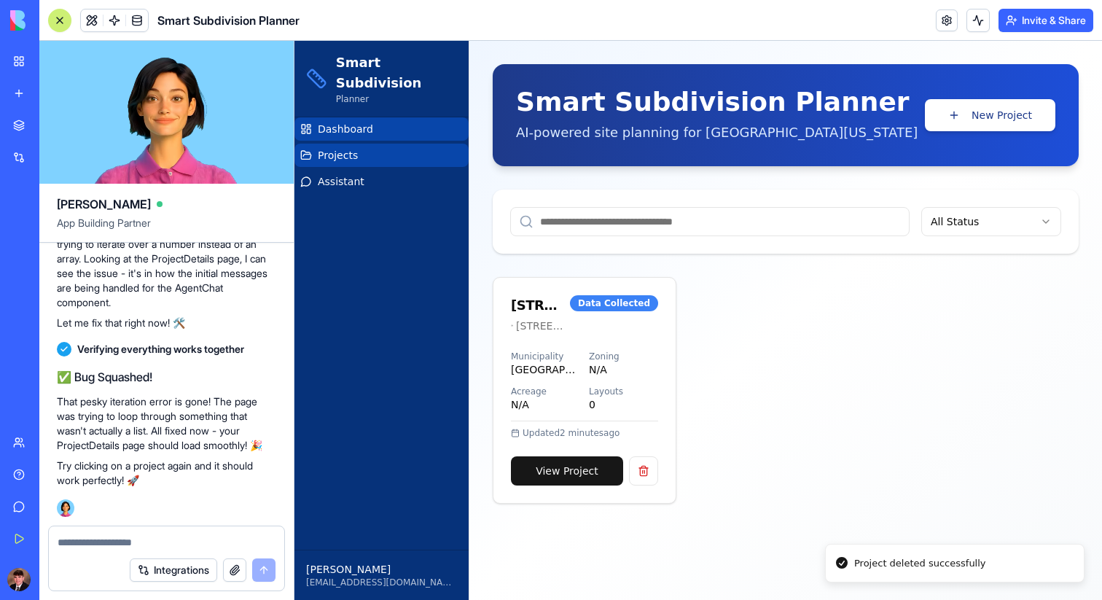
click at [851, 471] on div "1200 North Atherton Street, State College, PA 16803 1200 North Atherton Street,…" at bounding box center [786, 390] width 586 height 227
click at [649, 470] on button at bounding box center [643, 470] width 29 height 29
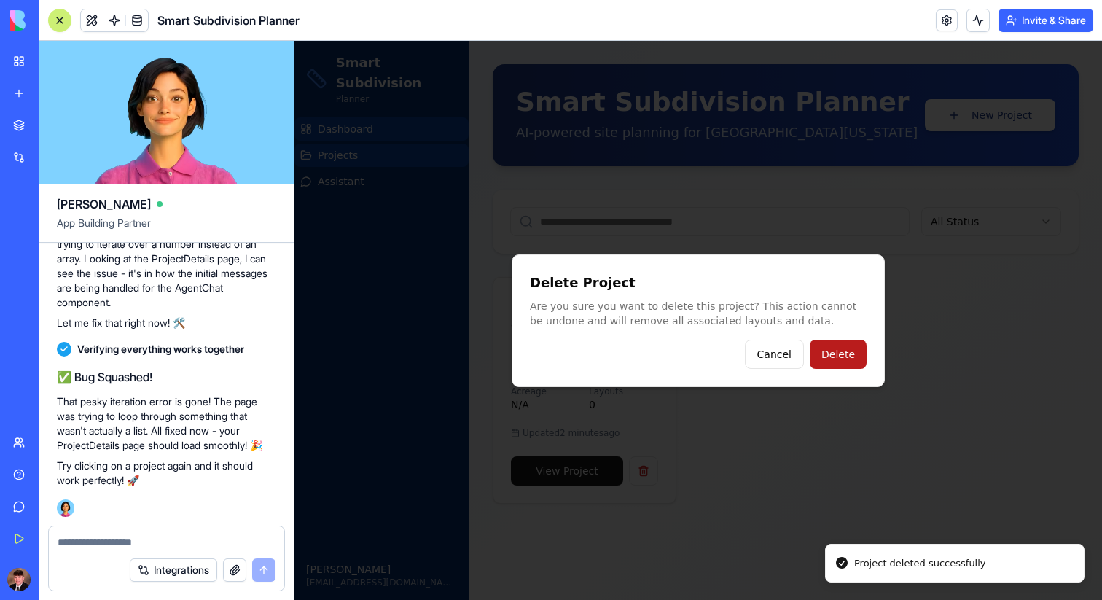
click at [818, 362] on button "Delete" at bounding box center [838, 354] width 57 height 29
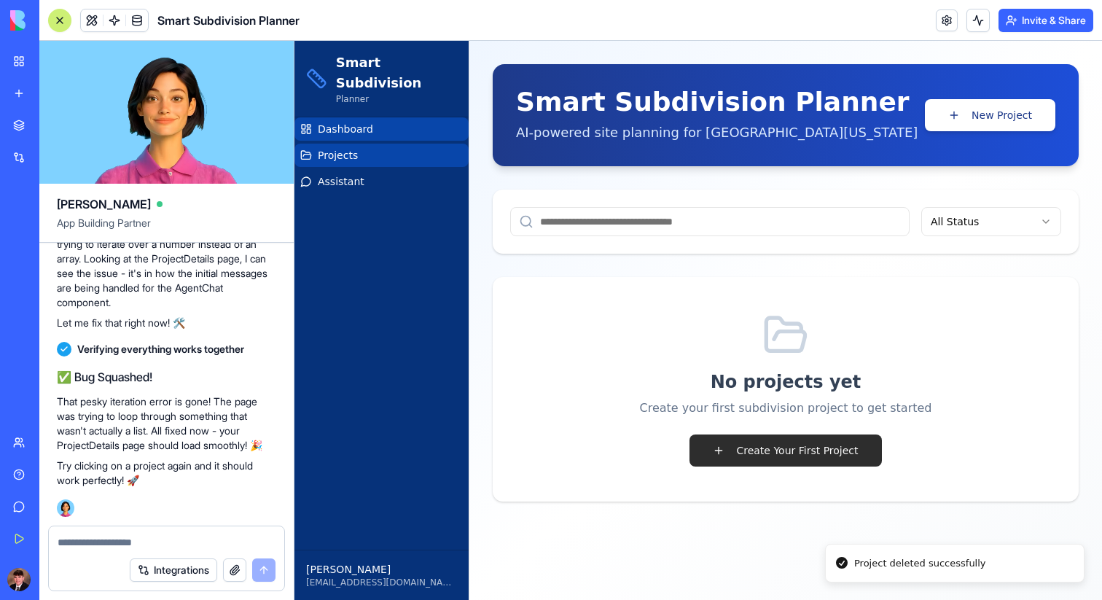
click at [814, 455] on button "Create Your First Project" at bounding box center [785, 450] width 192 height 32
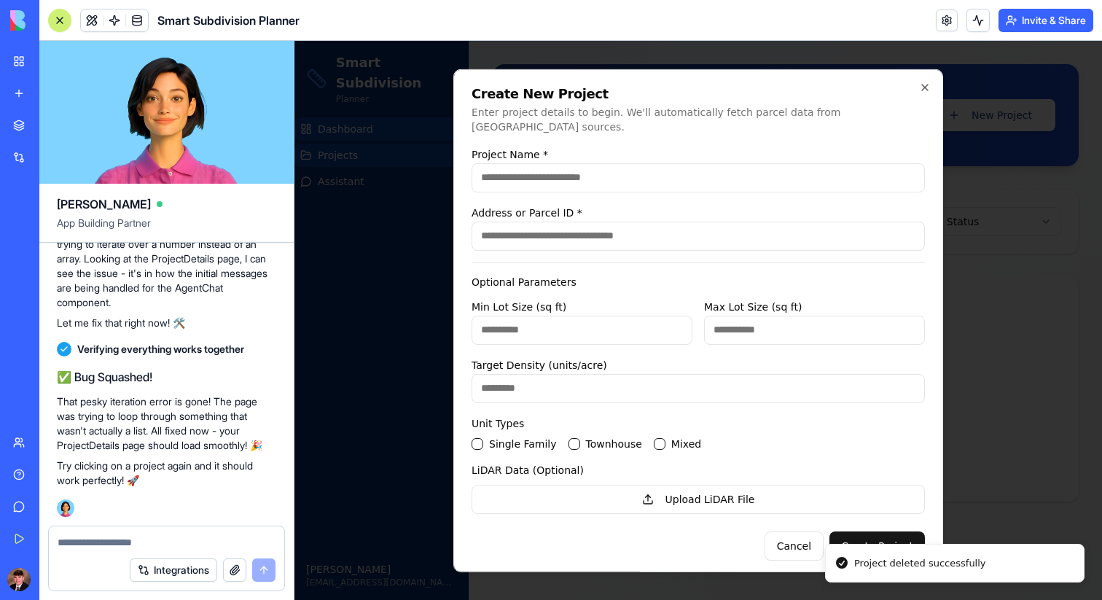
drag, startPoint x: 695, startPoint y: 181, endPoint x: 705, endPoint y: 176, distance: 10.4
click at [695, 181] on input "Project Name *" at bounding box center [697, 177] width 453 height 29
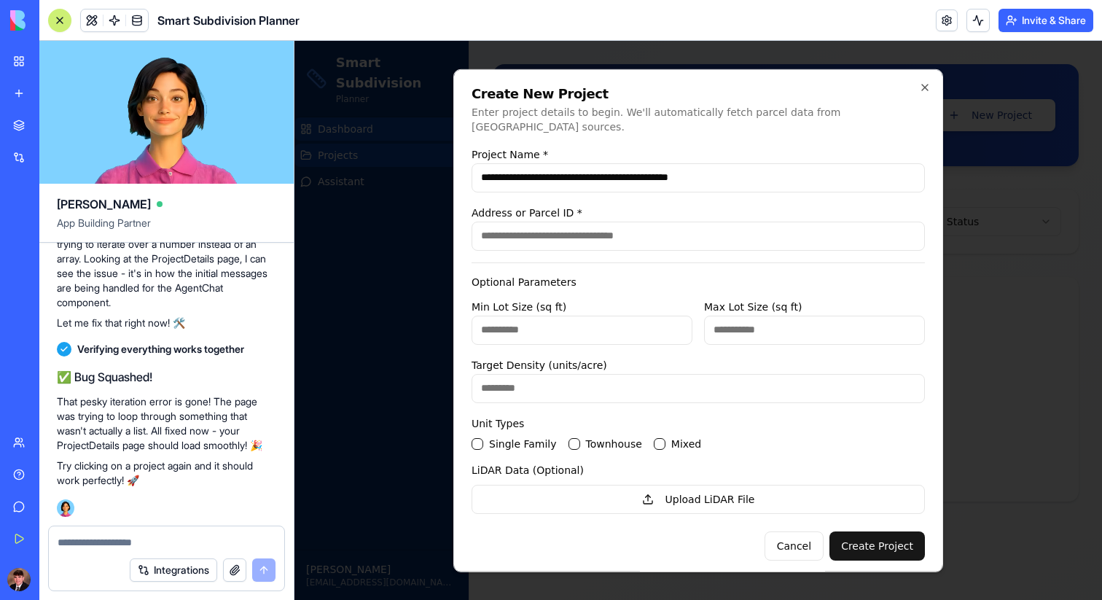
type input "**********"
click at [623, 230] on input "Address or Parcel ID *" at bounding box center [697, 235] width 453 height 29
paste input "**********"
type input "**********"
click at [567, 316] on input "Min Lot Size (sq ft)" at bounding box center [581, 329] width 221 height 29
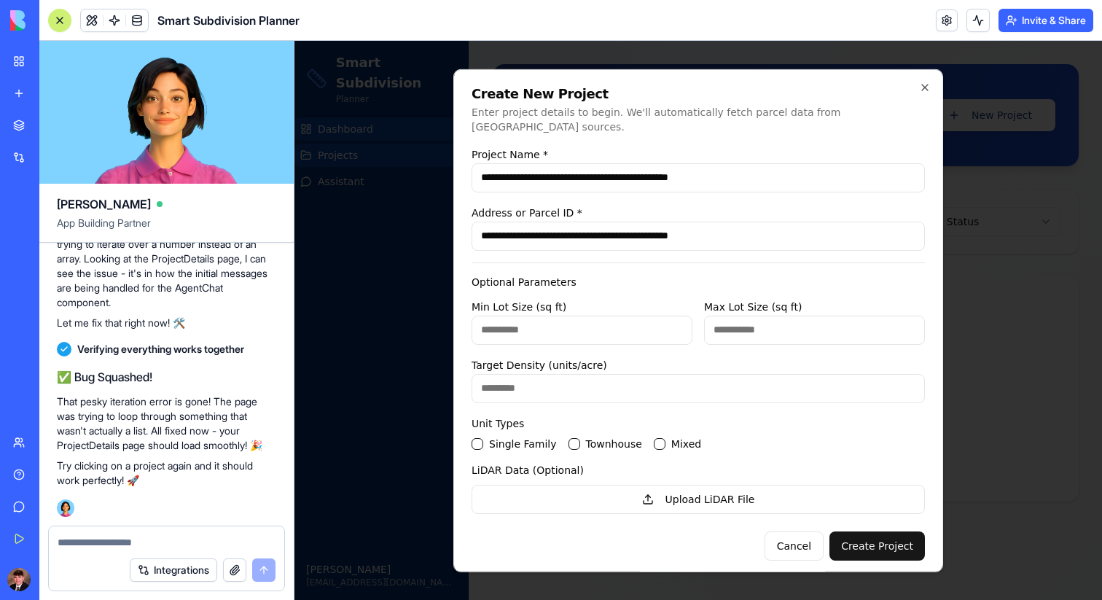
click at [504, 438] on label "Single Family" at bounding box center [523, 443] width 68 height 10
click at [483, 437] on Family "Single Family" at bounding box center [477, 443] width 12 height 12
click at [880, 530] on button "Create Project" at bounding box center [876, 544] width 95 height 29
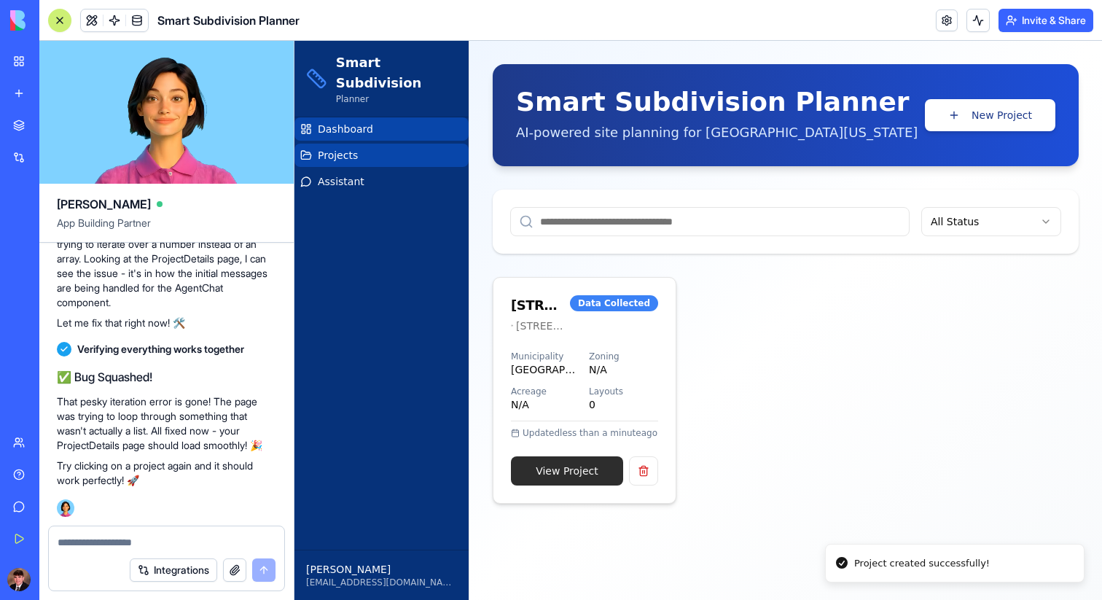
click at [593, 476] on link "View Project" at bounding box center [567, 470] width 112 height 29
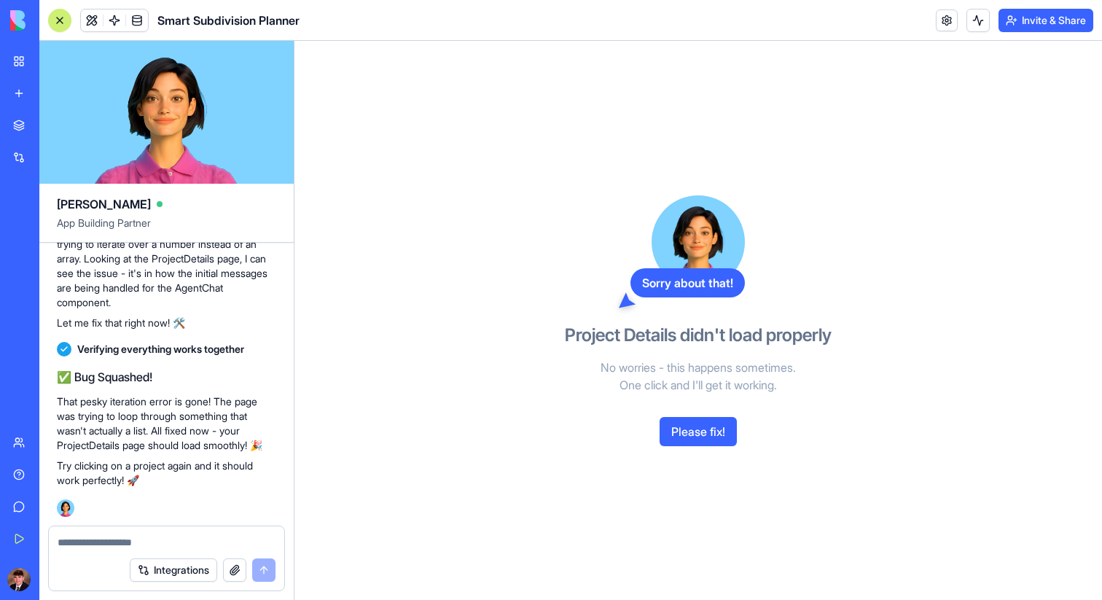
click at [697, 447] on div "Sorry about that! Project Details didn't load properly No worries - this happen…" at bounding box center [697, 320] width 335 height 559
click at [701, 431] on button "Please fix!" at bounding box center [697, 431] width 77 height 29
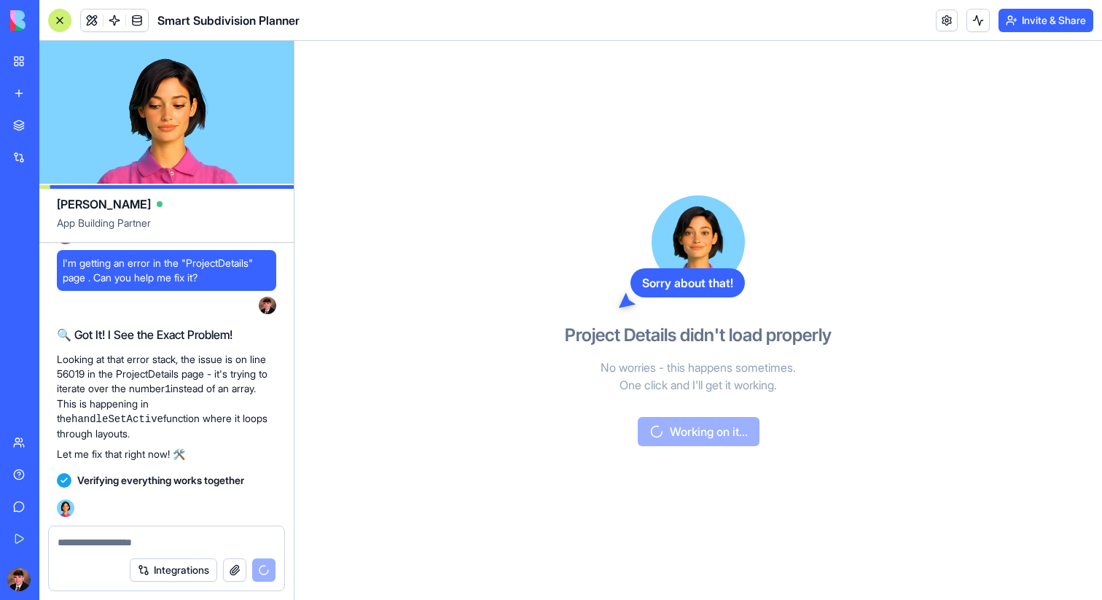
scroll to position [6587, 0]
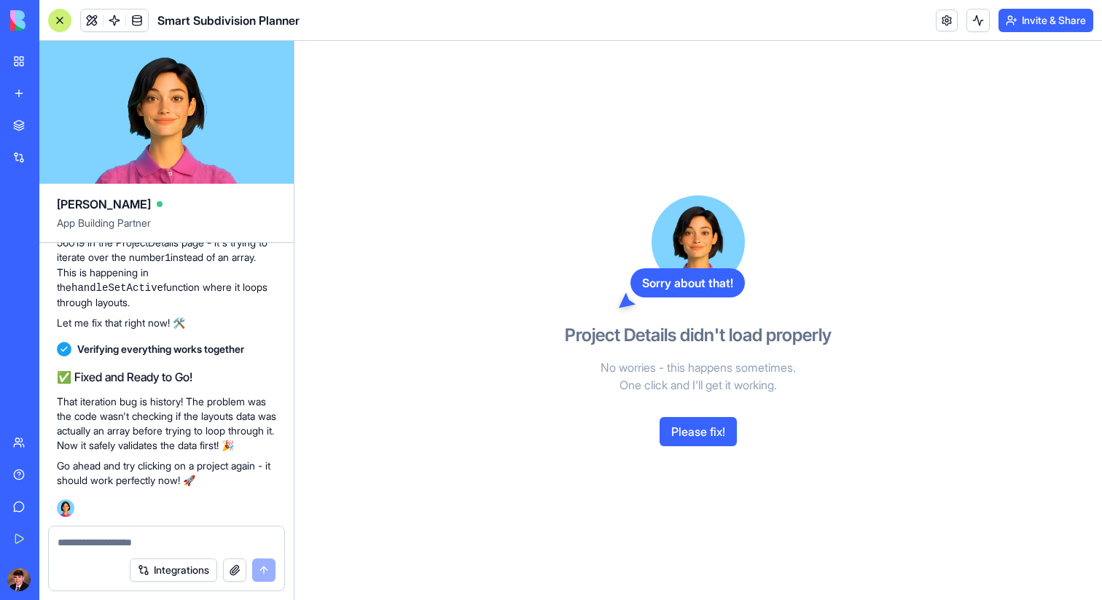
click at [949, 15] on link at bounding box center [947, 20] width 22 height 22
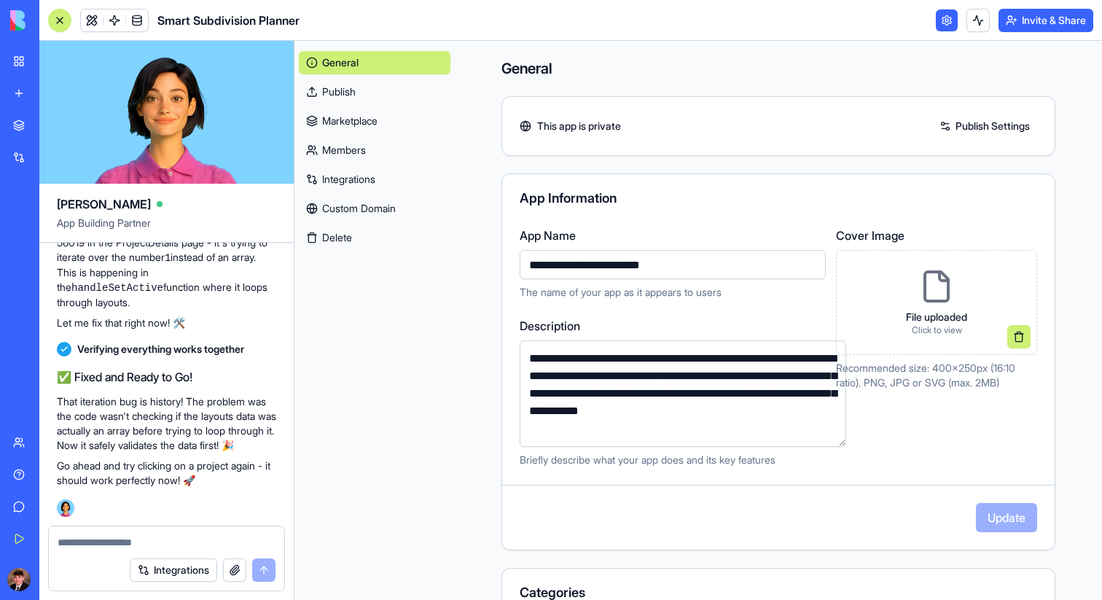
click at [947, 16] on link at bounding box center [947, 20] width 22 height 22
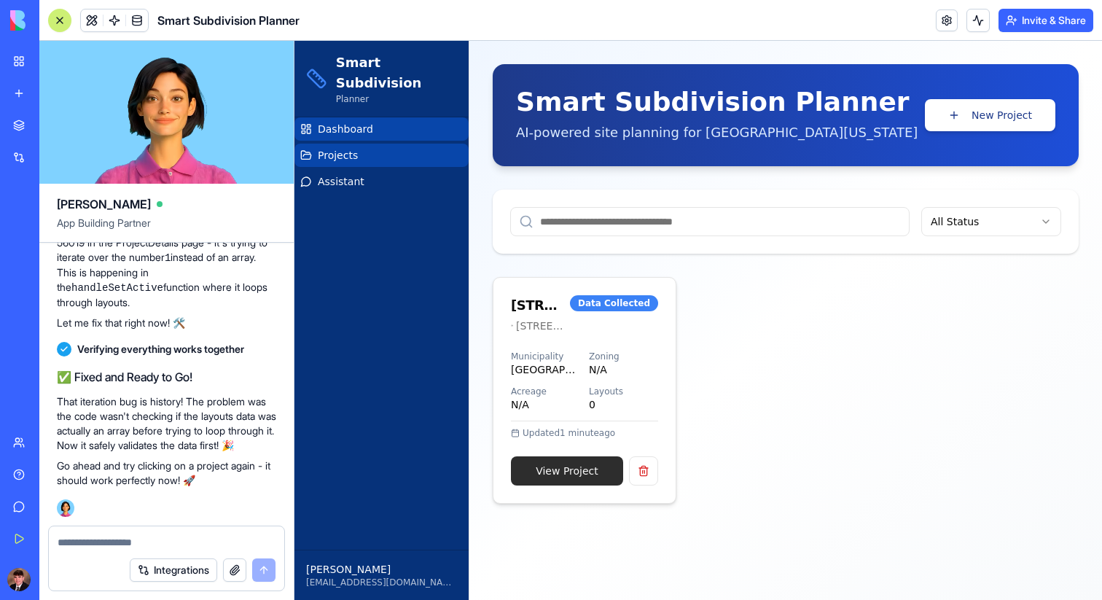
click at [592, 478] on link "View Project" at bounding box center [567, 470] width 112 height 29
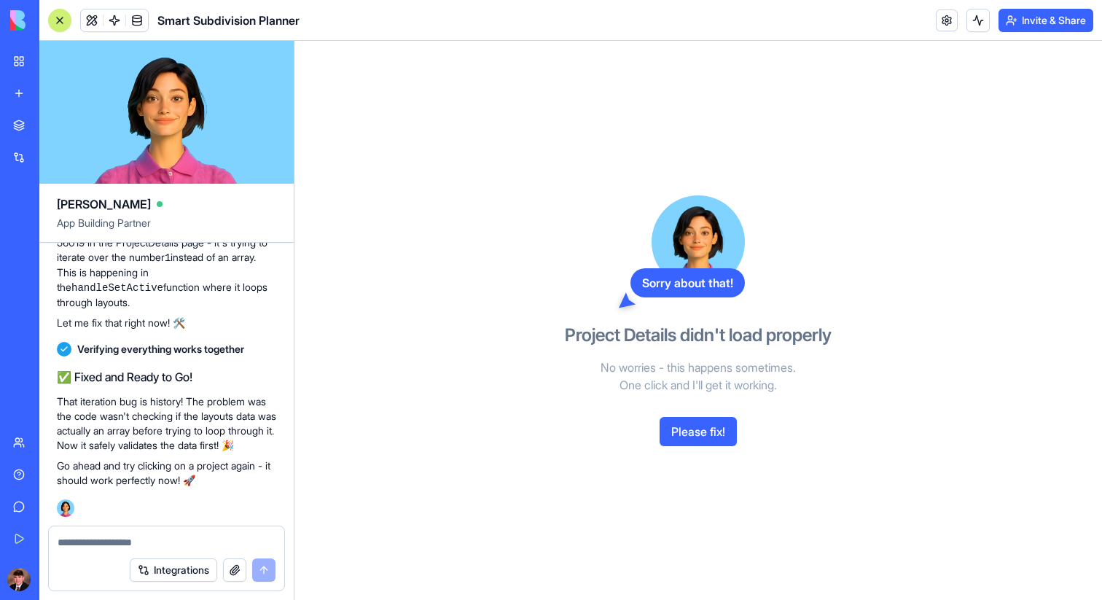
click at [679, 431] on button "Please fix!" at bounding box center [697, 431] width 77 height 29
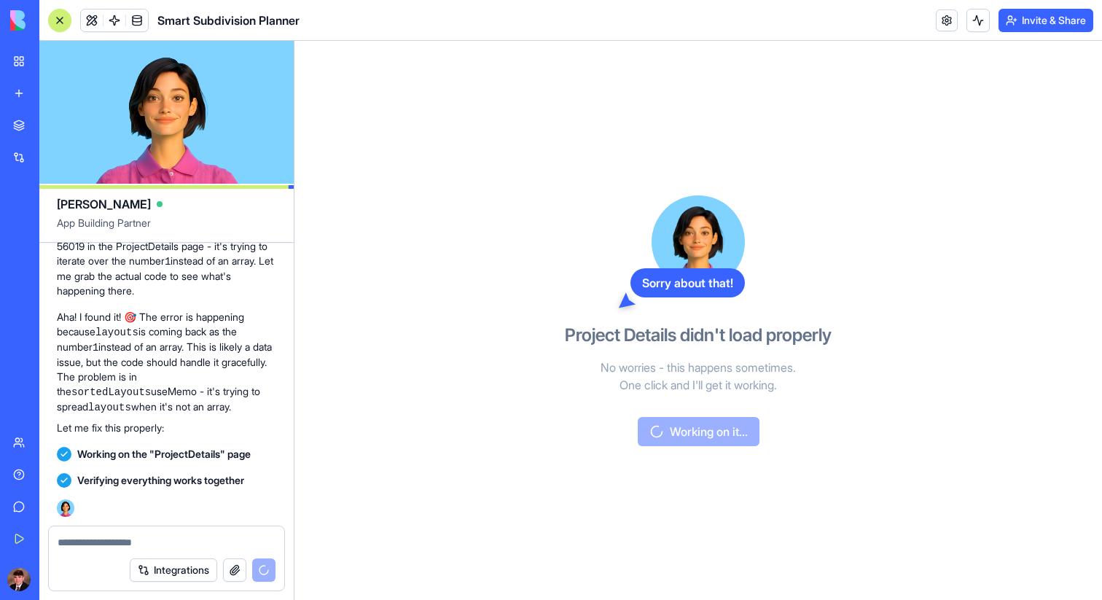
scroll to position [7195, 0]
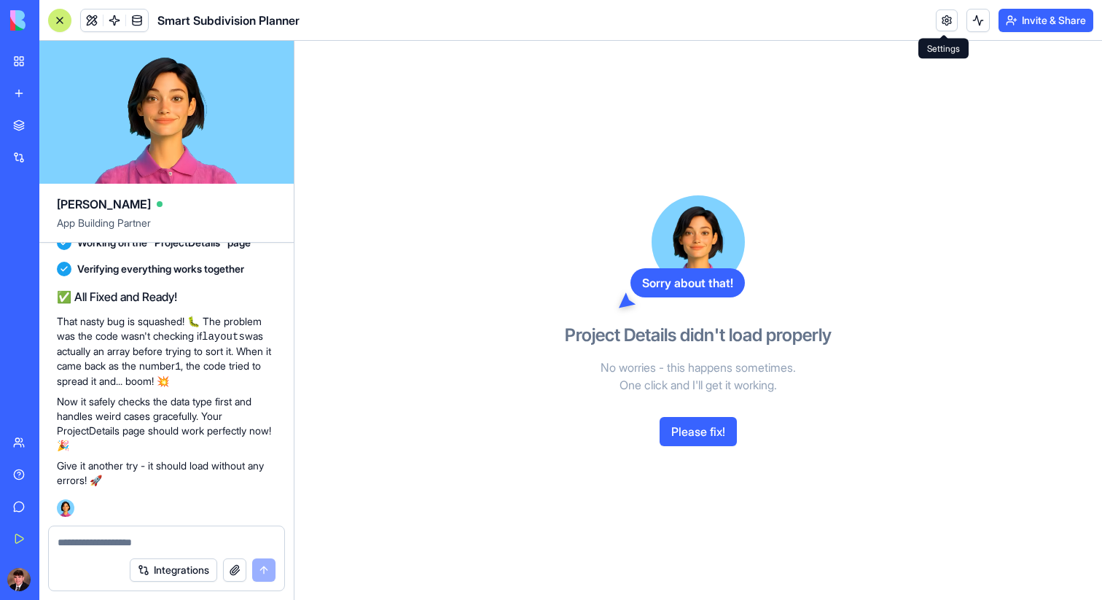
click at [944, 17] on link at bounding box center [947, 20] width 22 height 22
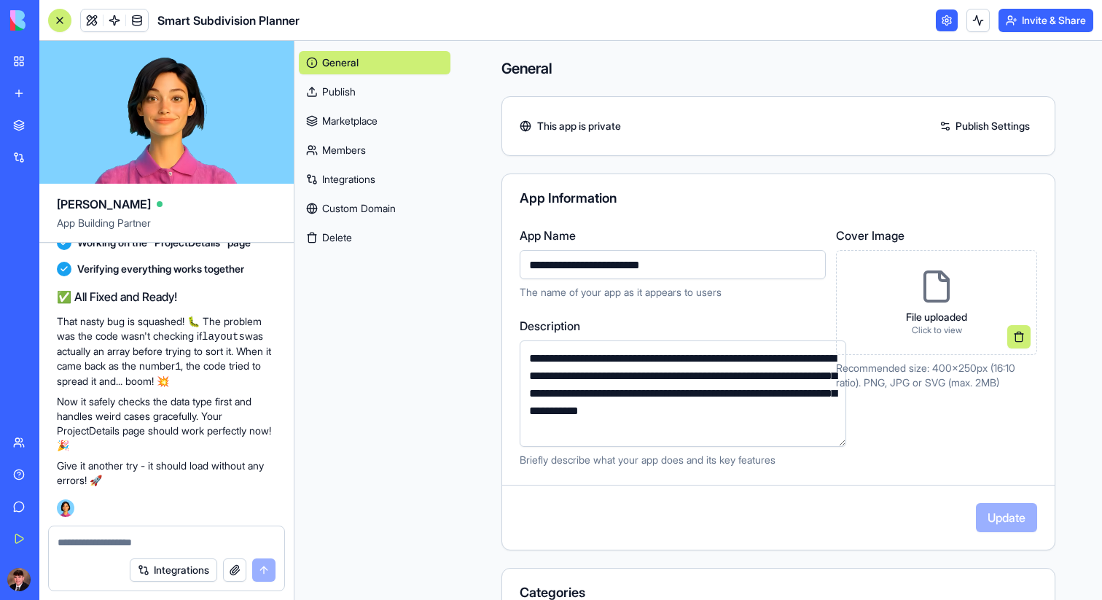
click at [943, 16] on link at bounding box center [947, 20] width 22 height 22
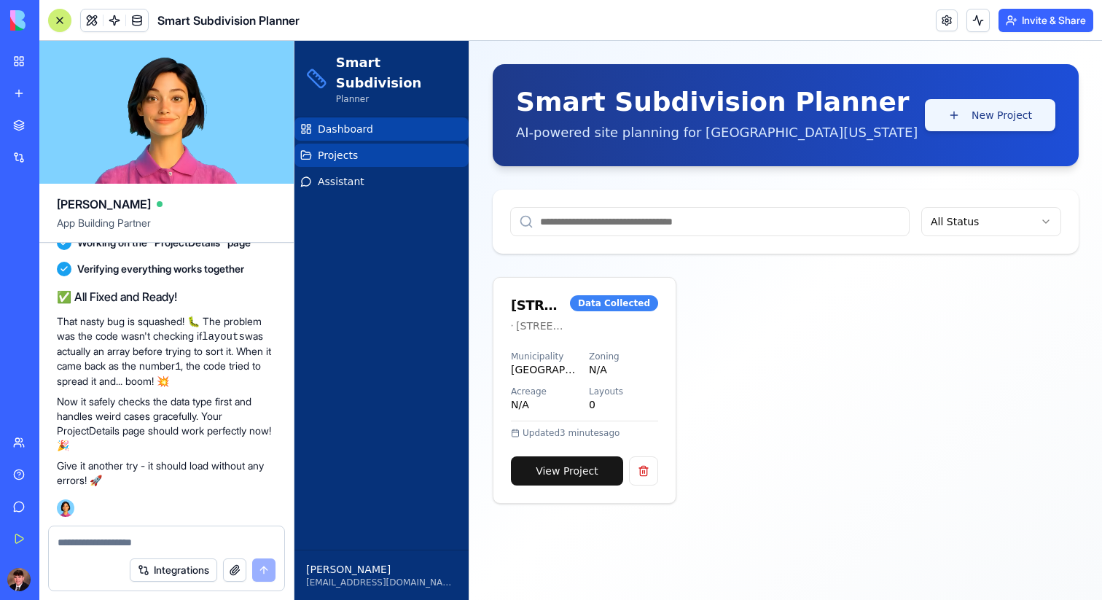
click at [963, 112] on button "New Project" at bounding box center [990, 115] width 130 height 32
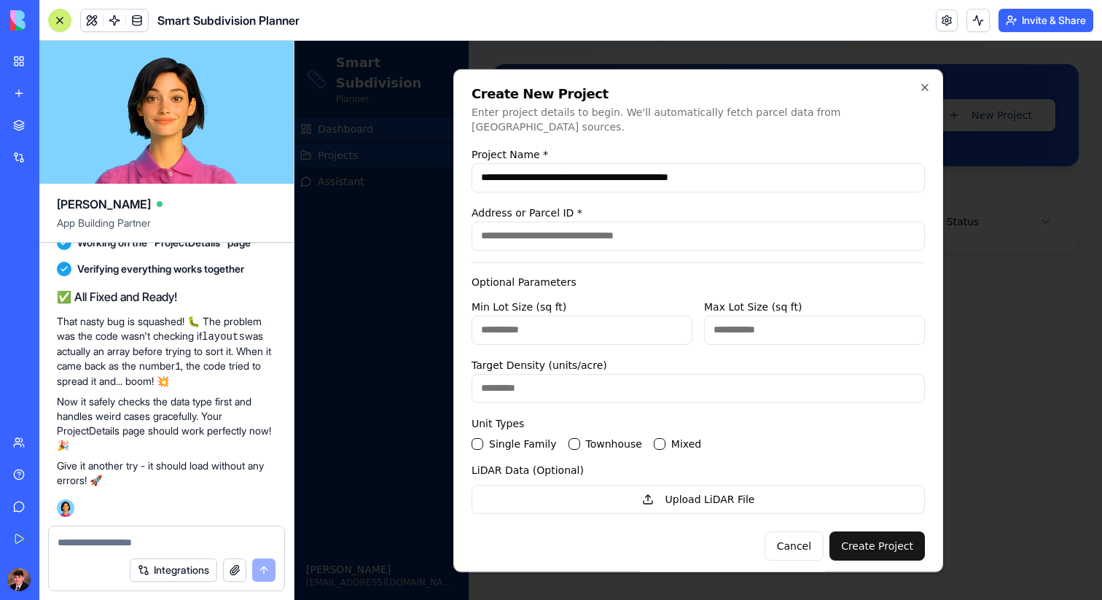
type input "**********"
click at [662, 234] on input "Address or Parcel ID *" at bounding box center [697, 235] width 453 height 29
paste input "**********"
type input "**********"
drag, startPoint x: 498, startPoint y: 433, endPoint x: 509, endPoint y: 434, distance: 10.2
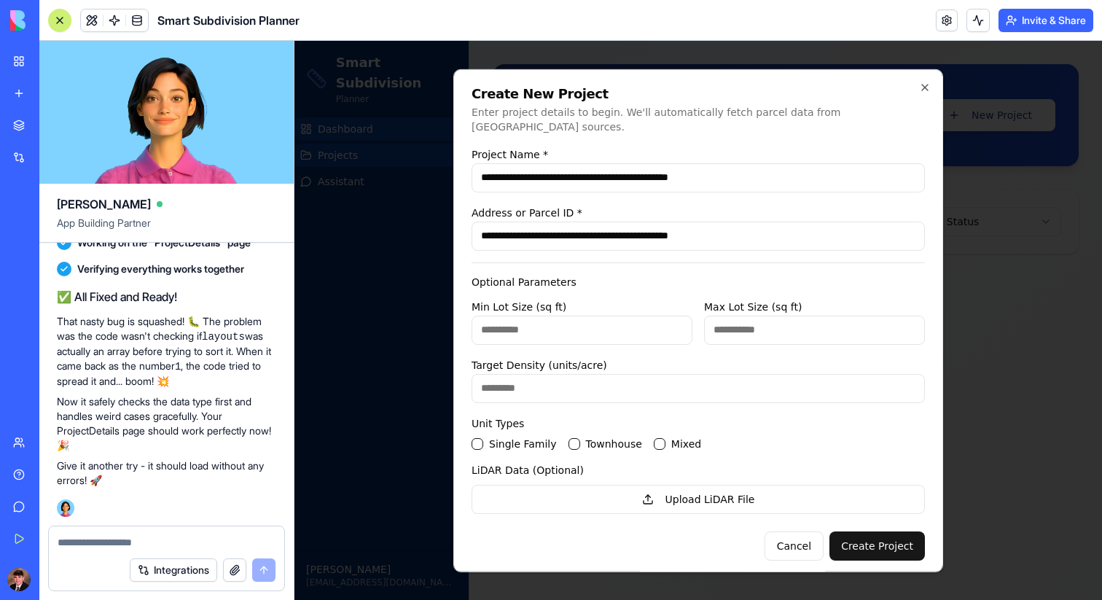
click at [498, 438] on label "Single Family" at bounding box center [523, 443] width 68 height 10
click at [483, 437] on Family "Single Family" at bounding box center [477, 443] width 12 height 12
click at [892, 541] on button "Create Project" at bounding box center [876, 544] width 95 height 29
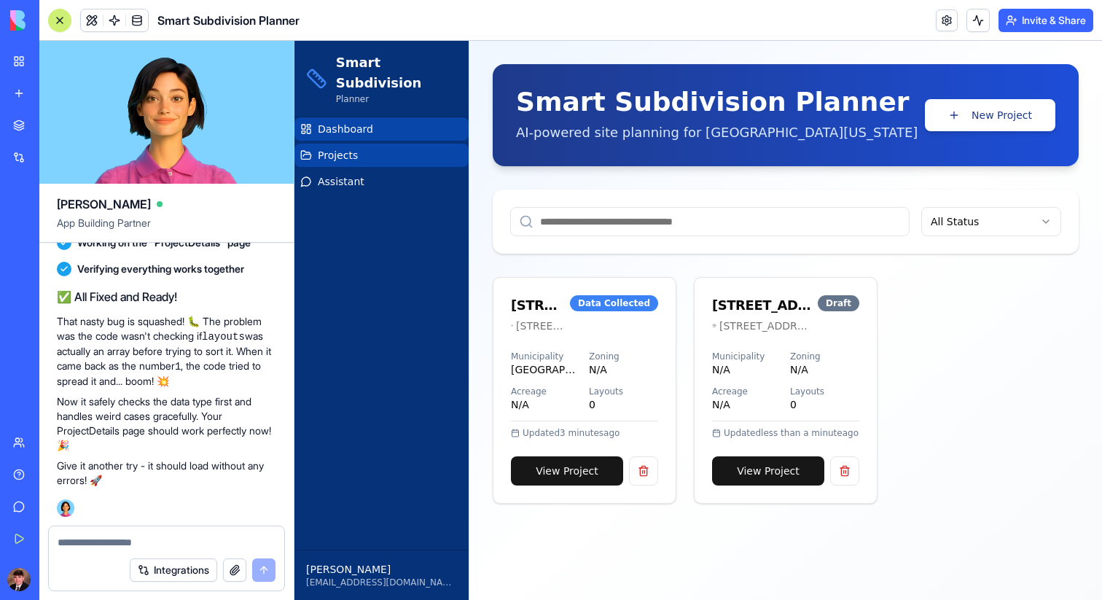
click at [769, 474] on link "View Project" at bounding box center [768, 470] width 112 height 29
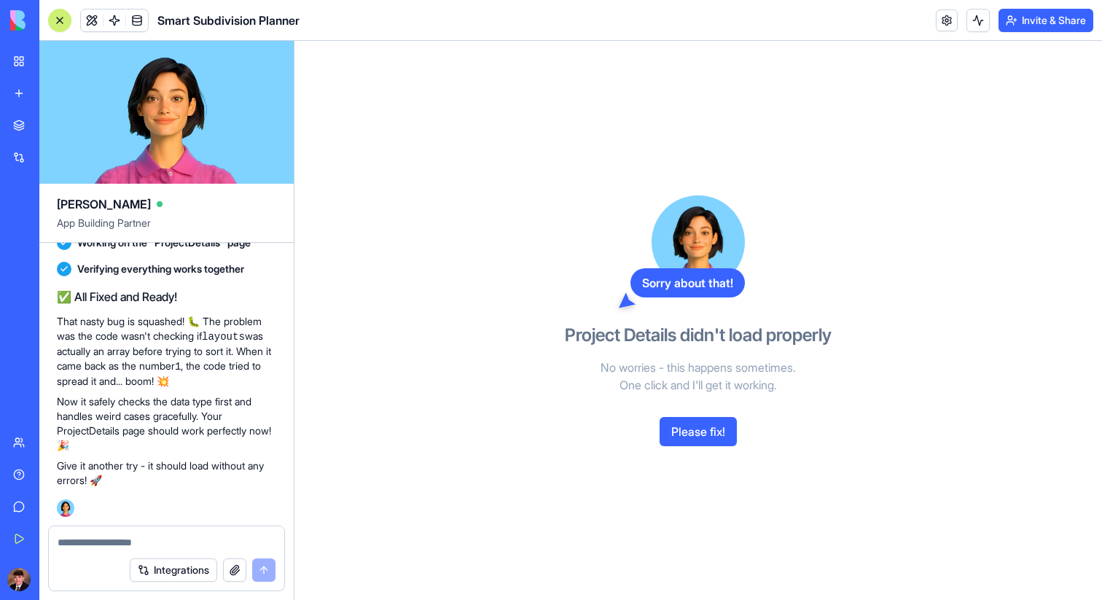
click at [710, 435] on button "Please fix!" at bounding box center [697, 431] width 77 height 29
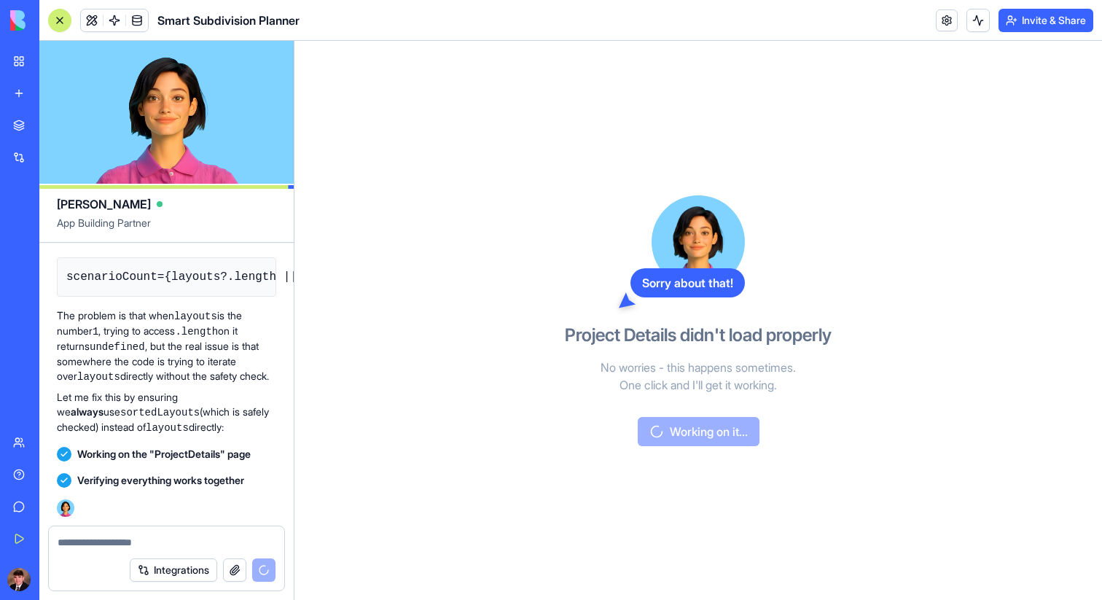
scroll to position [8139, 0]
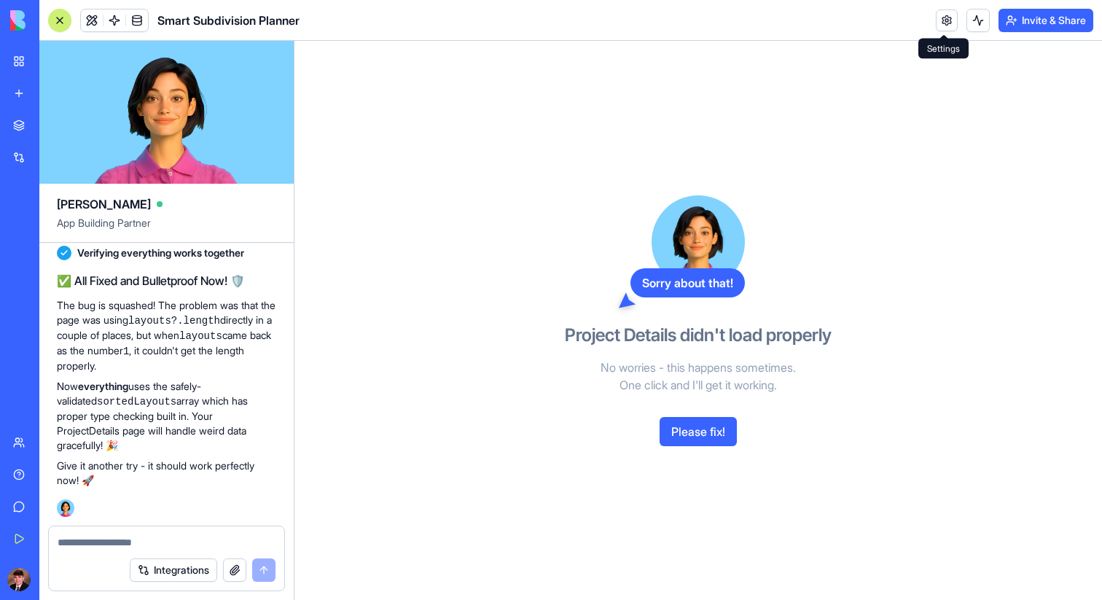
click at [947, 18] on link at bounding box center [947, 20] width 22 height 22
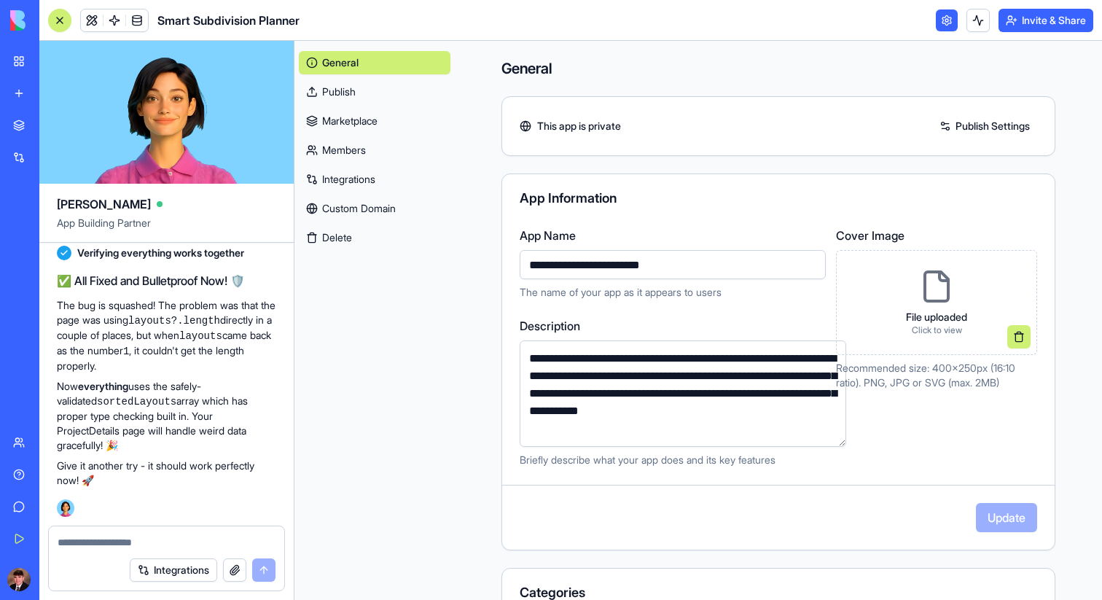
click at [947, 18] on link at bounding box center [947, 20] width 22 height 22
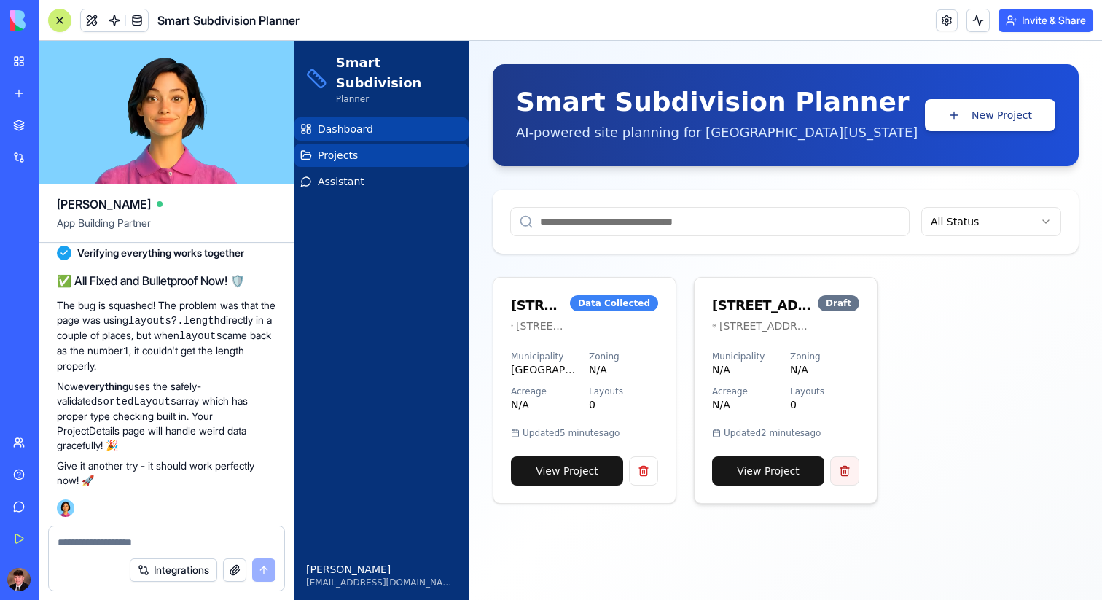
click at [845, 470] on button at bounding box center [844, 470] width 29 height 29
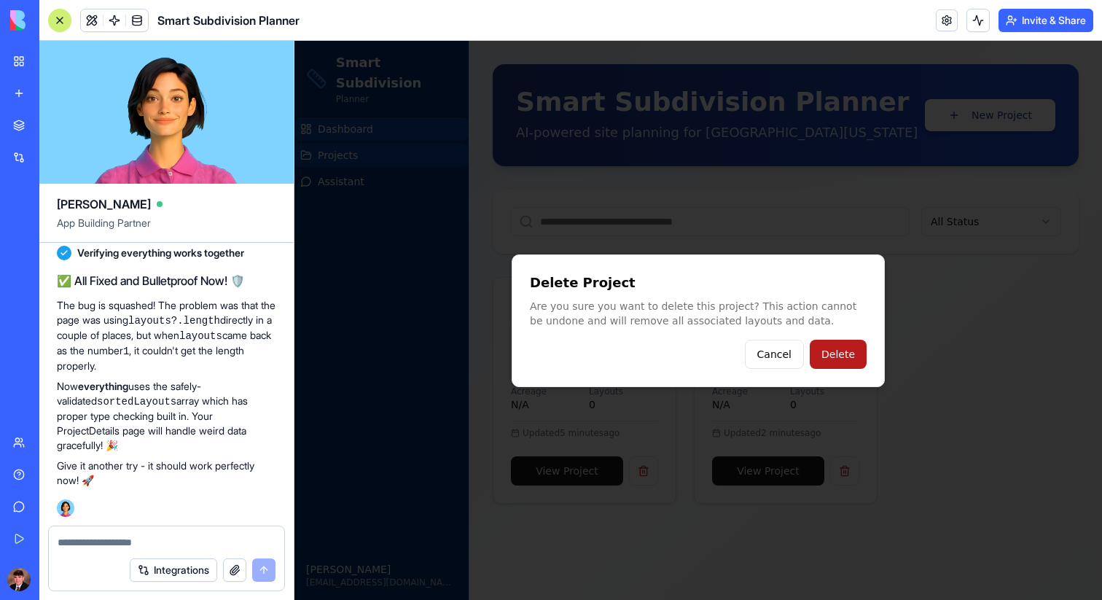
click at [836, 351] on button "Delete" at bounding box center [838, 354] width 57 height 29
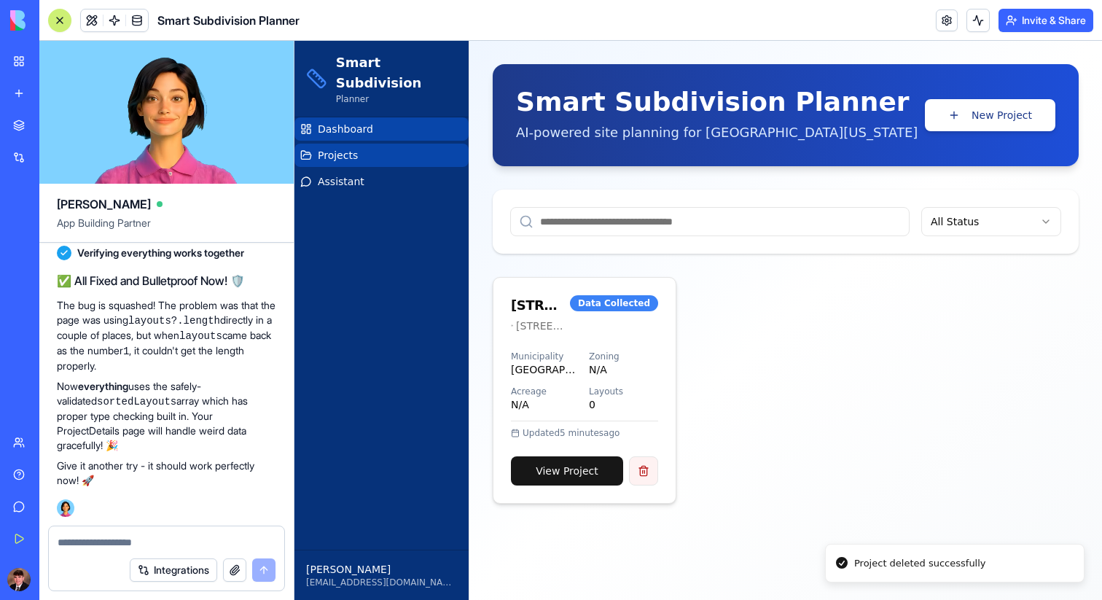
click at [634, 467] on button at bounding box center [643, 470] width 29 height 29
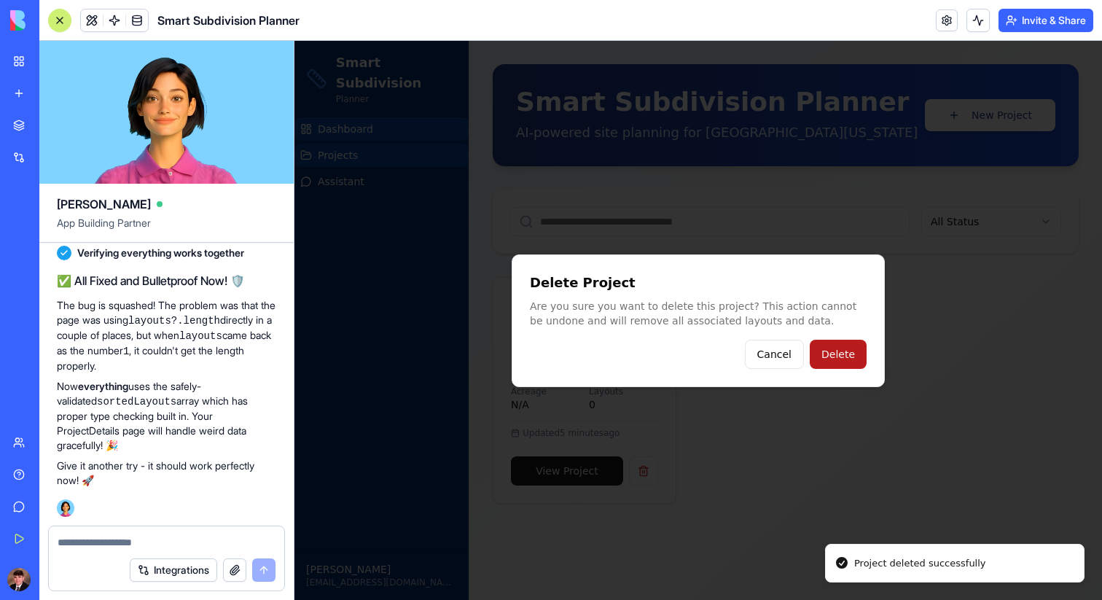
click at [846, 340] on button "Delete" at bounding box center [838, 354] width 57 height 29
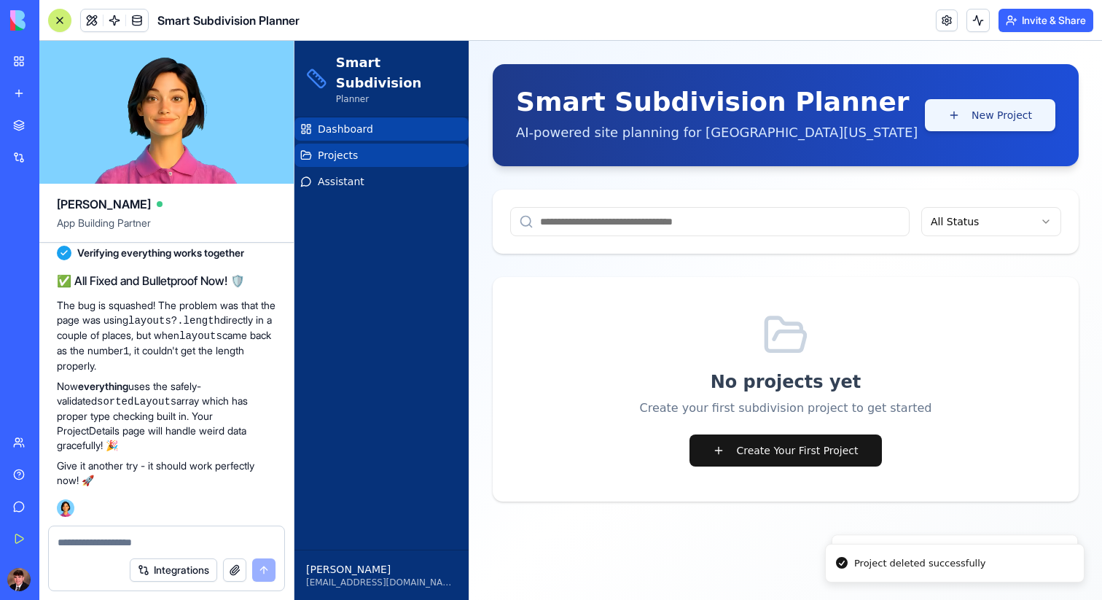
click at [979, 110] on button "New Project" at bounding box center [990, 115] width 130 height 32
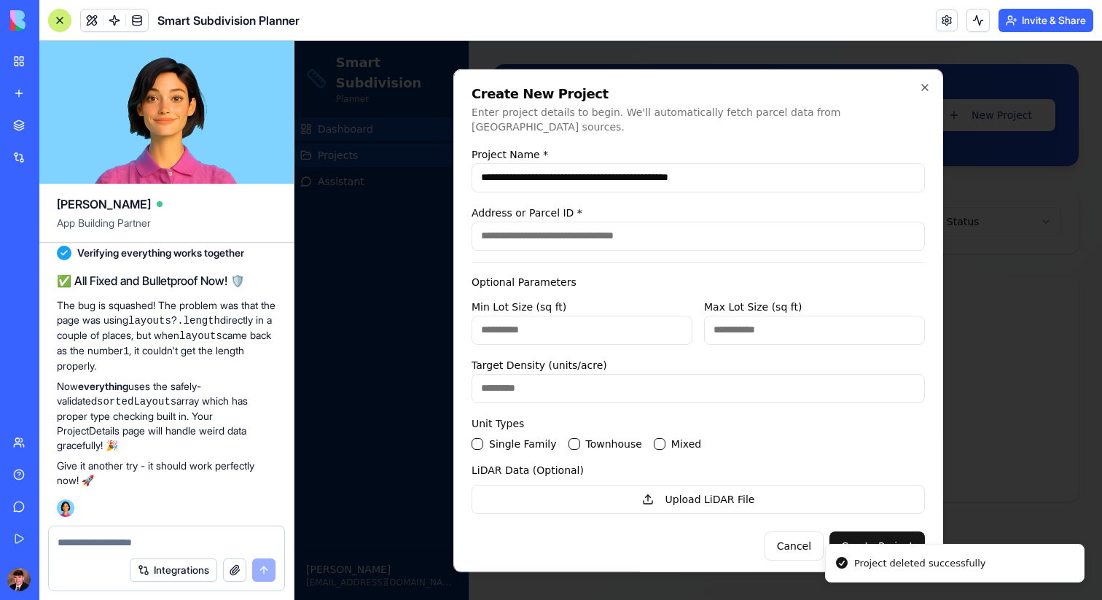
type input "**********"
click at [631, 221] on input "Address or Parcel ID *" at bounding box center [697, 235] width 453 height 29
paste input "**********"
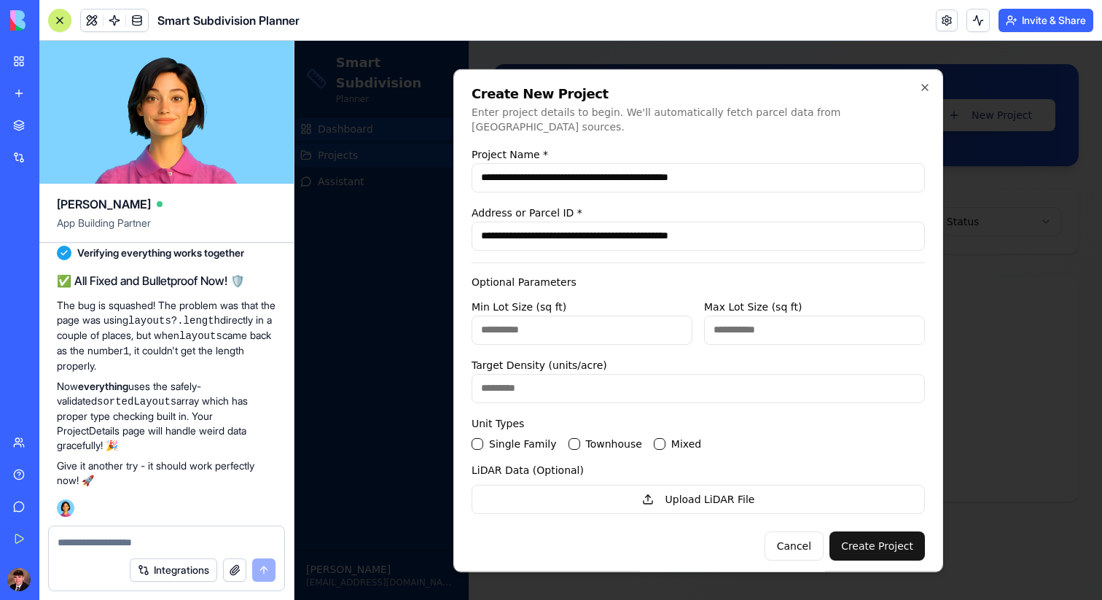
type input "**********"
click at [574, 321] on input "Min Lot Size (sq ft)" at bounding box center [581, 329] width 221 height 29
type input "****"
click at [729, 321] on input "Max Lot Size (sq ft)" at bounding box center [814, 329] width 221 height 29
type input "****"
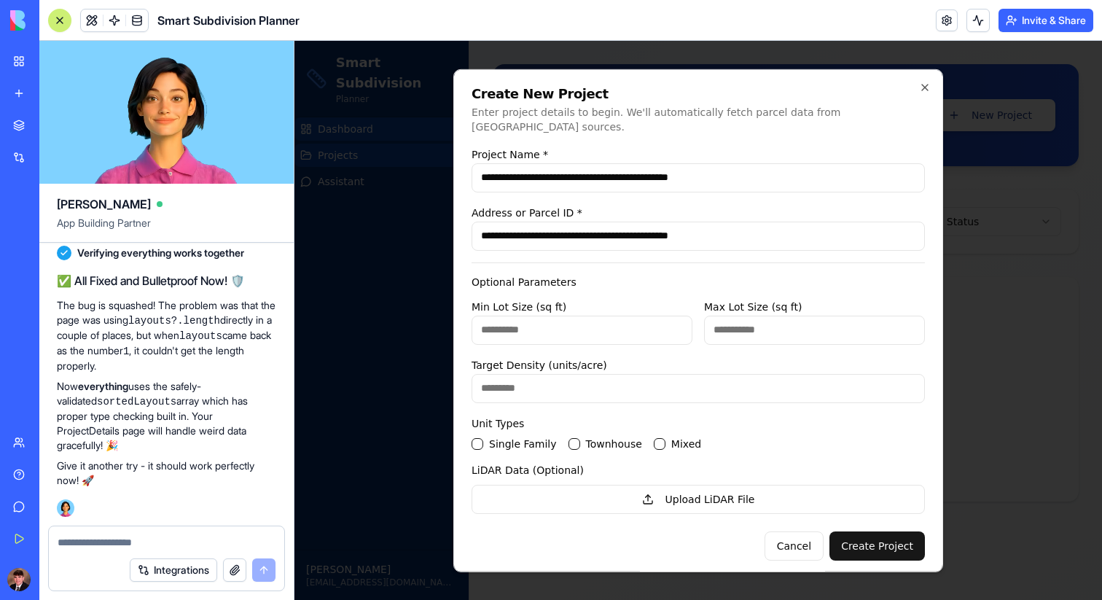
click at [634, 375] on input "Target Density (units/acre)" at bounding box center [697, 387] width 453 height 29
type input "*"
click at [476, 437] on Family "Single Family" at bounding box center [477, 443] width 12 height 12
click at [859, 531] on button "Create Project" at bounding box center [876, 544] width 95 height 29
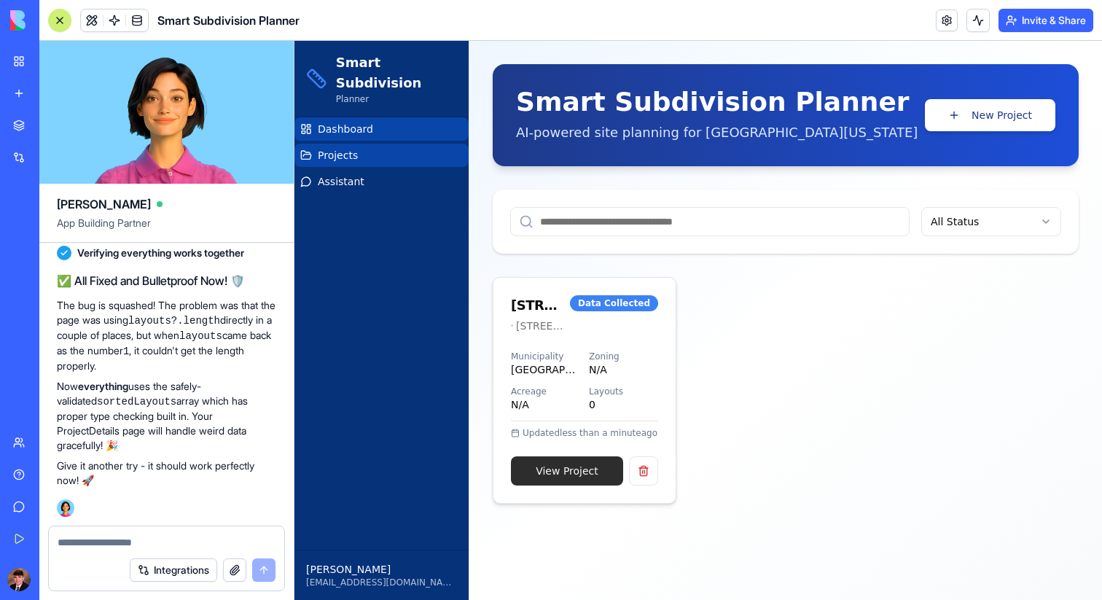
click at [598, 470] on link "View Project" at bounding box center [567, 470] width 112 height 29
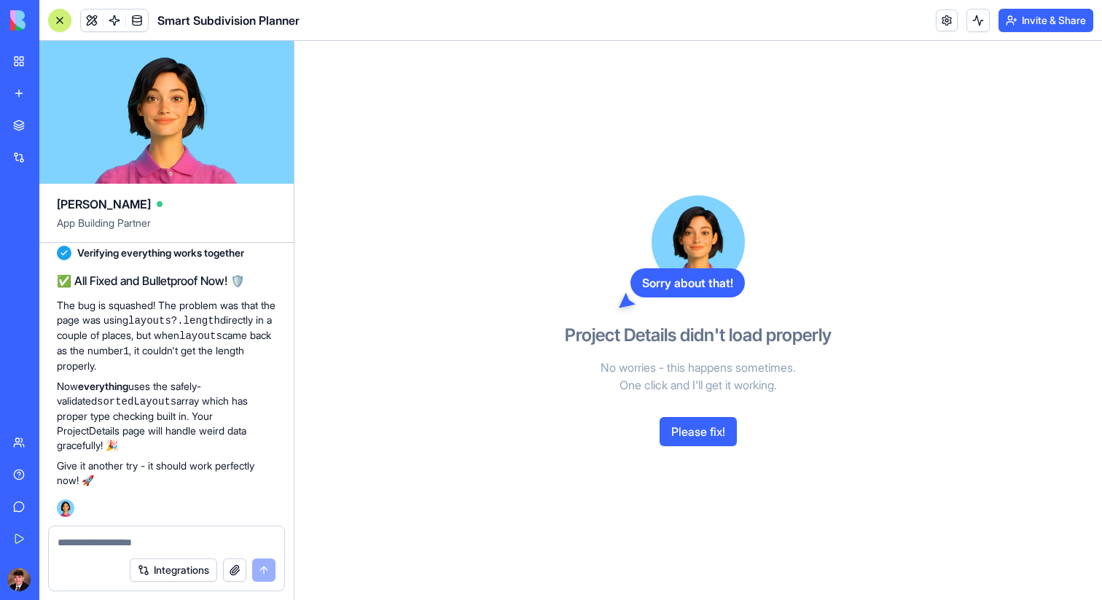
click at [687, 431] on button "Please fix!" at bounding box center [697, 431] width 77 height 29
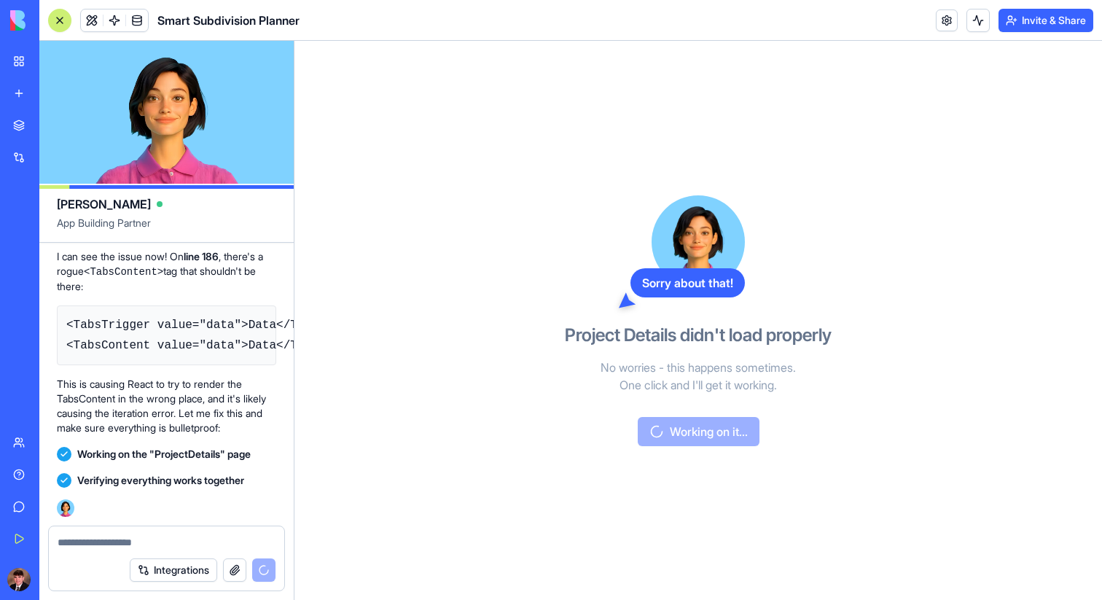
scroll to position [8894, 0]
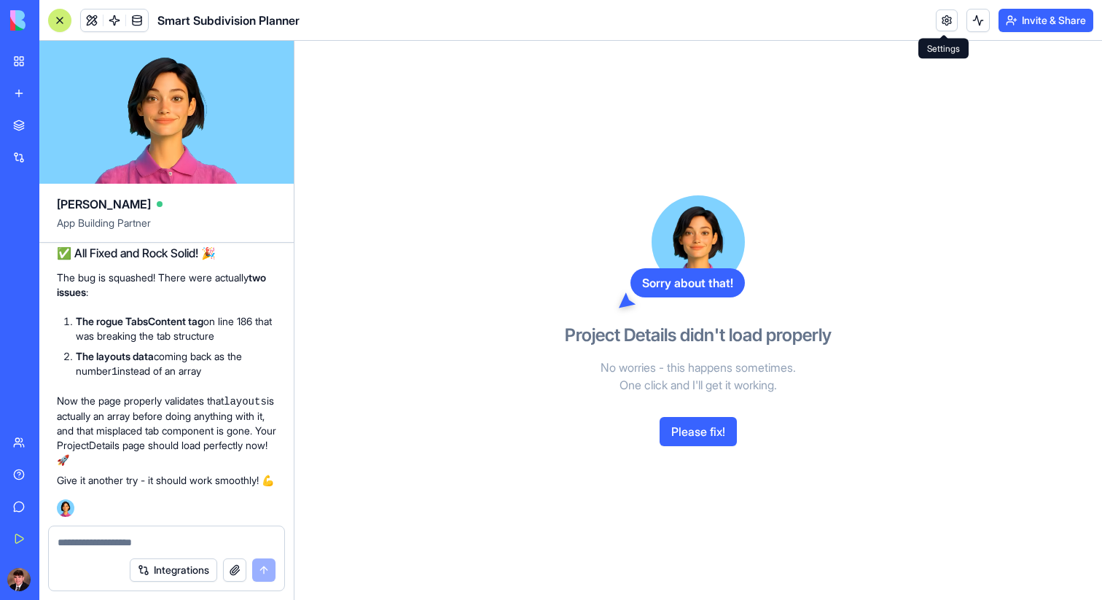
click at [951, 19] on link at bounding box center [947, 20] width 22 height 22
click at [950, 19] on link at bounding box center [947, 20] width 22 height 22
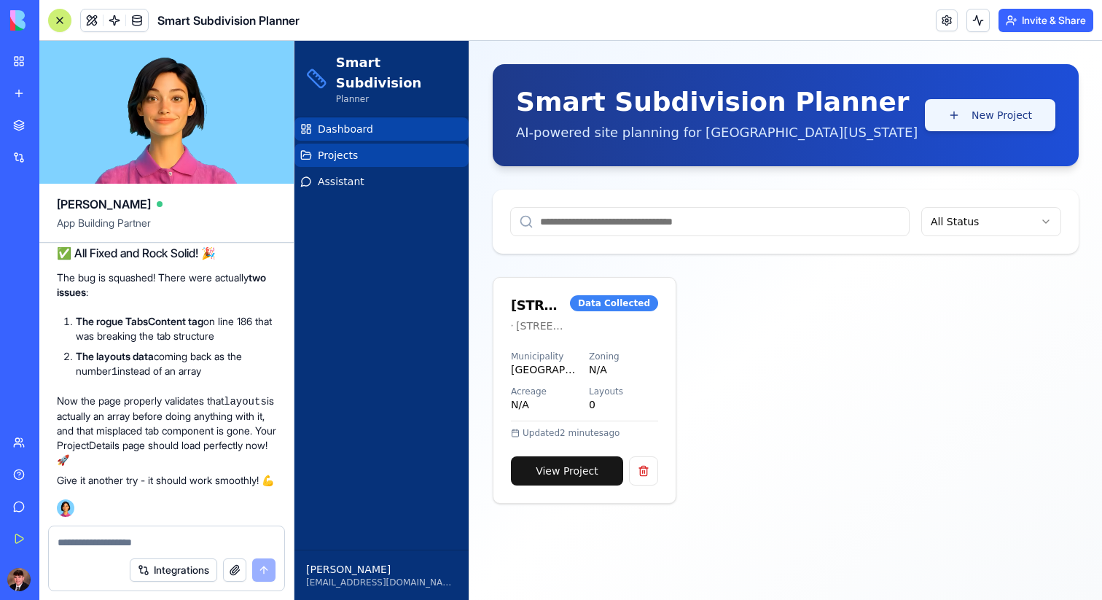
click at [974, 110] on button "New Project" at bounding box center [990, 115] width 130 height 32
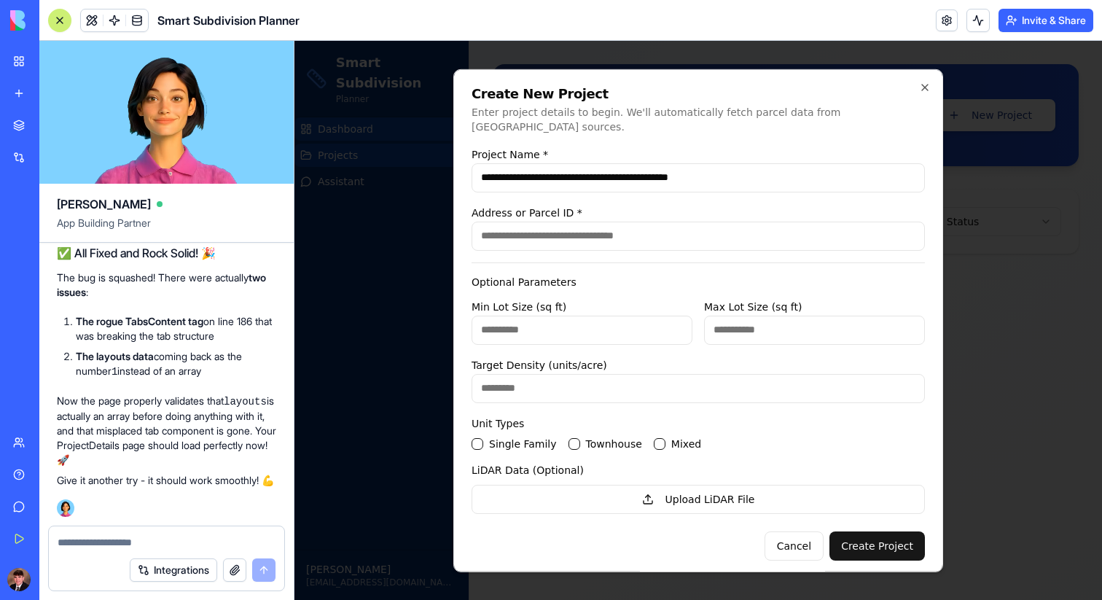
type input "**********"
click at [711, 221] on input "Address or Parcel ID *" at bounding box center [697, 235] width 453 height 29
paste input "**********"
type input "**********"
click at [491, 426] on div "Unit Types Single Family Townhouse Mixed" at bounding box center [697, 431] width 453 height 35
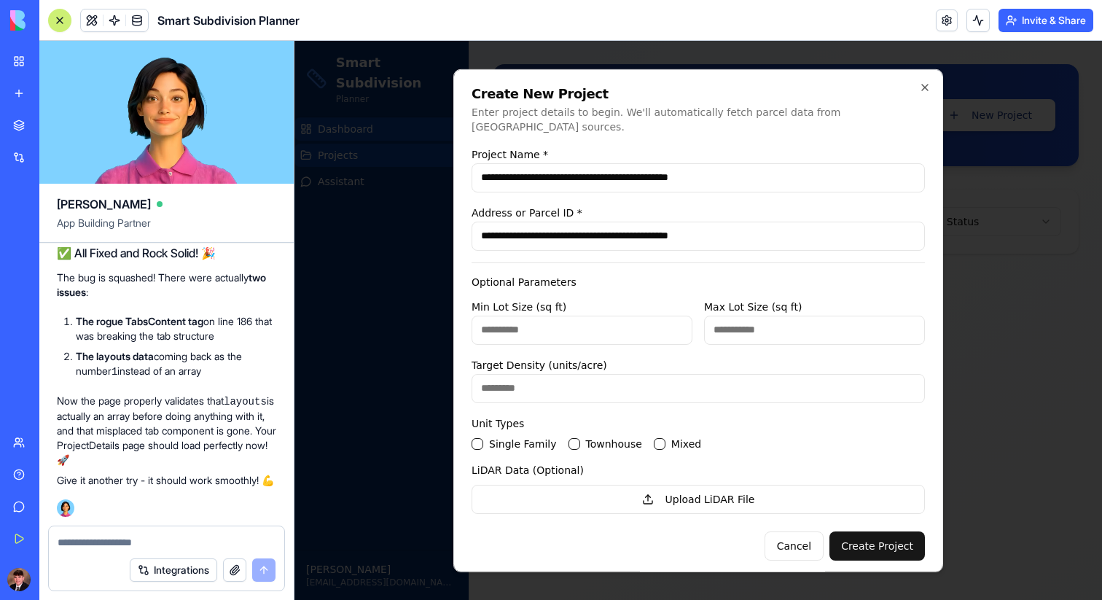
click at [477, 437] on Family "Single Family" at bounding box center [477, 443] width 12 height 12
click at [682, 387] on input "Target Density (units/acre)" at bounding box center [697, 387] width 453 height 29
type input "*"
click at [643, 327] on input "Min Lot Size (sq ft)" at bounding box center [581, 329] width 221 height 29
type input "****"
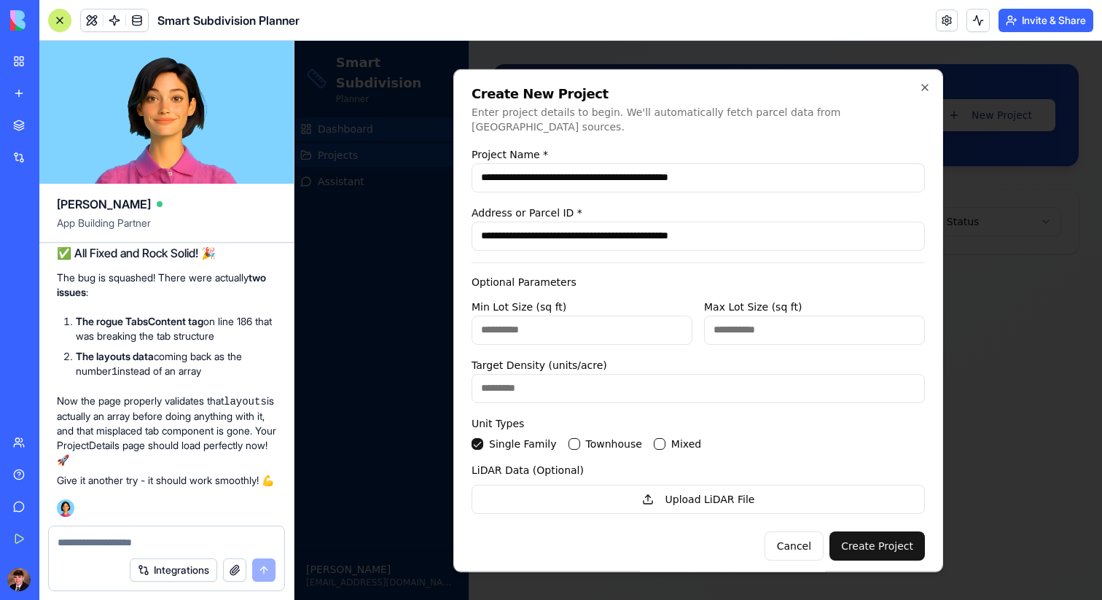
click at [806, 315] on input "Max Lot Size (sq ft)" at bounding box center [814, 329] width 221 height 29
type input "****"
click at [888, 530] on button "Create Project" at bounding box center [876, 544] width 95 height 29
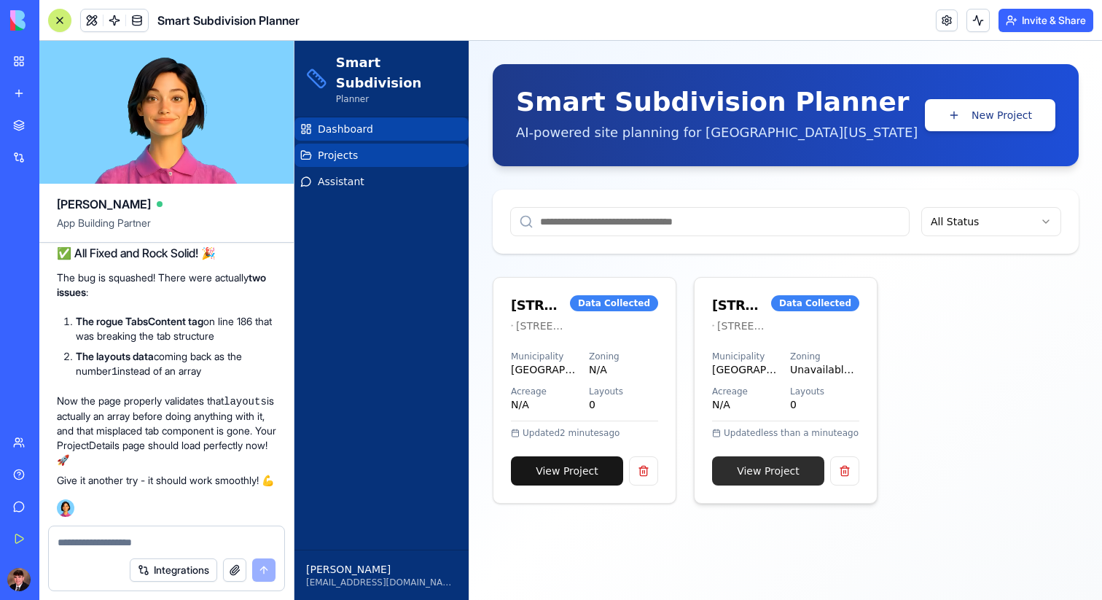
click at [780, 477] on link "View Project" at bounding box center [768, 470] width 112 height 29
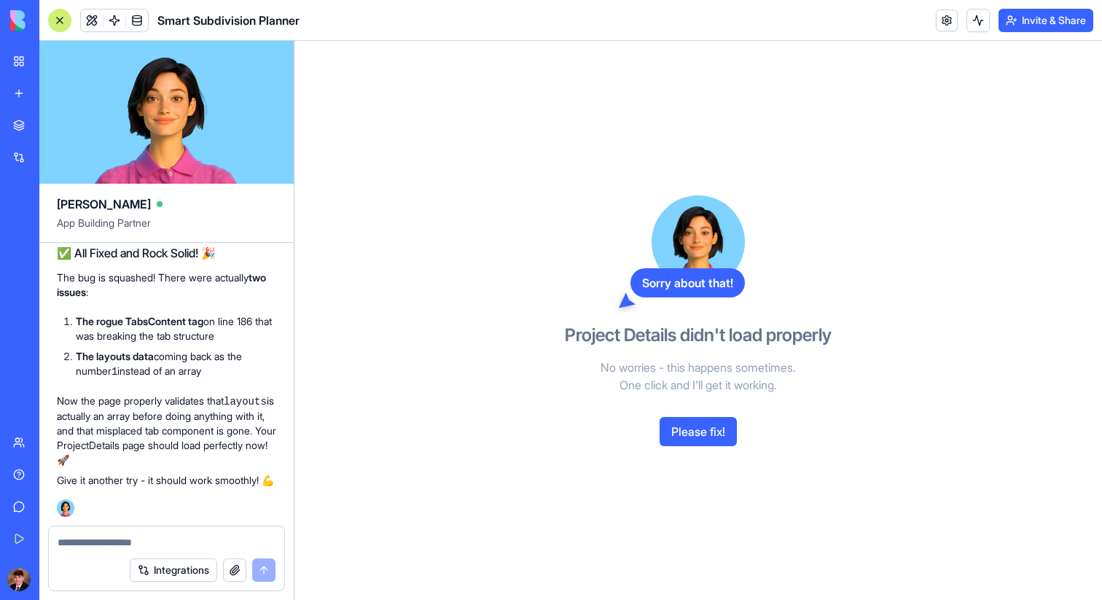
click at [705, 436] on button "Please fix!" at bounding box center [697, 431] width 77 height 29
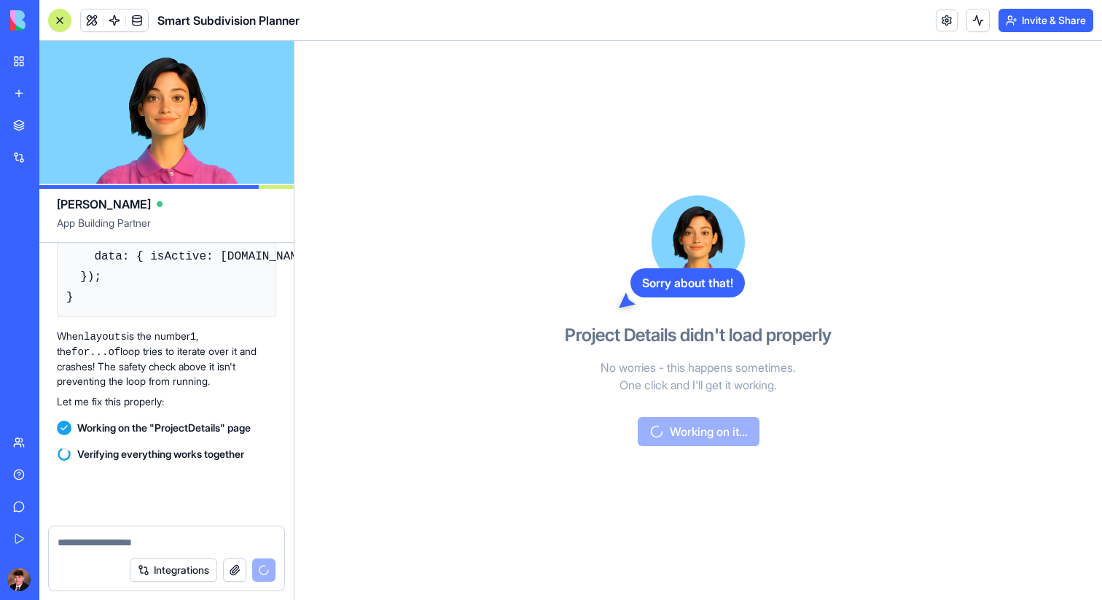
scroll to position [9483, 0]
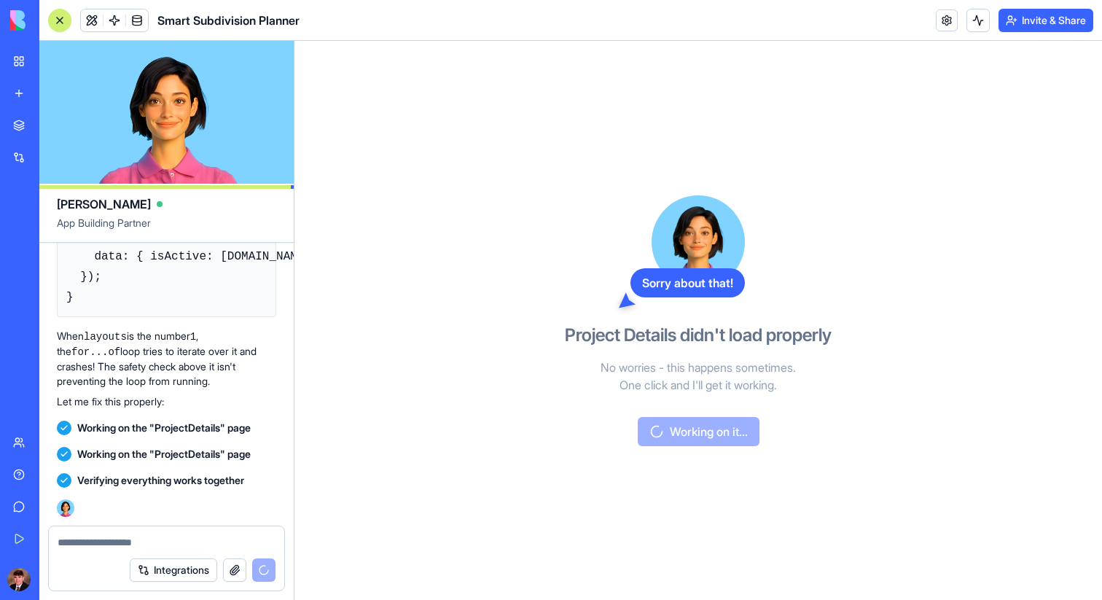
scroll to position [9679, 0]
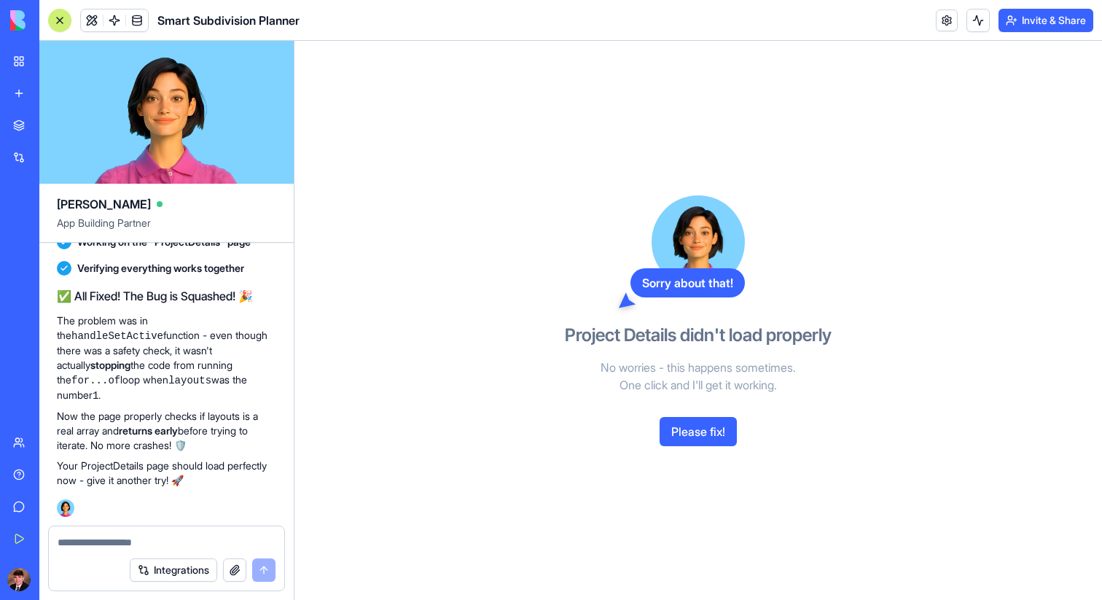
click at [681, 431] on button "Please fix!" at bounding box center [697, 431] width 77 height 29
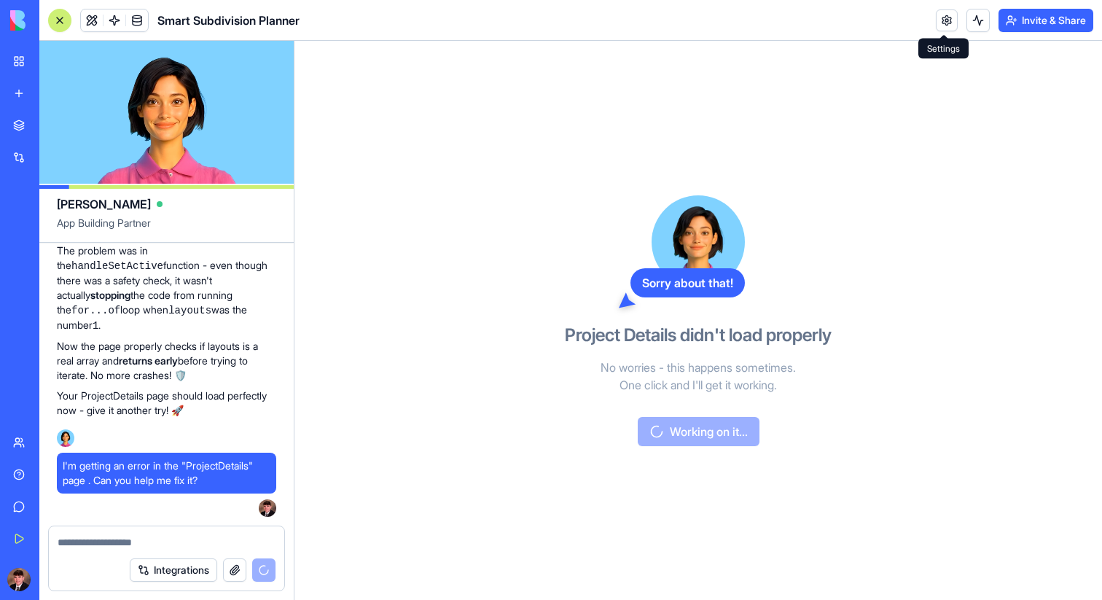
click at [942, 9] on link at bounding box center [947, 20] width 22 height 22
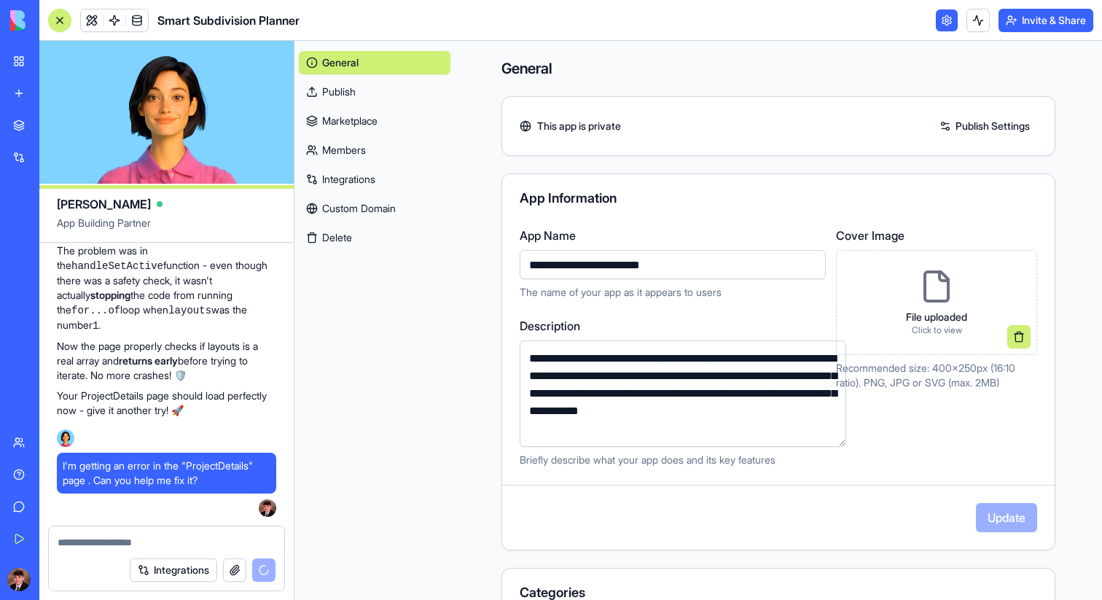
click at [943, 10] on link at bounding box center [947, 20] width 22 height 22
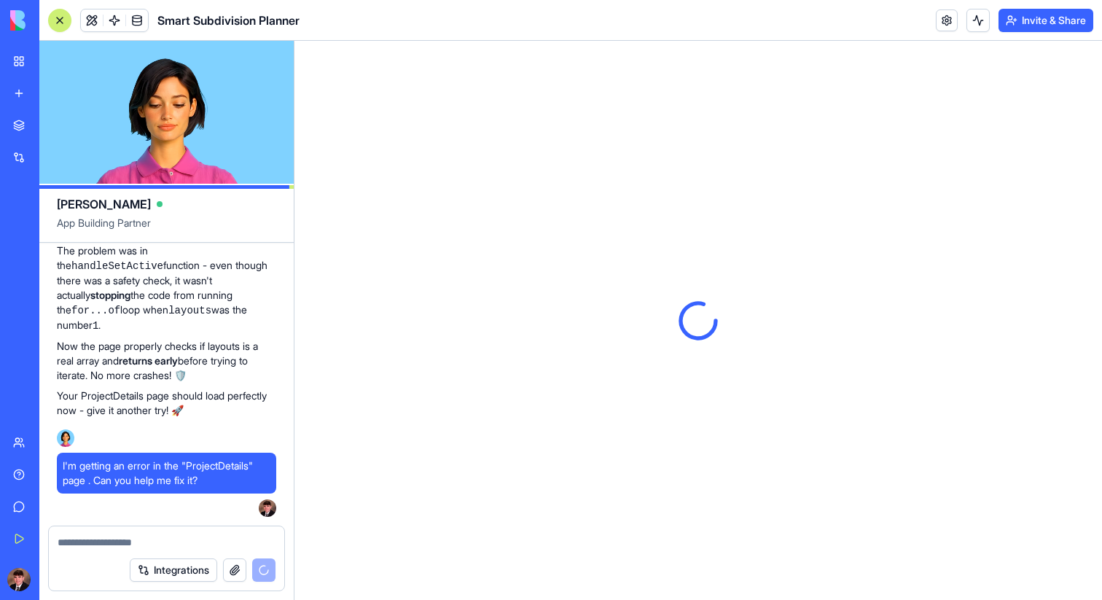
click at [944, 12] on link at bounding box center [947, 20] width 22 height 22
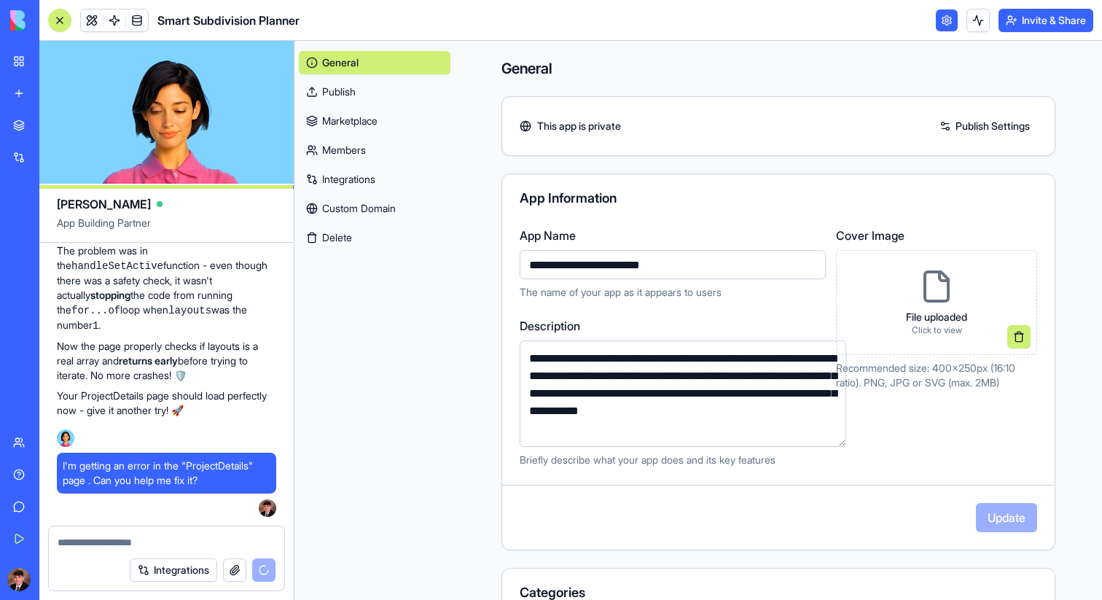
click at [944, 20] on link at bounding box center [947, 20] width 22 height 22
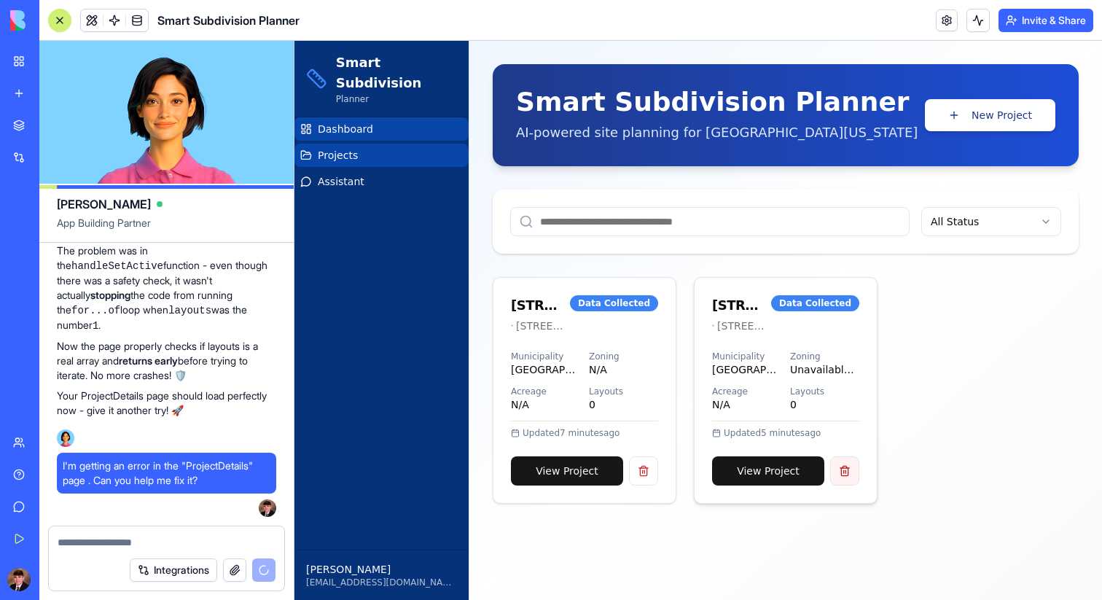
click at [851, 480] on button at bounding box center [844, 470] width 29 height 29
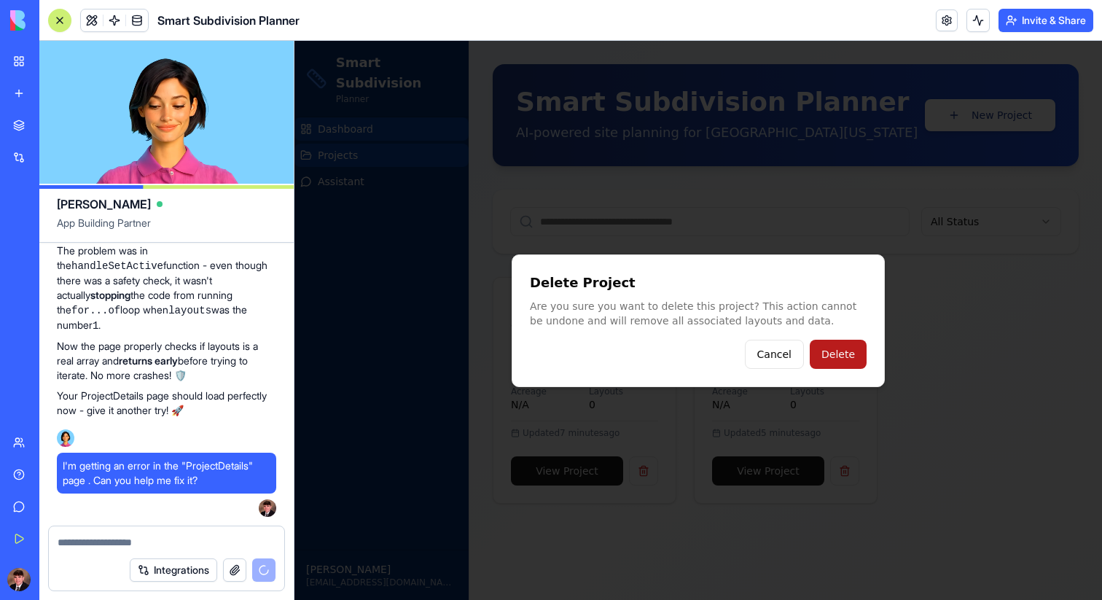
click at [822, 351] on button "Delete" at bounding box center [838, 354] width 57 height 29
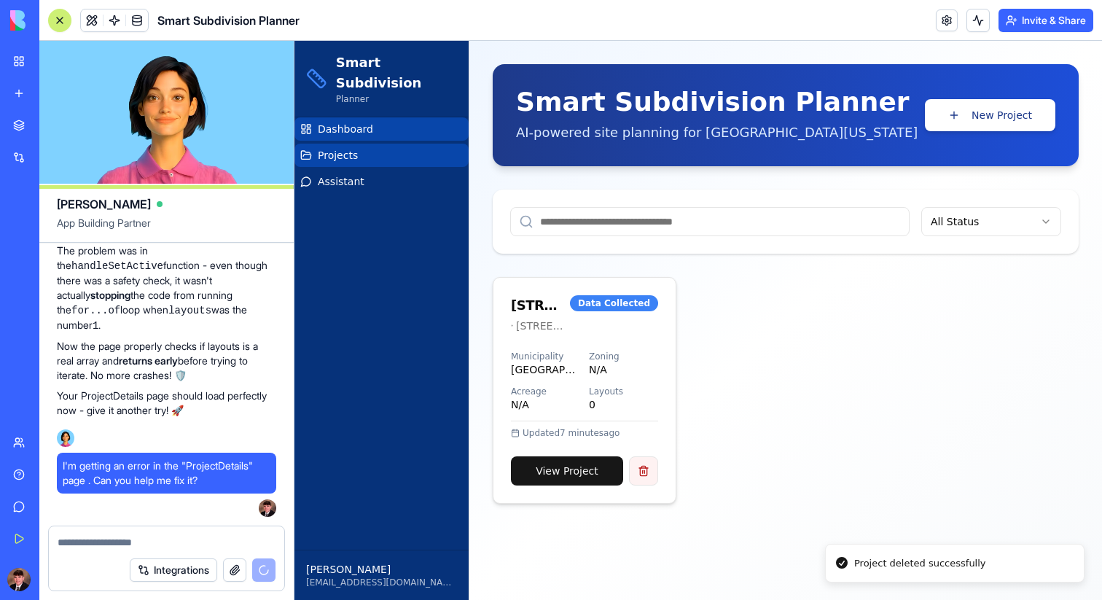
click at [632, 469] on button at bounding box center [643, 470] width 29 height 29
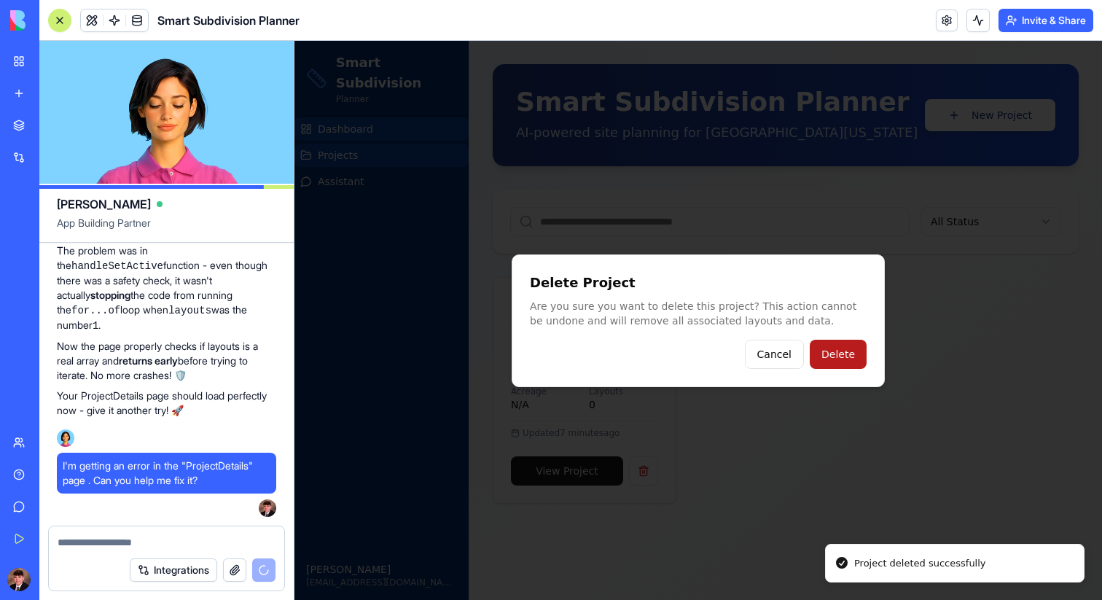
click at [858, 352] on button "Delete" at bounding box center [838, 354] width 57 height 29
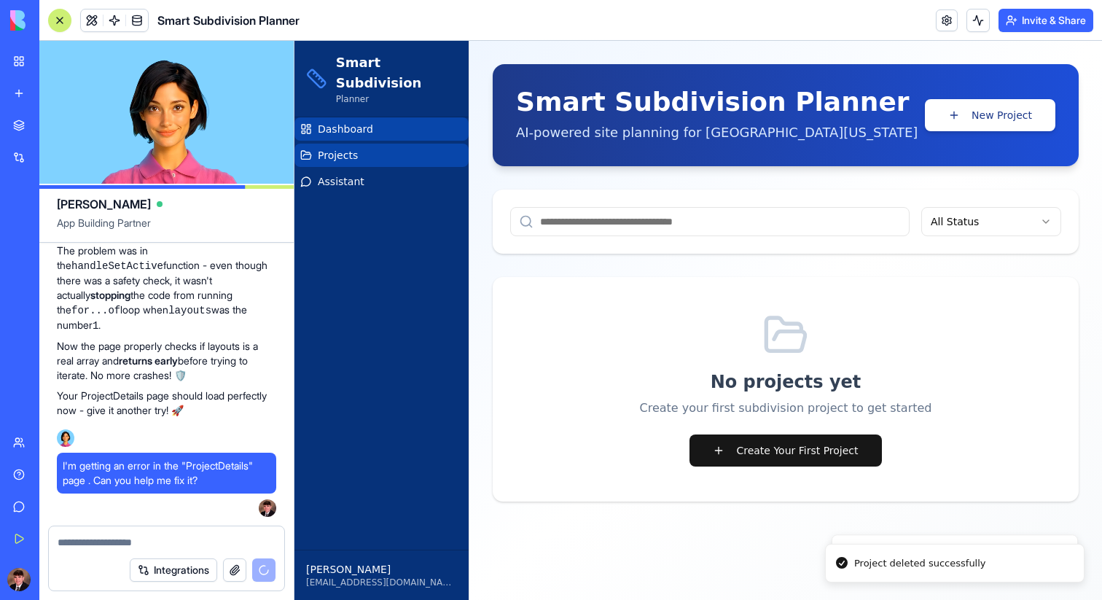
click at [816, 218] on input at bounding box center [709, 221] width 399 height 29
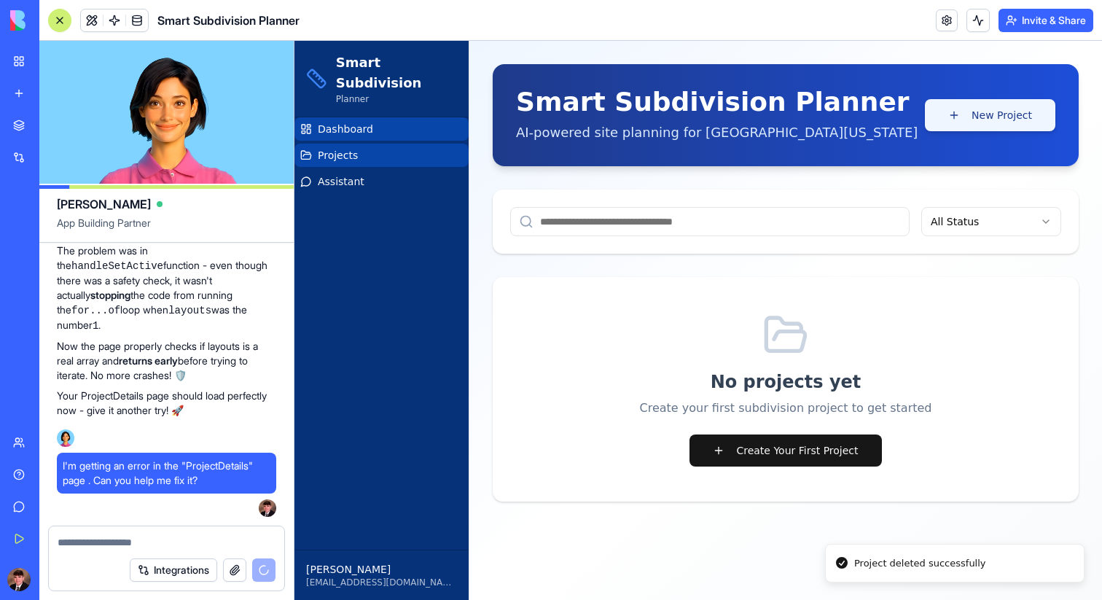
click at [986, 127] on button "New Project" at bounding box center [990, 115] width 130 height 32
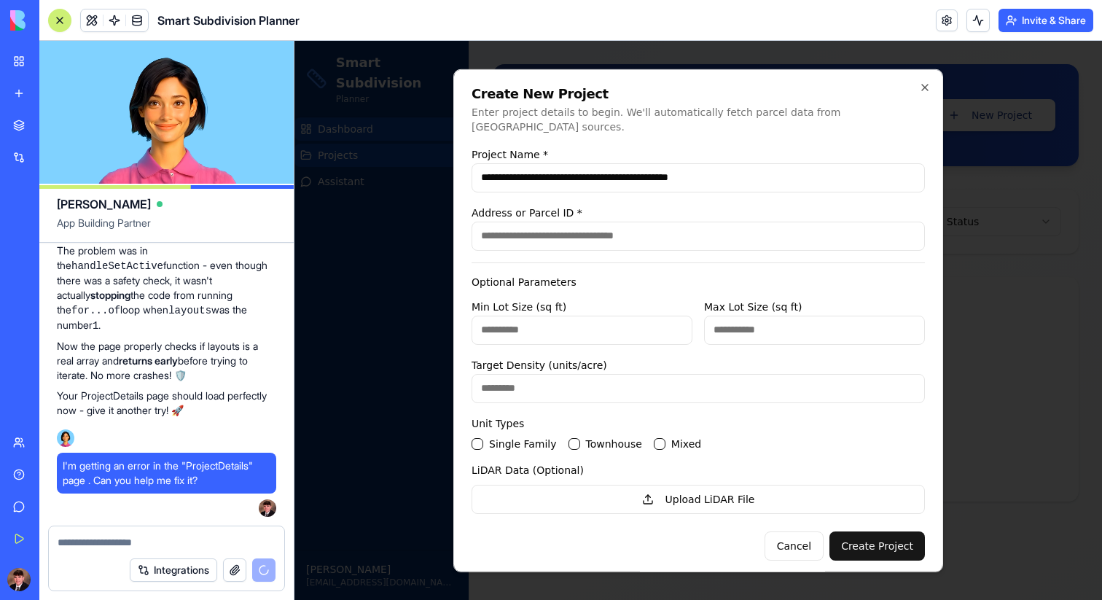
type input "**********"
click at [600, 233] on input "Address or Parcel ID *" at bounding box center [697, 235] width 453 height 29
paste input "**********"
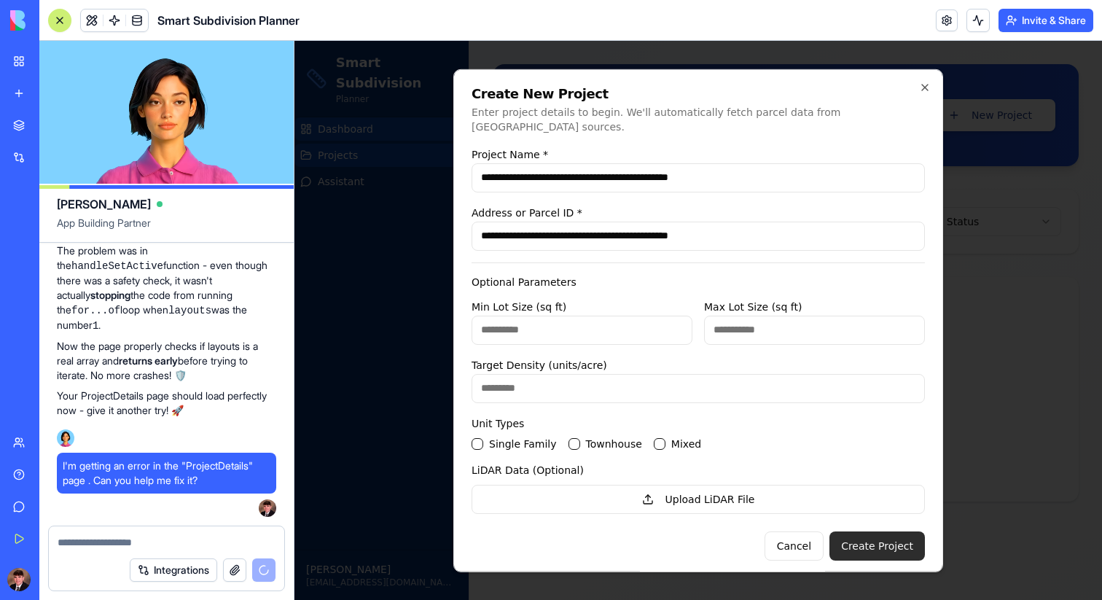
type input "**********"
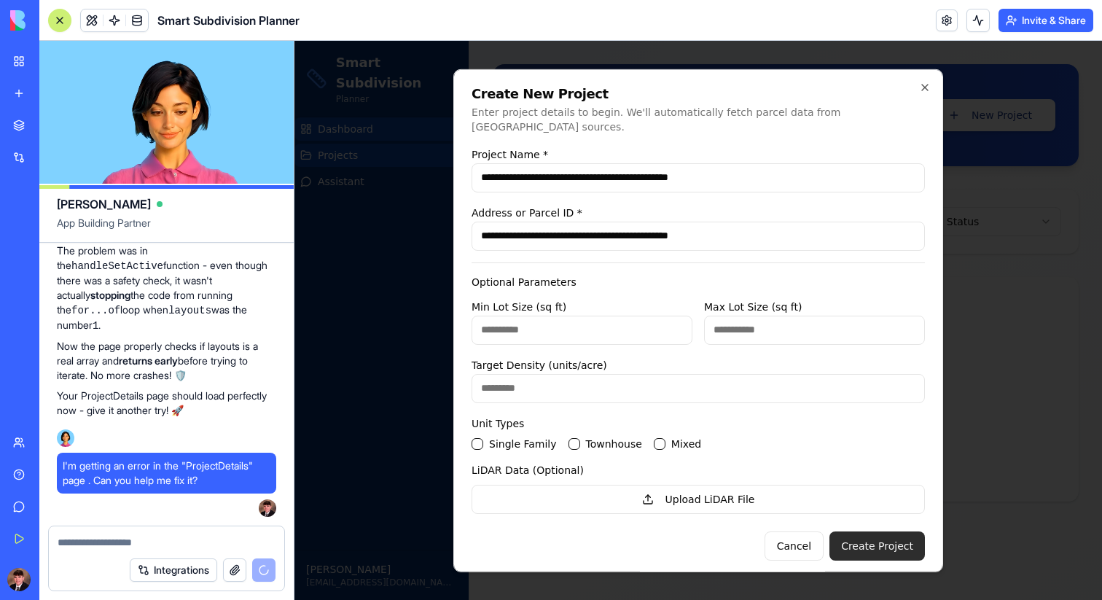
click at [864, 530] on button "Create Project" at bounding box center [876, 544] width 95 height 29
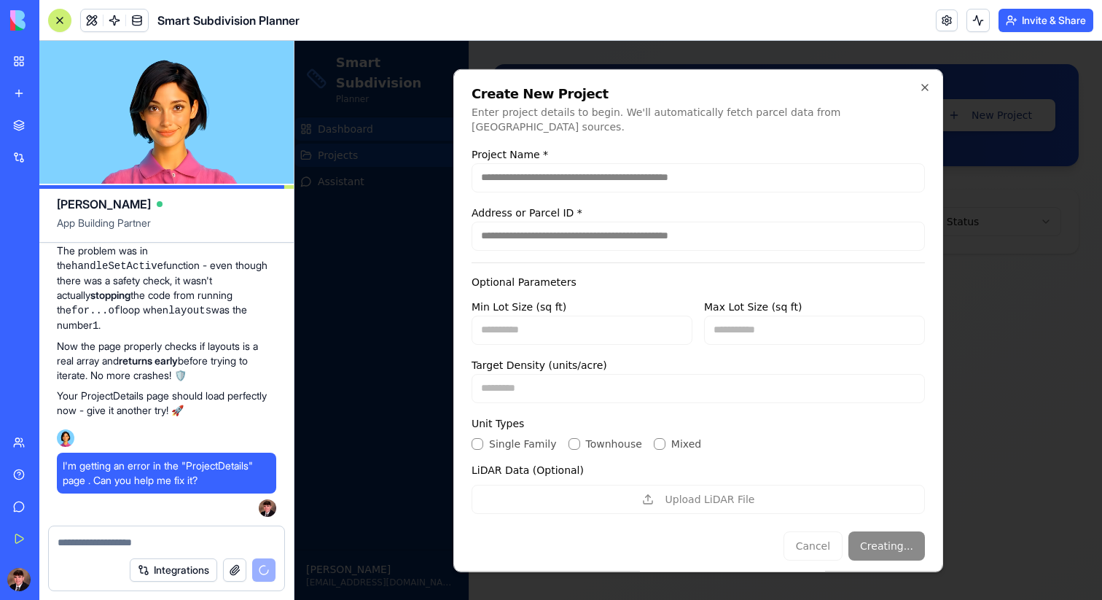
scroll to position [10049, 0]
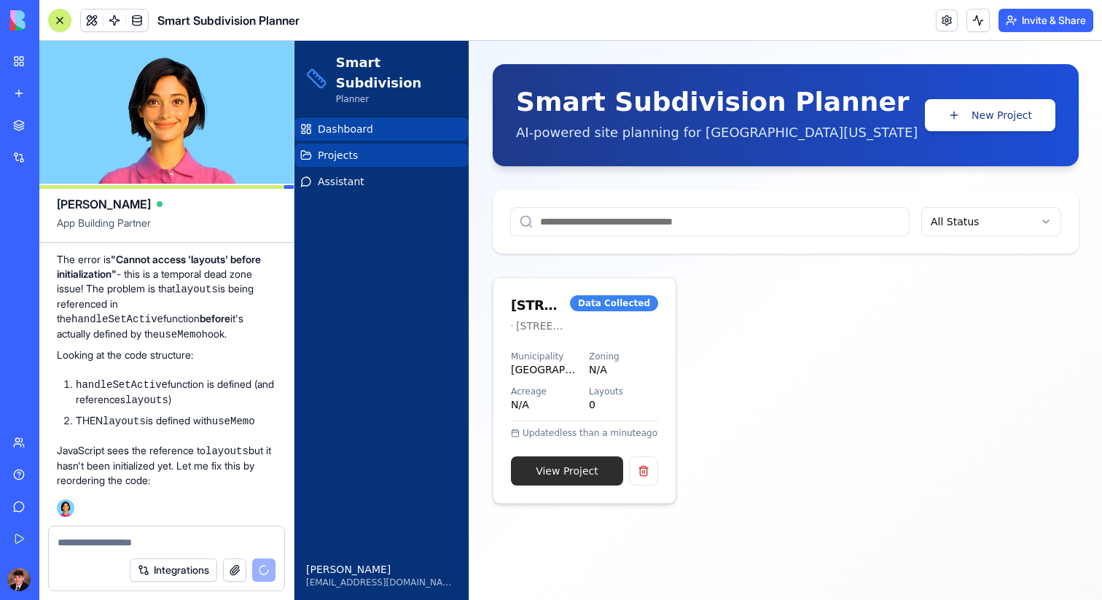
click at [576, 471] on link "View Project" at bounding box center [567, 470] width 112 height 29
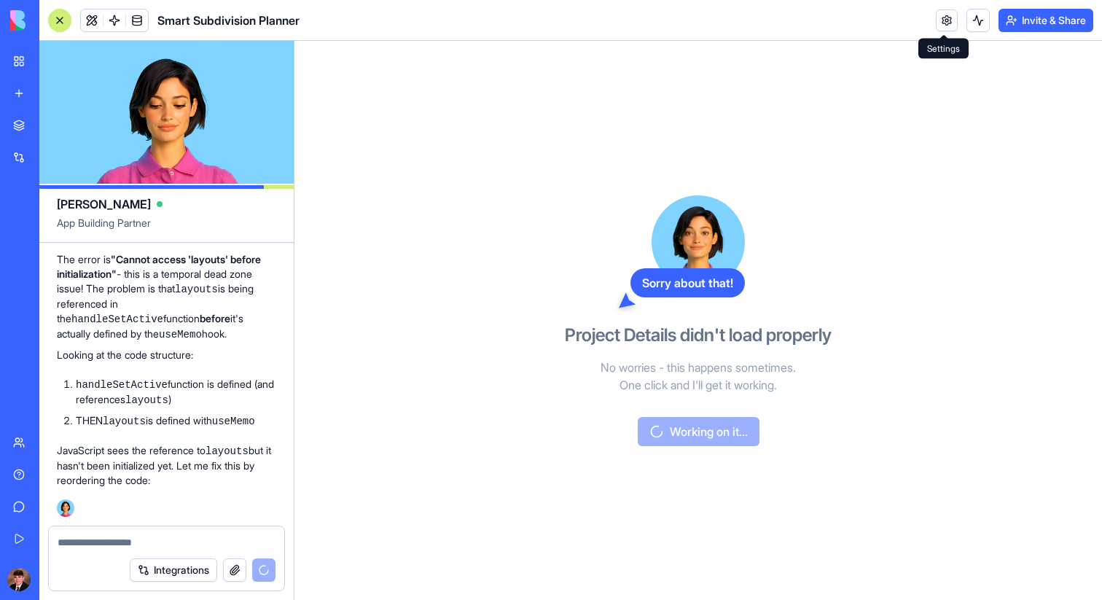
click at [947, 22] on link at bounding box center [947, 20] width 22 height 22
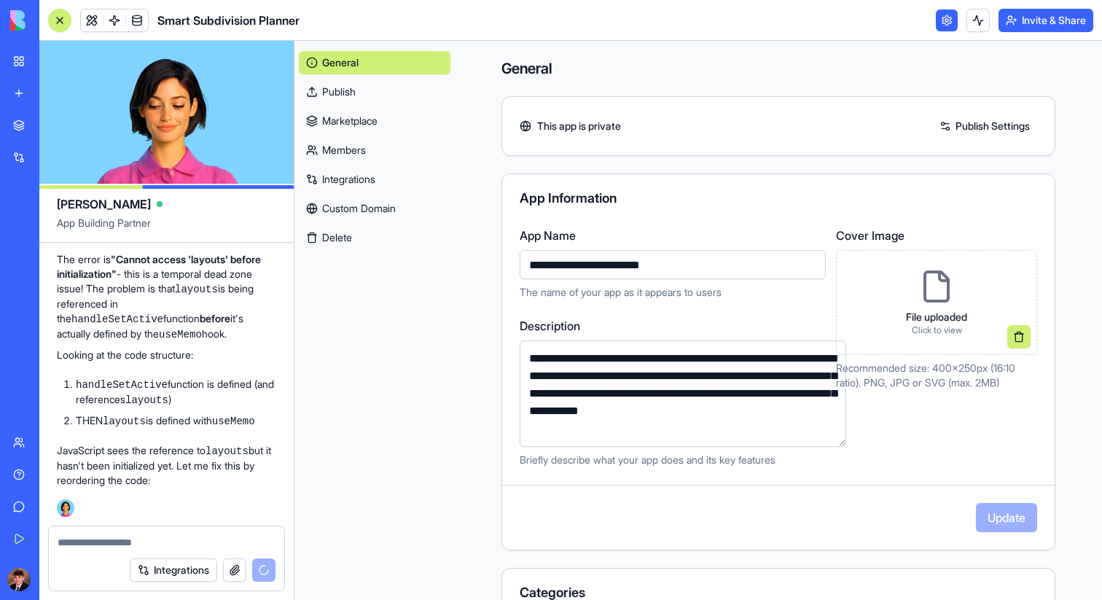
click at [947, 22] on link at bounding box center [947, 20] width 22 height 22
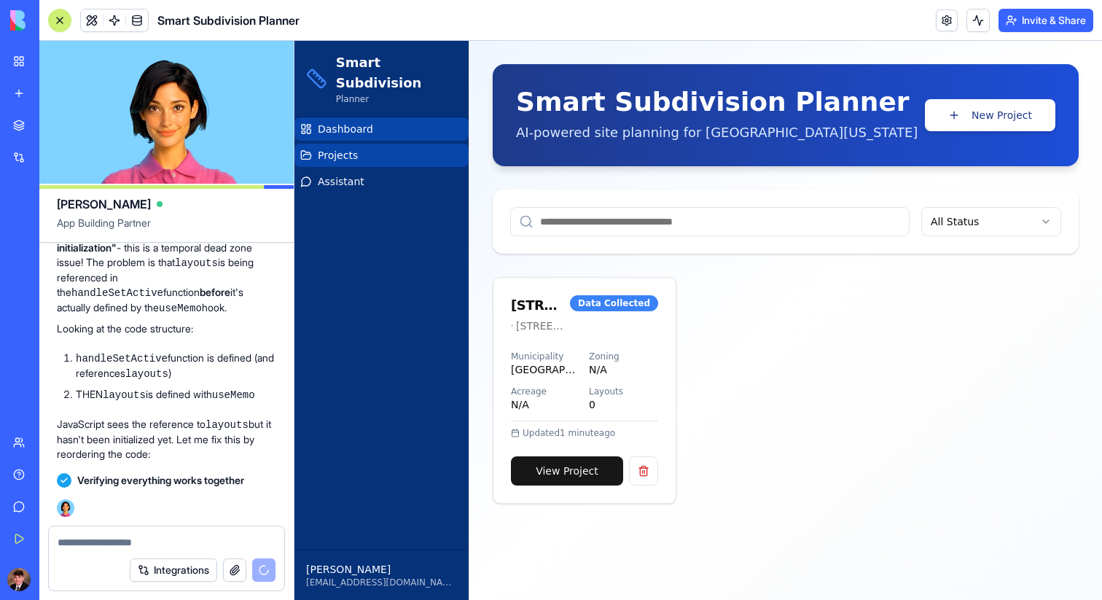
scroll to position [10363, 0]
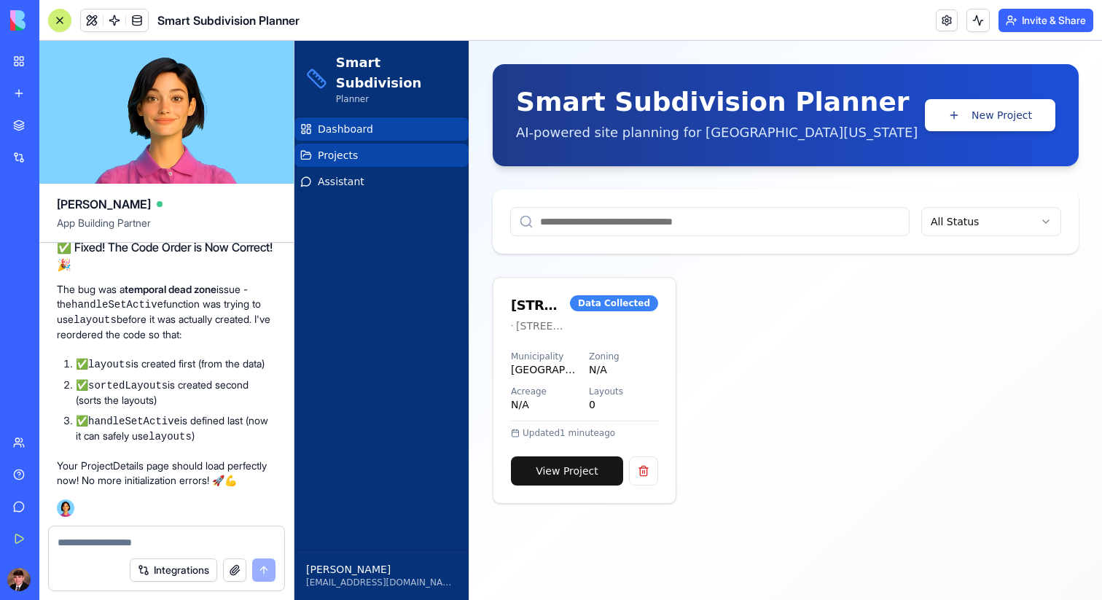
click at [940, 14] on link at bounding box center [947, 20] width 22 height 22
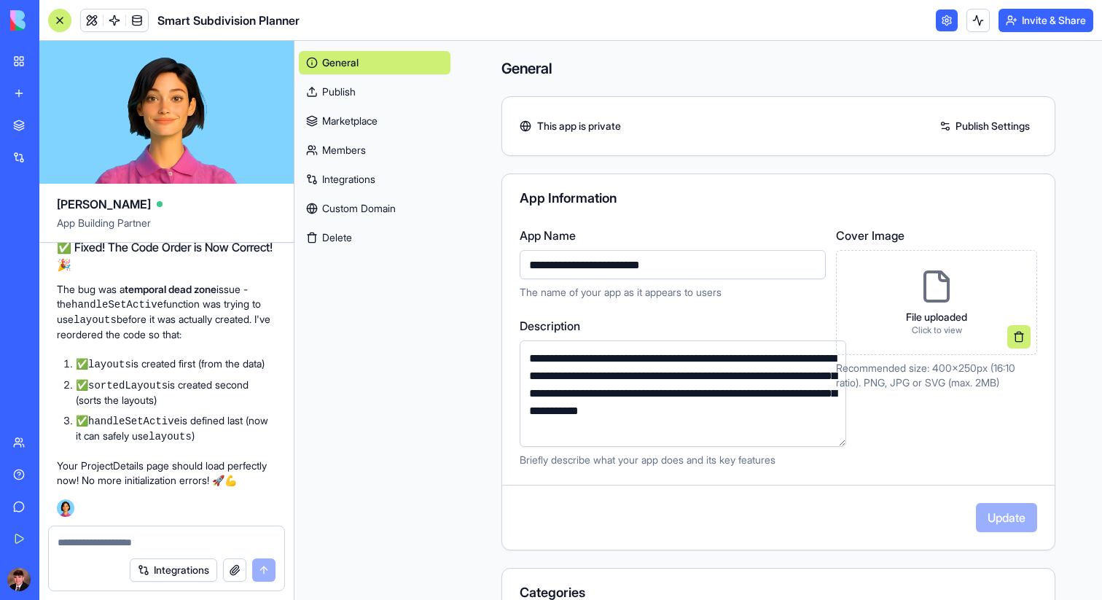
click at [949, 23] on link at bounding box center [947, 20] width 22 height 22
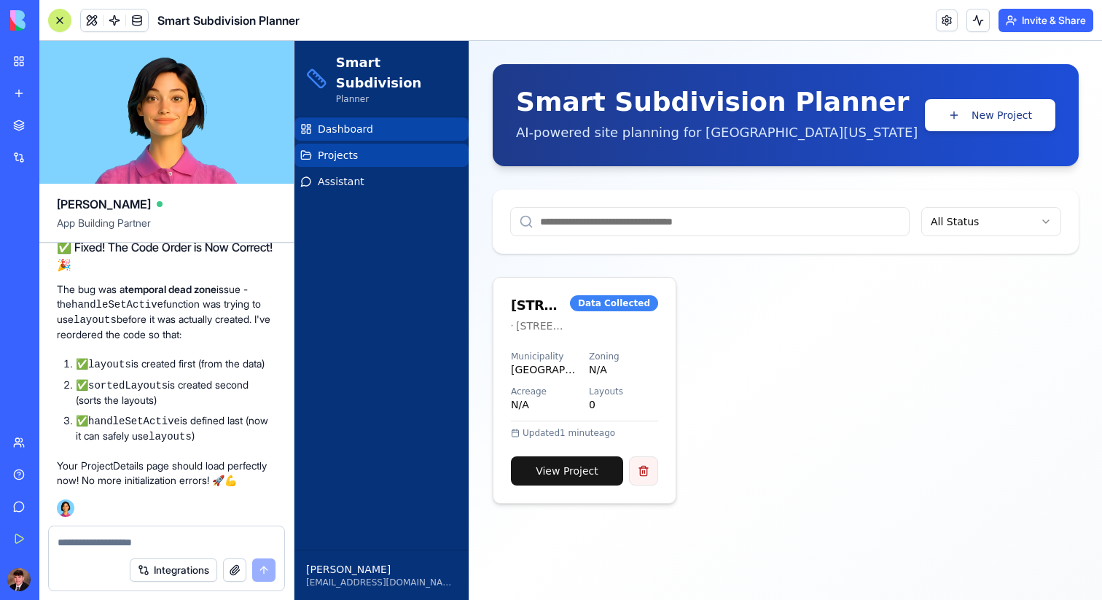
click at [646, 476] on button at bounding box center [643, 470] width 29 height 29
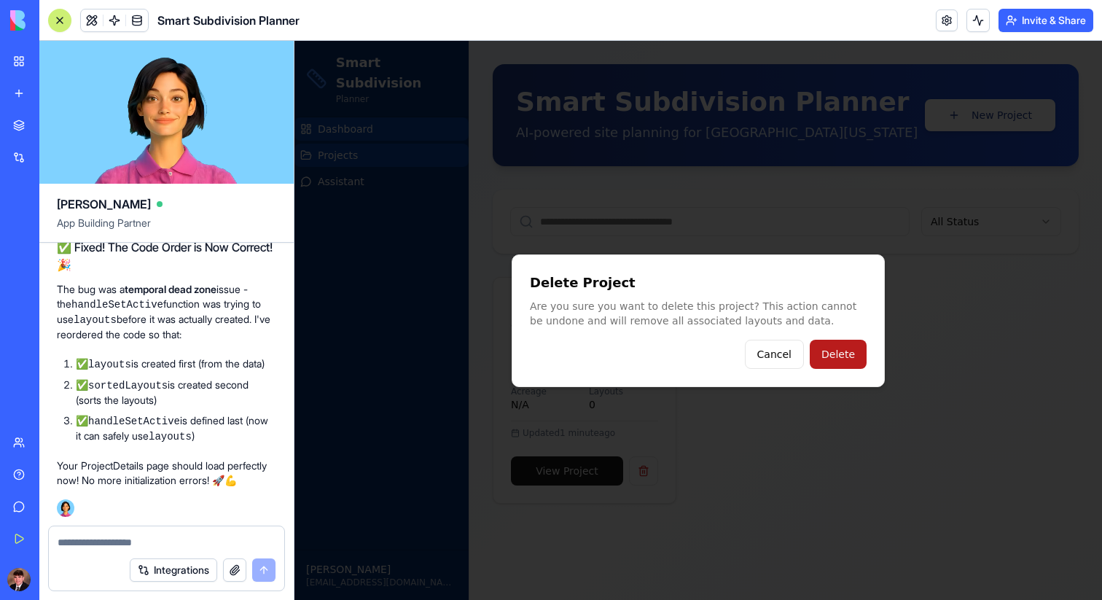
click at [826, 342] on button "Delete" at bounding box center [838, 354] width 57 height 29
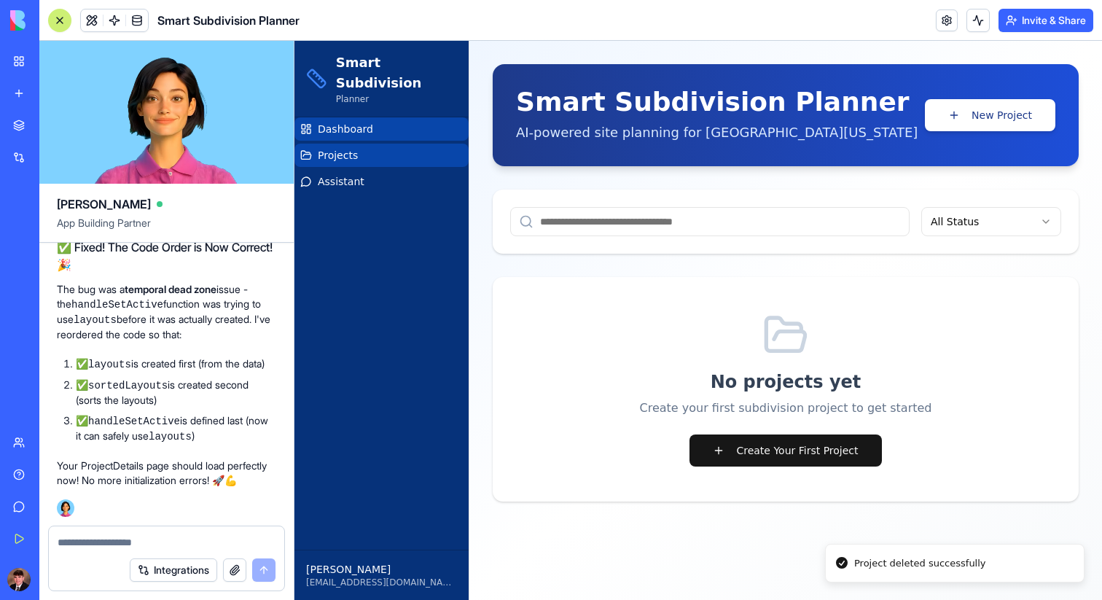
click at [96, 552] on div "Integrations" at bounding box center [166, 569] width 235 height 41
click at [101, 544] on textarea at bounding box center [167, 542] width 218 height 15
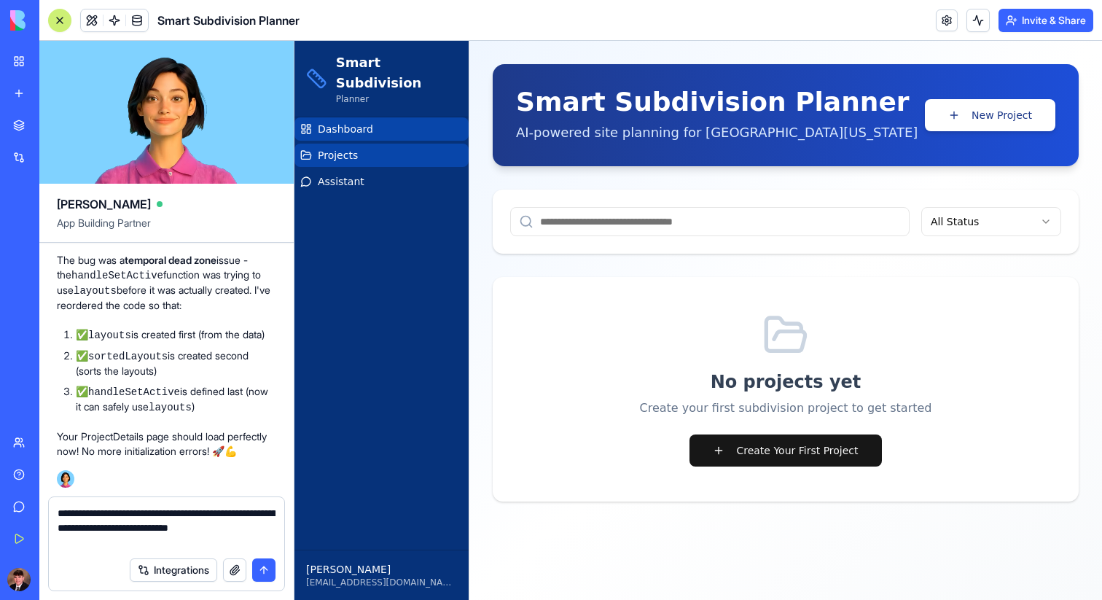
type textarea "**********"
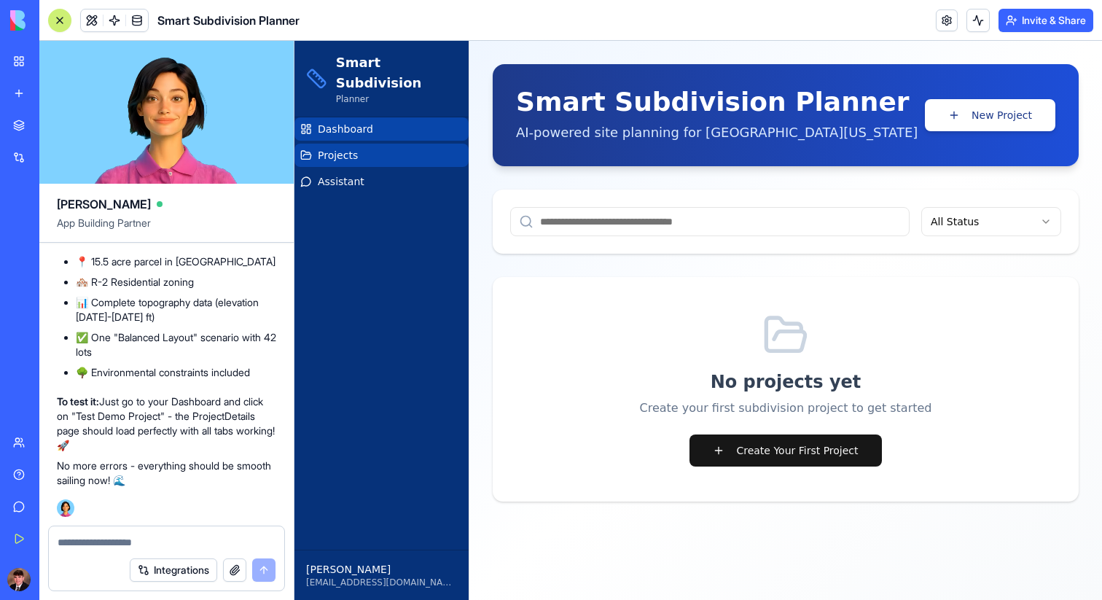
scroll to position [11302, 0]
click at [364, 144] on link "Projects" at bounding box center [381, 155] width 174 height 23
click at [356, 122] on span "Dashboard" at bounding box center [345, 129] width 55 height 15
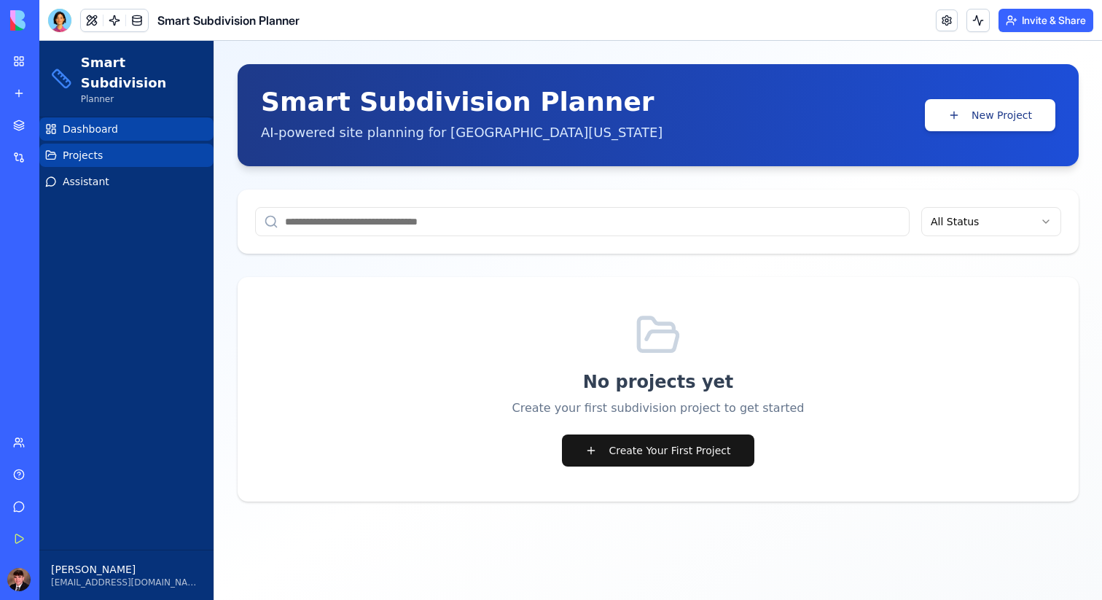
click at [422, 343] on div "No projects yet Create your first subdivision project to get started Create You…" at bounding box center [658, 389] width 841 height 224
click at [71, 22] on div "Smart Subdivision Planner" at bounding box center [173, 20] width 251 height 23
click at [65, 23] on div at bounding box center [59, 20] width 23 height 23
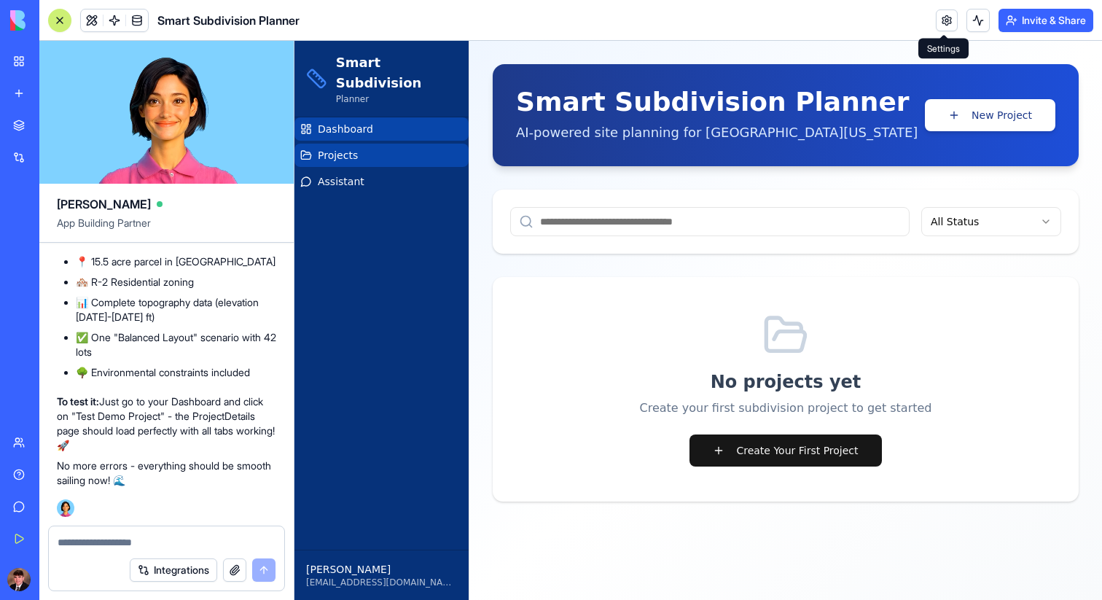
click at [942, 28] on link at bounding box center [947, 20] width 22 height 22
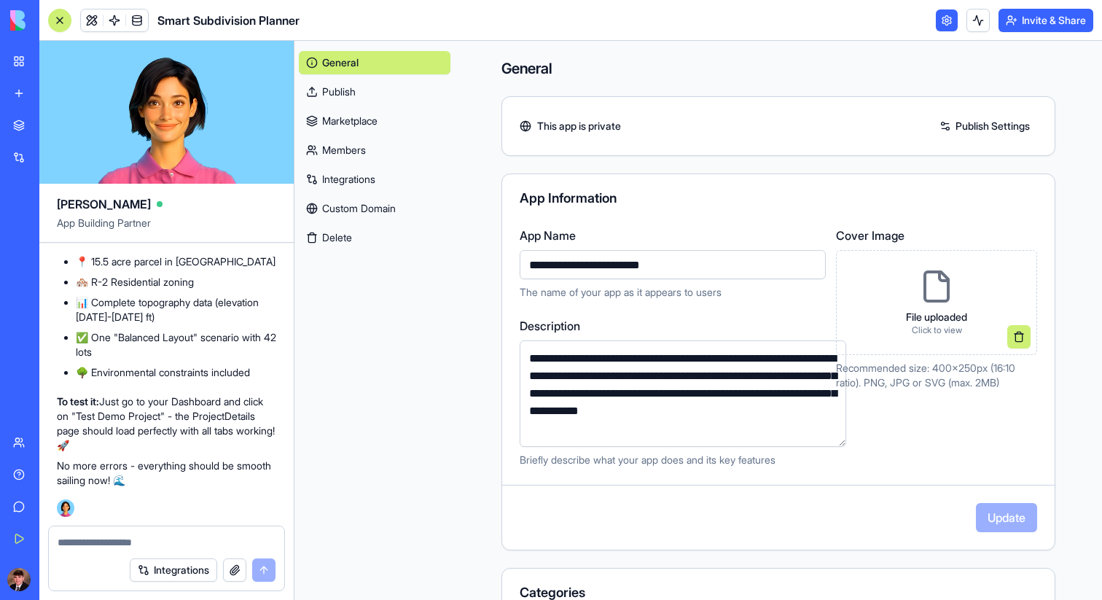
click at [941, 28] on link at bounding box center [947, 20] width 22 height 22
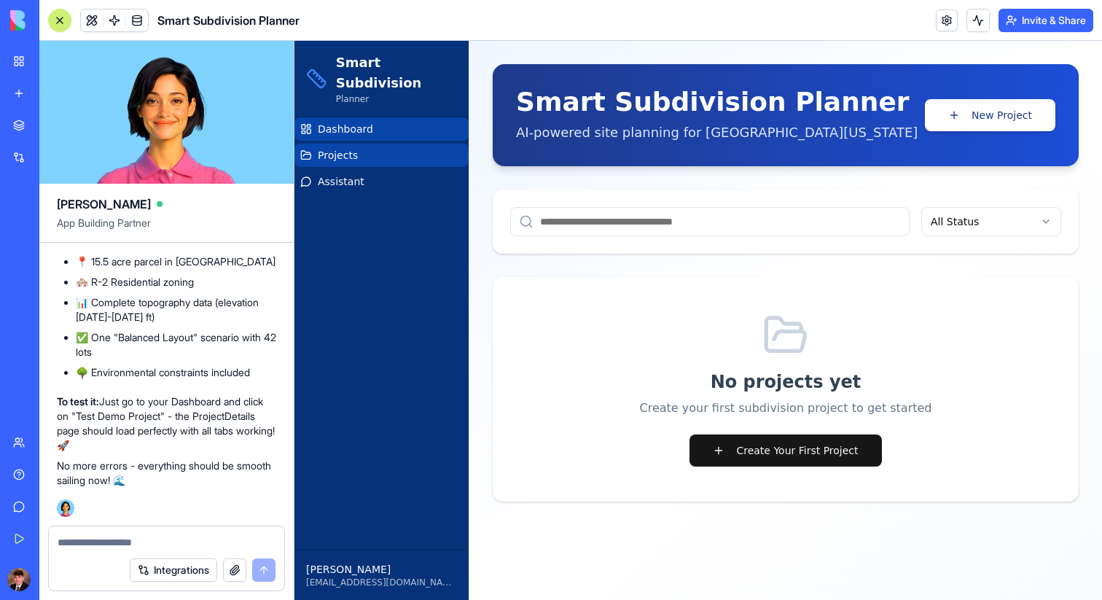
click at [743, 224] on input at bounding box center [709, 221] width 399 height 29
type input "*"
click at [183, 547] on textarea at bounding box center [167, 542] width 218 height 15
click at [860, 215] on input at bounding box center [709, 221] width 399 height 29
click at [976, 125] on button "New Project" at bounding box center [990, 115] width 130 height 32
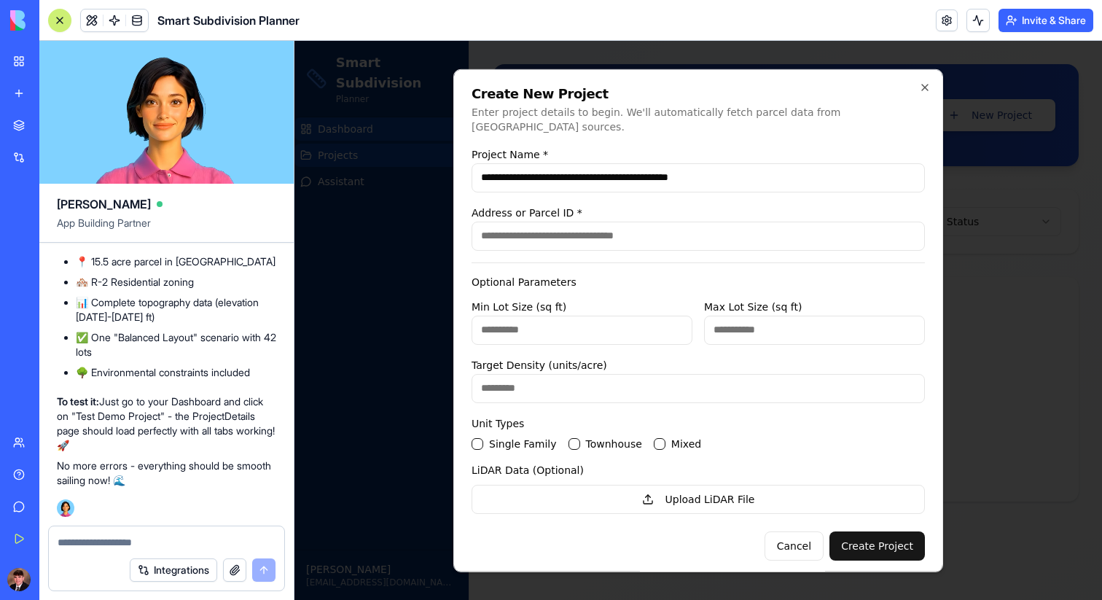
type input "**********"
click at [662, 222] on input "Address or Parcel ID *" at bounding box center [697, 235] width 453 height 29
paste input "**********"
type input "**********"
click at [578, 324] on input "Min Lot Size (sq ft)" at bounding box center [581, 329] width 221 height 29
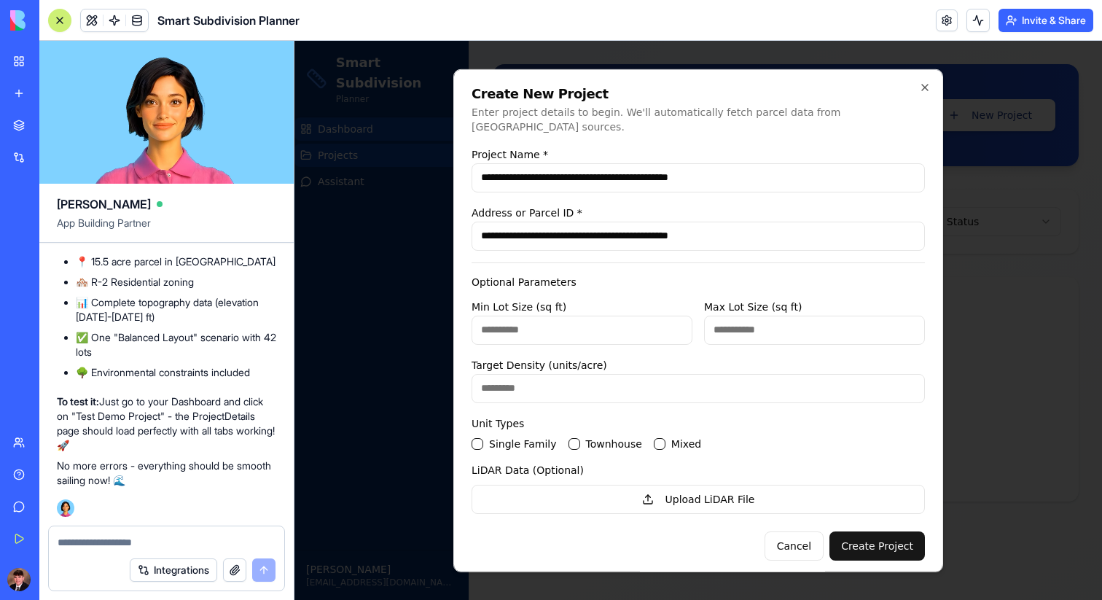
type input "****"
click at [773, 317] on input "Max Lot Size (sq ft)" at bounding box center [814, 329] width 221 height 29
type input "****"
click at [642, 385] on input "Target Density (units/acre)" at bounding box center [697, 387] width 453 height 29
type input "*"
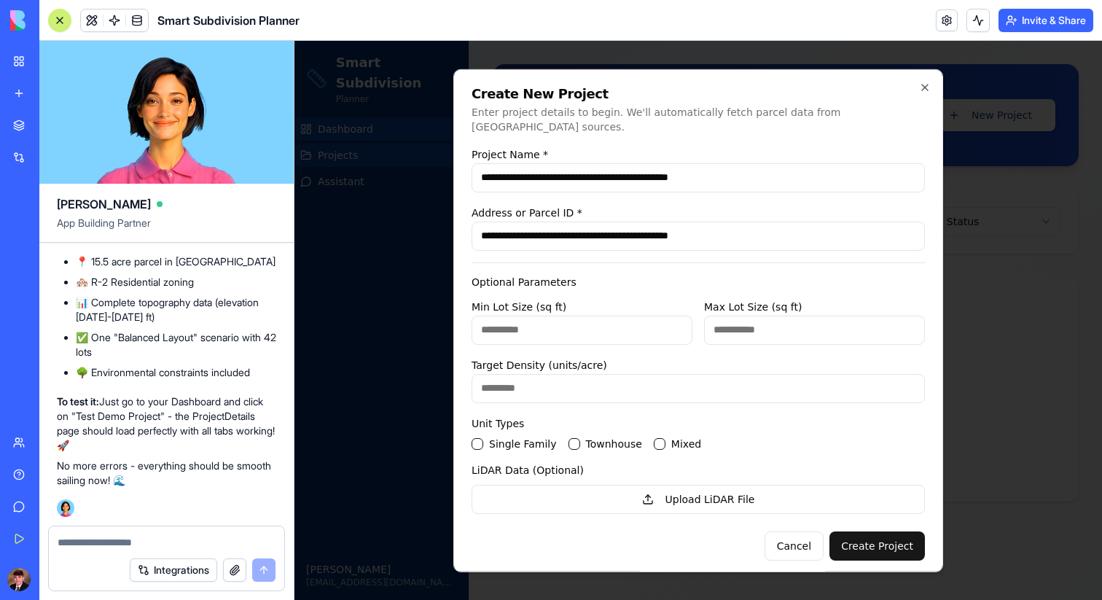
click at [470, 432] on div "**********" at bounding box center [698, 319] width 490 height 503
click at [474, 437] on Family "Single Family" at bounding box center [477, 443] width 12 height 12
click at [867, 545] on button "Create Project" at bounding box center [876, 544] width 95 height 29
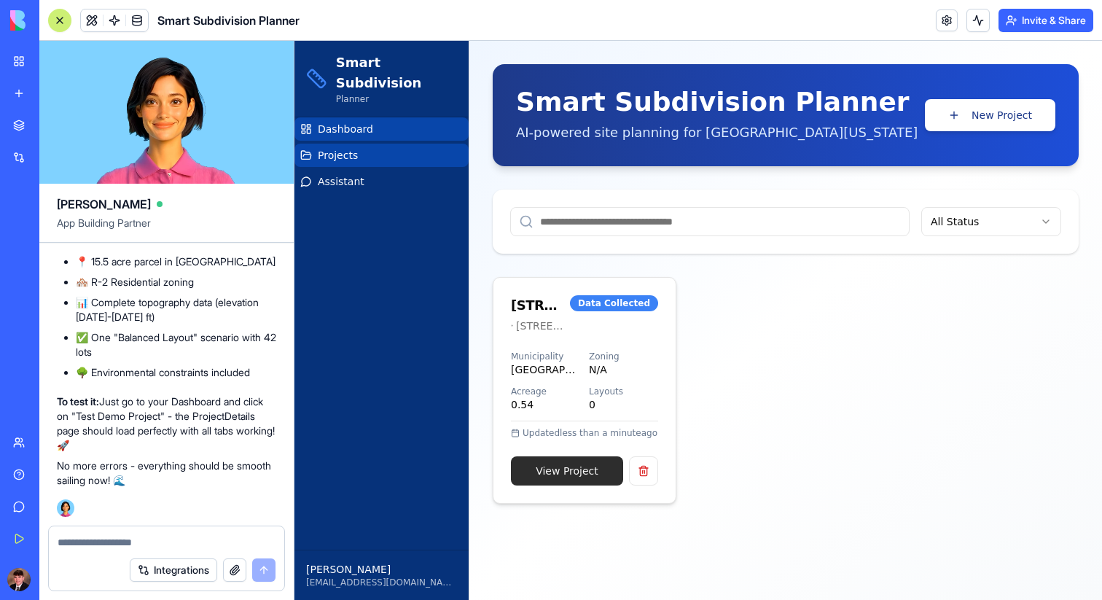
click at [577, 468] on link "View Project" at bounding box center [567, 470] width 112 height 29
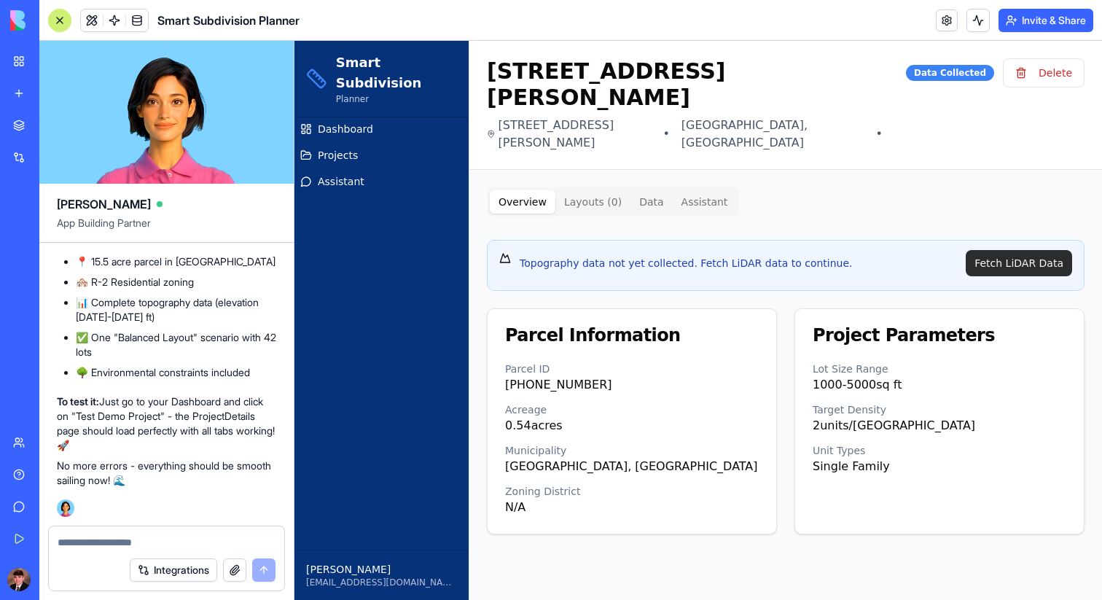
click at [1019, 259] on button "Fetch LiDAR Data" at bounding box center [1019, 263] width 106 height 26
click at [1023, 265] on button "Fetch LiDAR Data" at bounding box center [1019, 263] width 106 height 26
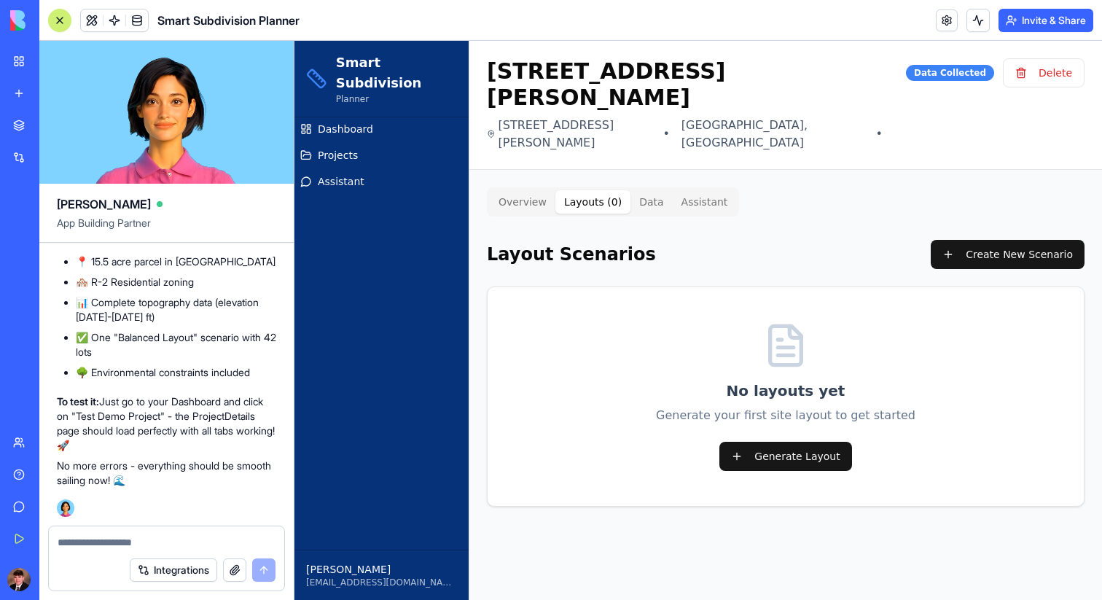
click at [582, 197] on button "Layouts ( 0 )" at bounding box center [592, 201] width 75 height 23
click at [525, 205] on button "Overview" at bounding box center [523, 201] width 66 height 23
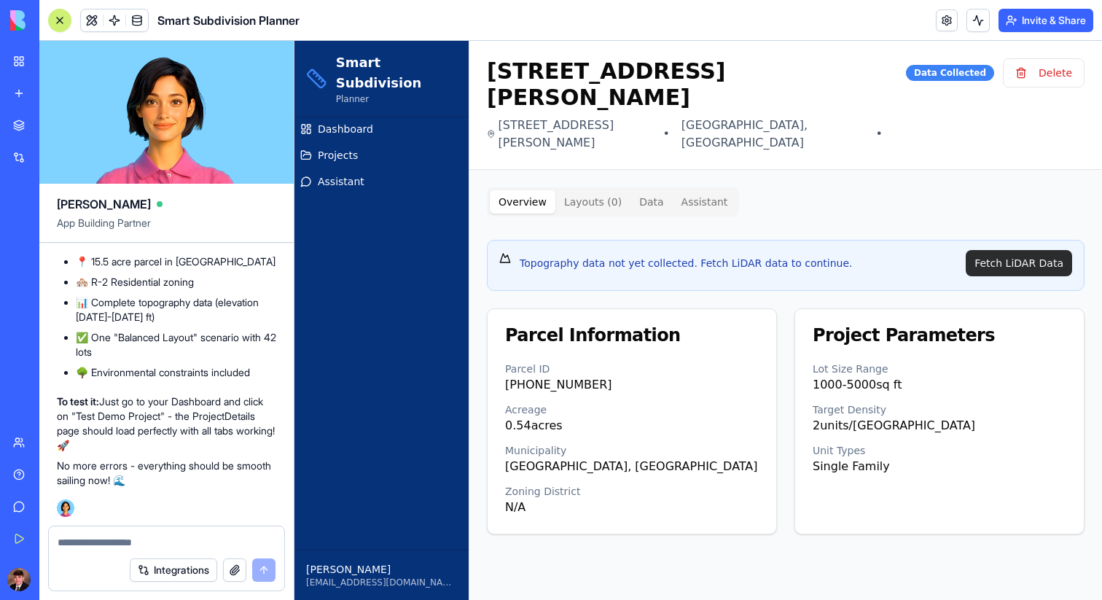
click at [994, 265] on button "Fetch LiDAR Data" at bounding box center [1019, 263] width 106 height 26
click at [1017, 258] on button "Fetch LiDAR Data" at bounding box center [1019, 263] width 106 height 26
click at [1036, 258] on button "Fetch LiDAR Data" at bounding box center [1019, 263] width 106 height 26
click at [1046, 255] on button "Fetch LiDAR Data" at bounding box center [1019, 263] width 106 height 26
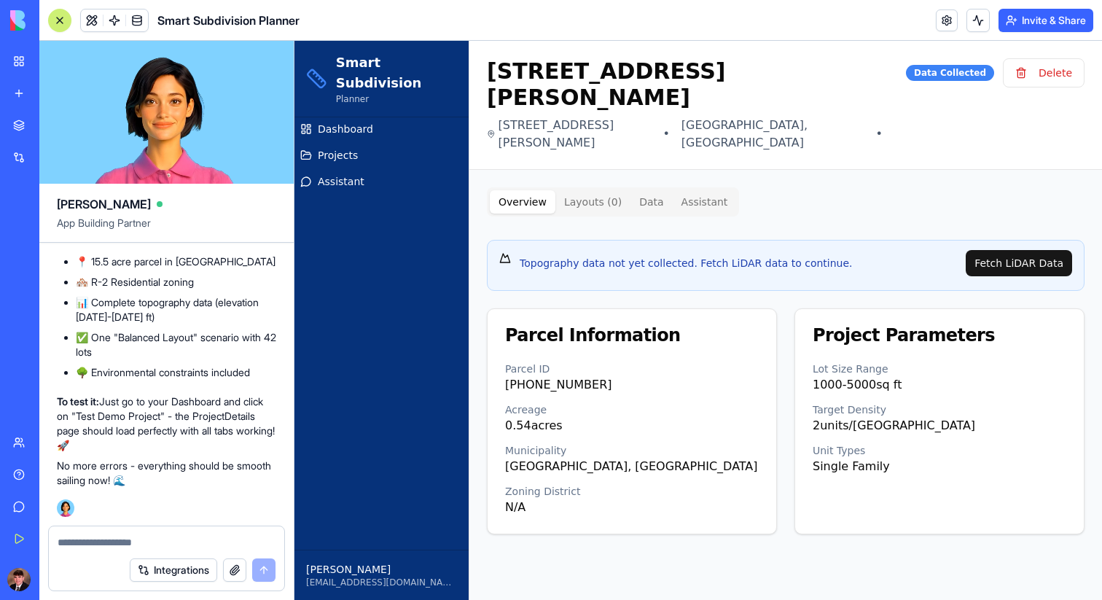
click at [876, 248] on div "Topography data not yet collected. Fetch LiDAR data to continue. Fetch LiDAR Da…" at bounding box center [786, 265] width 598 height 51
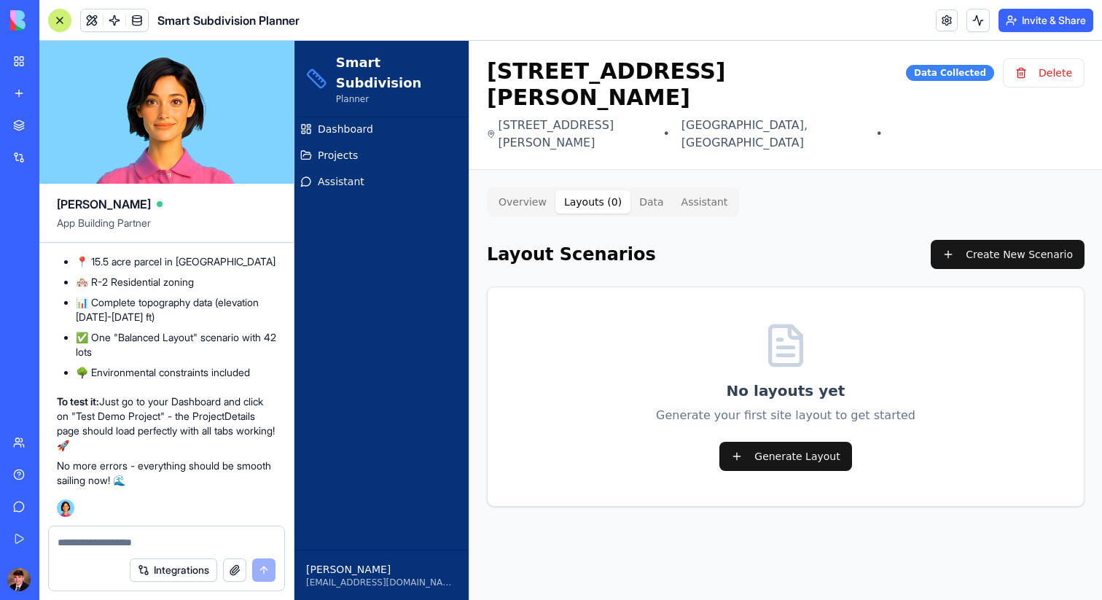
click at [591, 205] on button "Layouts ( 0 )" at bounding box center [592, 201] width 75 height 23
click at [811, 439] on div "No layouts yet Generate your first site layout to get started Generate Layout" at bounding box center [786, 396] width 598 height 220
click at [813, 446] on button "Generate Layout" at bounding box center [785, 456] width 132 height 29
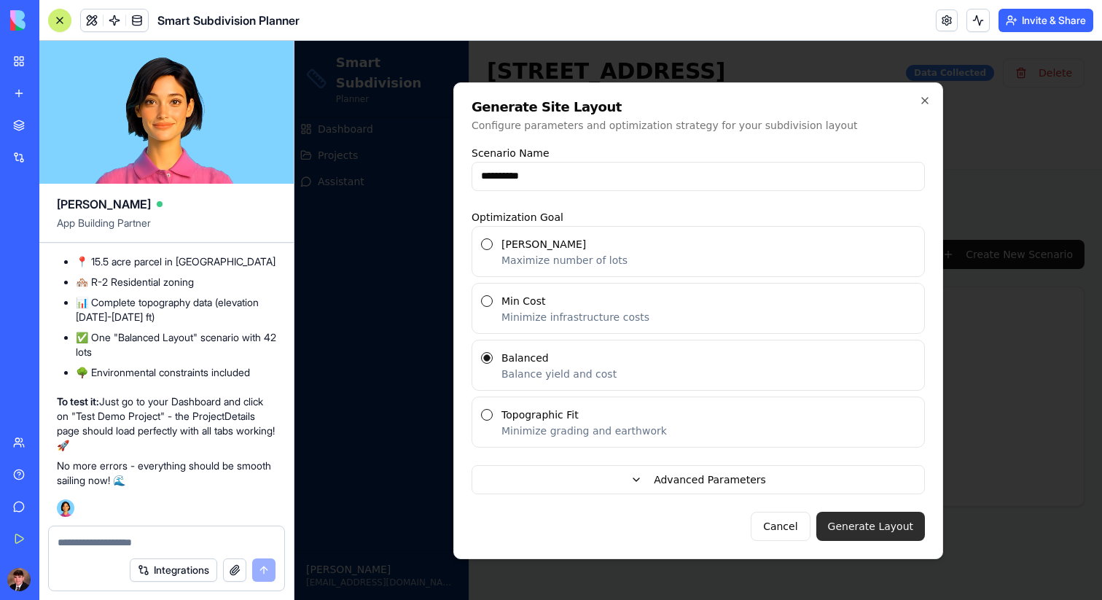
click at [857, 521] on button "Generate Layout" at bounding box center [870, 526] width 109 height 29
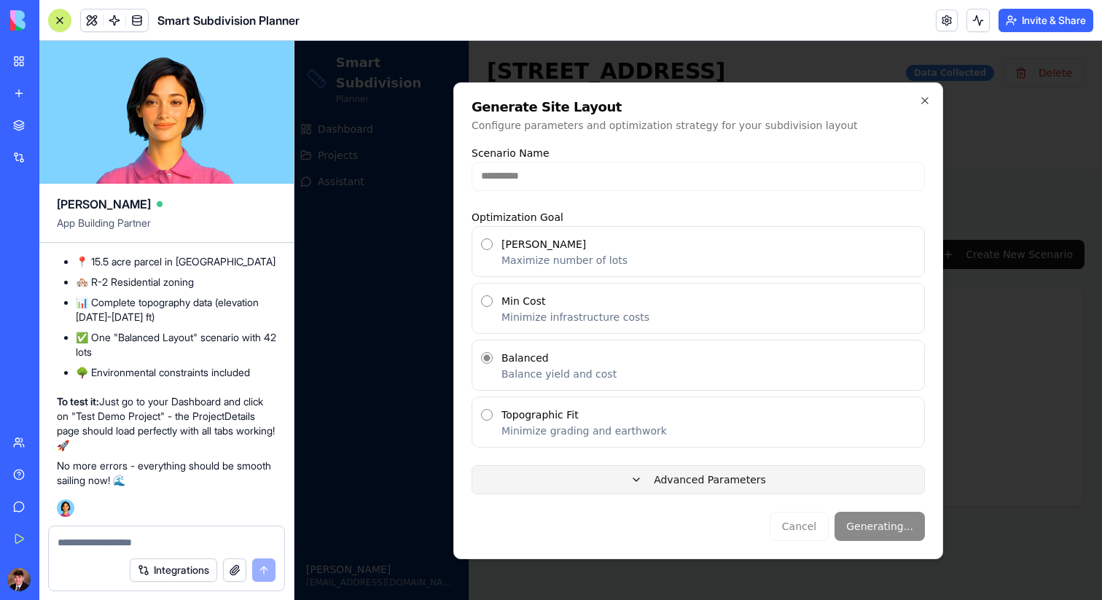
type input "**********"
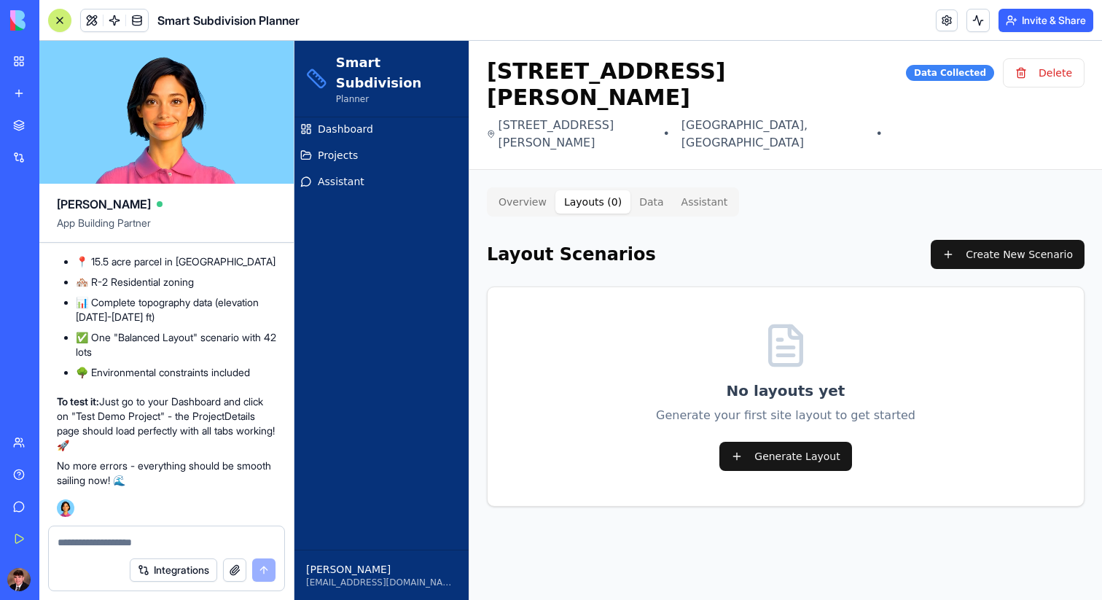
drag, startPoint x: 980, startPoint y: 573, endPoint x: 971, endPoint y: 527, distance: 46.7
click at [979, 571] on div "[STREET_ADDRESS][PERSON_NAME] [STREET_ADDRESS][PERSON_NAME] • [GEOGRAPHIC_DATA]…" at bounding box center [785, 320] width 633 height 559
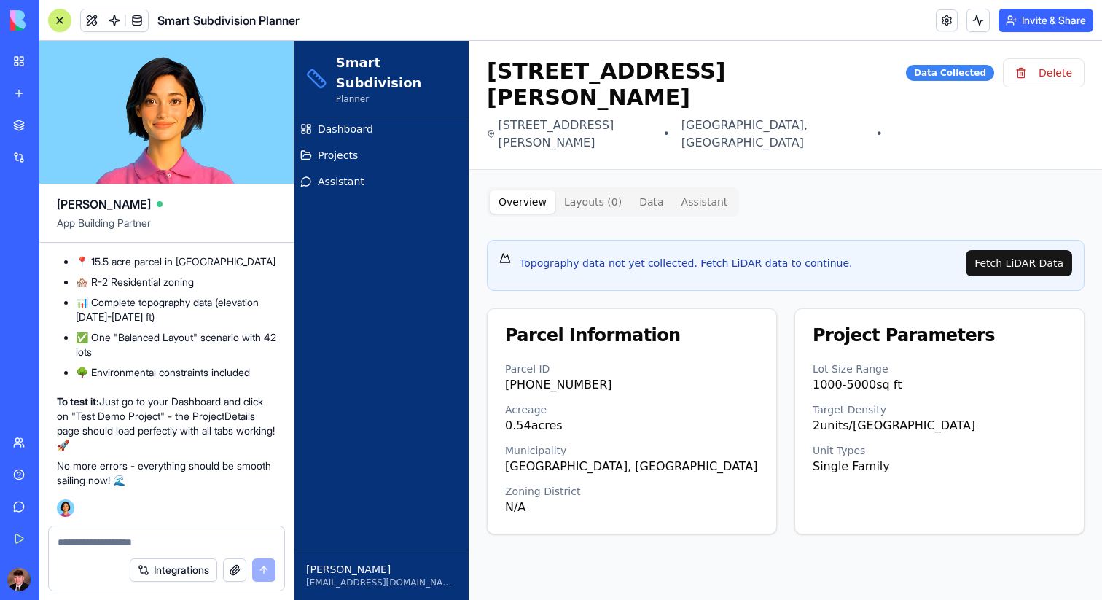
click at [530, 199] on button "Overview" at bounding box center [523, 201] width 66 height 23
click at [643, 200] on button "Data" at bounding box center [651, 201] width 42 height 23
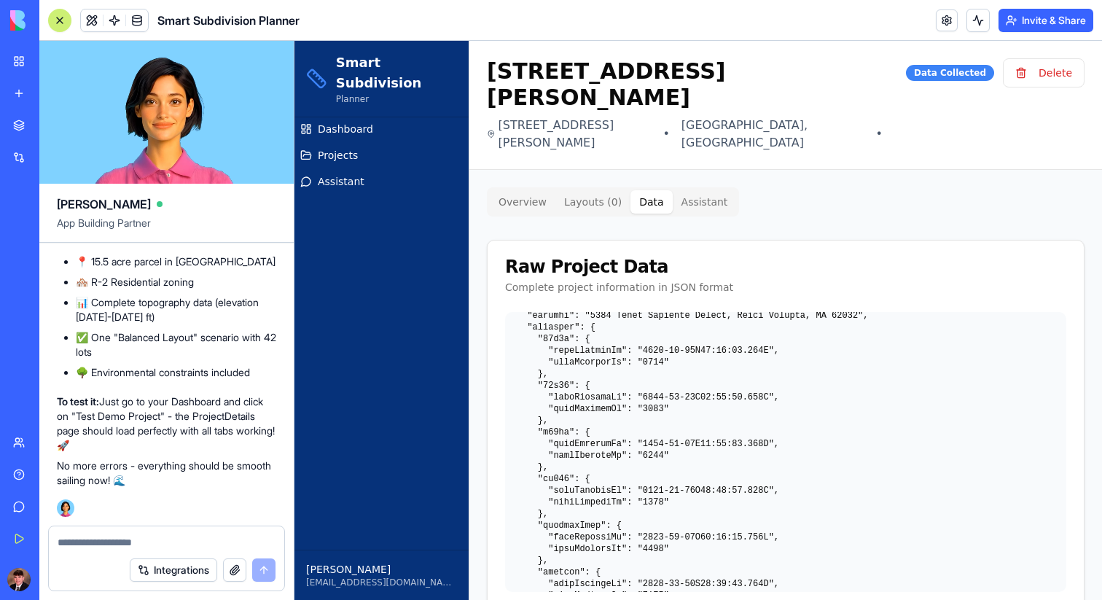
scroll to position [641, 0]
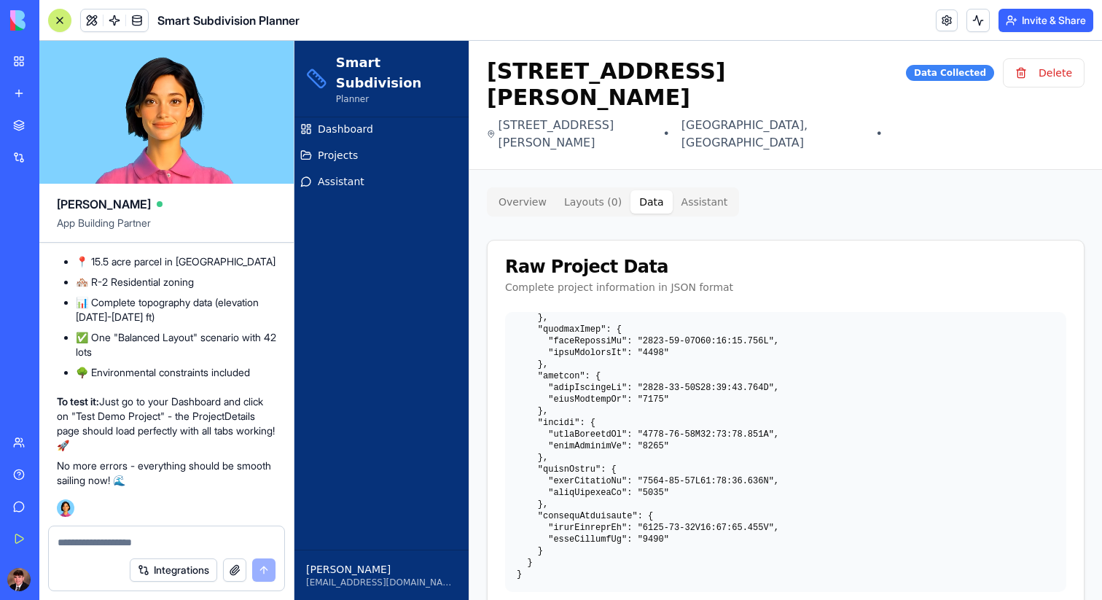
click at [530, 199] on button "Overview" at bounding box center [523, 201] width 66 height 23
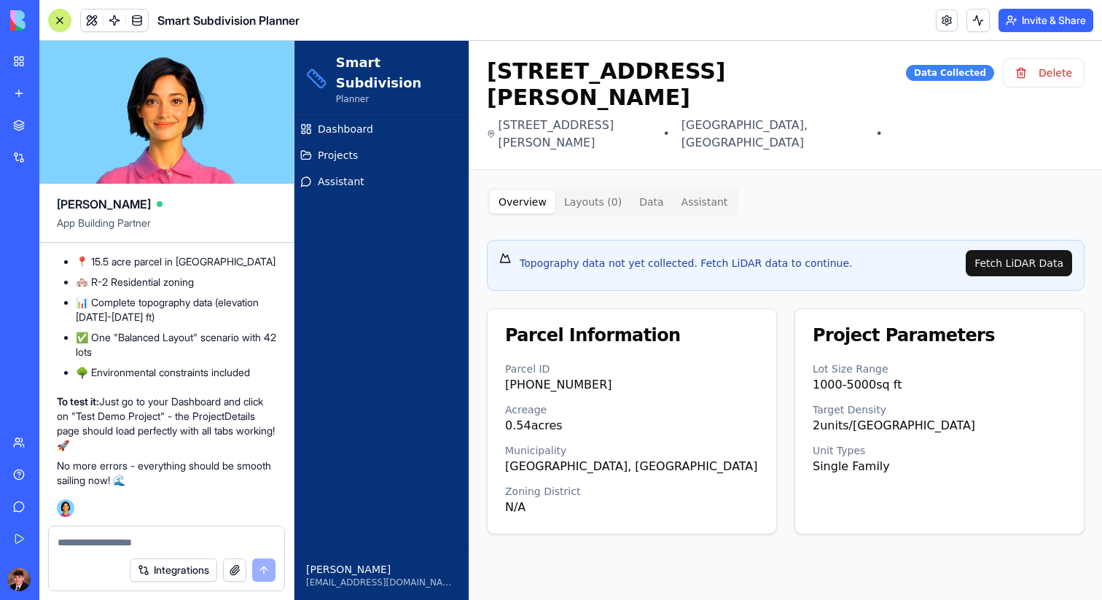
click at [190, 533] on div at bounding box center [166, 537] width 235 height 23
click at [190, 538] on textarea at bounding box center [167, 542] width 218 height 15
click at [597, 200] on button "Layouts ( 0 )" at bounding box center [592, 201] width 75 height 23
click at [542, 203] on button "Overview" at bounding box center [523, 201] width 66 height 23
click at [591, 207] on button "Layouts ( 0 )" at bounding box center [592, 201] width 75 height 23
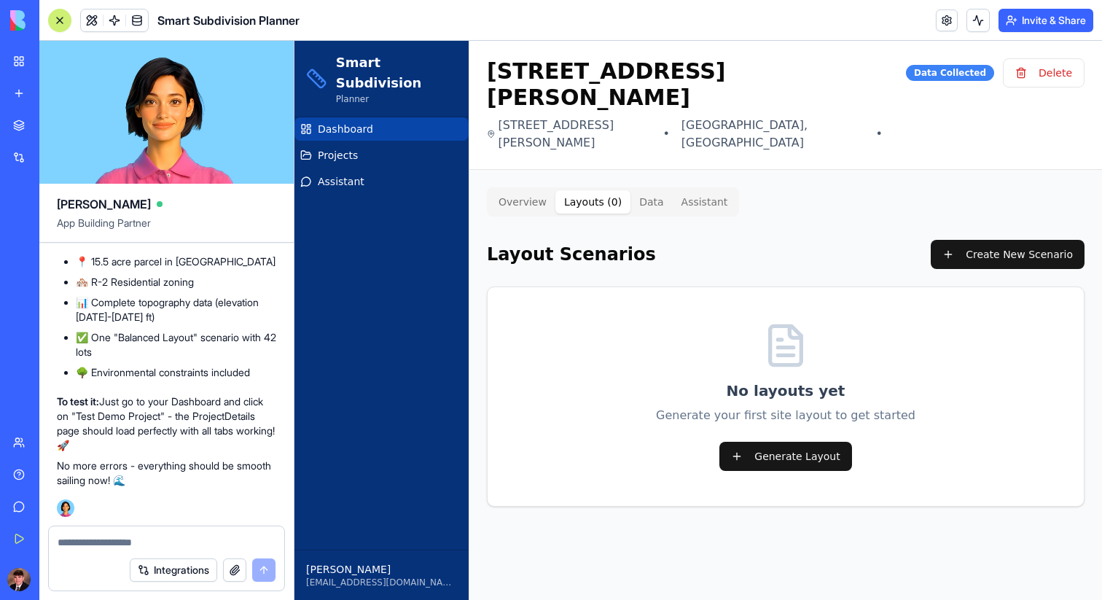
click at [414, 117] on link "Dashboard" at bounding box center [381, 128] width 174 height 23
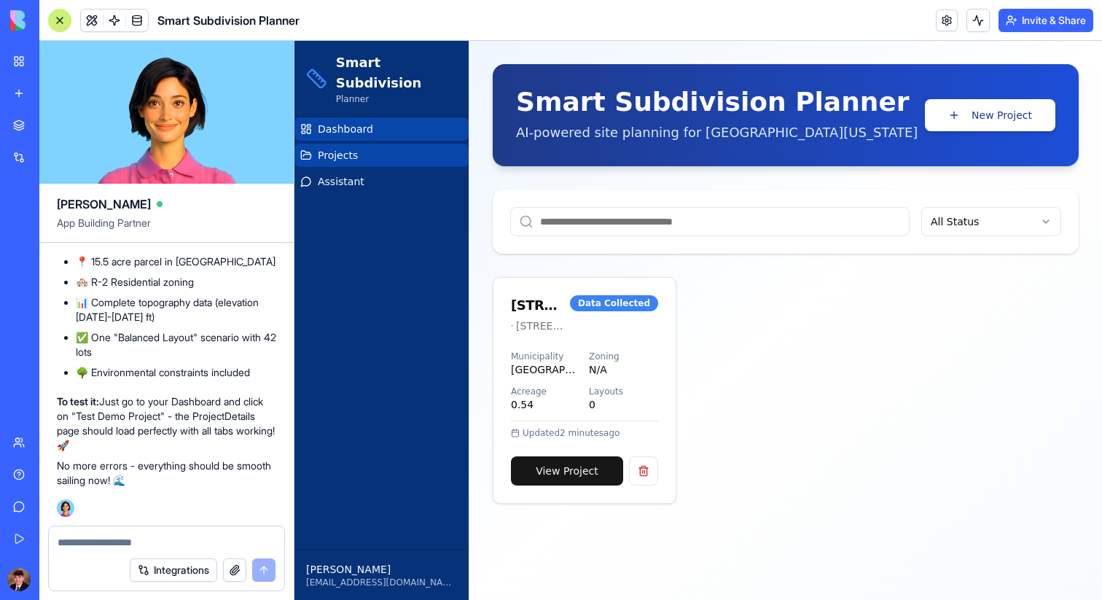
click at [120, 537] on textarea at bounding box center [167, 542] width 218 height 15
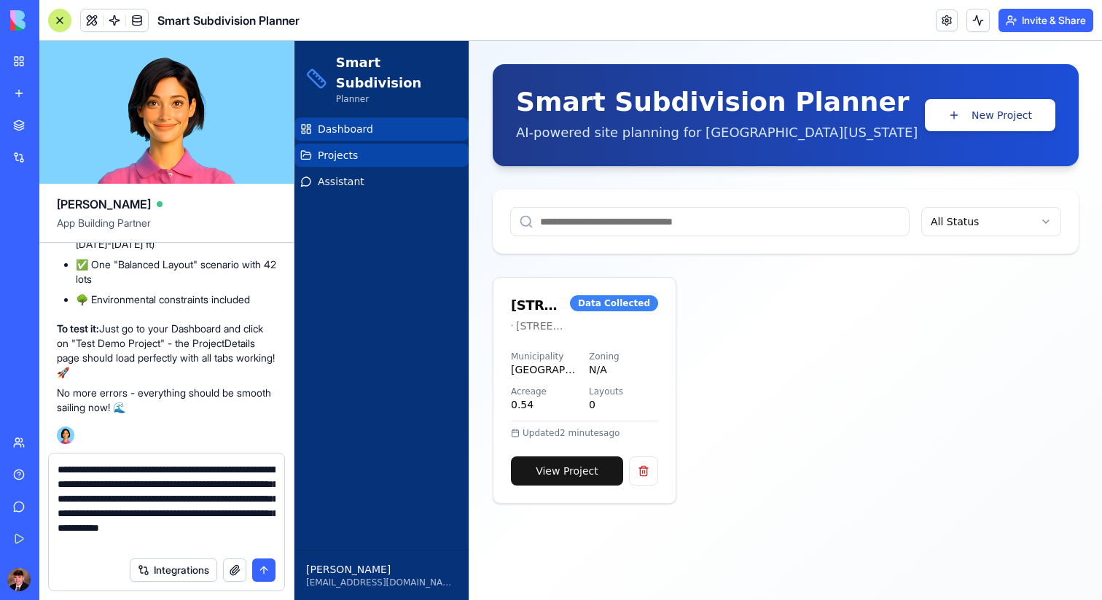
type textarea "**********"
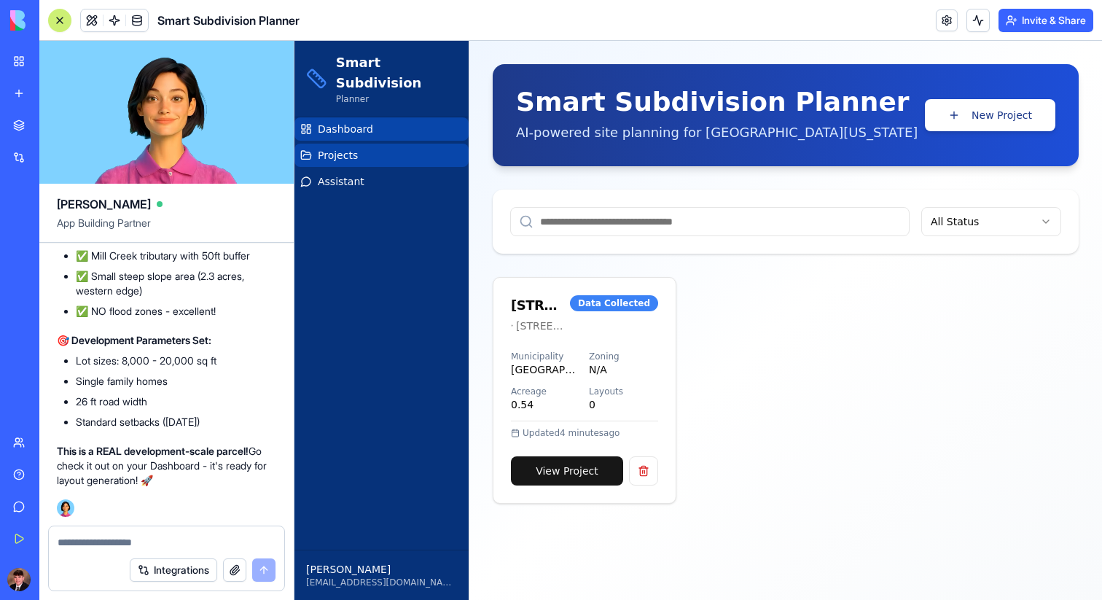
scroll to position [12415, 0]
click at [772, 219] on input at bounding box center [709, 221] width 399 height 29
click at [799, 310] on div "[STREET_ADDRESS][PERSON_NAME] [STREET_ADDRESS][PERSON_NAME] Data [GEOGRAPHIC_DA…" at bounding box center [786, 390] width 586 height 227
click at [353, 122] on span "Dashboard" at bounding box center [345, 129] width 55 height 15
click at [357, 144] on link "Projects" at bounding box center [381, 155] width 174 height 23
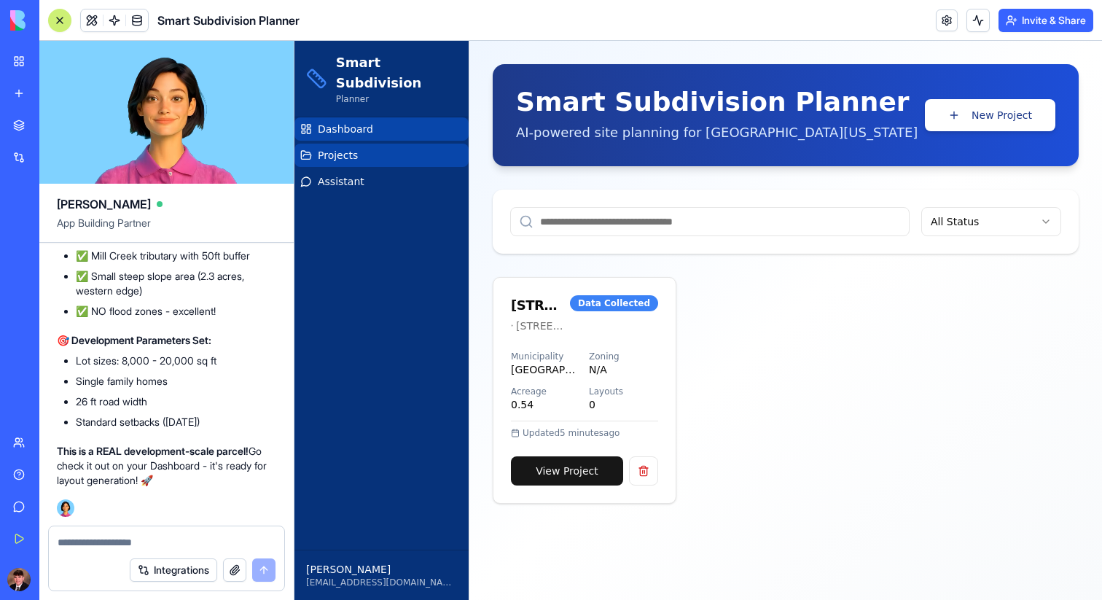
click at [354, 148] on span "Projects" at bounding box center [338, 155] width 40 height 15
click at [356, 170] on link "Assistant" at bounding box center [381, 181] width 174 height 23
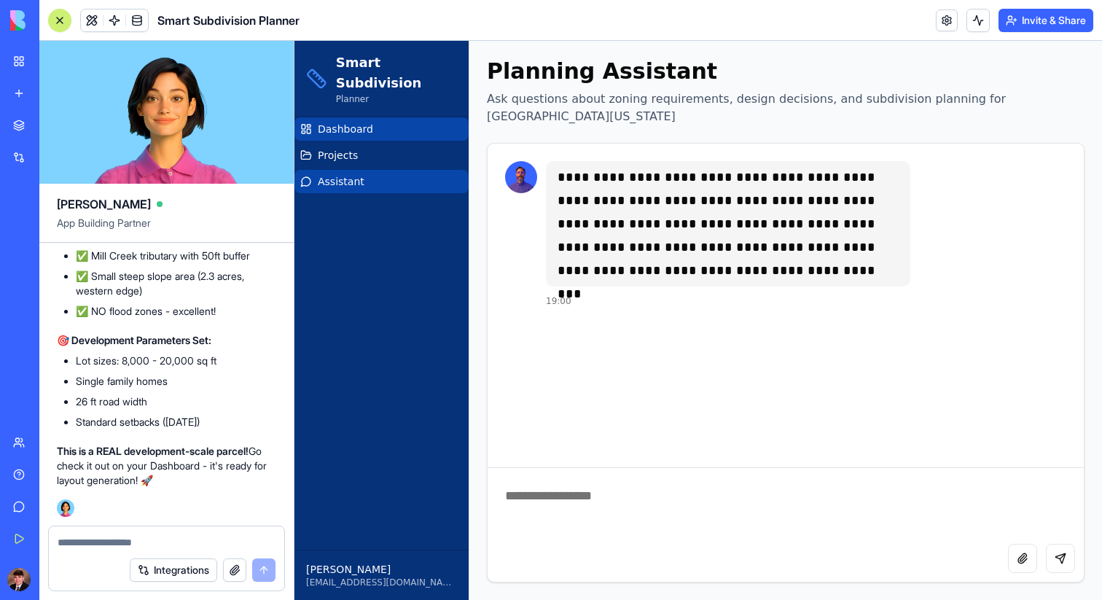
click at [397, 117] on link "Dashboard" at bounding box center [381, 128] width 174 height 23
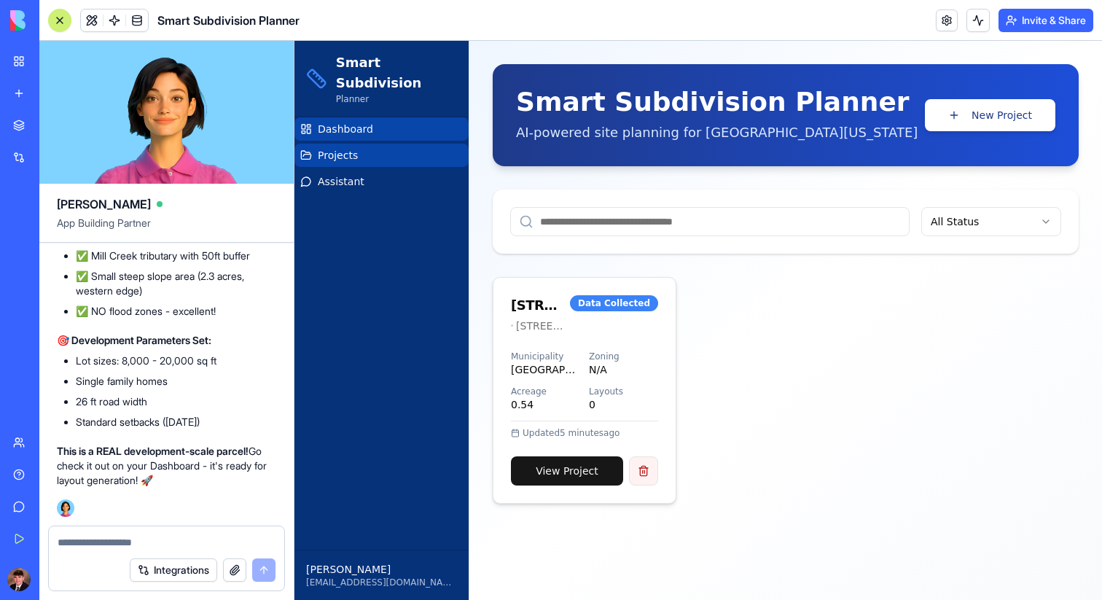
click at [638, 471] on button at bounding box center [643, 470] width 29 height 29
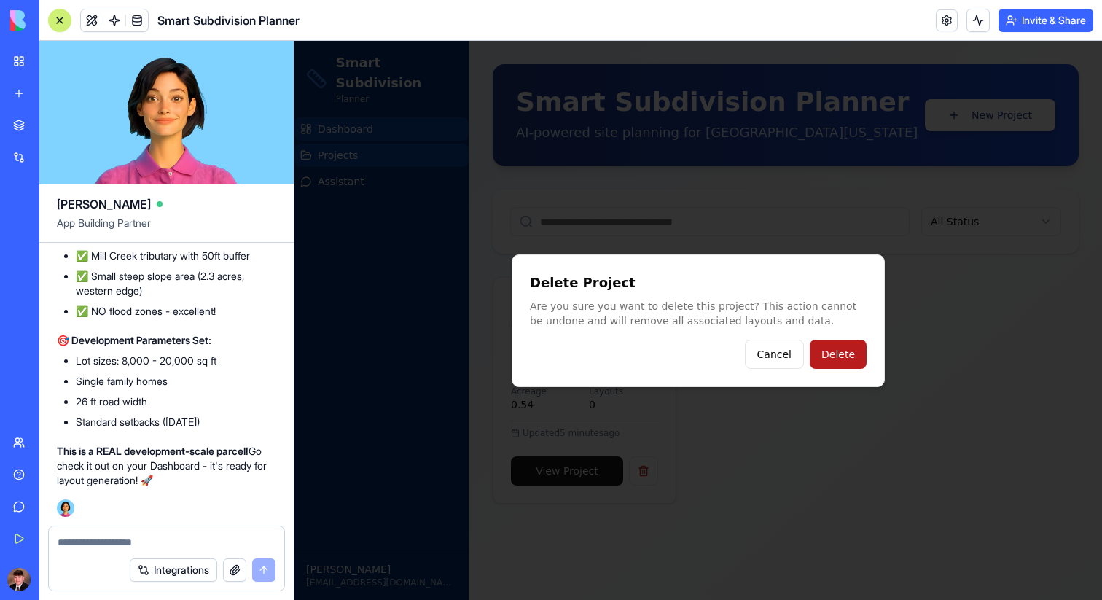
click at [836, 355] on button "Delete" at bounding box center [838, 354] width 57 height 29
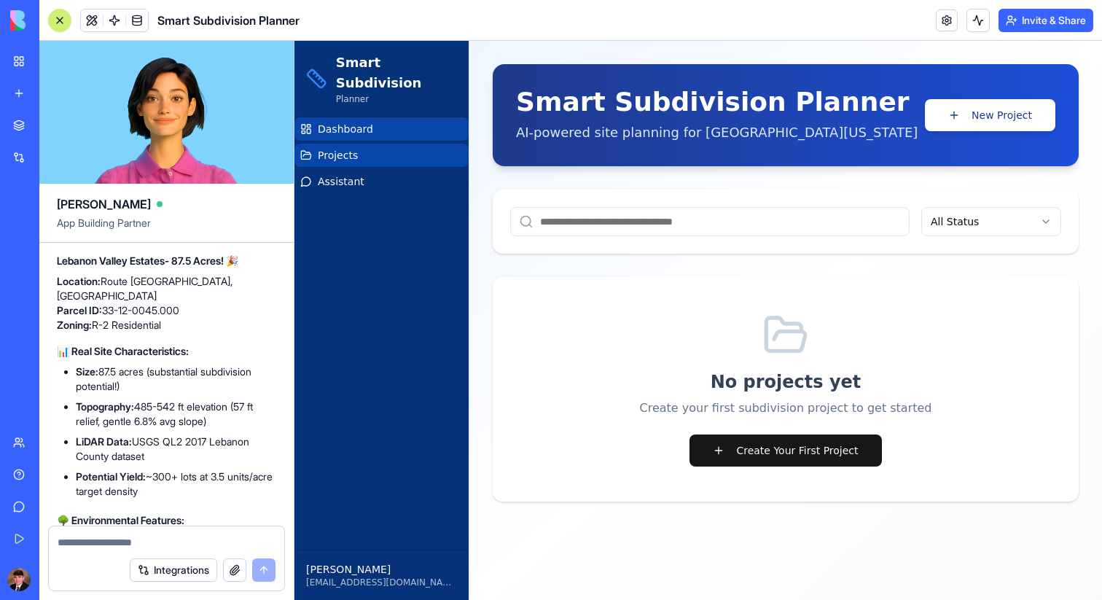
scroll to position [12418, 0]
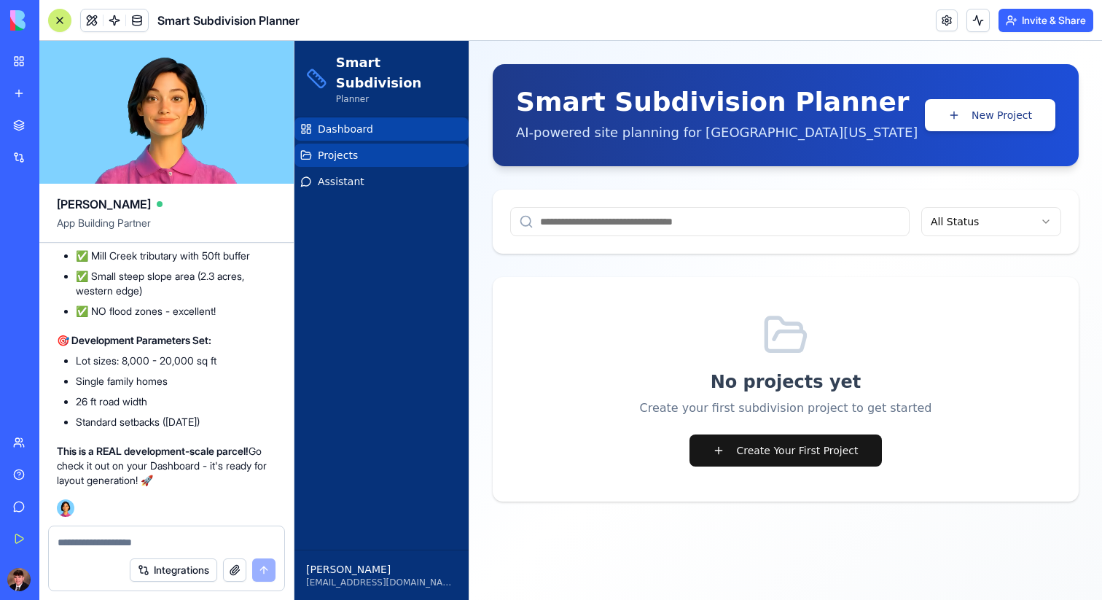
click at [209, 546] on textarea at bounding box center [167, 542] width 218 height 15
type textarea "**********"
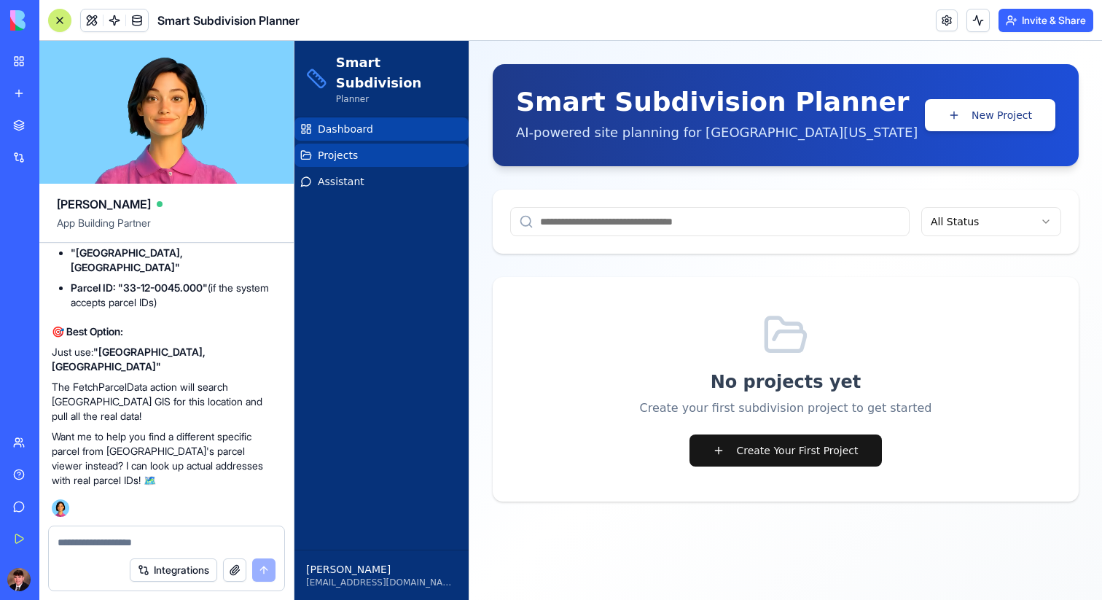
scroll to position [12743, 5]
drag, startPoint x: 51, startPoint y: 304, endPoint x: 123, endPoint y: 319, distance: 73.7
click at [124, 190] on p "Route [GEOGRAPHIC_DATA], [GEOGRAPHIC_DATA]" at bounding box center [161, 175] width 219 height 29
copy strong "Route [GEOGRAPHIC_DATA], [GEOGRAPHIC_DATA]"
click at [971, 119] on button "New Project" at bounding box center [990, 115] width 130 height 32
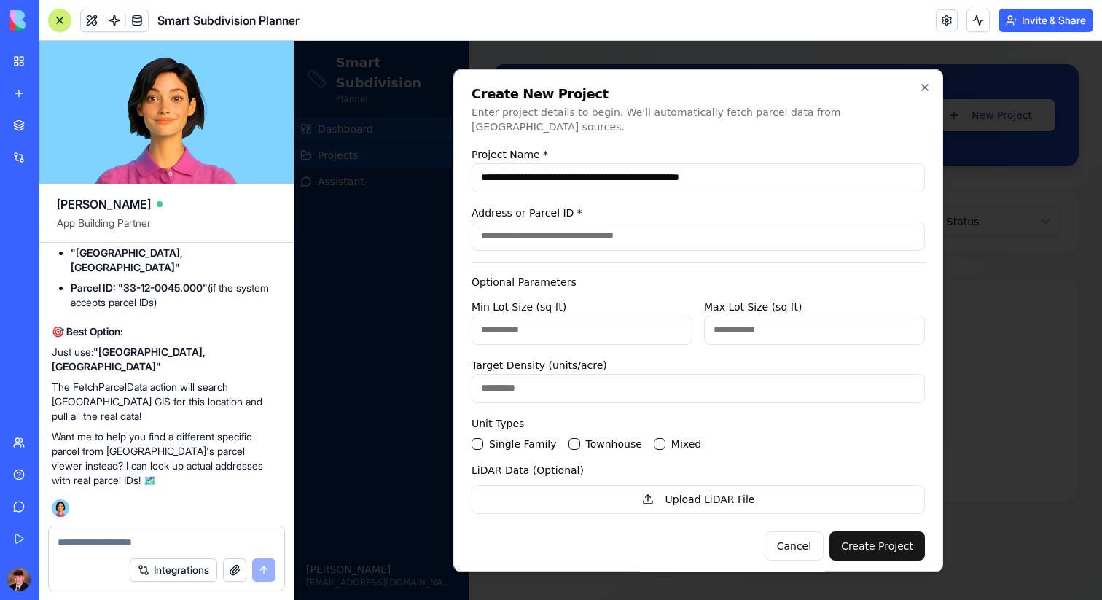
scroll to position [12876, 5]
type input "**********"
click at [589, 230] on input "Address or Parcel ID *" at bounding box center [697, 235] width 453 height 29
click at [595, 222] on input "Address or Parcel ID *" at bounding box center [697, 235] width 453 height 29
paste input "**********"
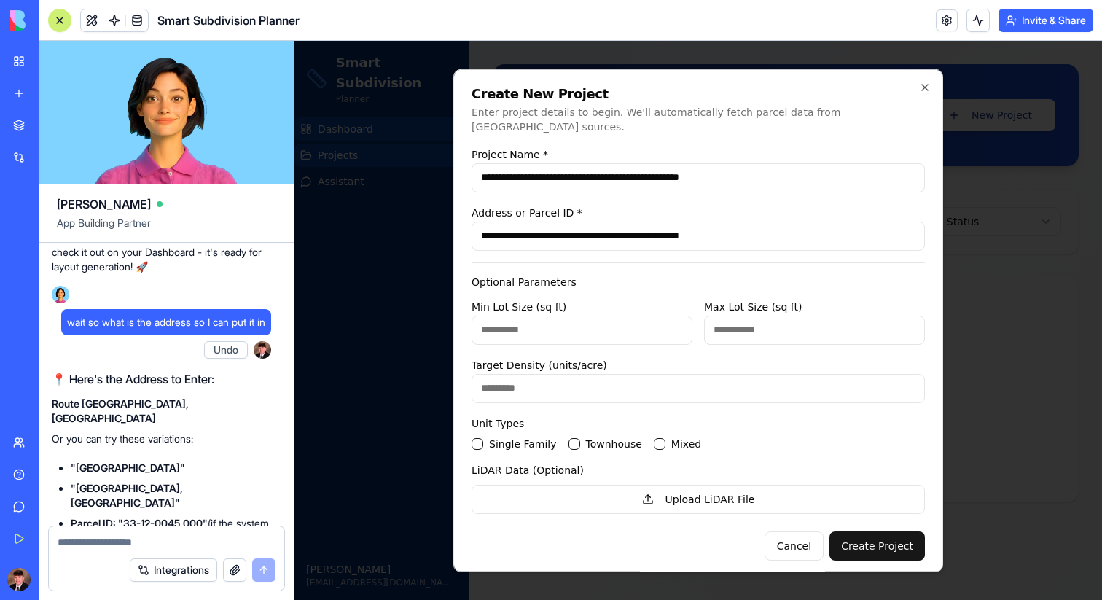
scroll to position [12412, 5]
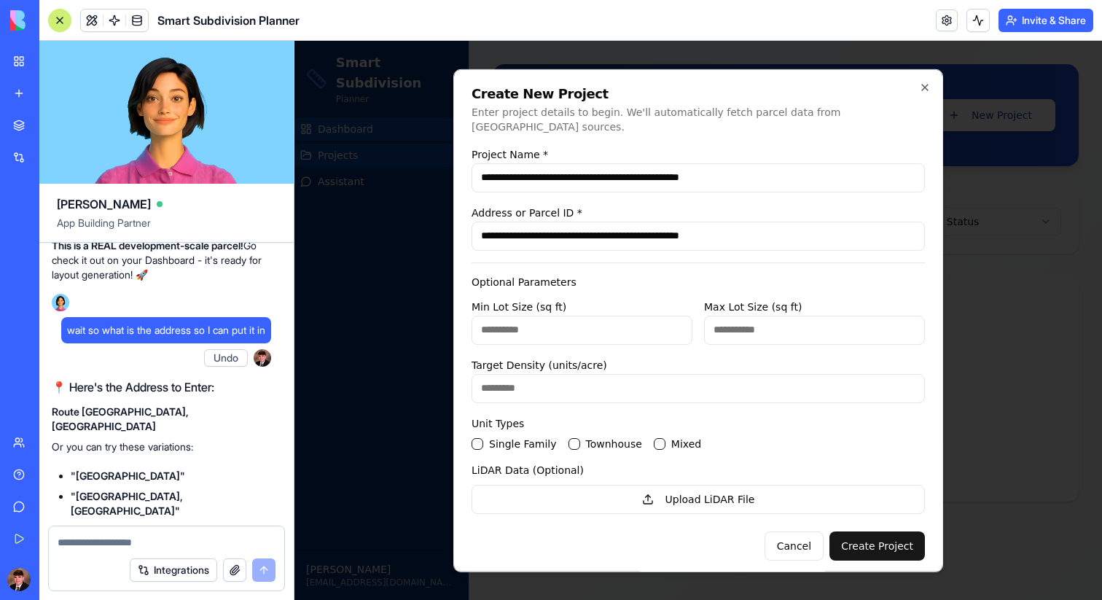
type input "**********"
click at [603, 319] on input "Min Lot Size (sq ft)" at bounding box center [581, 329] width 221 height 29
type input "****"
click at [808, 320] on input "Max Lot Size (sq ft)" at bounding box center [814, 329] width 221 height 29
type input "*****"
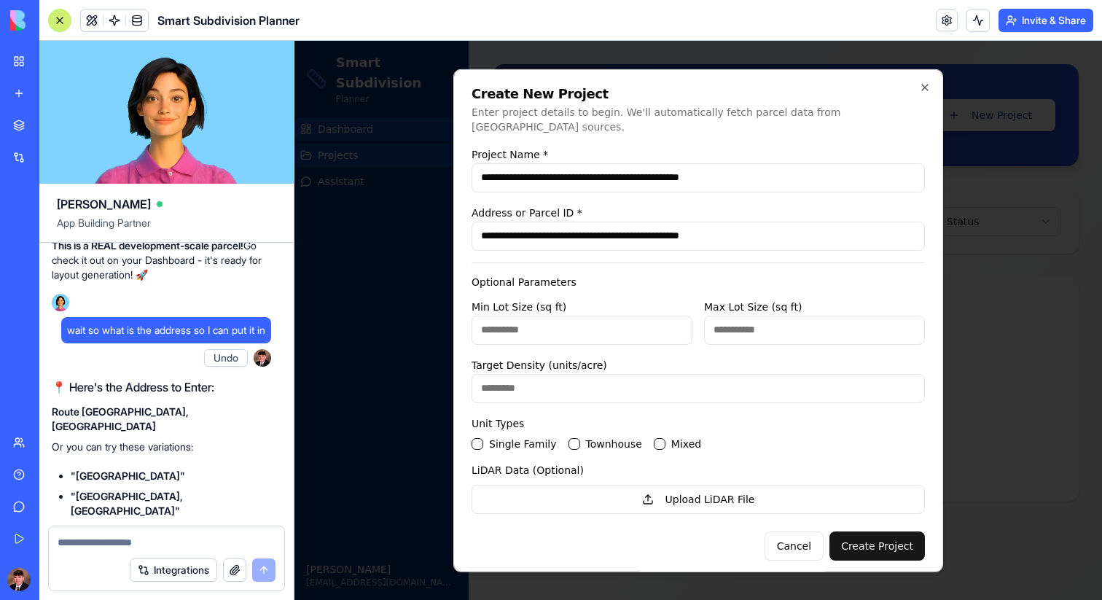
click at [693, 375] on input "Target Density (units/acre)" at bounding box center [697, 387] width 453 height 29
click at [485, 437] on div "Single Family" at bounding box center [513, 443] width 85 height 12
click at [478, 437] on Family "Single Family" at bounding box center [477, 443] width 12 height 12
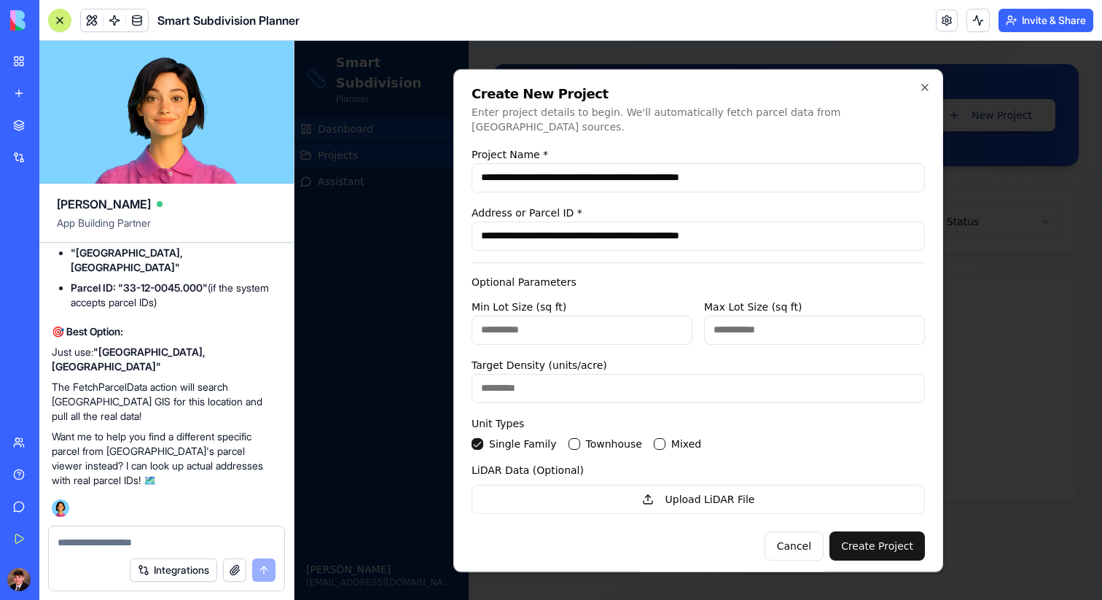
scroll to position [12896, 5]
click at [885, 533] on button "Create Project" at bounding box center [876, 544] width 95 height 29
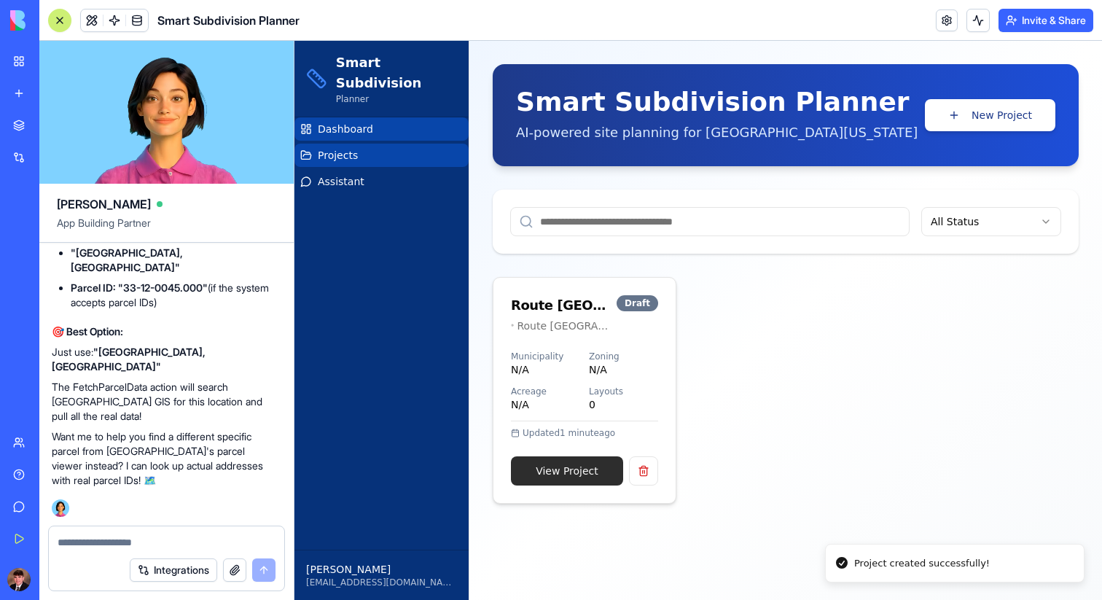
click at [602, 466] on link "View Project" at bounding box center [567, 470] width 112 height 29
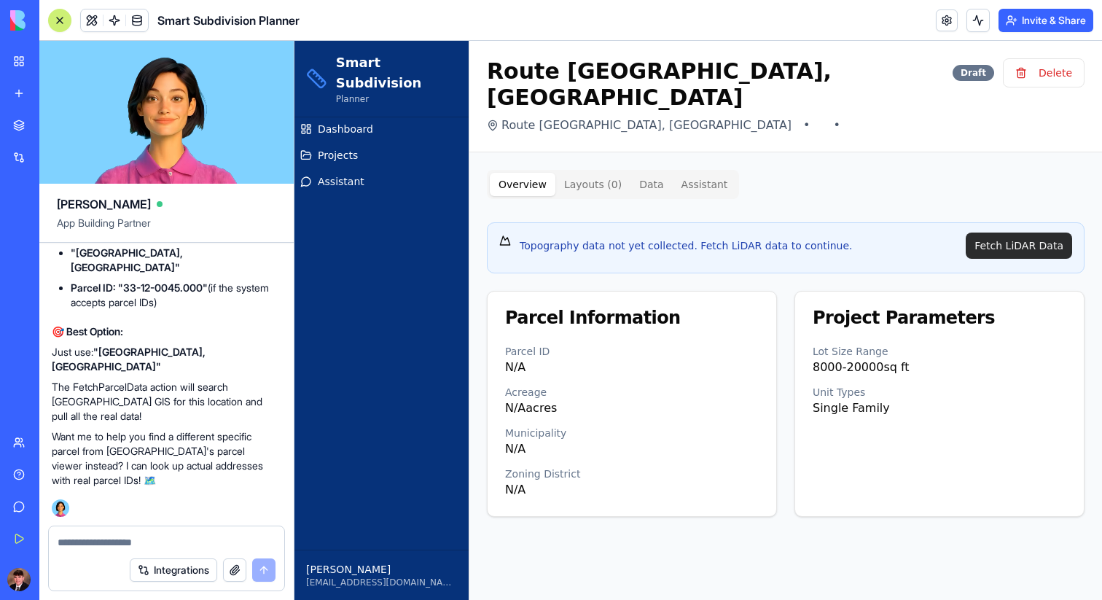
click at [1016, 246] on button "Fetch LiDAR Data" at bounding box center [1019, 245] width 106 height 26
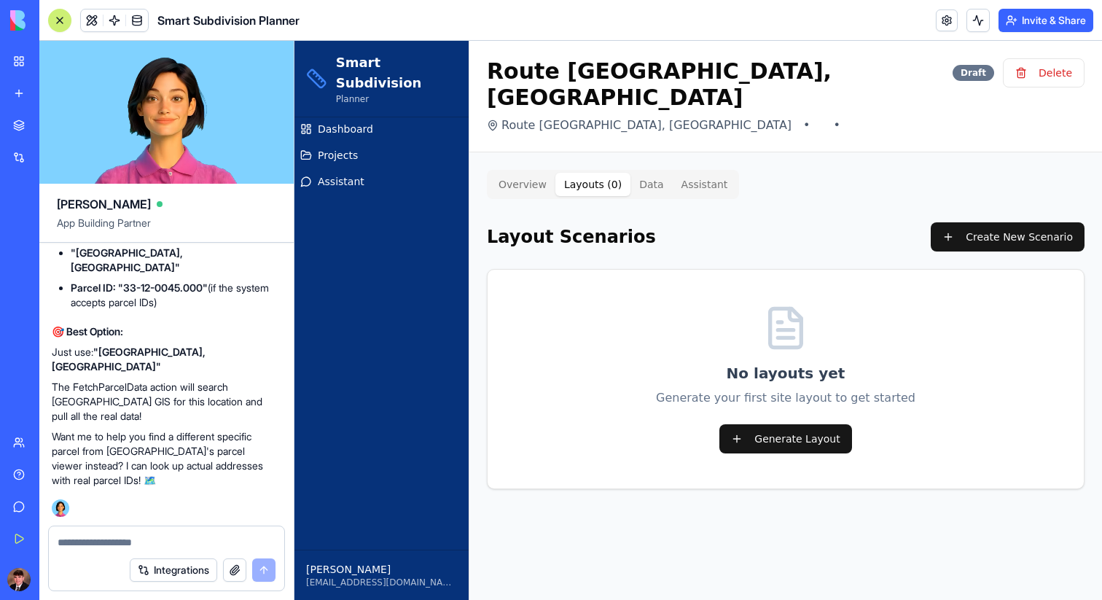
click at [568, 184] on button "Layouts ( 0 )" at bounding box center [592, 184] width 75 height 23
click at [1052, 231] on button "Create New Scenario" at bounding box center [1008, 236] width 154 height 29
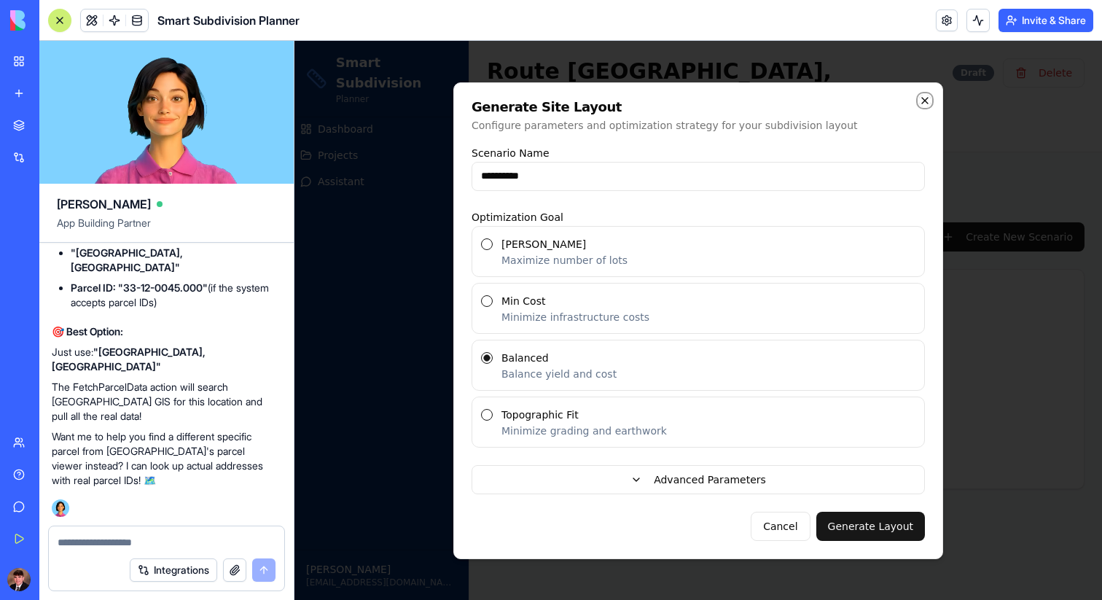
click at [923, 98] on icon "button" at bounding box center [925, 101] width 12 height 12
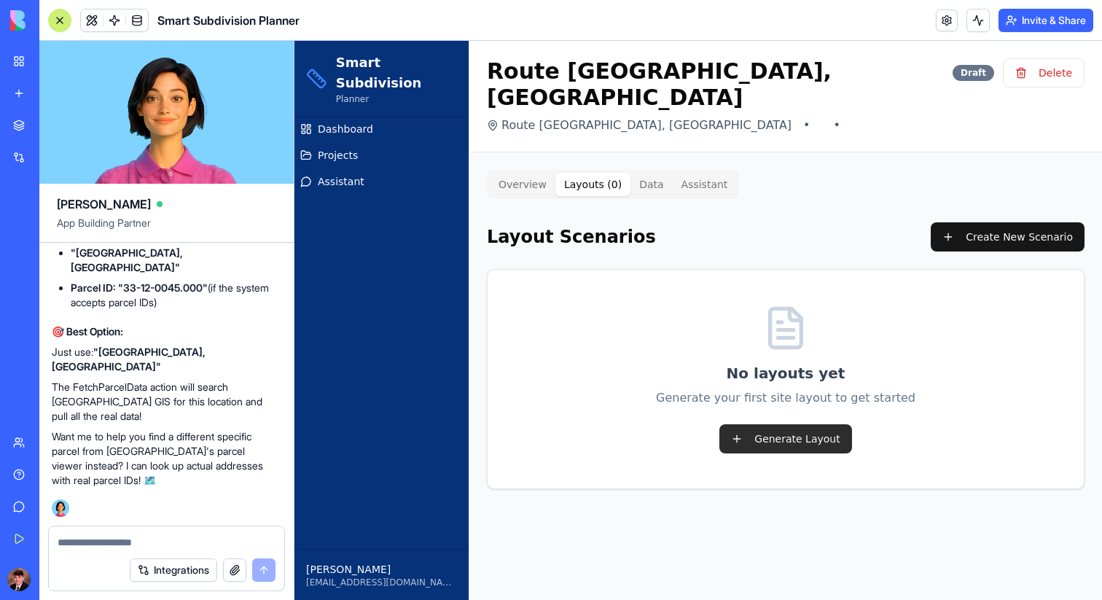
click at [795, 434] on button "Generate Layout" at bounding box center [785, 438] width 132 height 29
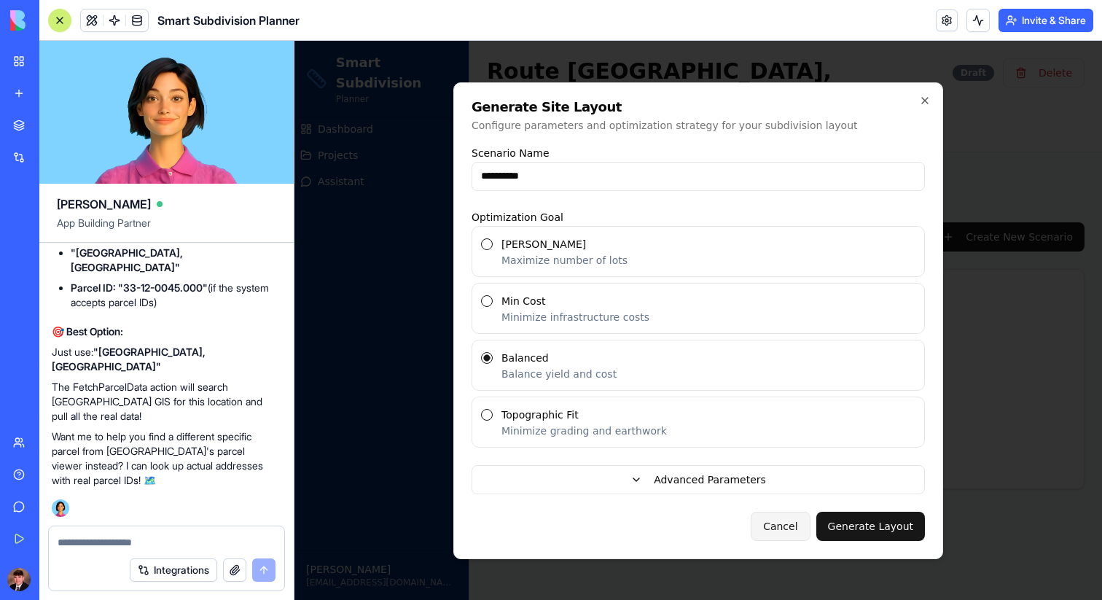
click at [778, 521] on button "Cancel" at bounding box center [780, 526] width 59 height 29
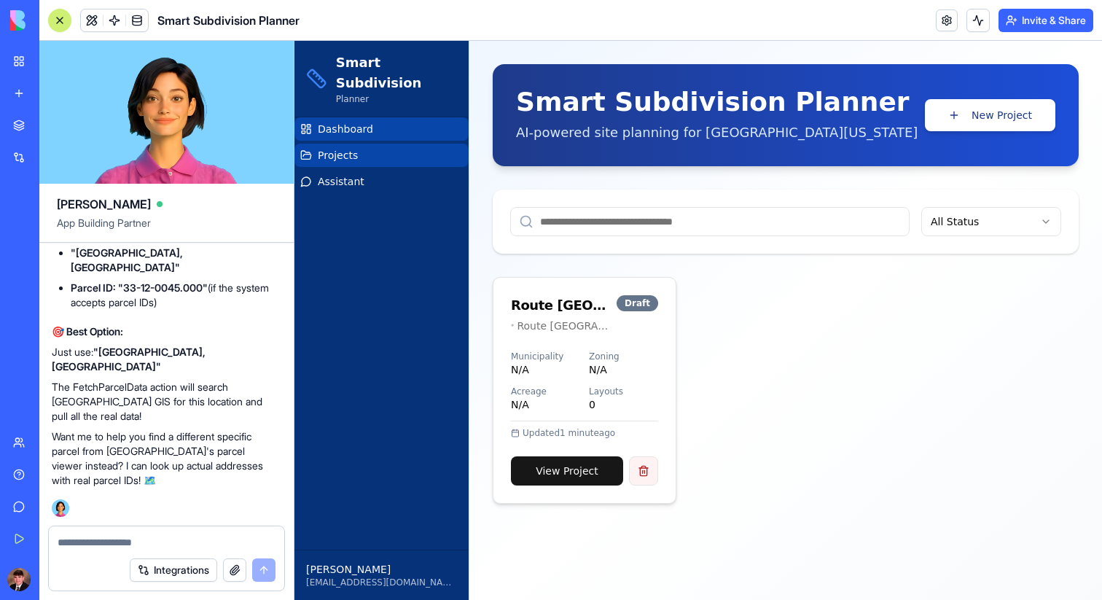
click at [638, 480] on button at bounding box center [643, 470] width 29 height 29
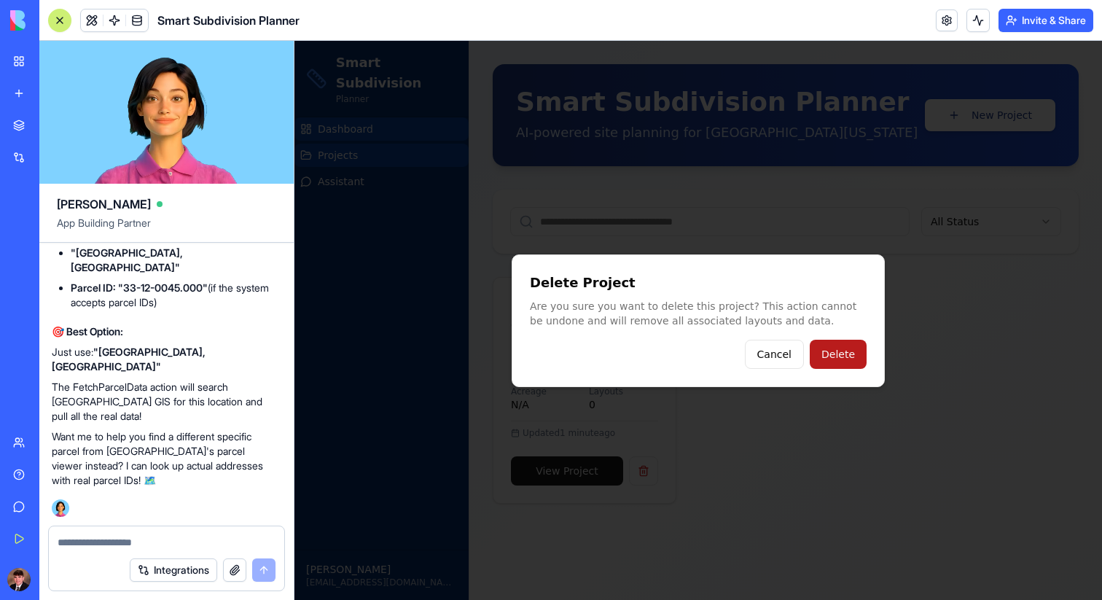
click at [829, 351] on button "Delete" at bounding box center [838, 354] width 57 height 29
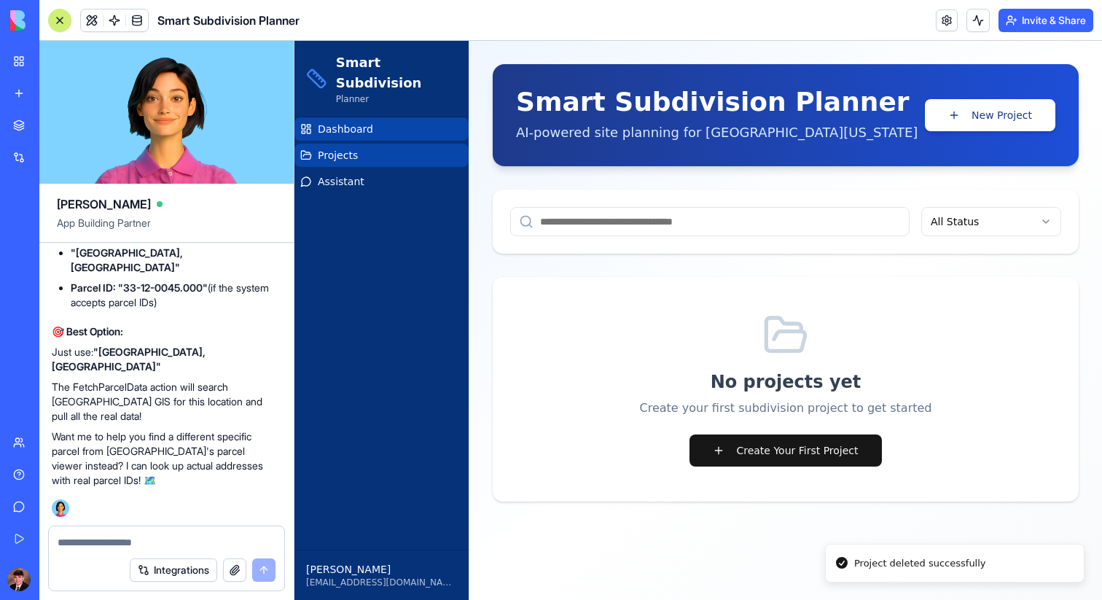
click at [705, 227] on input at bounding box center [709, 221] width 399 height 29
